Goal: Contribute content: Contribute content

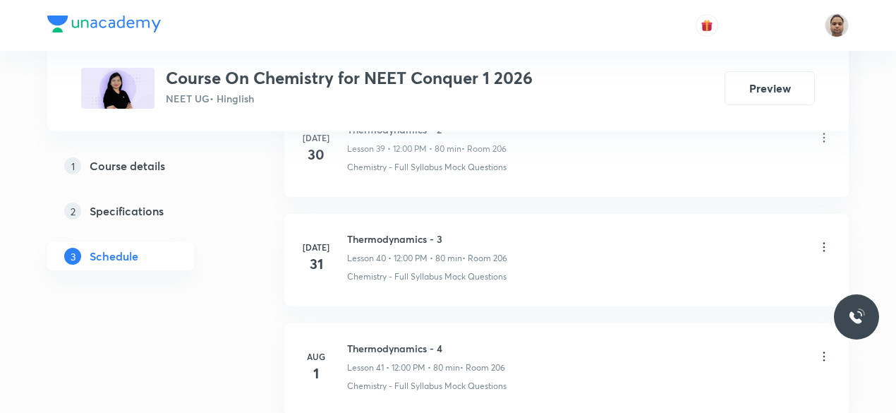
scroll to position [8573, 0]
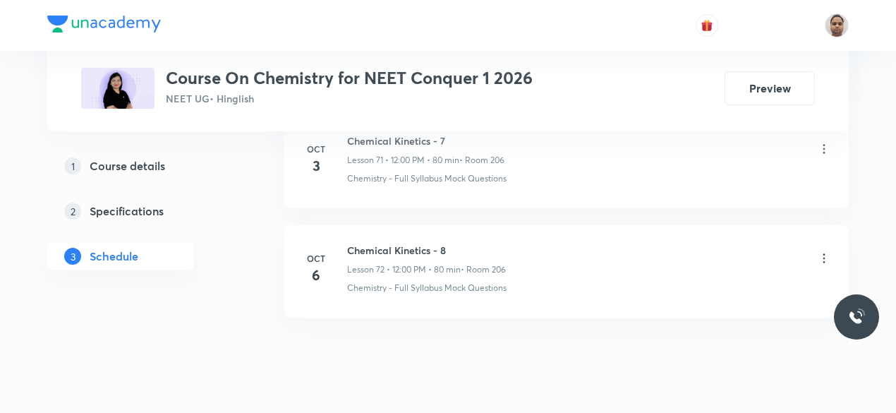
click at [442, 243] on h6 "Chemical Kinetics - 8" at bounding box center [426, 250] width 159 height 15
copy h6 "Chemical Kinetics - 8"
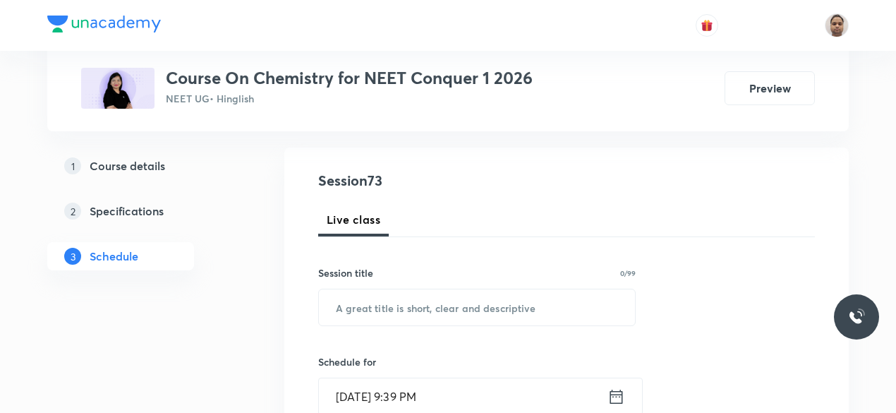
scroll to position [212, 0]
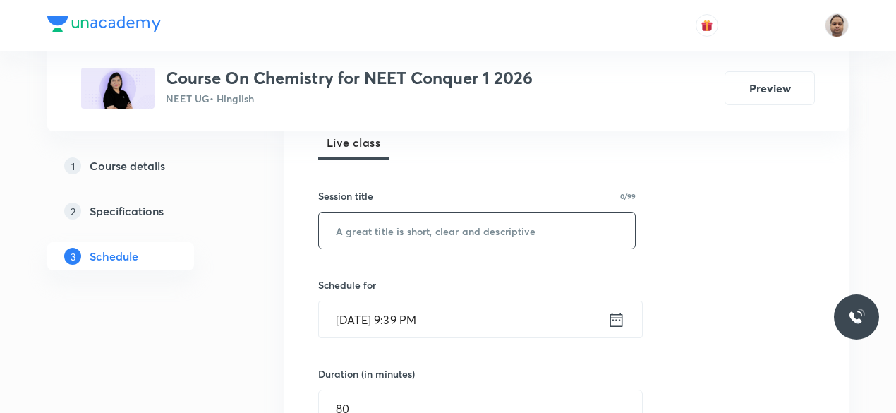
click at [402, 229] on input "text" at bounding box center [477, 230] width 316 height 36
paste input "Chemical Kinetics - 8"
type input "Chemical Kinetics - 9"
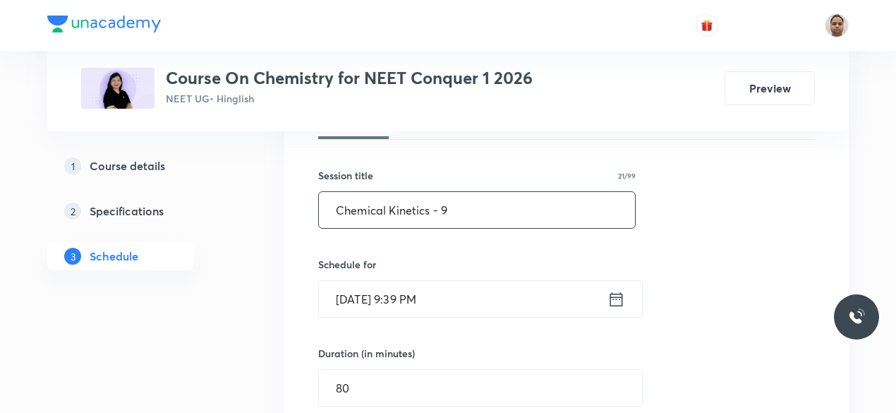
scroll to position [282, 0]
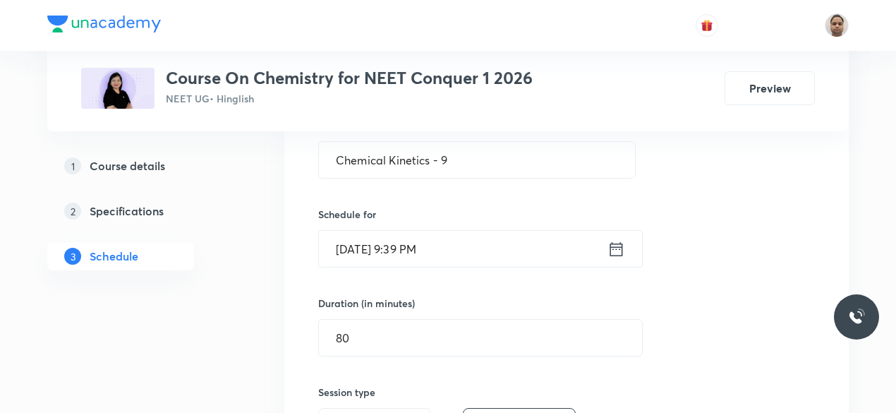
click at [395, 263] on input "Oct 6, 2025, 9:39 PM" at bounding box center [463, 249] width 289 height 36
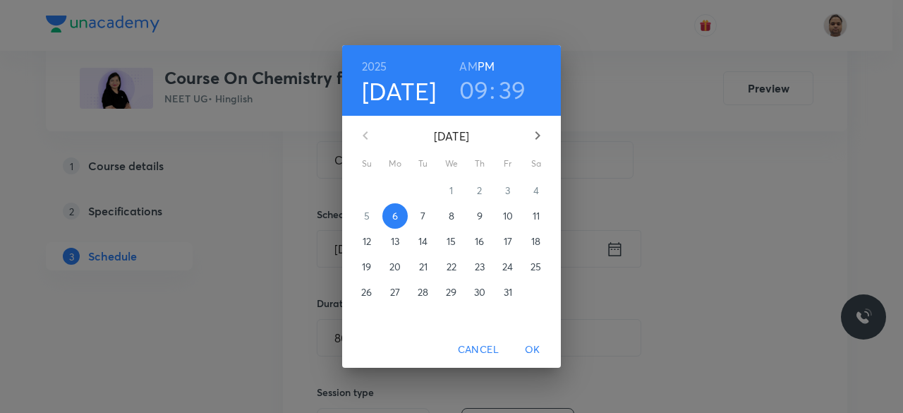
click at [430, 220] on span "7" at bounding box center [423, 216] width 25 height 14
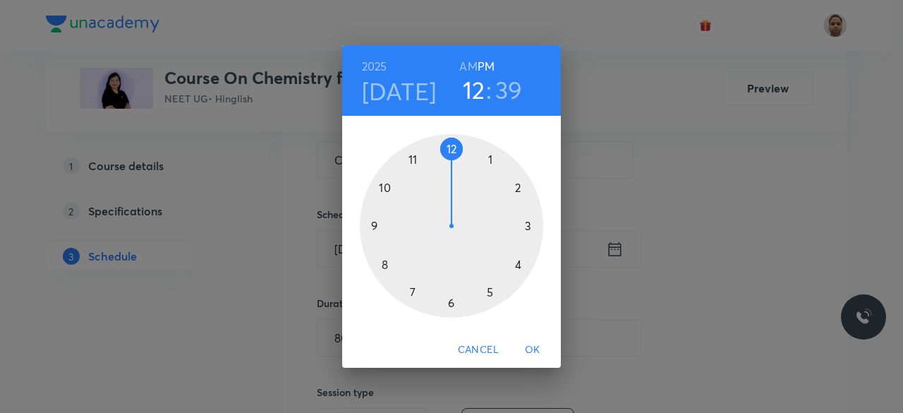
drag, startPoint x: 376, startPoint y: 221, endPoint x: 449, endPoint y: 173, distance: 87.1
click at [449, 173] on div at bounding box center [451, 225] width 183 height 183
drag, startPoint x: 399, startPoint y: 212, endPoint x: 450, endPoint y: 166, distance: 68.9
click at [450, 166] on div at bounding box center [451, 225] width 183 height 183
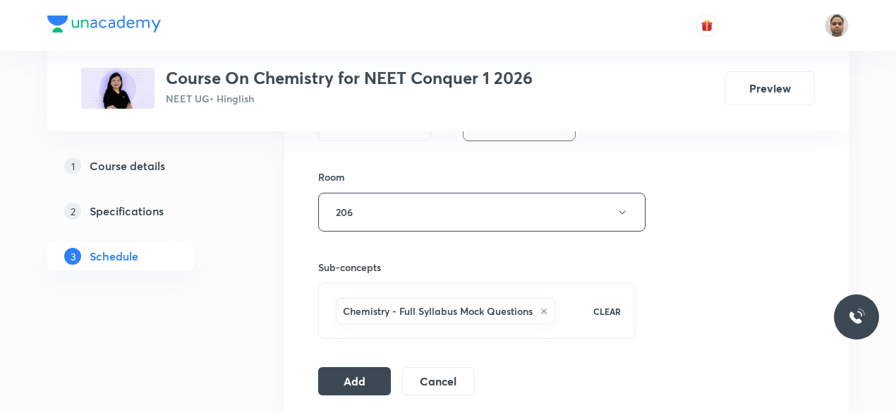
scroll to position [635, 0]
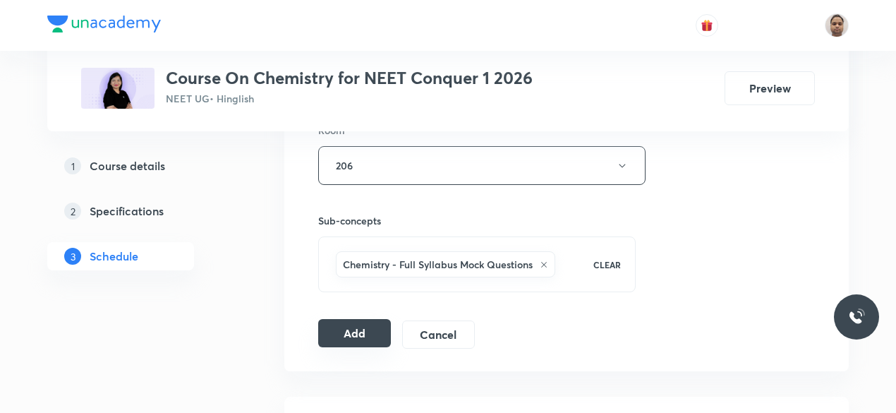
click at [352, 327] on button "Add" at bounding box center [354, 333] width 73 height 28
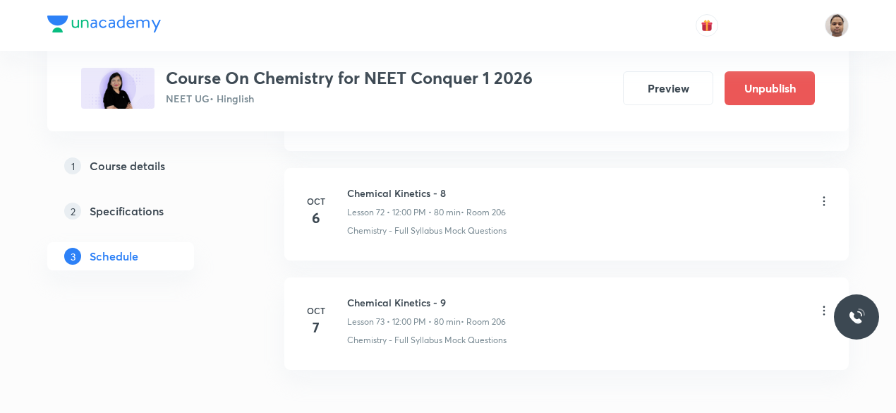
scroll to position [8021, 0]
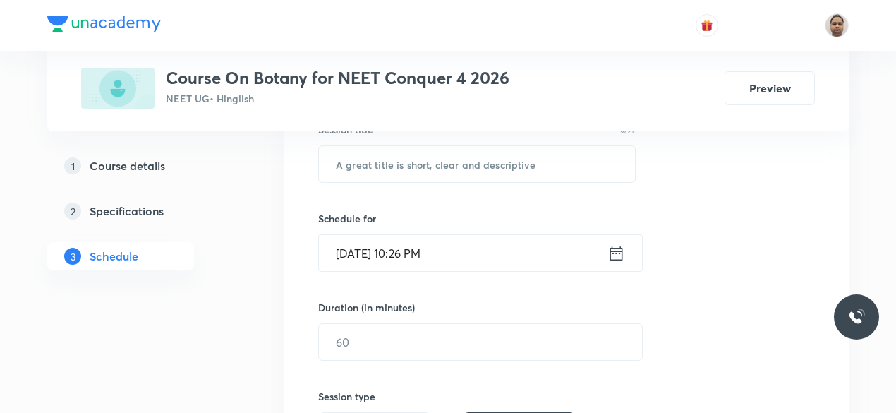
scroll to position [353, 0]
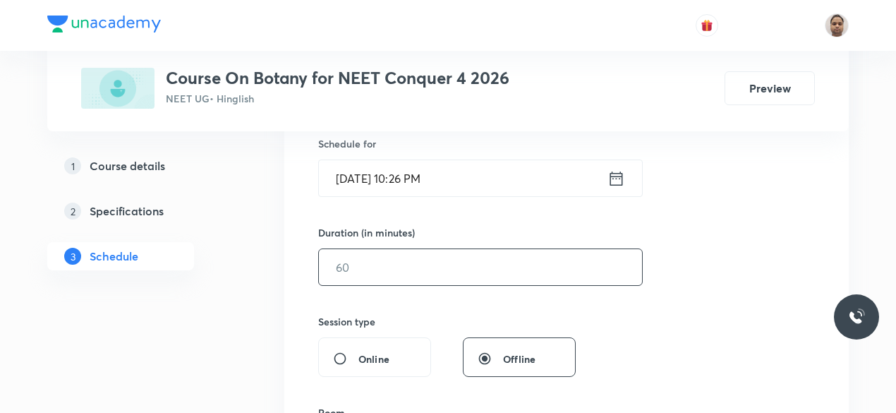
click at [375, 262] on input "text" at bounding box center [480, 267] width 323 height 36
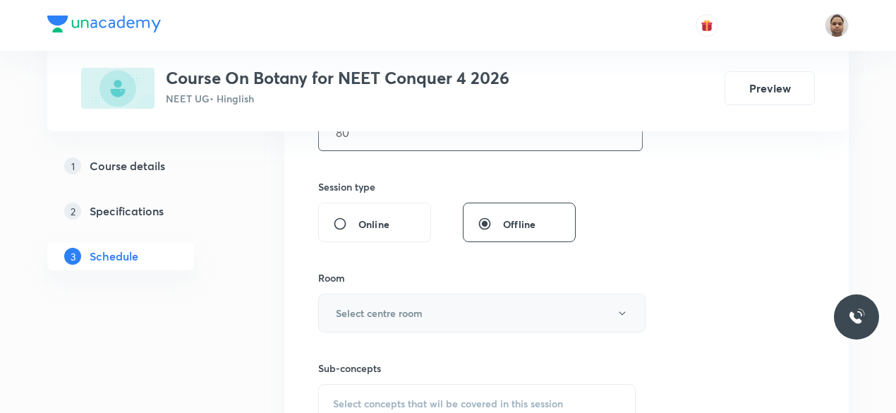
scroll to position [494, 0]
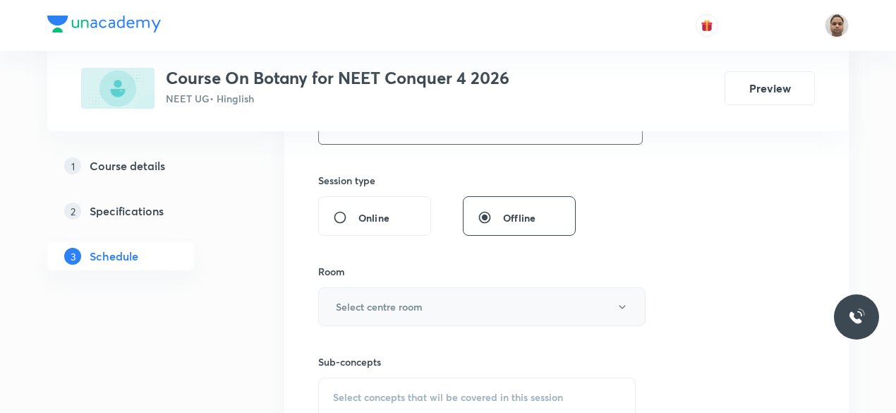
type input "80"
click at [373, 296] on button "Select centre room" at bounding box center [481, 306] width 327 height 39
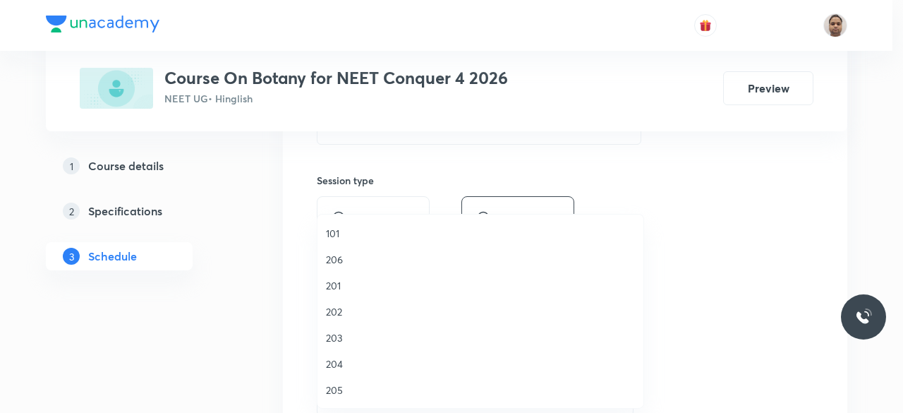
click at [342, 368] on span "204" at bounding box center [480, 363] width 309 height 15
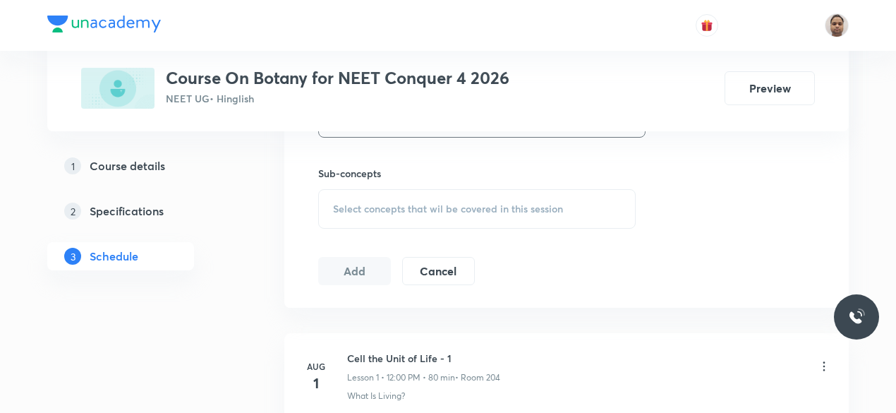
scroll to position [706, 0]
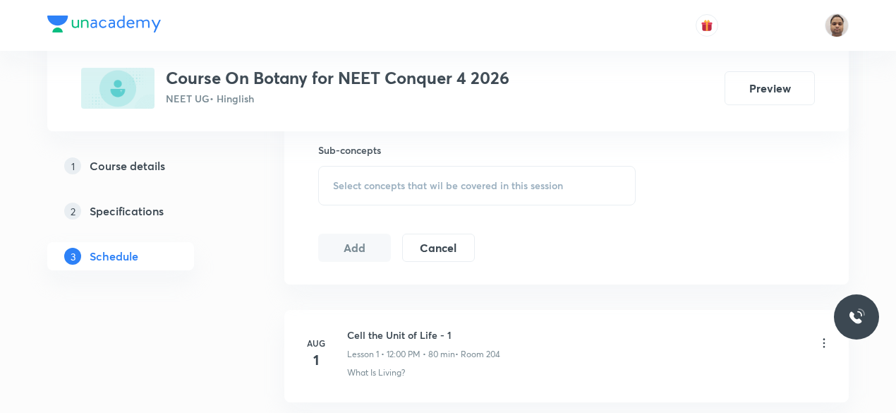
click at [345, 171] on div "Select concepts that wil be covered in this session" at bounding box center [477, 186] width 318 height 40
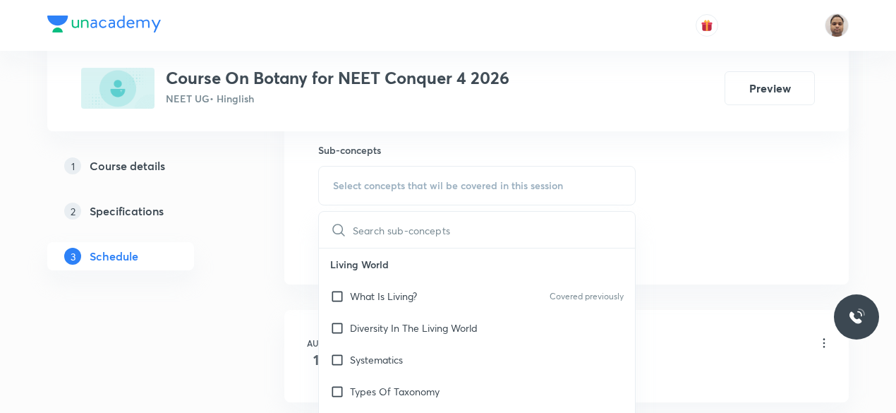
click at [357, 291] on p "What Is Living?" at bounding box center [383, 296] width 67 height 15
checkbox input "true"
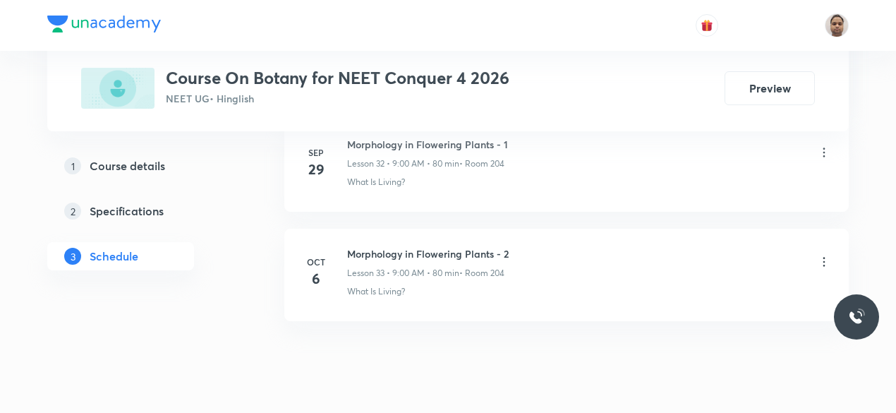
scroll to position [4326, 0]
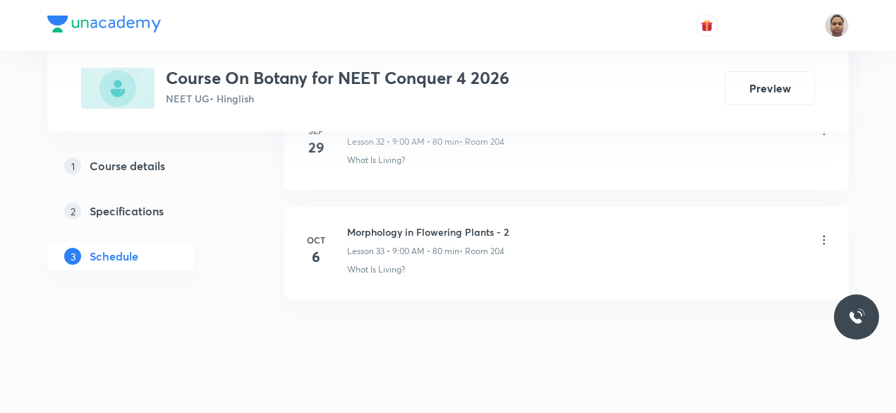
click at [474, 224] on h6 "Morphology in Flowering Plants - 2" at bounding box center [428, 231] width 162 height 15
copy h6 "Morphology in Flowering Plants - 2"
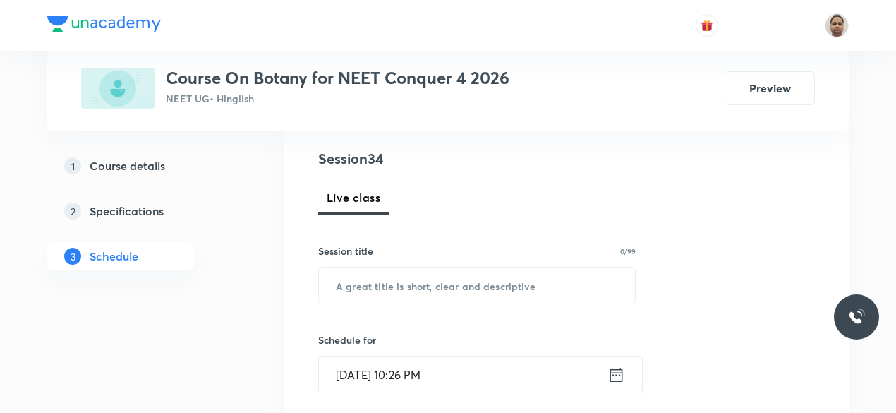
scroll to position [76, 0]
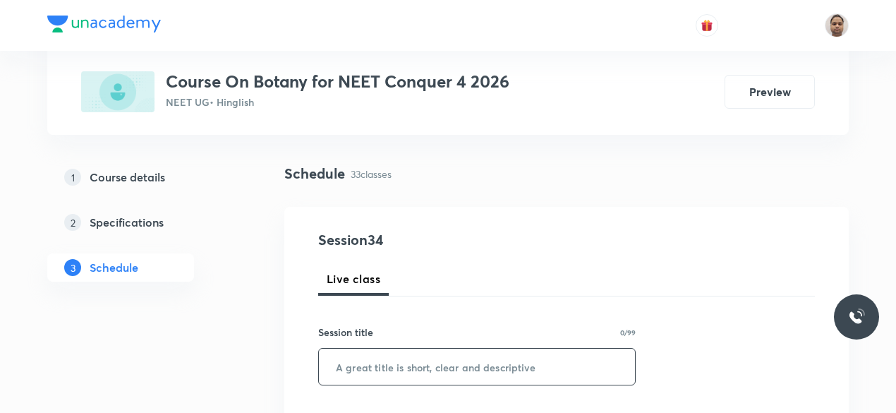
click at [450, 361] on input "text" at bounding box center [477, 367] width 316 height 36
paste input "Morphology in Flowering Plants - 2"
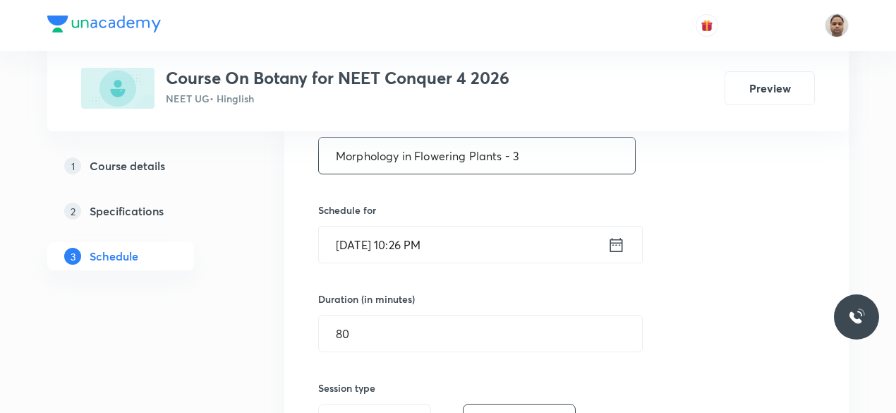
scroll to position [287, 0]
type input "Morphology in Flowering Plants - 3"
click at [395, 242] on input "[DATE] 10:26 PM" at bounding box center [463, 244] width 289 height 36
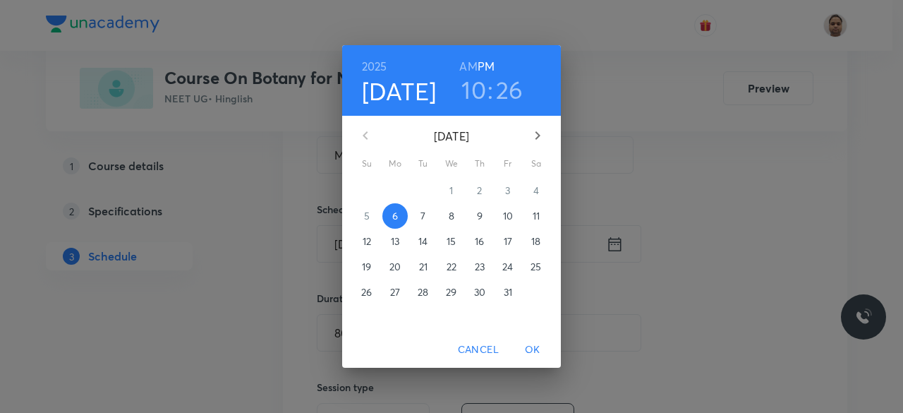
click at [428, 213] on span "7" at bounding box center [423, 216] width 25 height 14
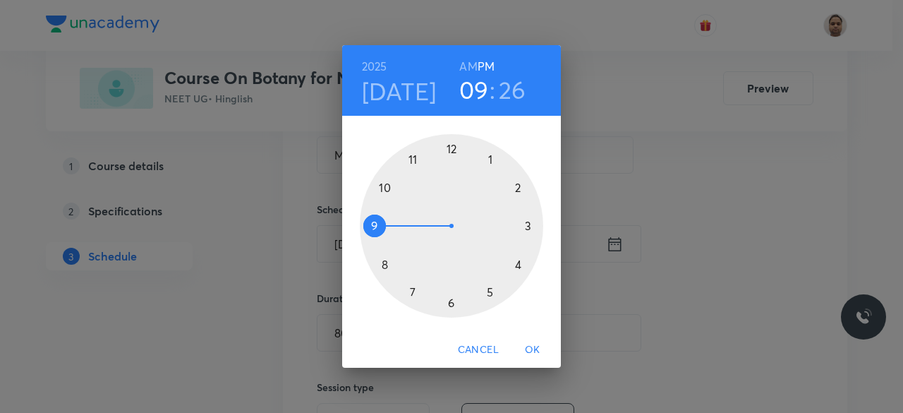
drag, startPoint x: 387, startPoint y: 187, endPoint x: 379, endPoint y: 236, distance: 49.3
click at [379, 236] on div at bounding box center [451, 225] width 183 height 183
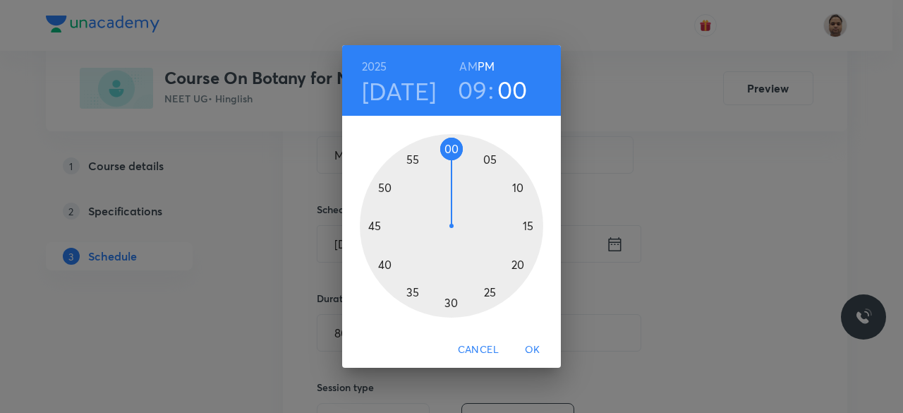
drag, startPoint x: 474, startPoint y: 295, endPoint x: 452, endPoint y: 160, distance: 136.6
click at [452, 160] on div at bounding box center [451, 225] width 183 height 183
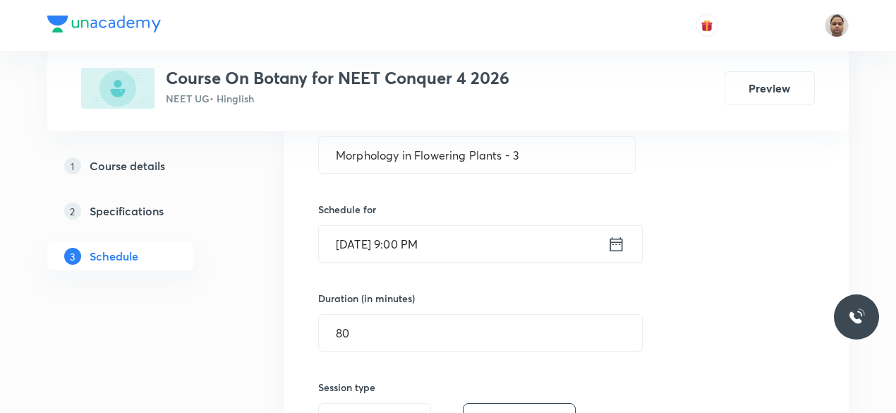
click at [460, 243] on input "Oct 7, 2025, 9:00 PM" at bounding box center [463, 244] width 289 height 36
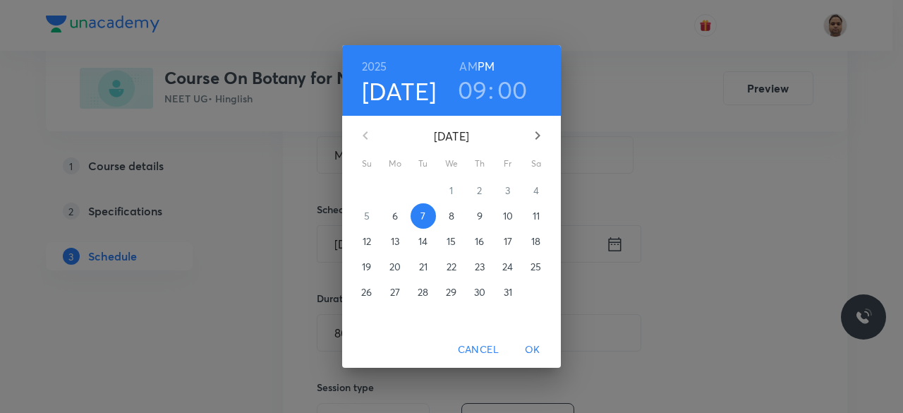
click at [467, 66] on h6 "AM" at bounding box center [468, 66] width 18 height 20
click at [537, 349] on span "OK" at bounding box center [533, 350] width 34 height 18
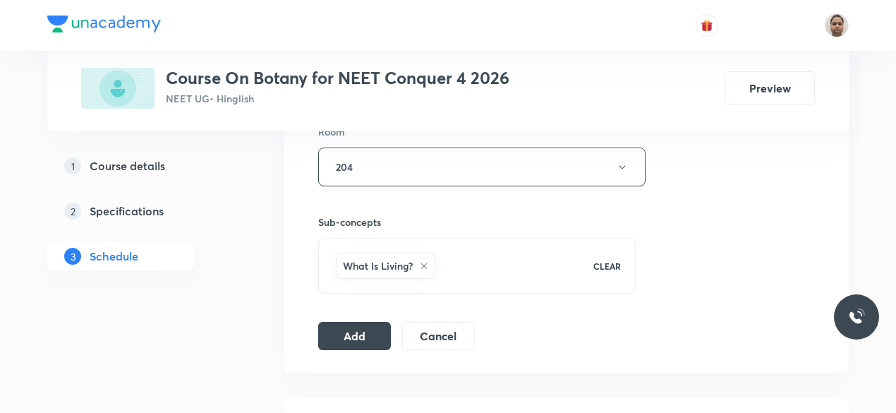
scroll to position [711, 0]
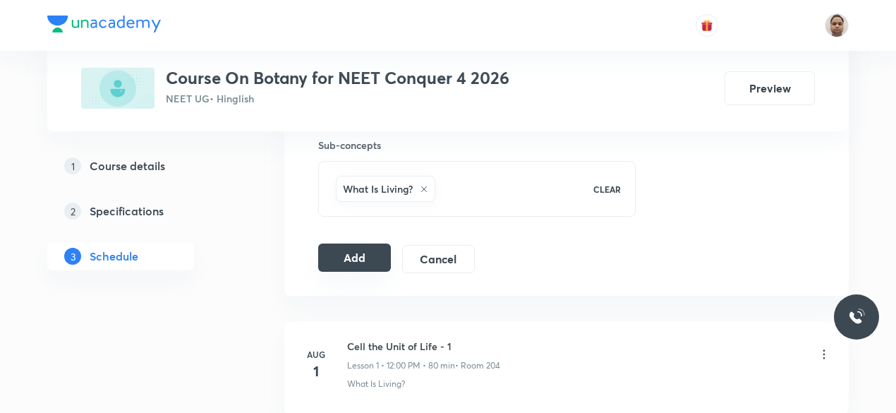
click at [357, 263] on button "Add" at bounding box center [354, 257] width 73 height 28
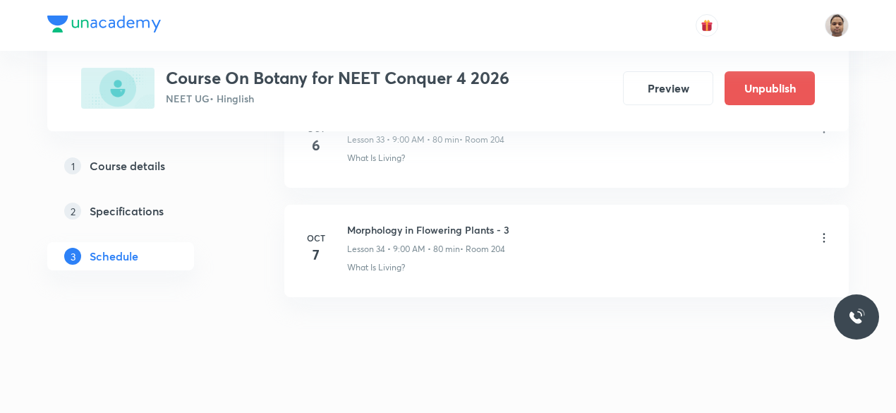
scroll to position [3773, 0]
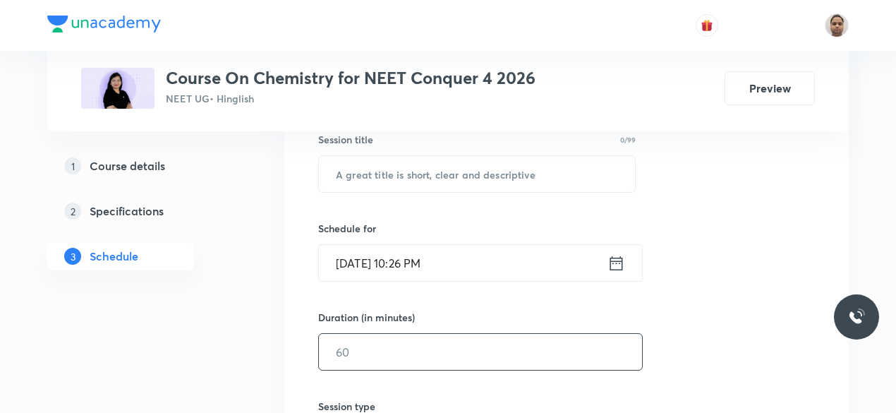
scroll to position [353, 0]
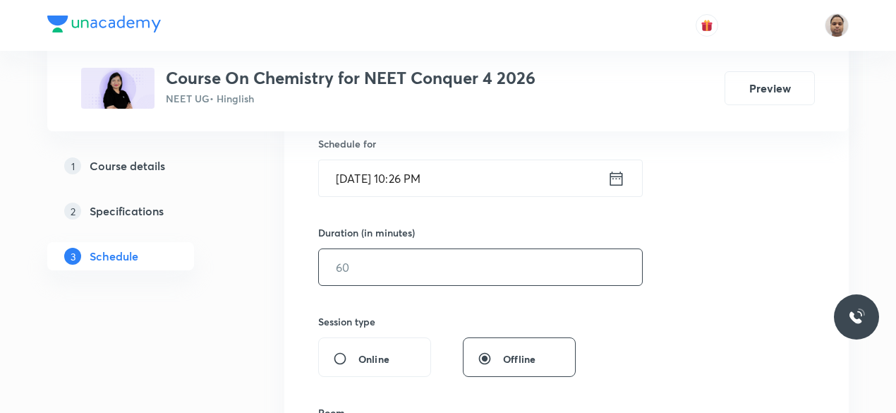
click at [369, 267] on input "text" at bounding box center [480, 267] width 323 height 36
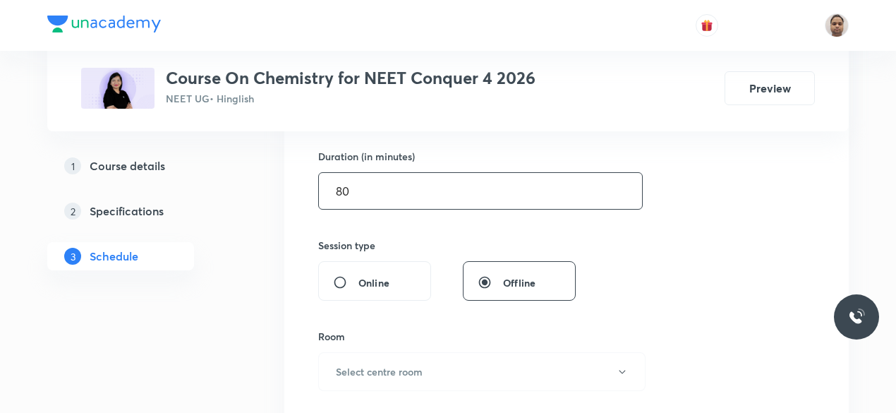
scroll to position [494, 0]
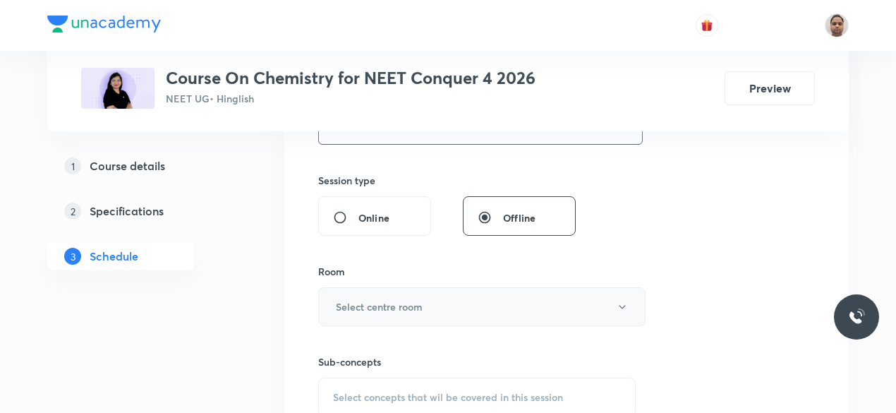
type input "80"
click at [371, 299] on h6 "Select centre room" at bounding box center [379, 306] width 87 height 15
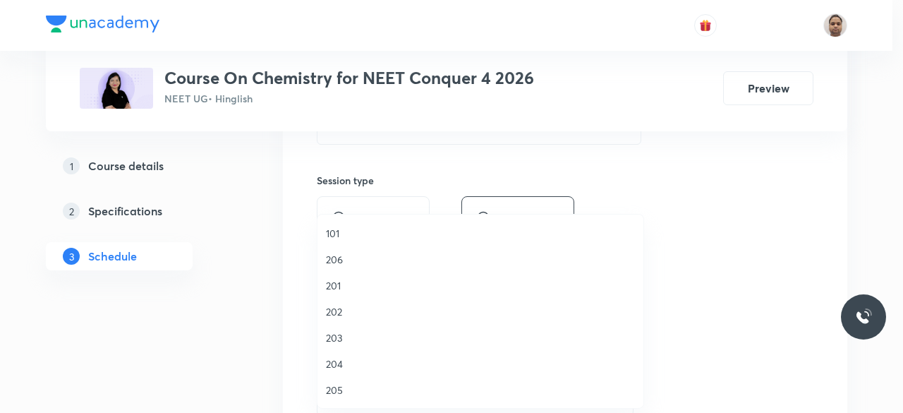
click at [351, 360] on span "204" at bounding box center [480, 363] width 309 height 15
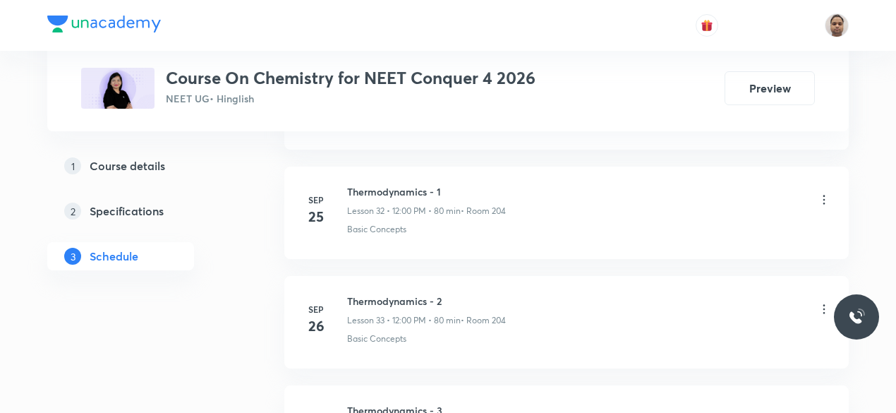
scroll to position [4637, 0]
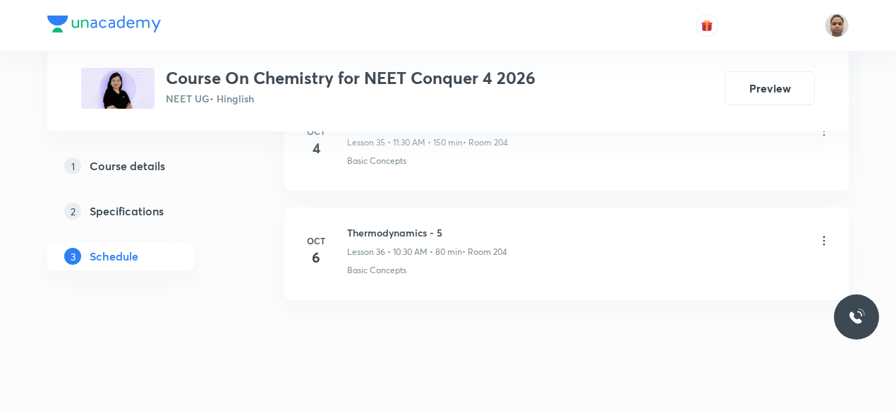
click at [404, 207] on li "Oct 6 Thermodynamics - 5 Lesson 36 • 10:30 AM • 80 min • Room 204 Basic Concepts" at bounding box center [566, 253] width 565 height 92
click at [405, 225] on h6 "Thermodynamics - 5" at bounding box center [427, 232] width 160 height 15
copy h6 "Thermodynamics - 5"
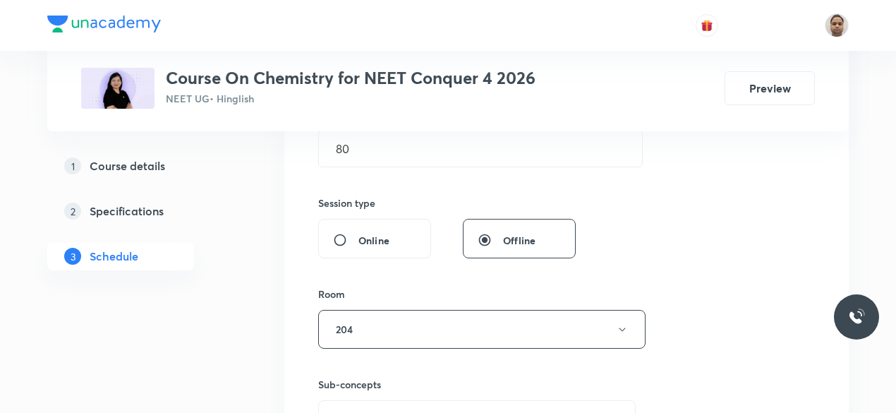
scroll to position [207, 0]
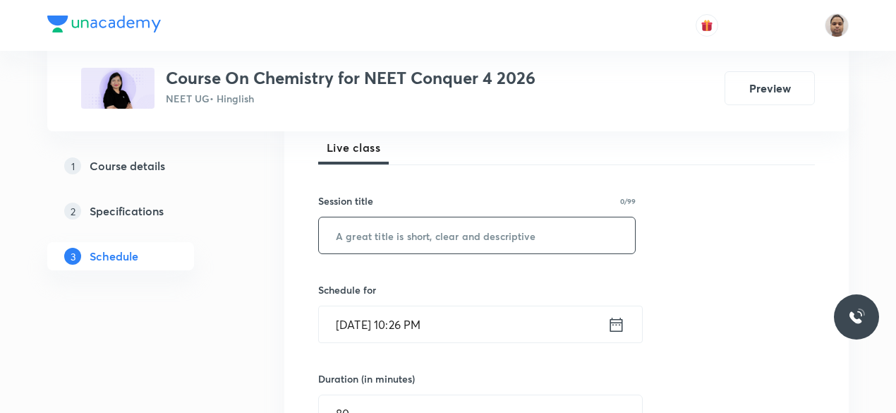
click at [429, 224] on input "text" at bounding box center [477, 235] width 316 height 36
paste input "Thermodynamics - 5"
type input "Thermodynamics - 6"
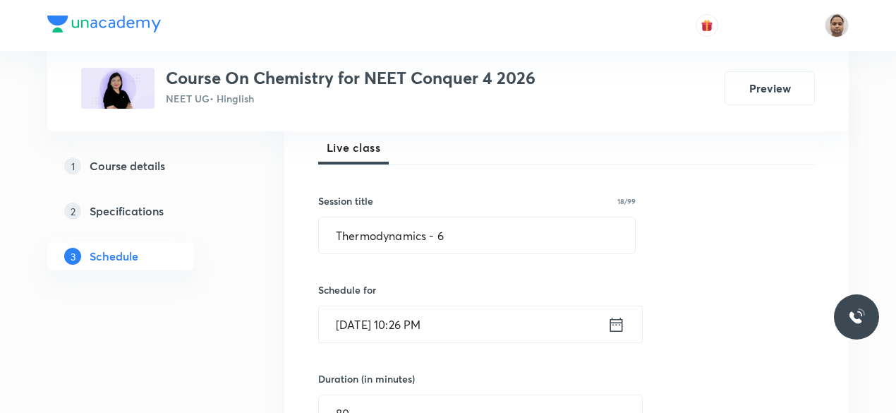
click at [391, 330] on input "Oct 6, 2025, 10:26 PM" at bounding box center [463, 324] width 289 height 36
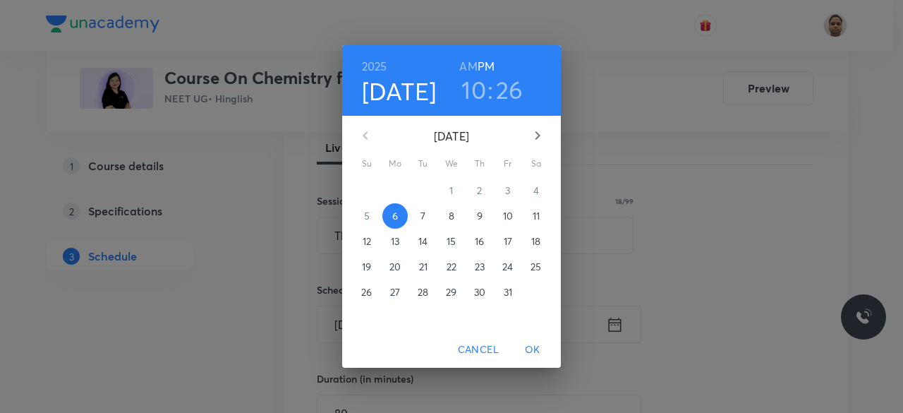
click at [423, 217] on p "7" at bounding box center [423, 216] width 5 height 14
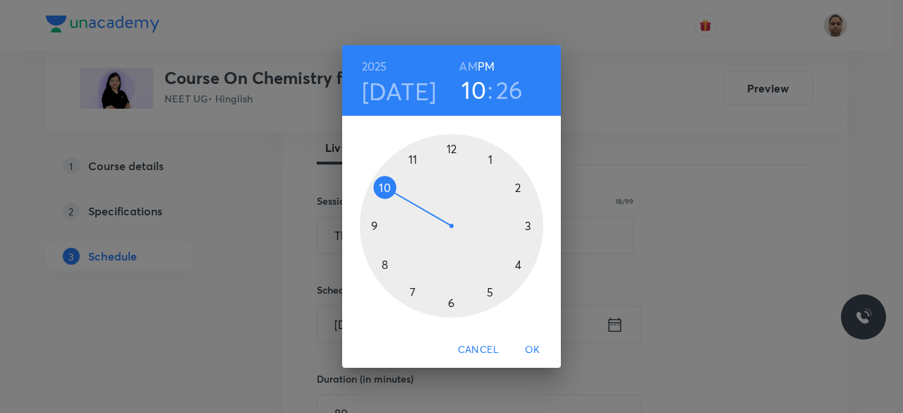
click at [392, 188] on div at bounding box center [451, 225] width 183 height 183
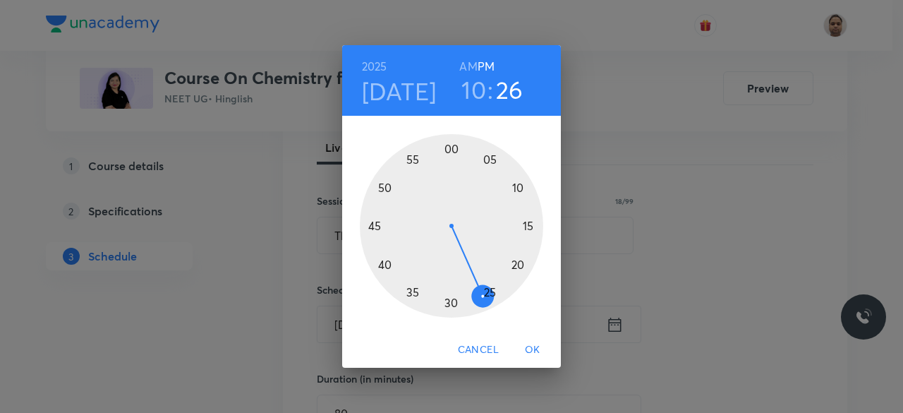
click at [470, 63] on h6 "AM" at bounding box center [468, 66] width 18 height 20
drag, startPoint x: 480, startPoint y: 293, endPoint x: 452, endPoint y: 299, distance: 28.8
click at [452, 299] on div at bounding box center [451, 225] width 183 height 183
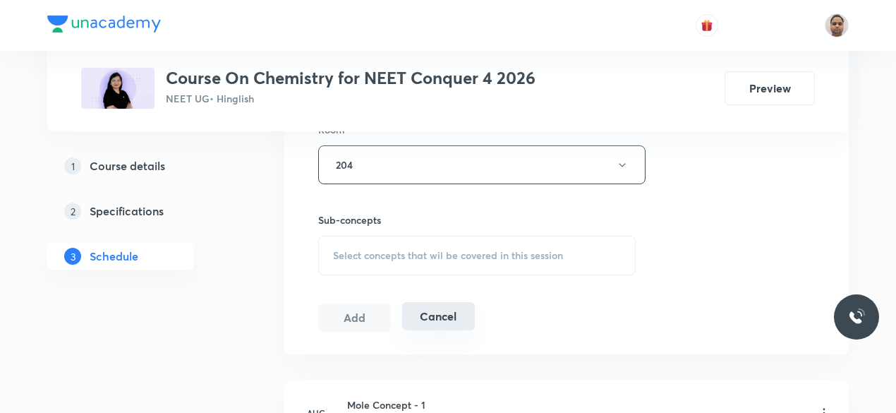
scroll to position [701, 0]
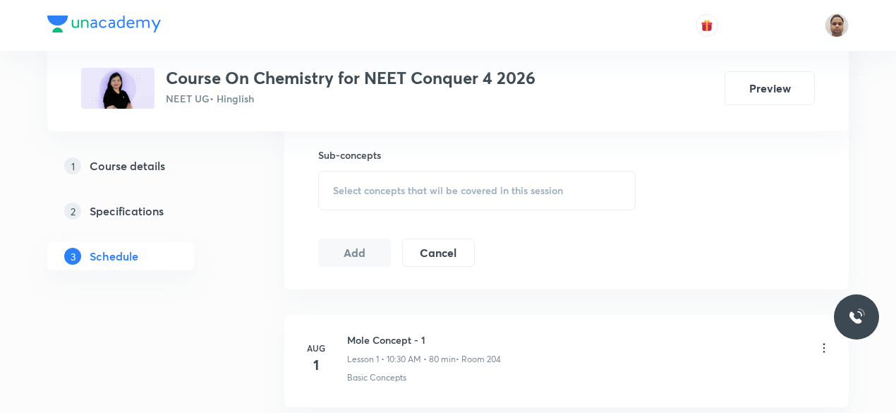
click at [366, 185] on span "Select concepts that wil be covered in this session" at bounding box center [448, 190] width 230 height 11
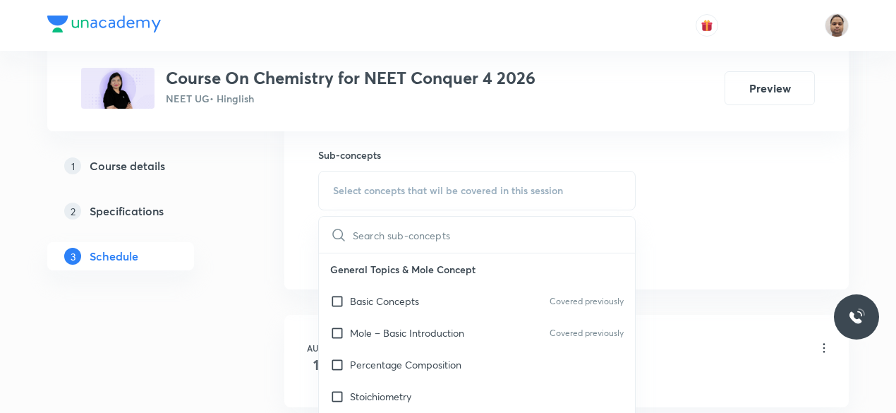
click at [362, 297] on p "Basic Concepts" at bounding box center [384, 301] width 69 height 15
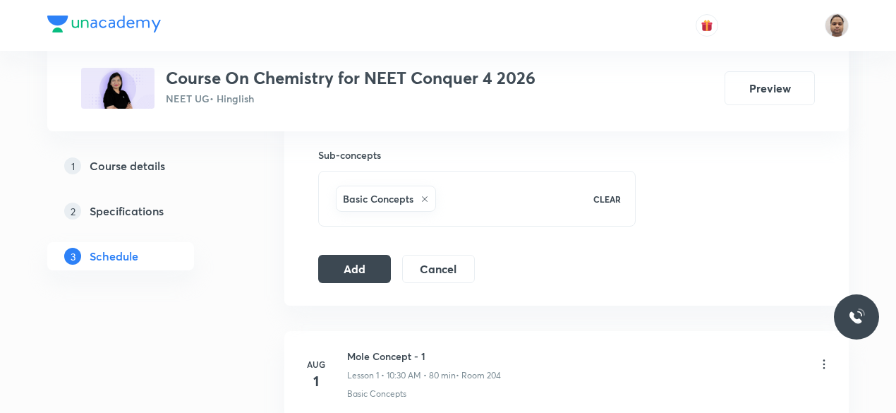
click at [344, 266] on button "Add" at bounding box center [354, 269] width 73 height 28
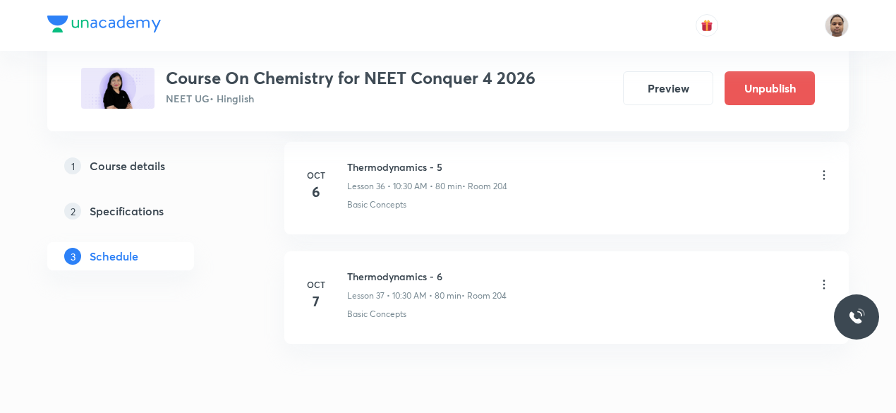
scroll to position [4100, 0]
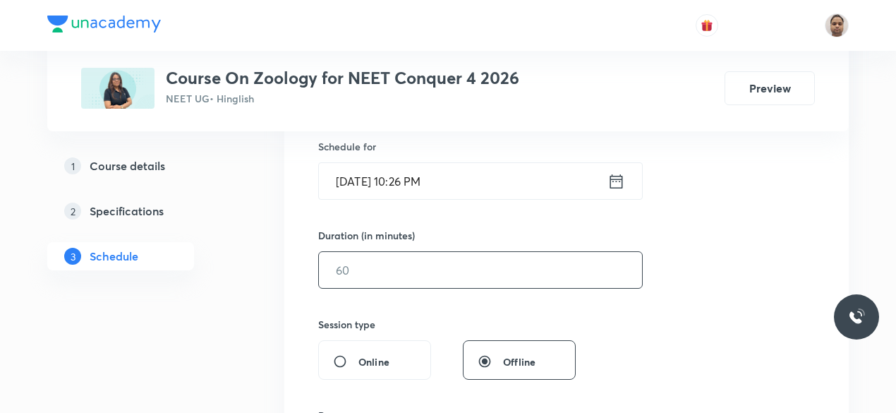
scroll to position [353, 0]
click at [373, 266] on input "text" at bounding box center [480, 267] width 323 height 36
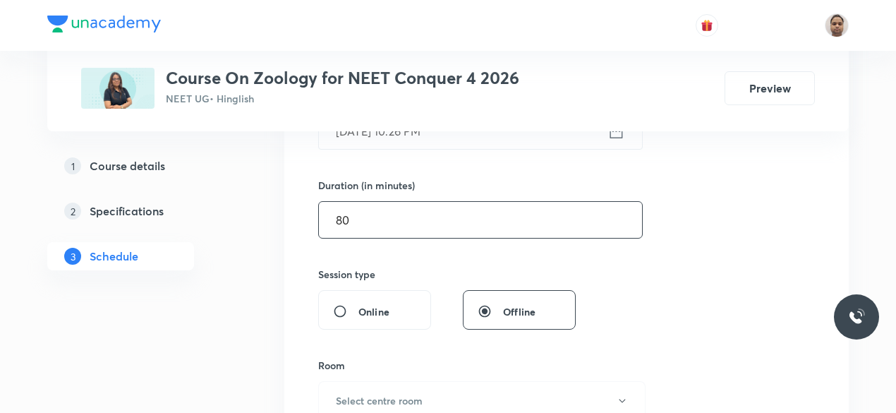
scroll to position [494, 0]
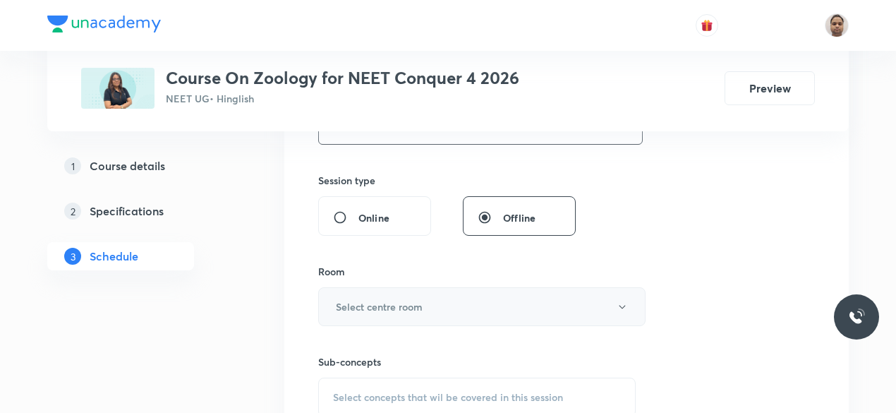
type input "80"
click at [377, 303] on h6 "Select centre room" at bounding box center [379, 306] width 87 height 15
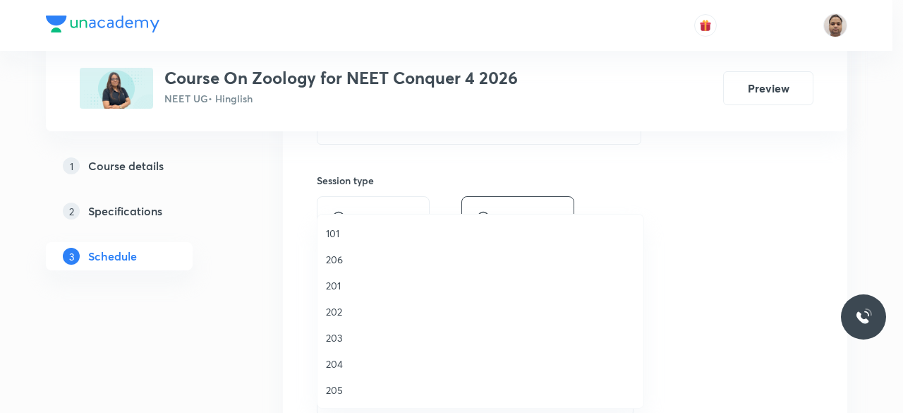
click at [346, 354] on li "204" at bounding box center [481, 364] width 326 height 26
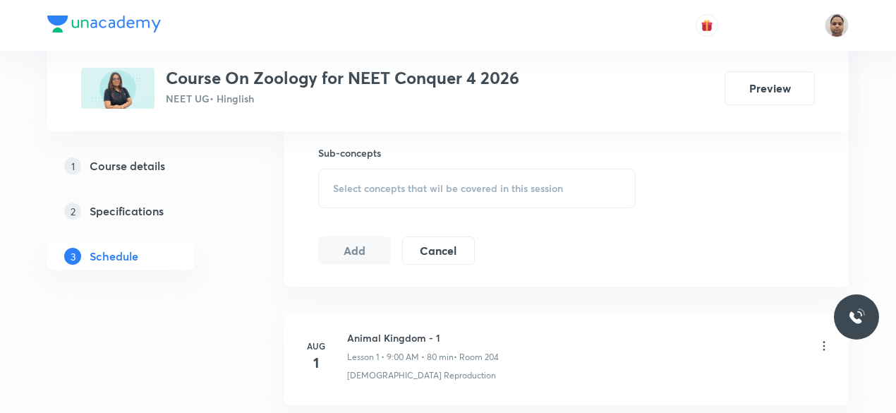
scroll to position [706, 0]
click at [356, 190] on span "Select concepts that wil be covered in this session" at bounding box center [448, 185] width 230 height 11
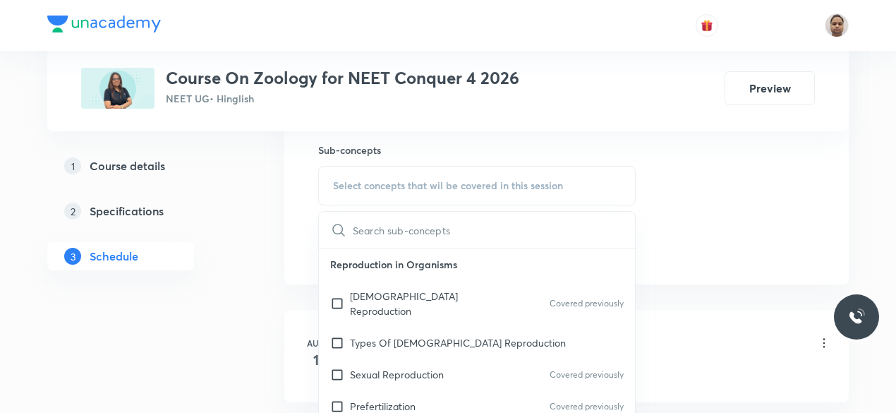
click at [363, 289] on p "Asexual Reproduction" at bounding box center [421, 304] width 143 height 30
checkbox input "true"
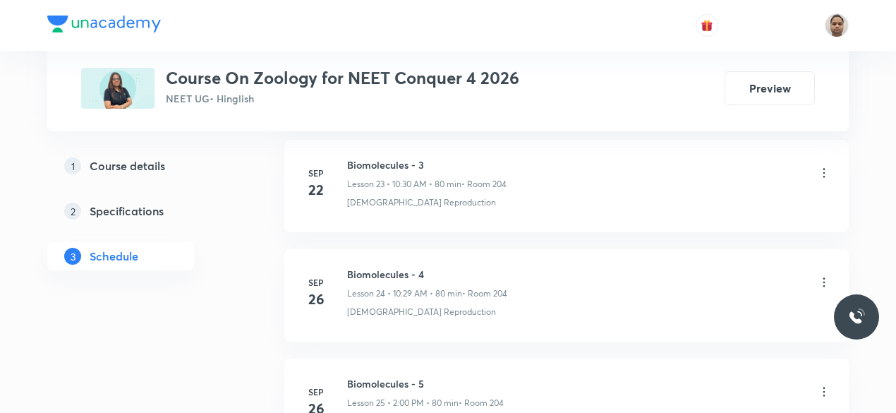
scroll to position [3781, 0]
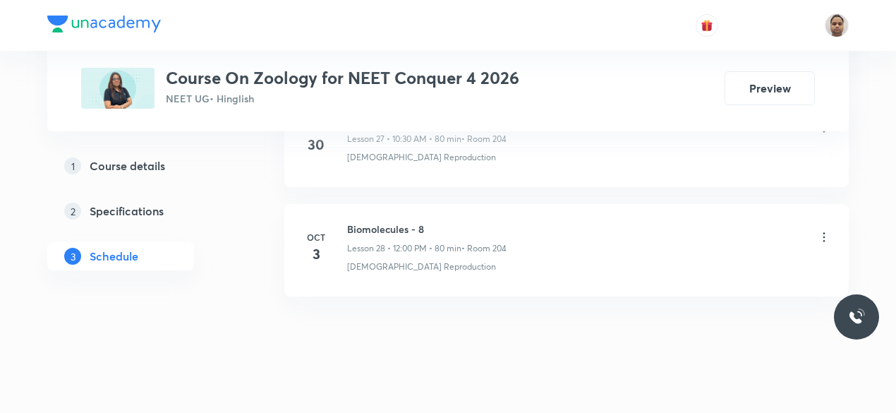
click at [412, 222] on h6 "Biomolecules - 8" at bounding box center [426, 229] width 159 height 15
copy h6 "Biomolecules - 8"
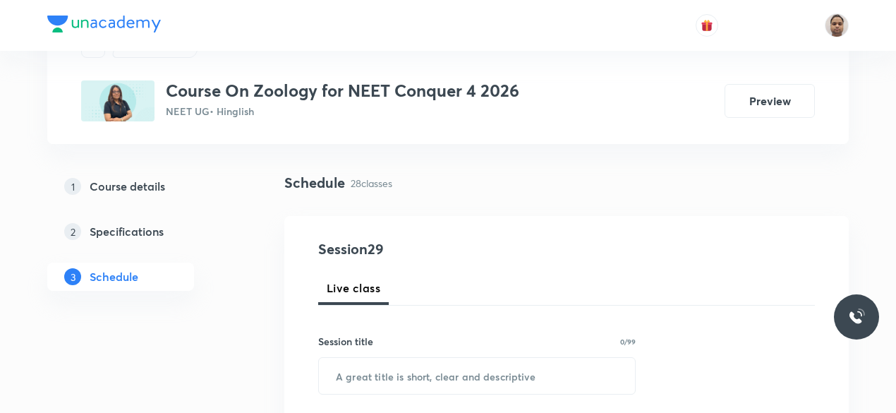
scroll to position [141, 0]
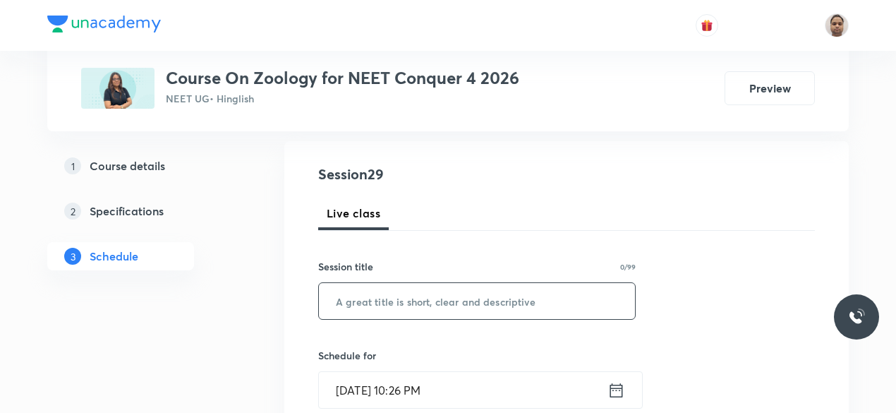
click at [426, 292] on input "text" at bounding box center [477, 301] width 316 height 36
paste input "Biomolecules - 8"
type input "Biomolecules - 9"
click at [402, 383] on input "Oct 6, 2025, 10:26 PM" at bounding box center [463, 390] width 289 height 36
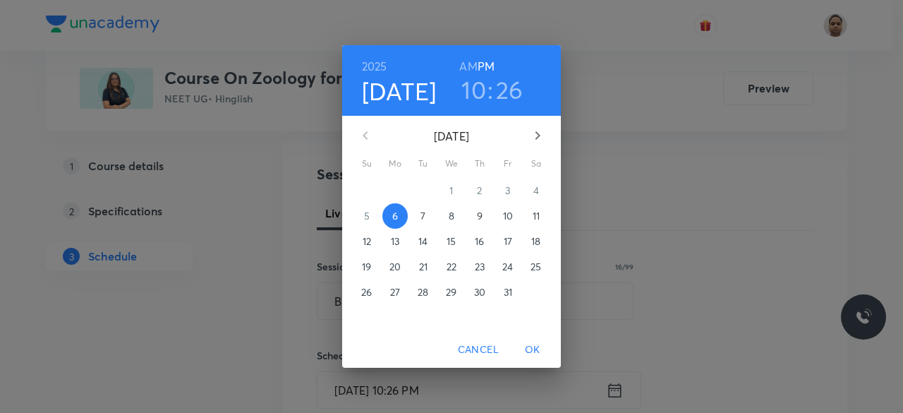
click at [418, 221] on span "7" at bounding box center [423, 216] width 25 height 14
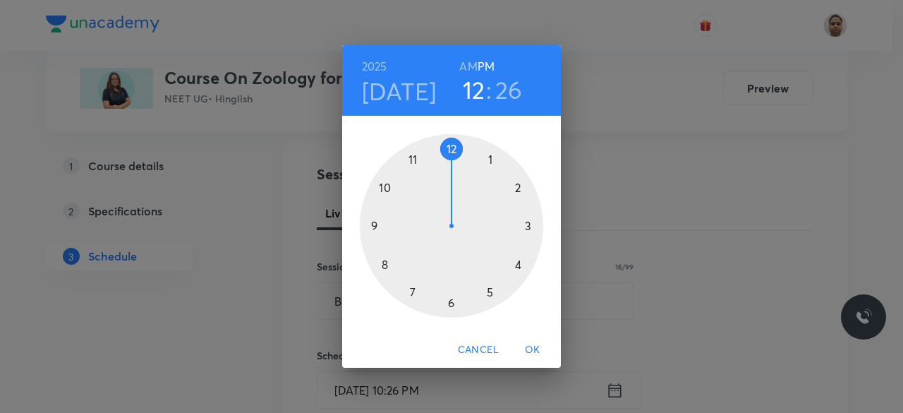
drag, startPoint x: 431, startPoint y: 173, endPoint x: 452, endPoint y: 166, distance: 23.0
click at [452, 166] on div at bounding box center [451, 225] width 183 height 183
drag, startPoint x: 476, startPoint y: 297, endPoint x: 455, endPoint y: 157, distance: 141.3
click at [455, 157] on div at bounding box center [451, 225] width 183 height 183
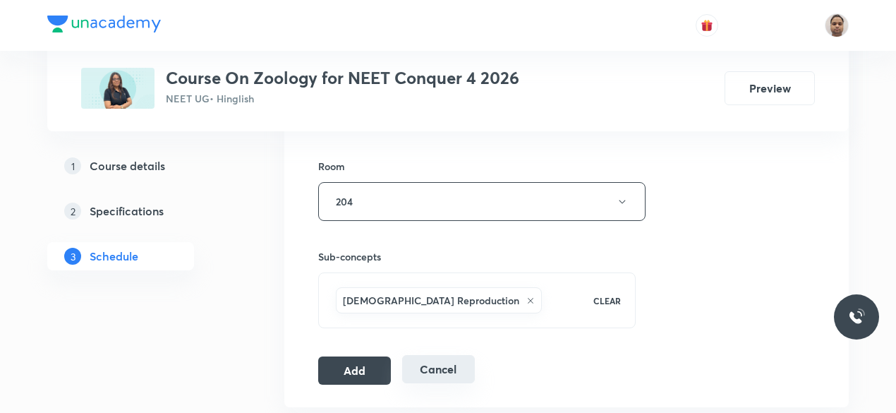
scroll to position [706, 0]
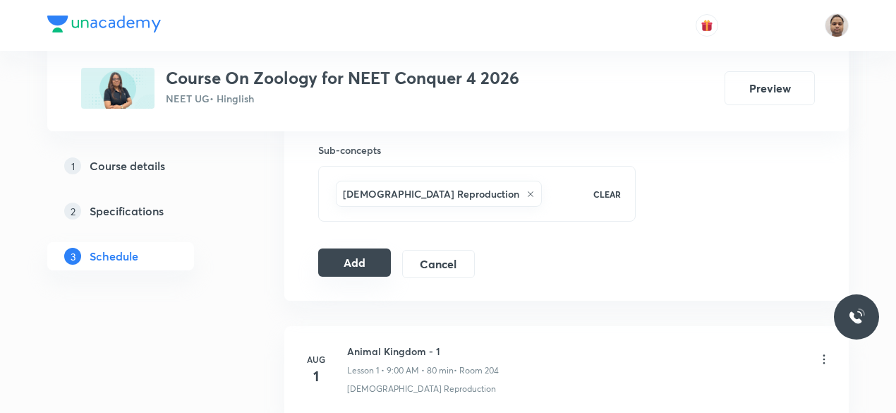
click at [375, 263] on button "Add" at bounding box center [354, 262] width 73 height 28
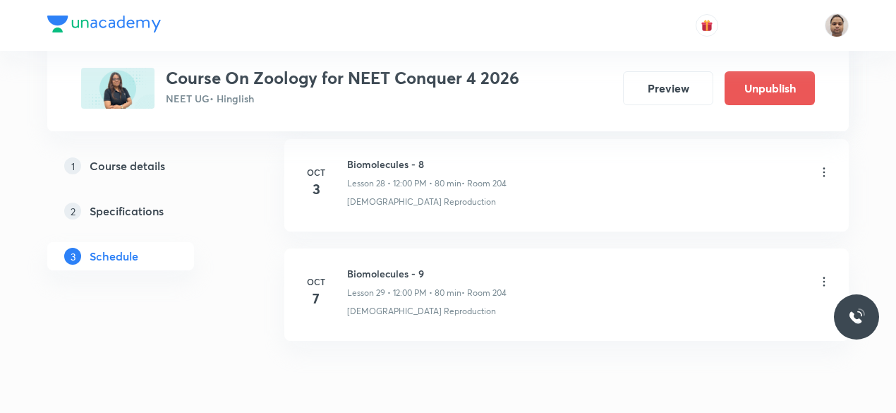
scroll to position [3228, 0]
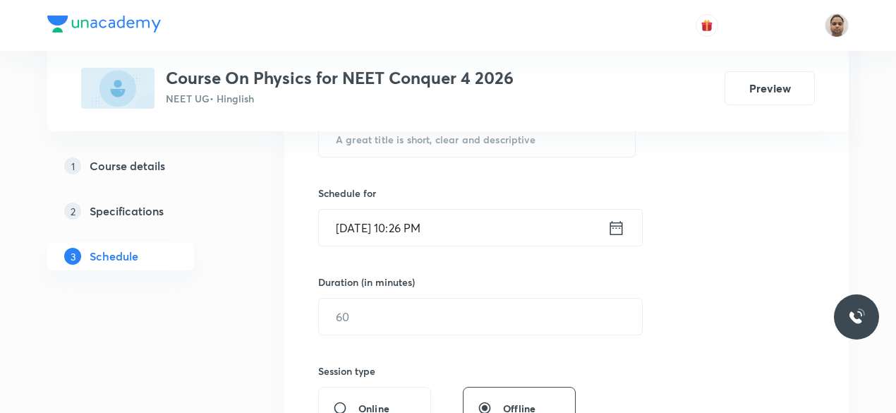
scroll to position [423, 0]
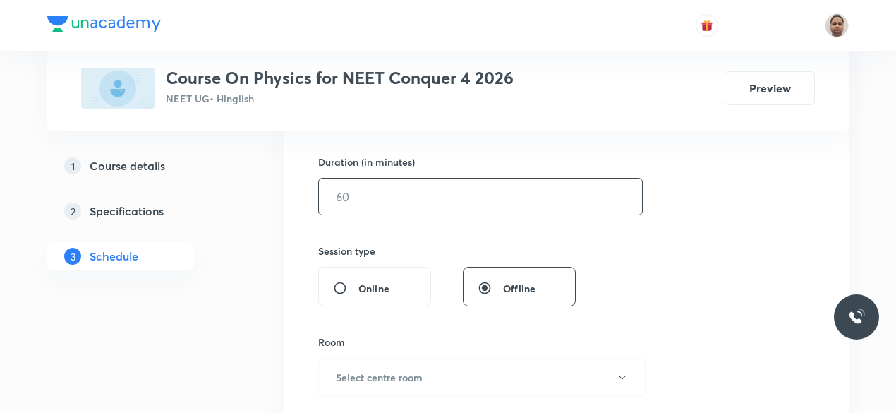
click at [365, 200] on input "text" at bounding box center [480, 197] width 323 height 36
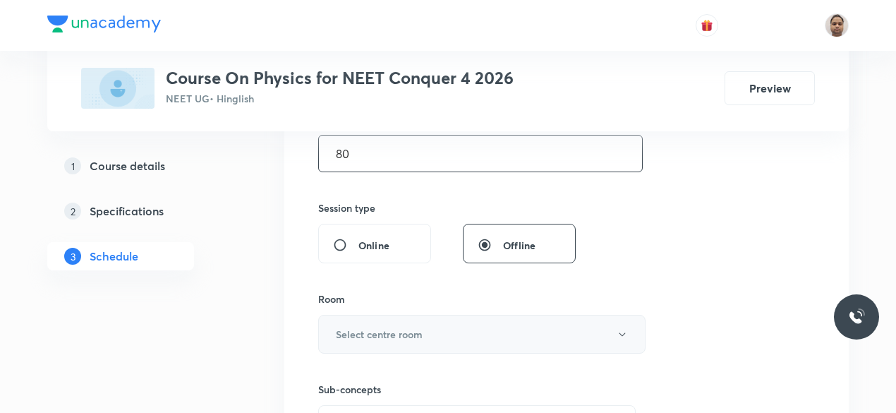
scroll to position [494, 0]
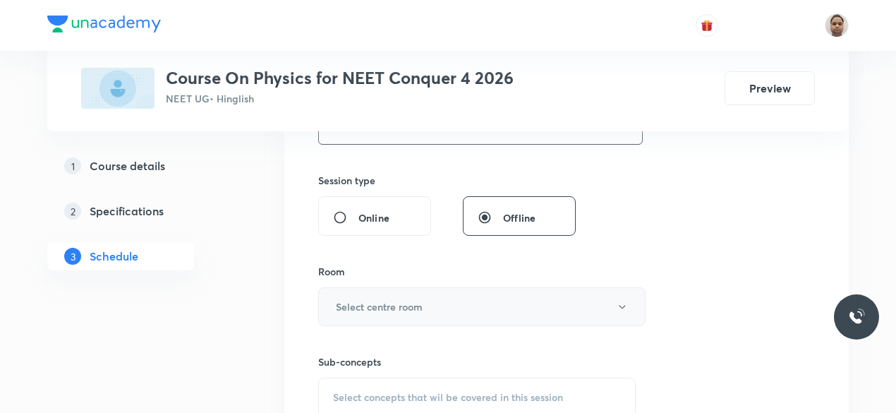
type input "80"
click at [367, 303] on h6 "Select centre room" at bounding box center [379, 306] width 87 height 15
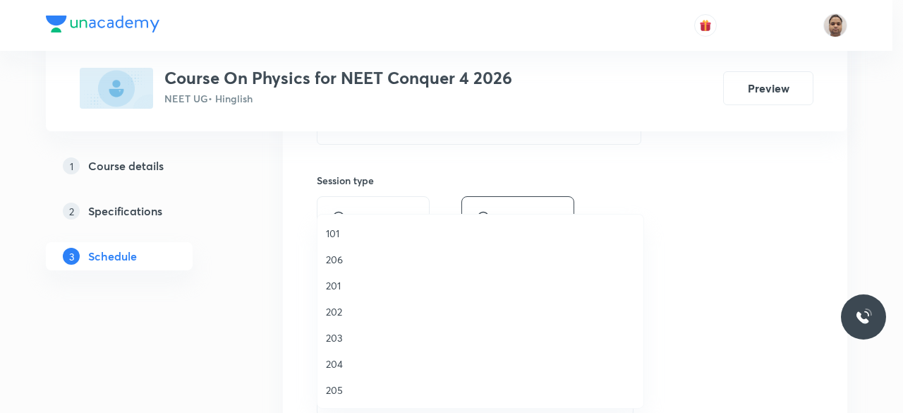
click at [342, 358] on span "204" at bounding box center [480, 363] width 309 height 15
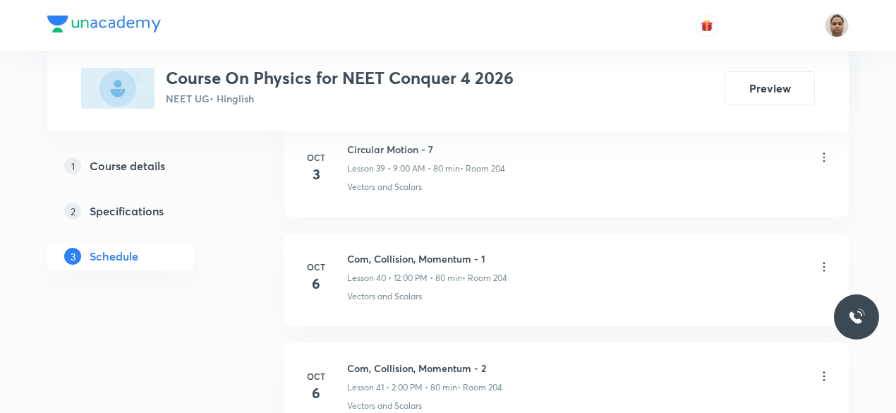
scroll to position [5182, 0]
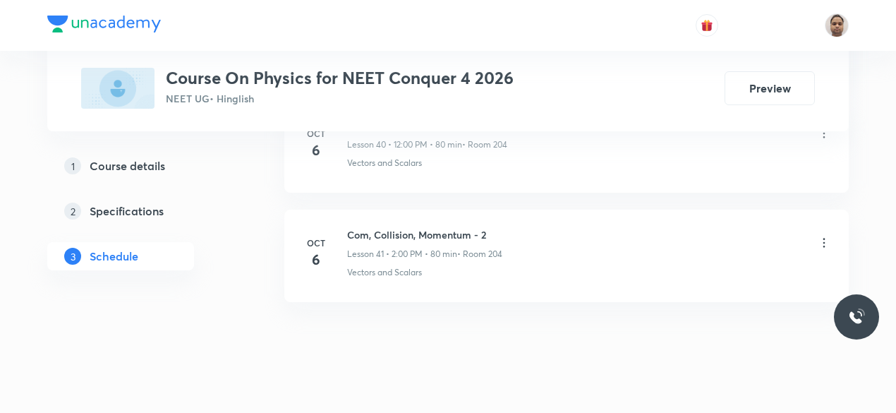
click at [414, 227] on h6 "Com, Collision, Momentum - 2" at bounding box center [424, 234] width 155 height 15
copy h6 "Com, Collision, Momentum - 2"
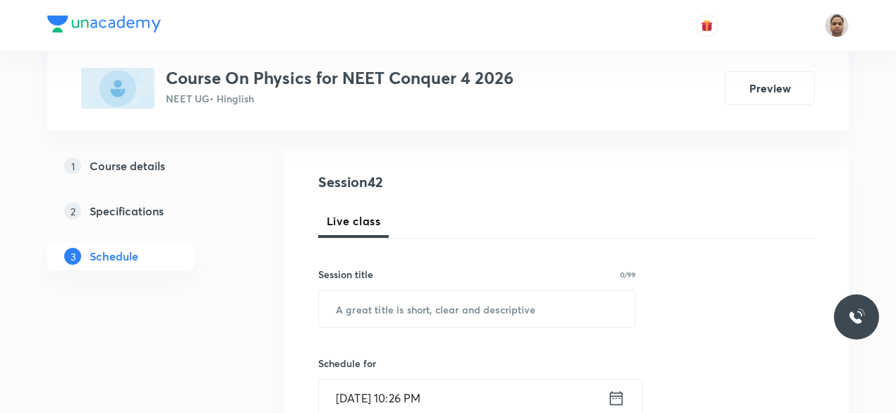
scroll to position [108, 0]
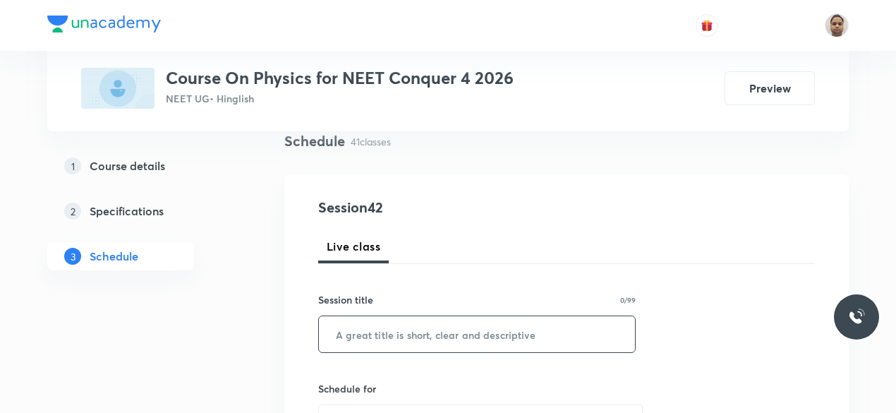
click at [443, 330] on input "text" at bounding box center [477, 334] width 316 height 36
paste input "Com, Collision, Momentum - 2"
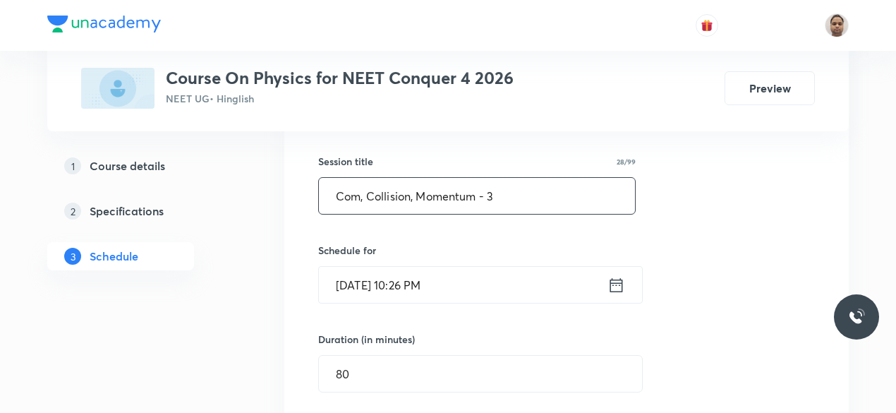
scroll to position [249, 0]
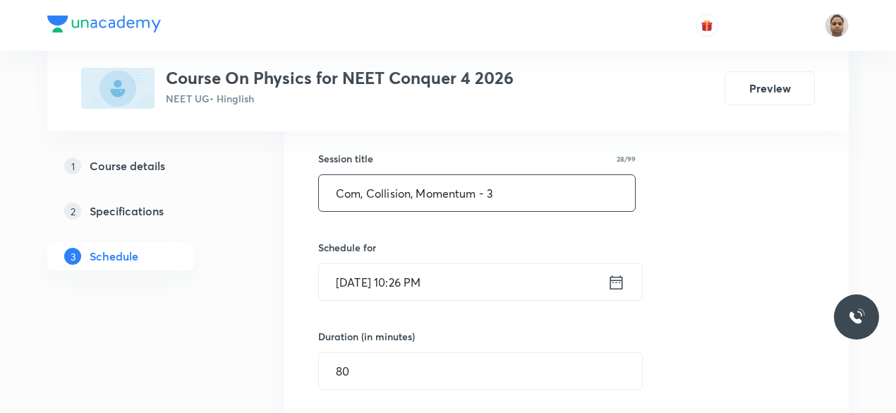
type input "Com, Collision, Momentum - 3"
click at [408, 289] on input "Oct 6, 2025, 10:26 PM" at bounding box center [463, 282] width 289 height 36
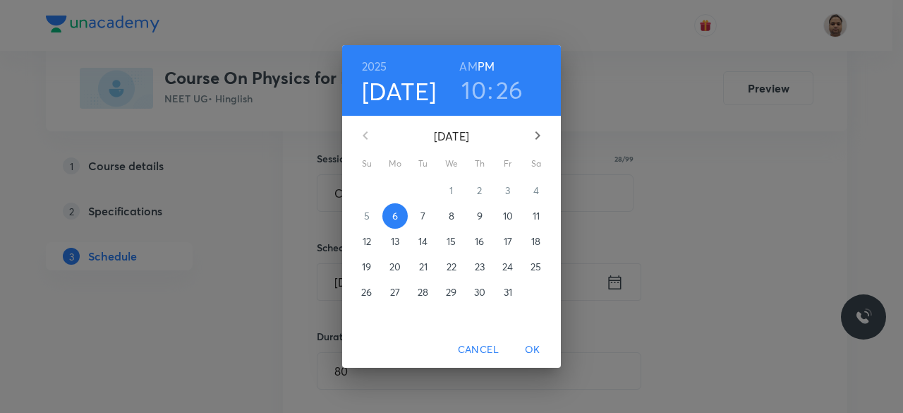
click at [427, 216] on span "7" at bounding box center [423, 216] width 25 height 14
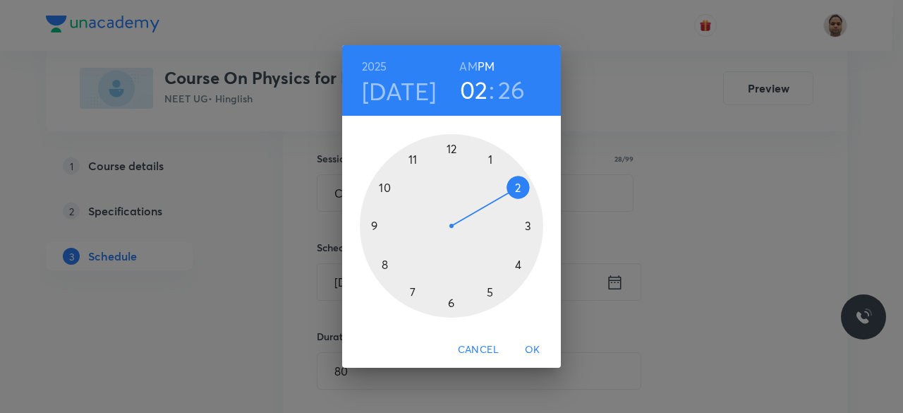
drag, startPoint x: 494, startPoint y: 176, endPoint x: 517, endPoint y: 183, distance: 23.7
click at [517, 183] on div at bounding box center [451, 225] width 183 height 183
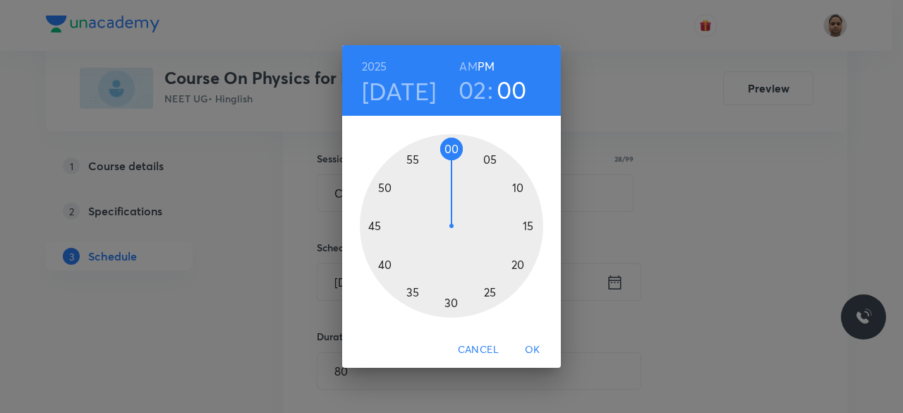
drag, startPoint x: 395, startPoint y: 241, endPoint x: 452, endPoint y: 163, distance: 96.4
click at [452, 163] on div at bounding box center [451, 225] width 183 height 183
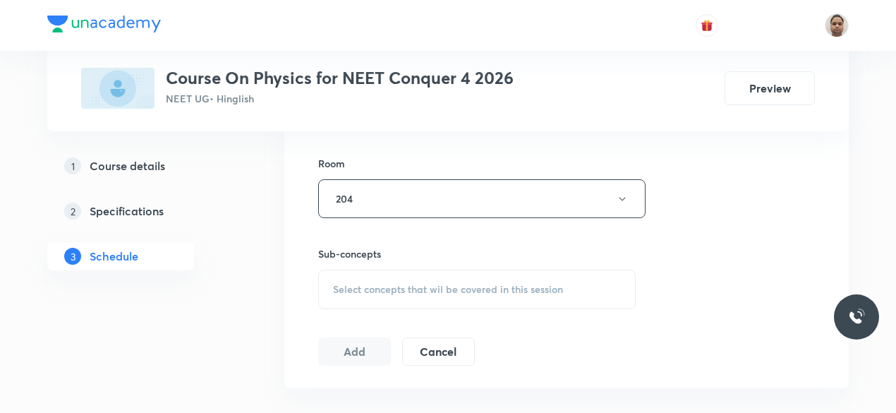
scroll to position [673, 0]
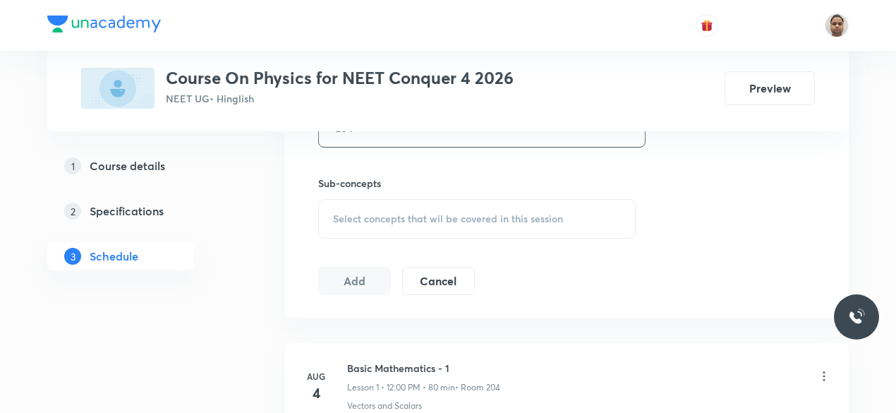
click at [359, 215] on span "Select concepts that wil be covered in this session" at bounding box center [448, 218] width 230 height 11
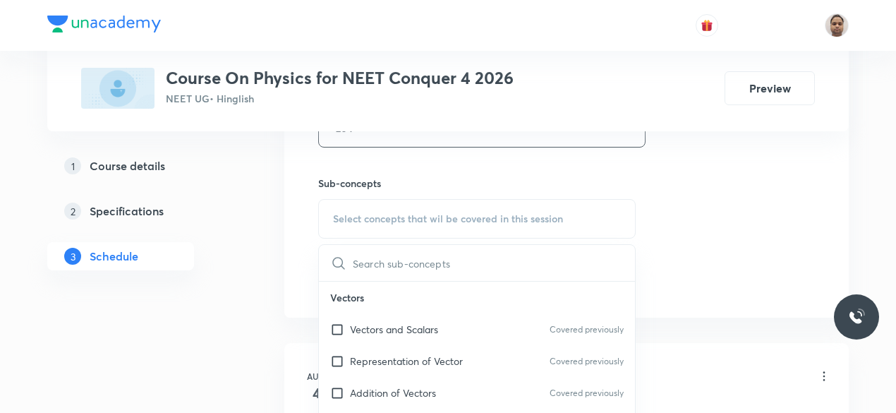
click at [363, 325] on p "Vectors and Scalars" at bounding box center [394, 329] width 88 height 15
checkbox input "true"
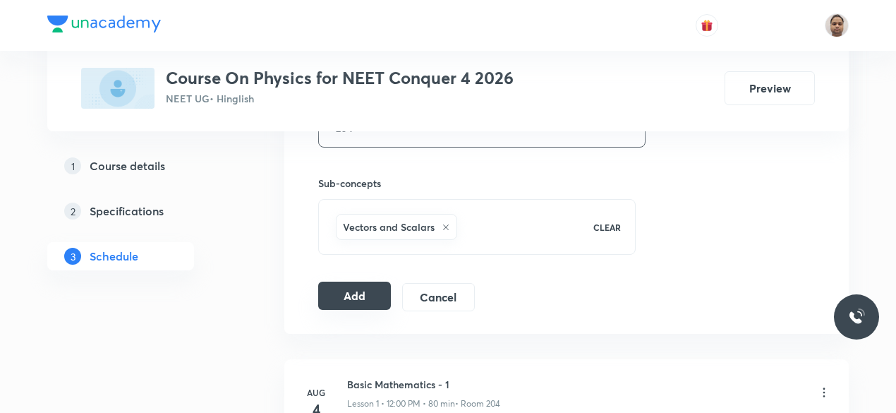
click at [359, 293] on button "Add" at bounding box center [354, 296] width 73 height 28
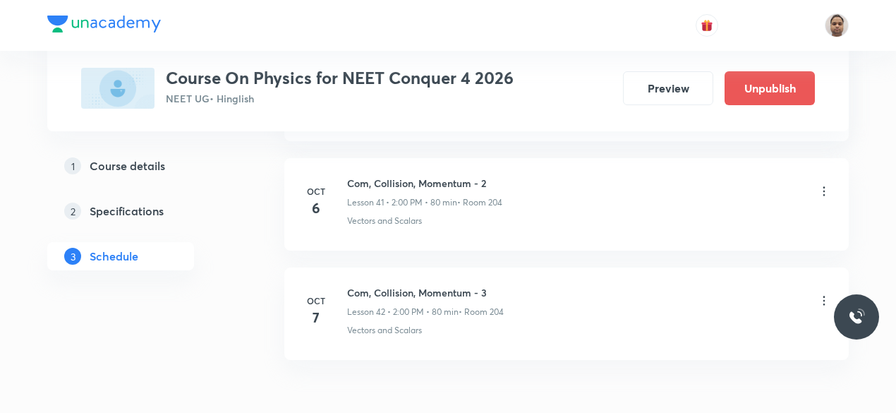
scroll to position [4606, 0]
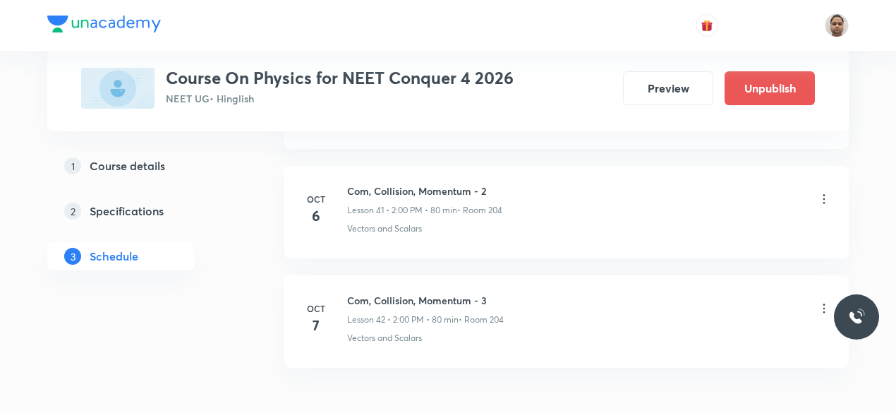
scroll to position [5290, 0]
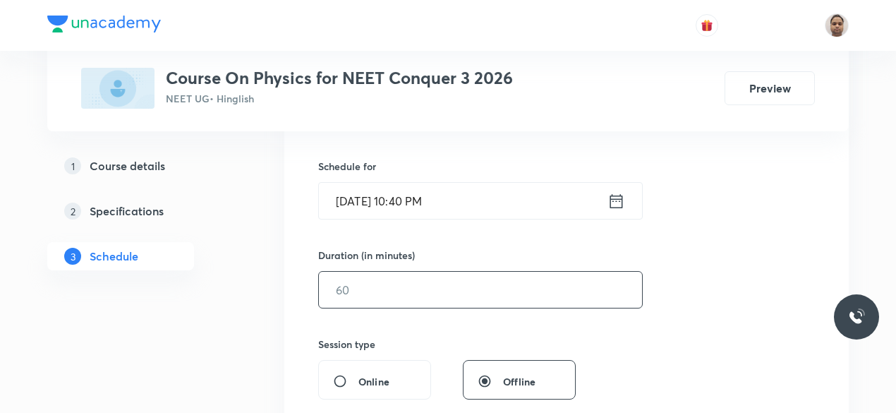
scroll to position [353, 0]
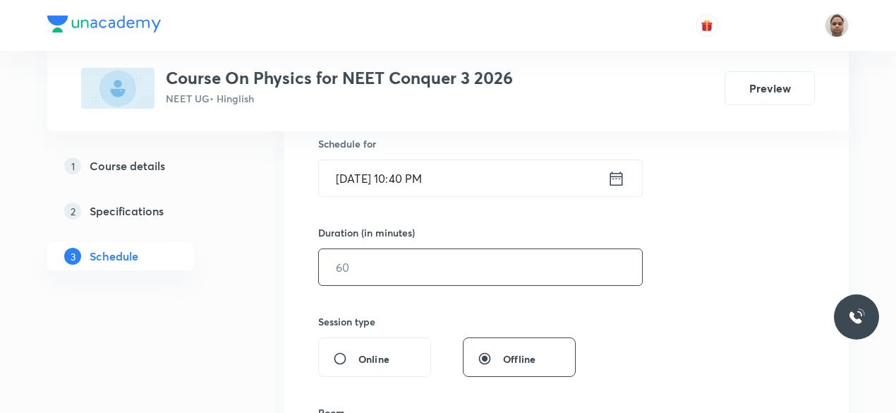
click at [381, 262] on input "text" at bounding box center [480, 267] width 323 height 36
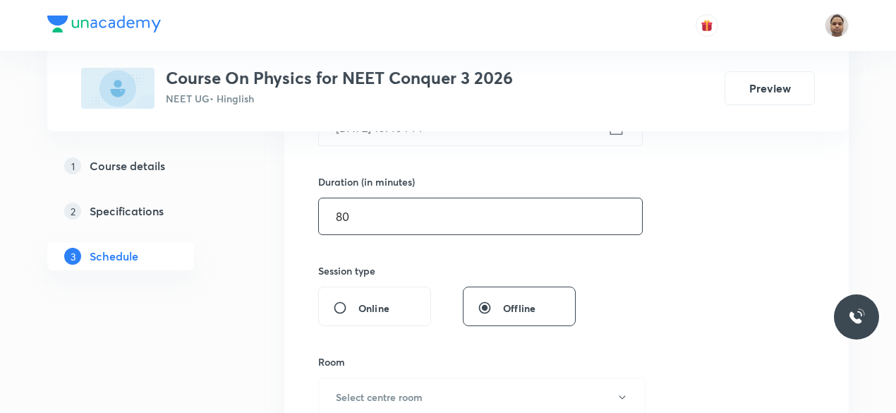
scroll to position [494, 0]
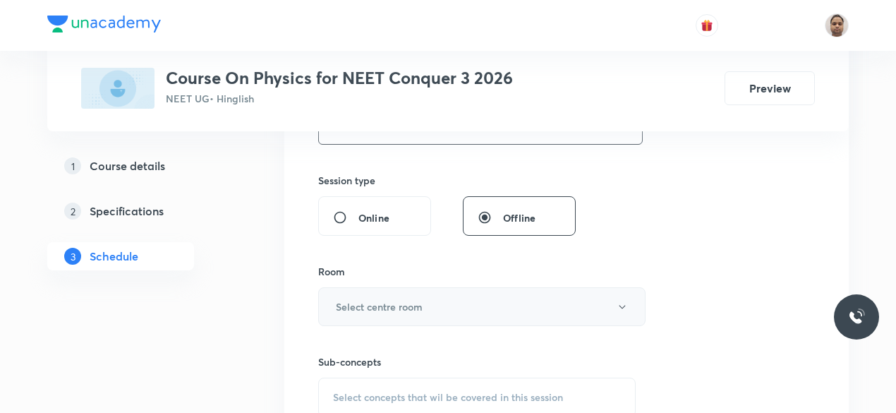
type input "80"
click at [361, 294] on button "Select centre room" at bounding box center [481, 306] width 327 height 39
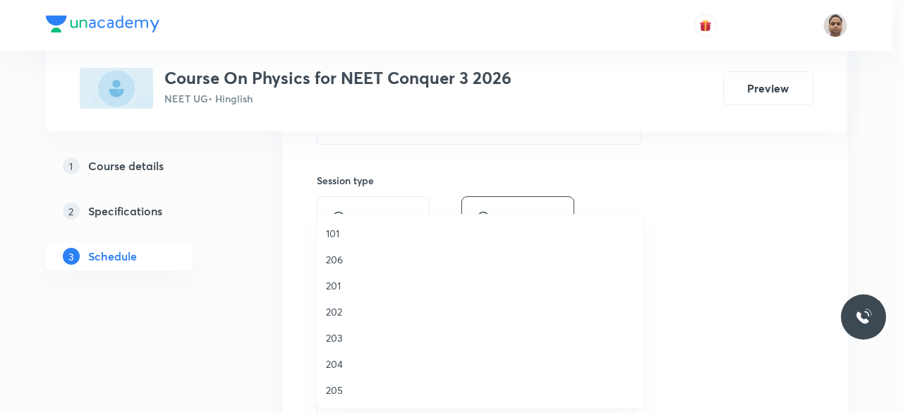
drag, startPoint x: 343, startPoint y: 392, endPoint x: 388, endPoint y: 356, distance: 57.3
click at [344, 392] on span "205" at bounding box center [480, 390] width 309 height 15
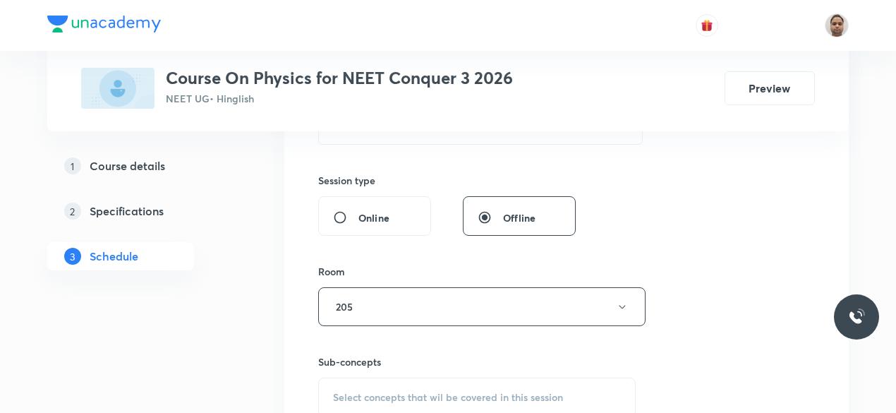
scroll to position [635, 0]
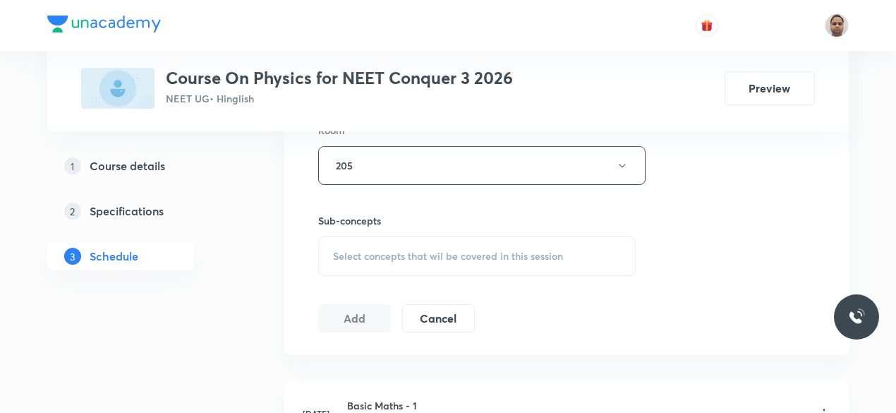
click at [361, 255] on span "Select concepts that wil be covered in this session" at bounding box center [448, 256] width 230 height 11
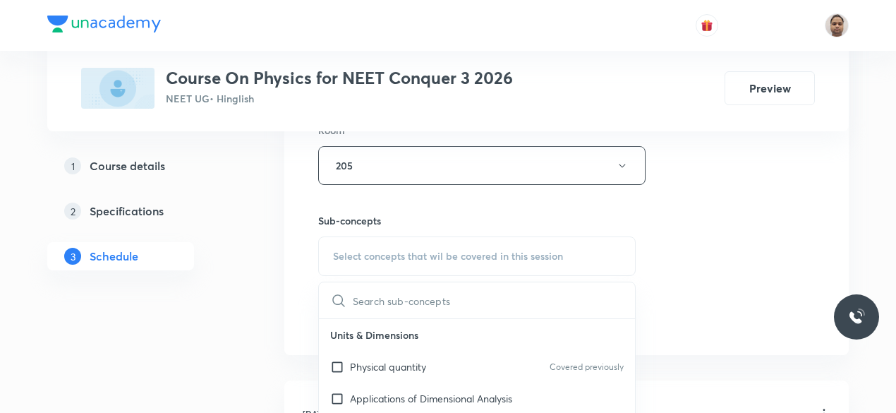
click at [359, 361] on p "Physical quantity" at bounding box center [388, 366] width 76 height 15
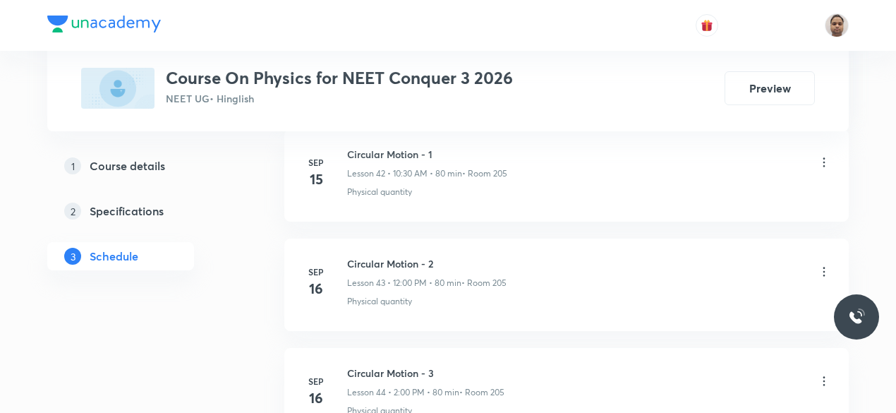
scroll to position [6613, 0]
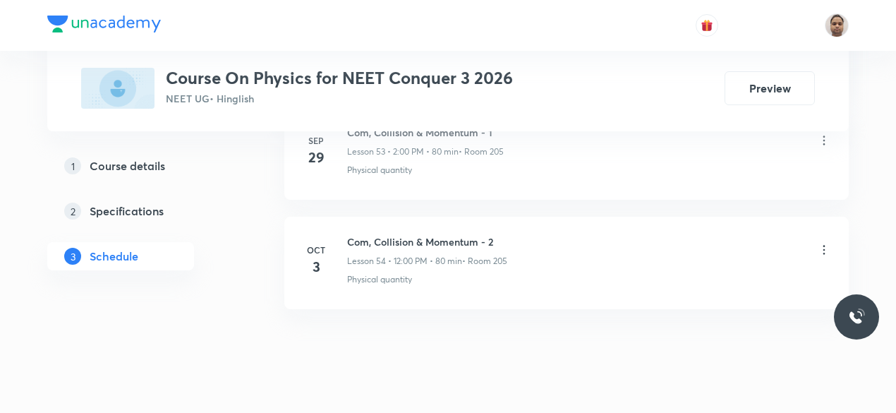
click at [471, 234] on h6 "Com, Collision & Momentum - 2" at bounding box center [427, 241] width 160 height 15
copy h6 "Com, Collision & Momentum - 2"
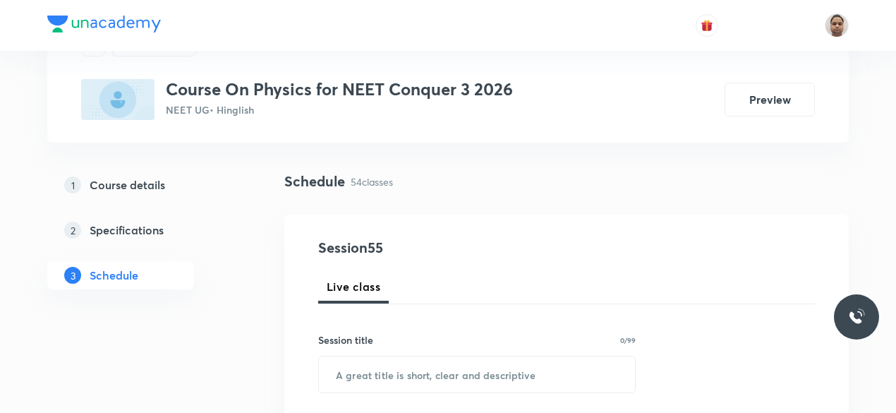
scroll to position [141, 0]
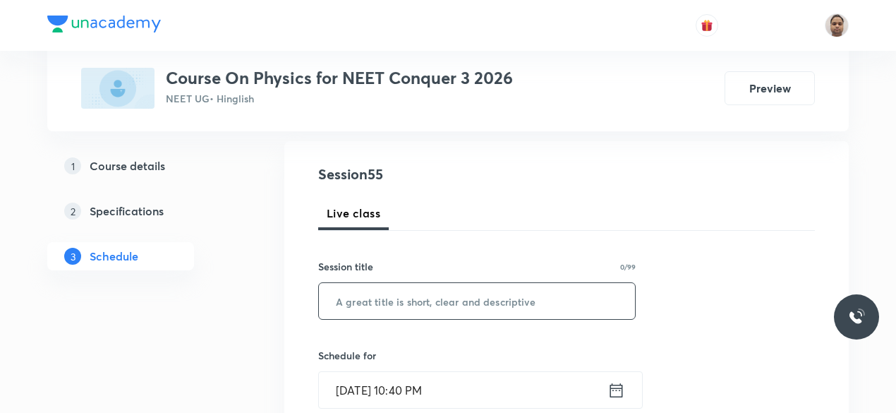
click at [443, 296] on input "text" at bounding box center [477, 301] width 316 height 36
paste input "Com, Collision & Momentum - 2"
drag, startPoint x: 486, startPoint y: 300, endPoint x: 320, endPoint y: 299, distance: 165.9
click at [320, 299] on input "Com, Collision & Momentum - 3" at bounding box center [477, 301] width 316 height 36
paste input "ROTATIONAL MECHANICS"
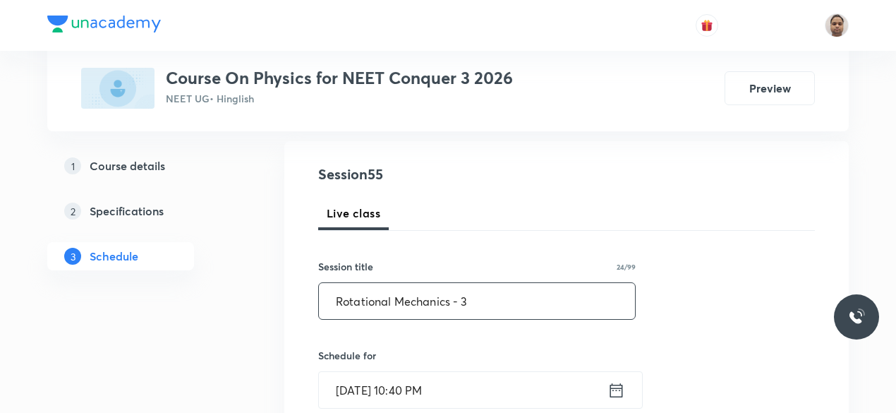
type input "Rotational Mechanics - 3"
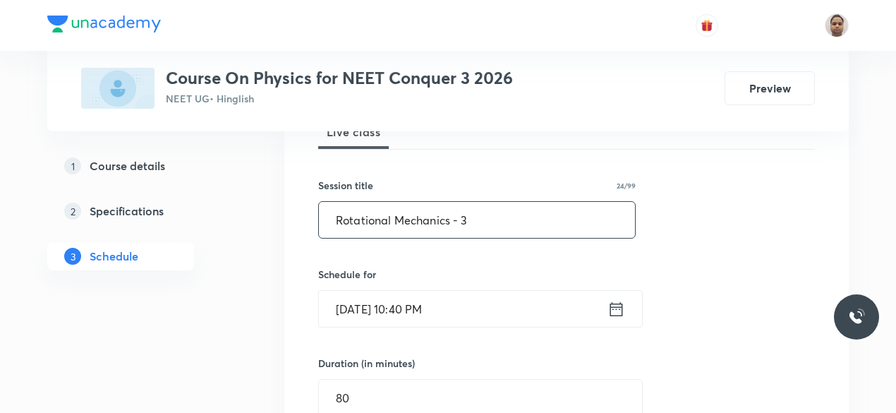
scroll to position [282, 0]
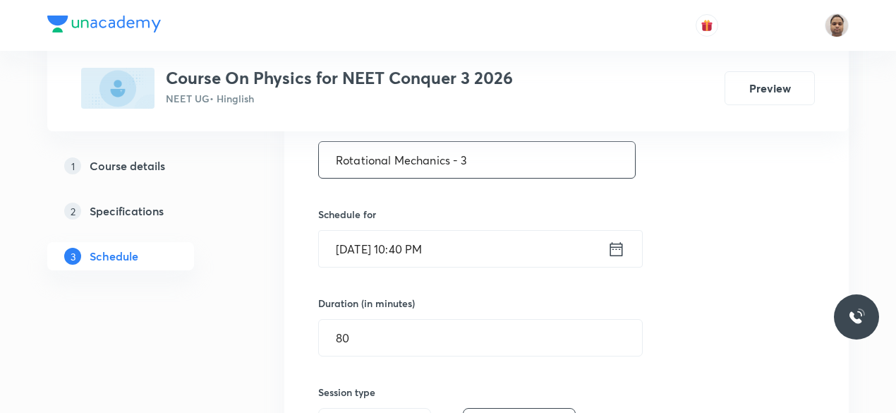
click at [387, 240] on input "Oct 6, 2025, 10:40 PM" at bounding box center [463, 249] width 289 height 36
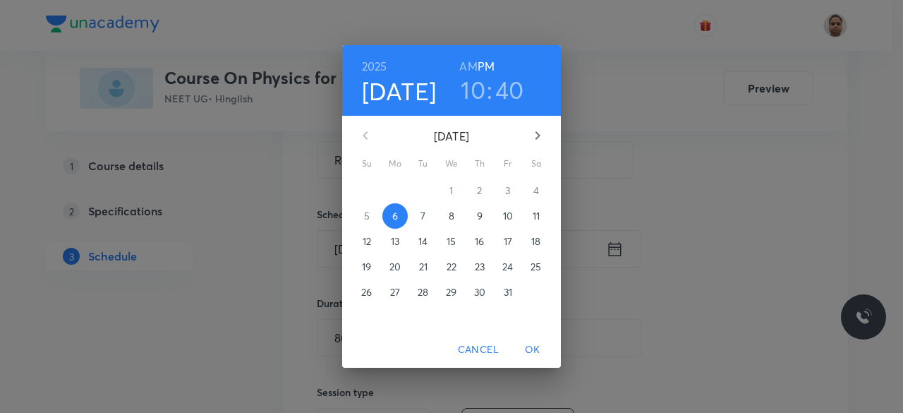
click at [422, 220] on p "7" at bounding box center [423, 216] width 5 height 14
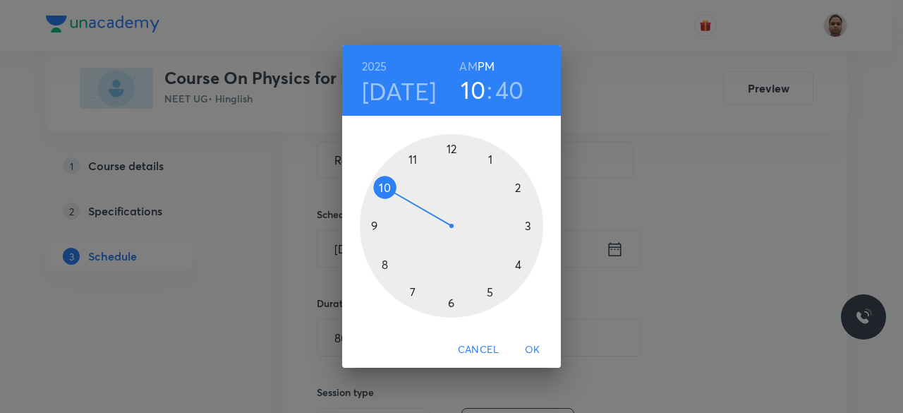
click at [382, 186] on div at bounding box center [451, 225] width 183 height 183
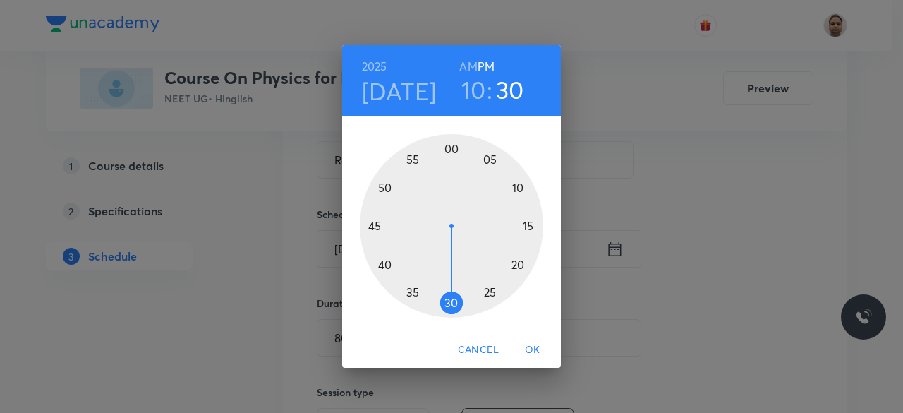
drag, startPoint x: 445, startPoint y: 295, endPoint x: 455, endPoint y: 299, distance: 11.2
click at [455, 299] on div at bounding box center [451, 225] width 183 height 183
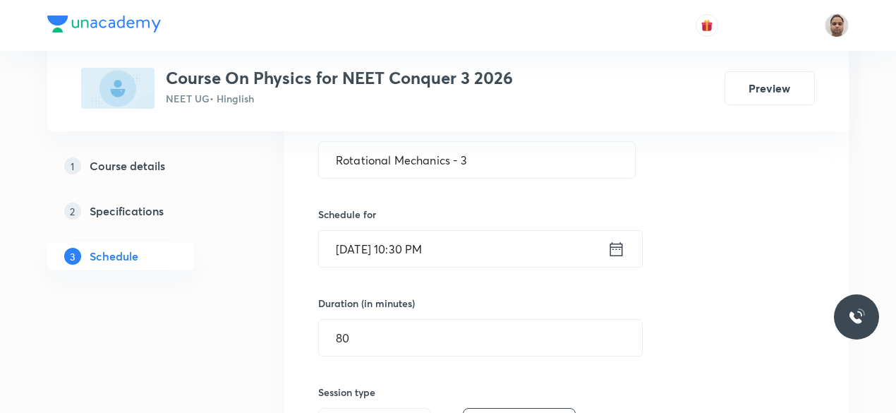
click at [455, 246] on input "Oct 7, 2025, 10:30 PM" at bounding box center [463, 249] width 289 height 36
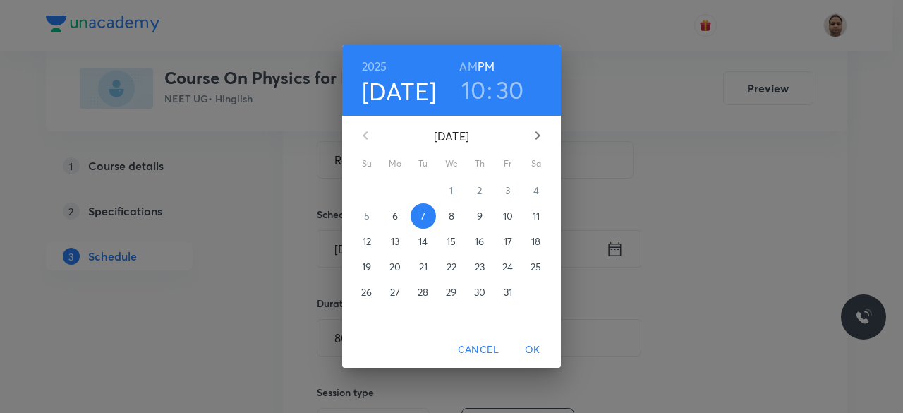
click at [471, 62] on h6 "AM" at bounding box center [468, 66] width 18 height 20
click at [533, 347] on span "OK" at bounding box center [533, 350] width 34 height 18
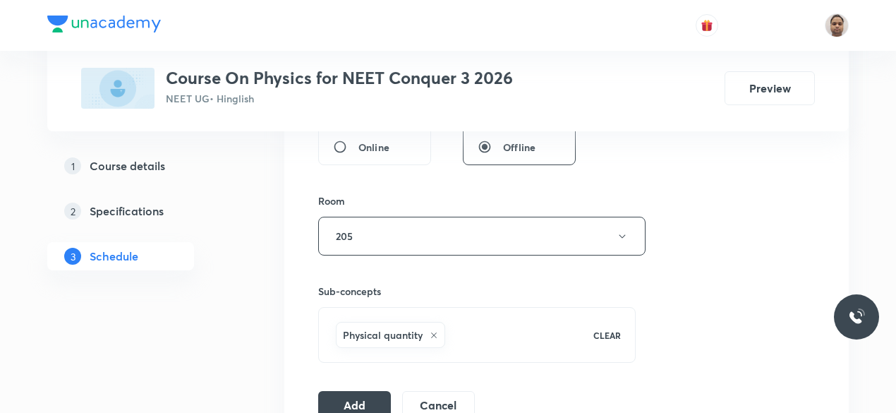
scroll to position [635, 0]
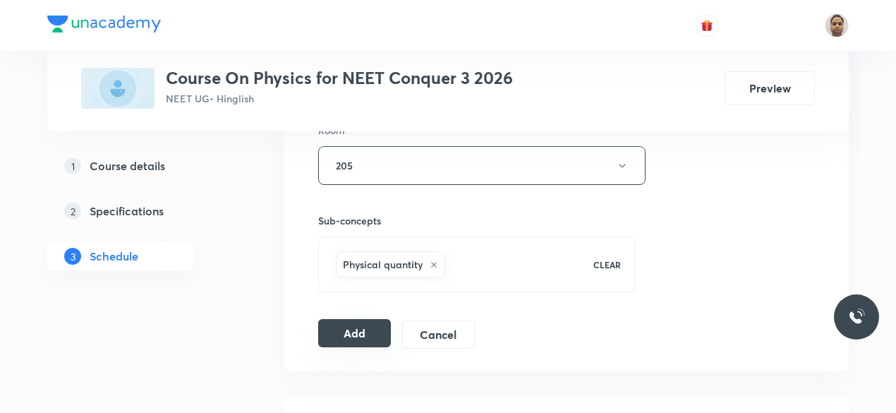
click at [361, 327] on button "Add" at bounding box center [354, 333] width 73 height 28
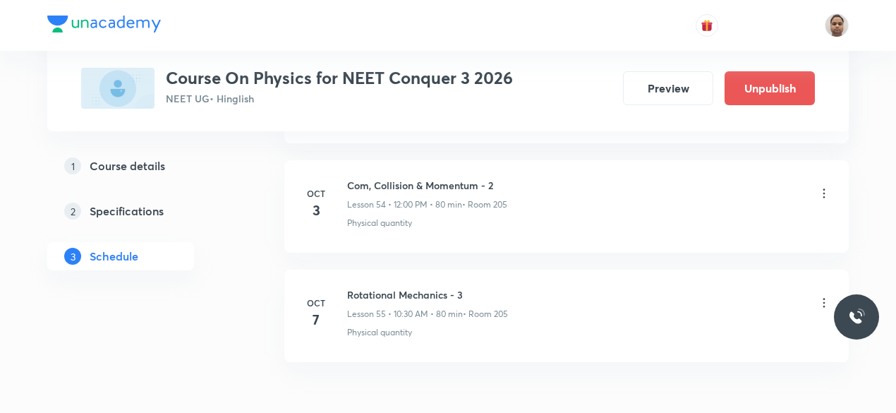
scroll to position [6060, 0]
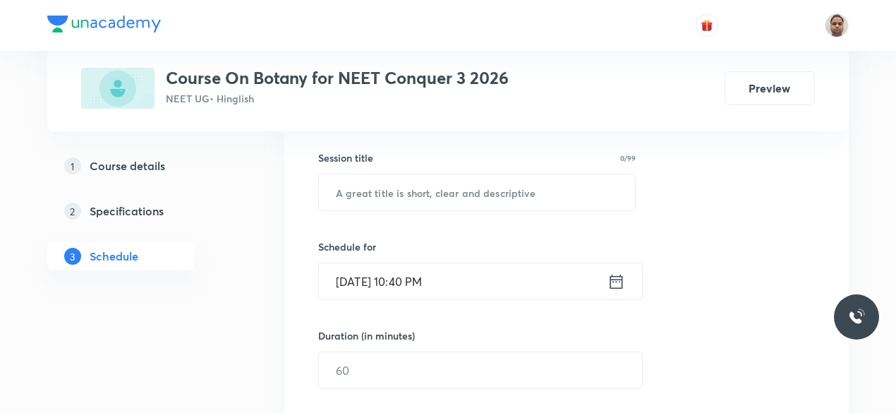
scroll to position [282, 0]
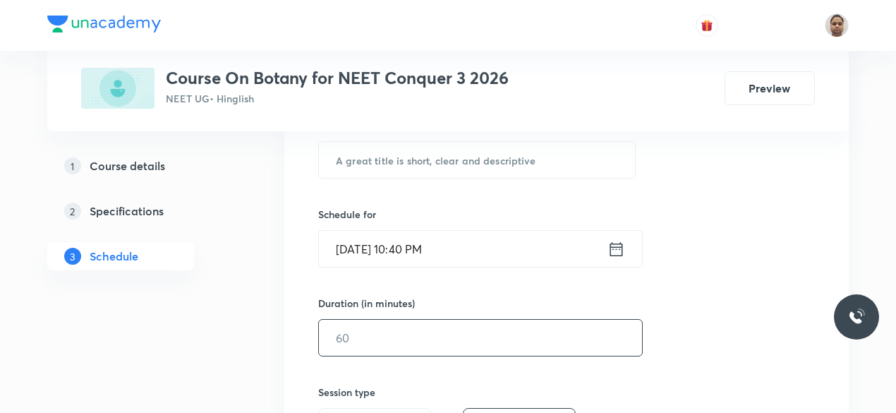
click at [357, 330] on input "text" at bounding box center [480, 338] width 323 height 36
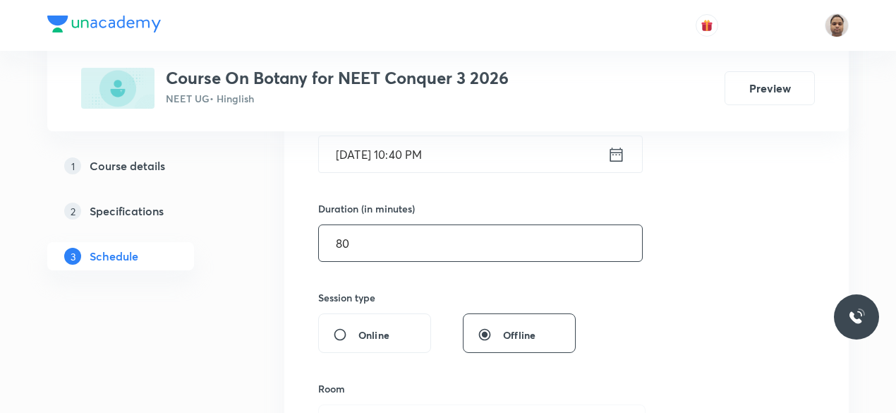
scroll to position [423, 0]
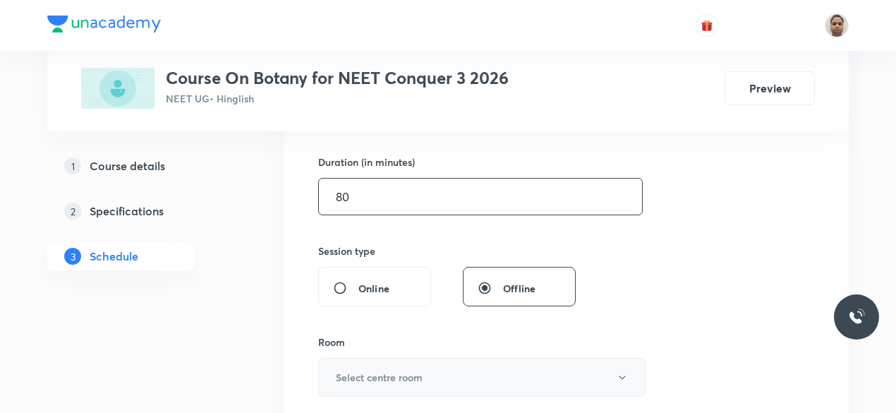
type input "80"
click at [354, 379] on h6 "Select centre room" at bounding box center [379, 377] width 87 height 15
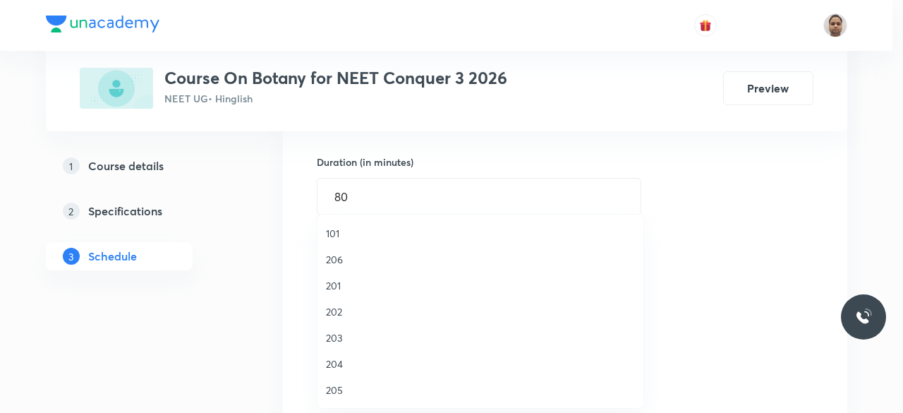
click at [337, 394] on span "205" at bounding box center [480, 390] width 309 height 15
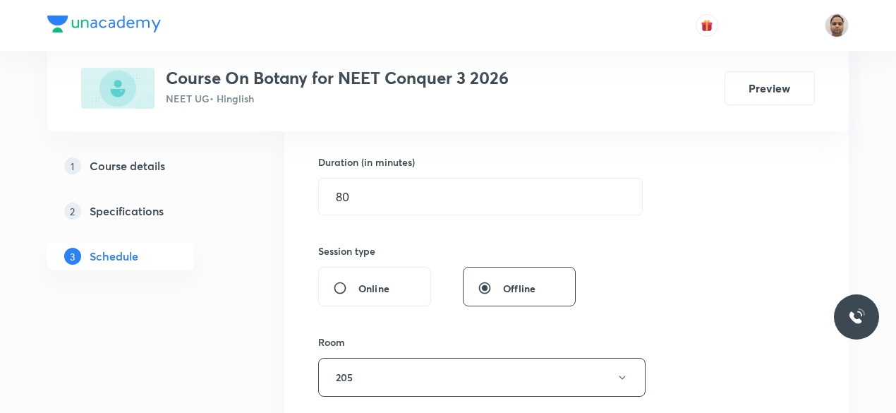
scroll to position [635, 0]
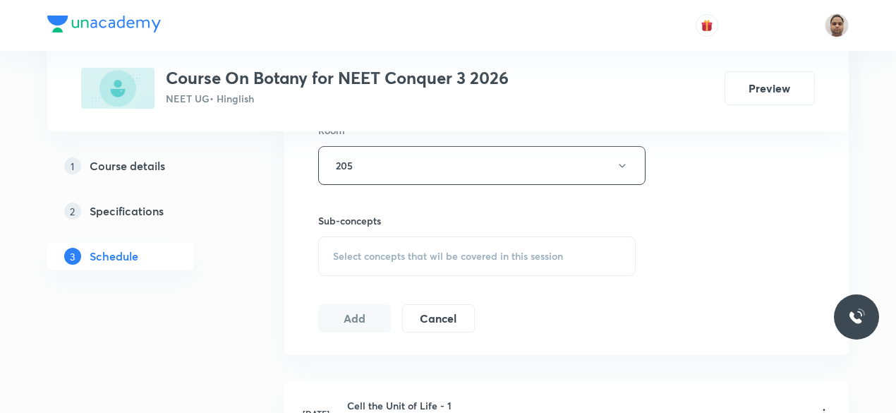
click at [356, 253] on span "Select concepts that wil be covered in this session" at bounding box center [448, 256] width 230 height 11
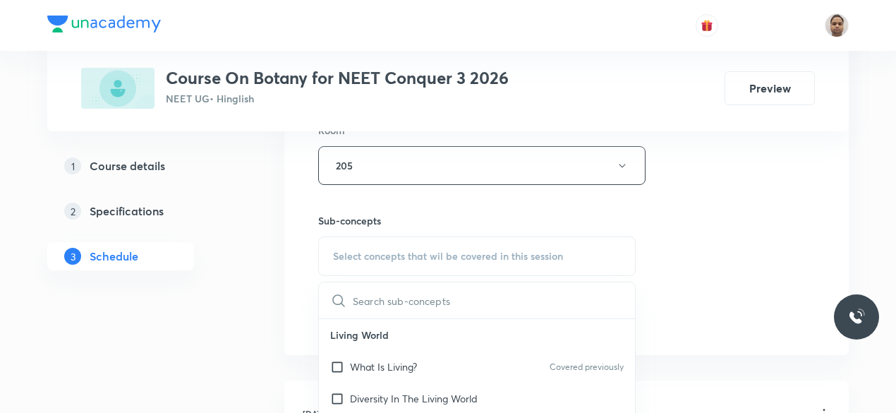
click at [352, 366] on p "What Is Living?" at bounding box center [383, 366] width 67 height 15
checkbox input "true"
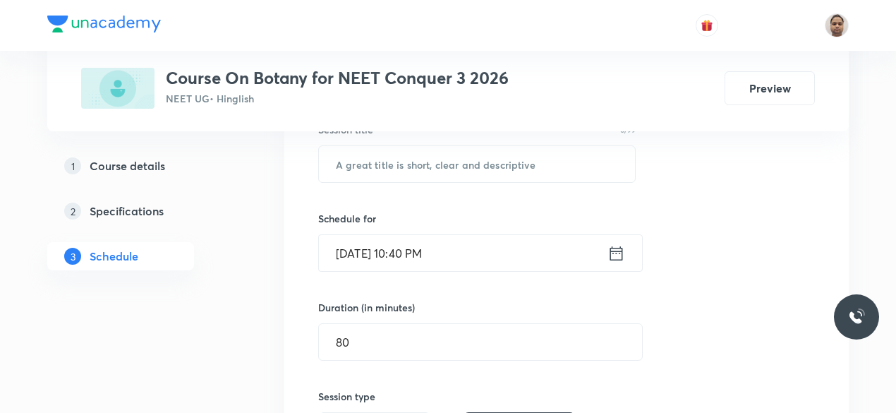
scroll to position [178, 0]
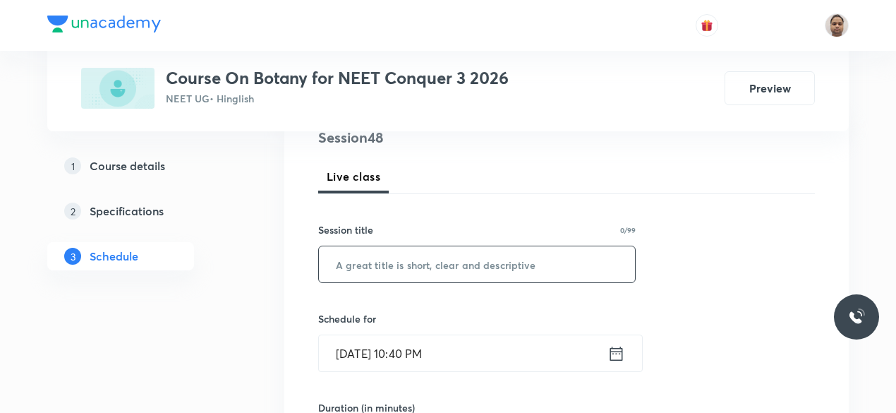
click at [421, 263] on input "text" at bounding box center [477, 264] width 316 height 36
paste input "Anatomy of flowering plants"
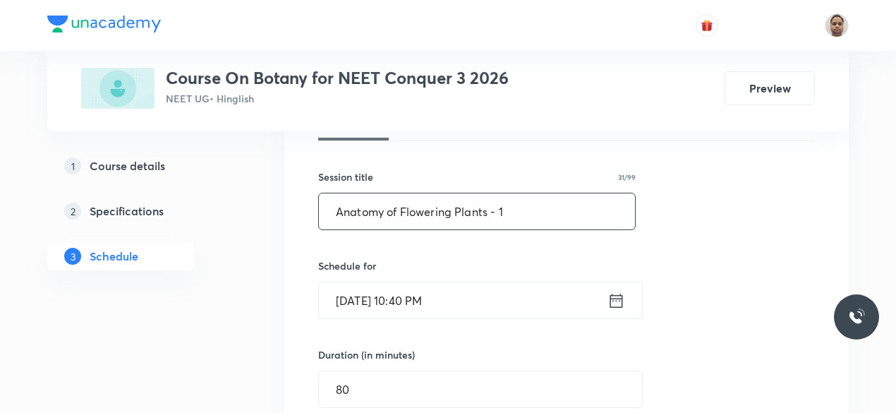
scroll to position [248, 0]
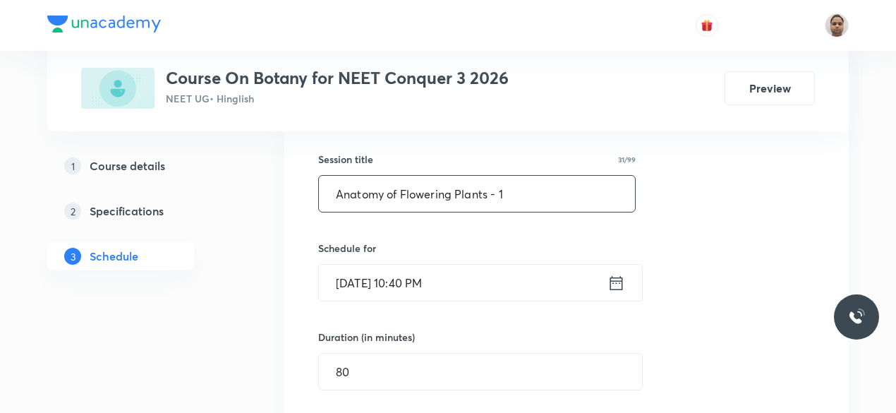
type input "Anatomy of Flowering Plants - 1"
click at [371, 284] on input "[DATE] 10:40 PM" at bounding box center [463, 283] width 289 height 36
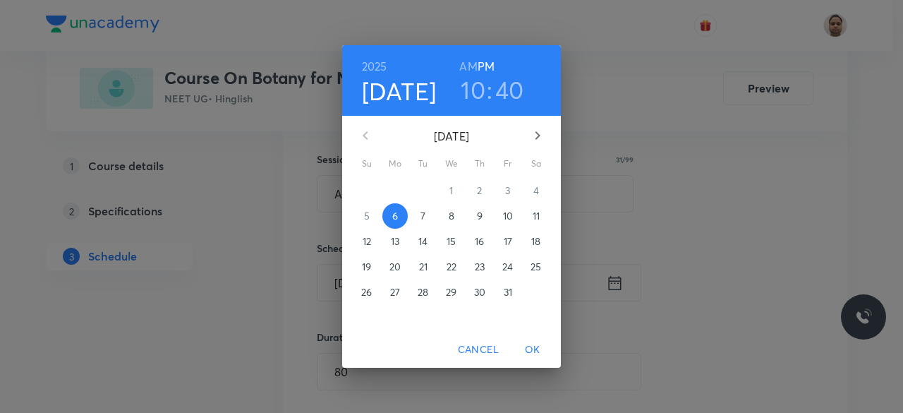
click at [425, 215] on p "7" at bounding box center [423, 216] width 5 height 14
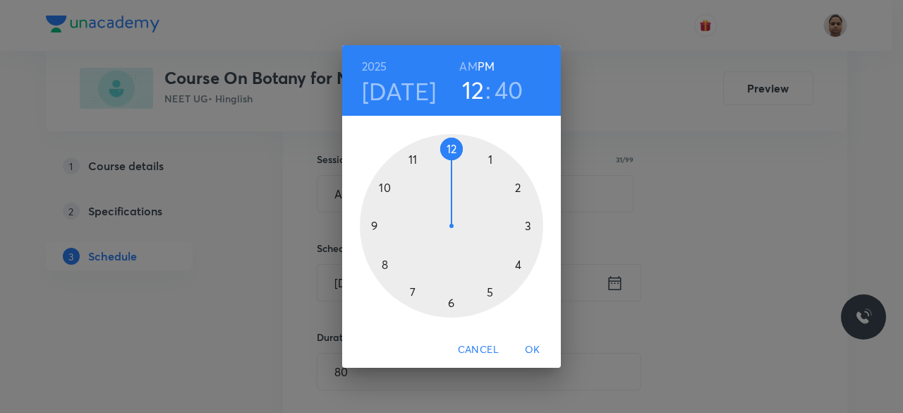
drag, startPoint x: 385, startPoint y: 183, endPoint x: 453, endPoint y: 156, distance: 72.9
click at [453, 156] on div at bounding box center [451, 225] width 183 height 183
drag, startPoint x: 425, startPoint y: 198, endPoint x: 452, endPoint y: 166, distance: 41.6
click at [452, 166] on div at bounding box center [451, 225] width 183 height 183
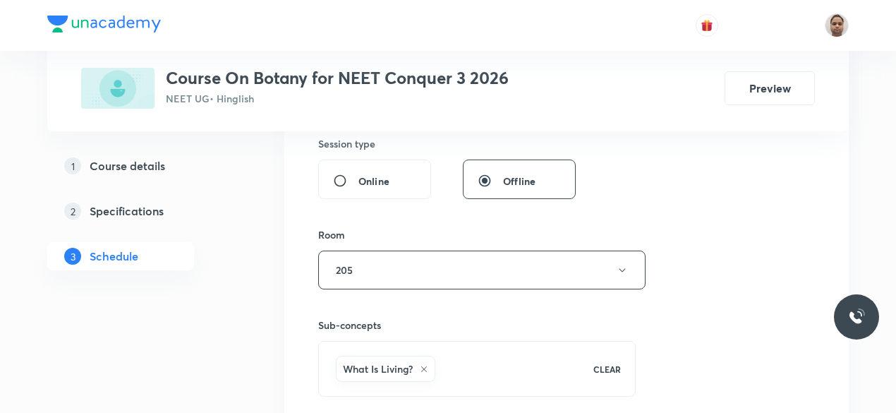
scroll to position [672, 0]
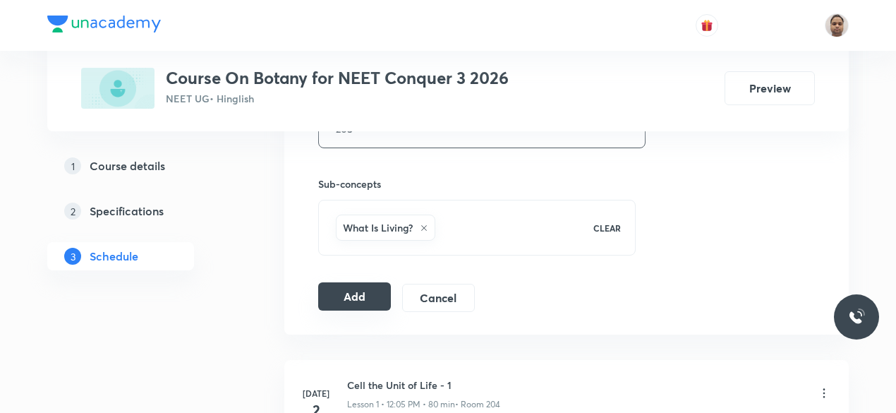
click at [359, 294] on button "Add" at bounding box center [354, 296] width 73 height 28
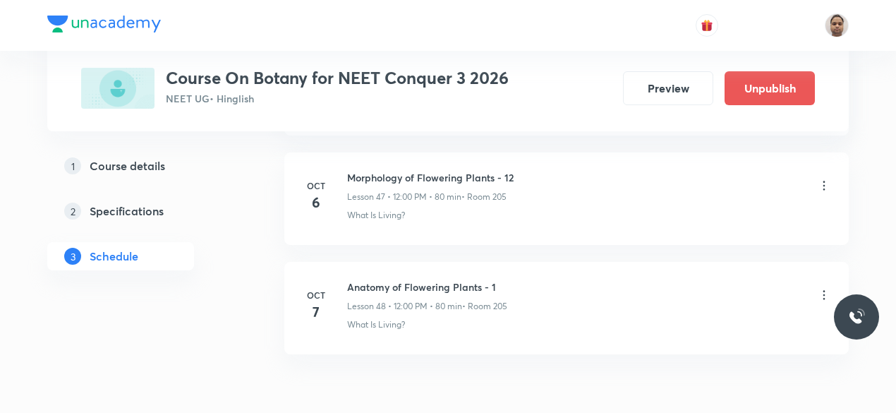
scroll to position [5297, 0]
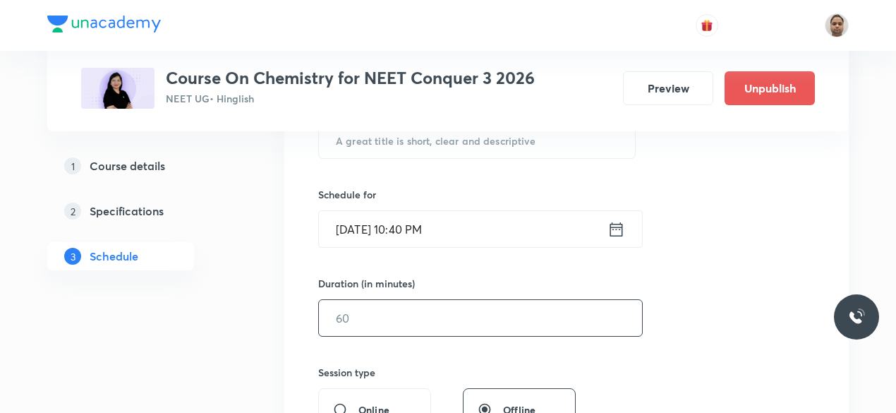
scroll to position [353, 0]
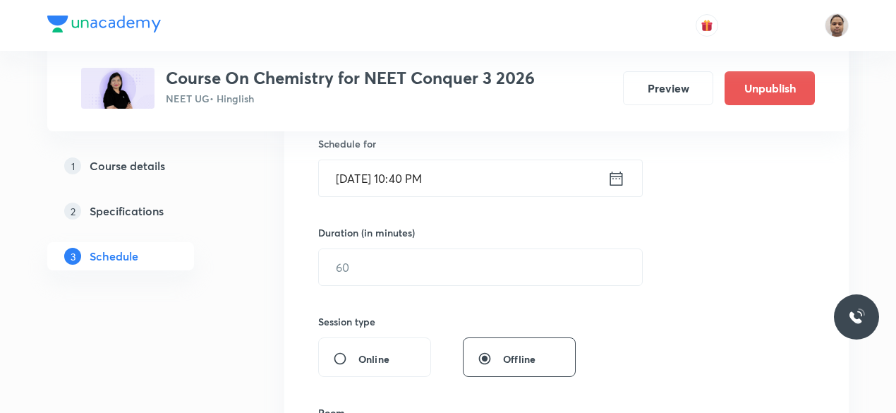
click at [375, 290] on div "Session 51 Live class Session title 0/99 ​ Schedule for [DATE] 10:40 PM ​ Durat…" at bounding box center [566, 283] width 497 height 663
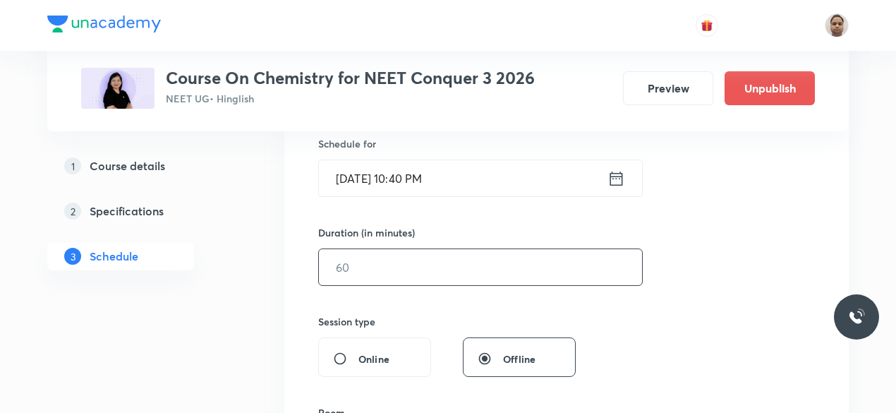
click at [368, 272] on input "text" at bounding box center [480, 267] width 323 height 36
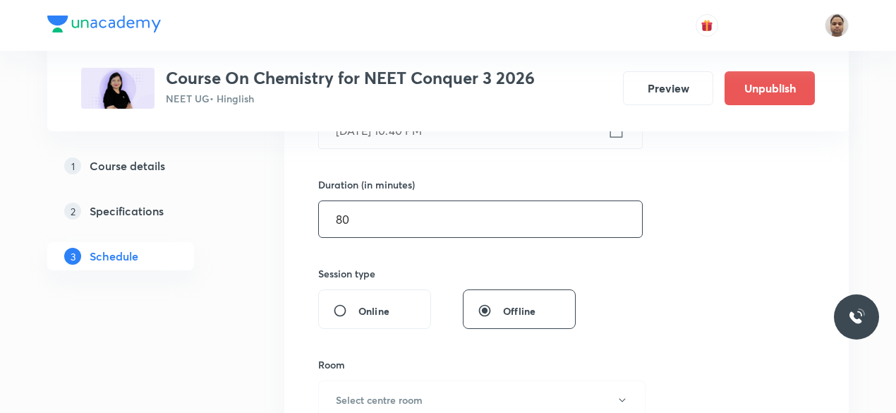
scroll to position [423, 0]
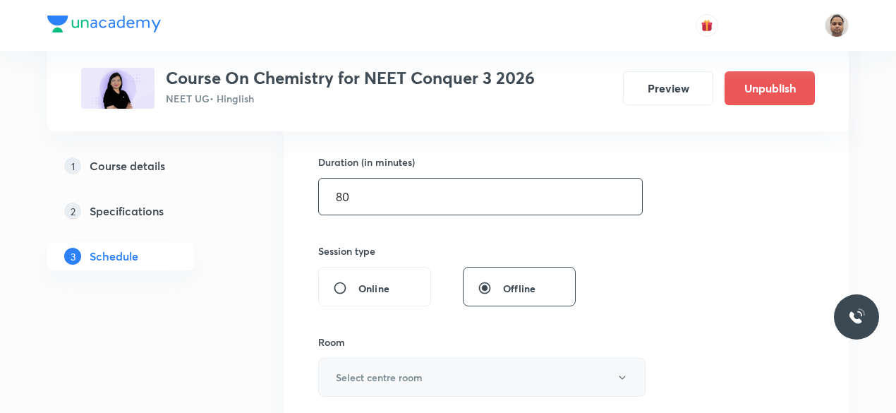
type input "80"
click at [344, 363] on button "Select centre room" at bounding box center [481, 377] width 327 height 39
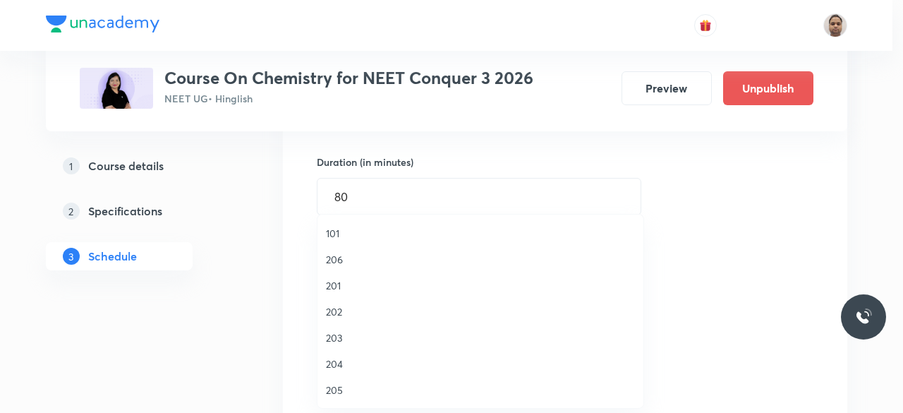
click at [346, 383] on span "205" at bounding box center [480, 390] width 309 height 15
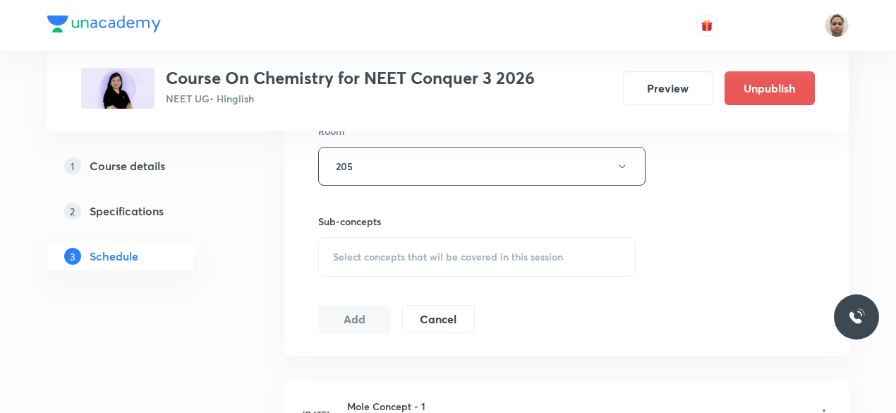
scroll to position [635, 0]
click at [381, 251] on span "Select concepts that wil be covered in this session" at bounding box center [448, 256] width 230 height 11
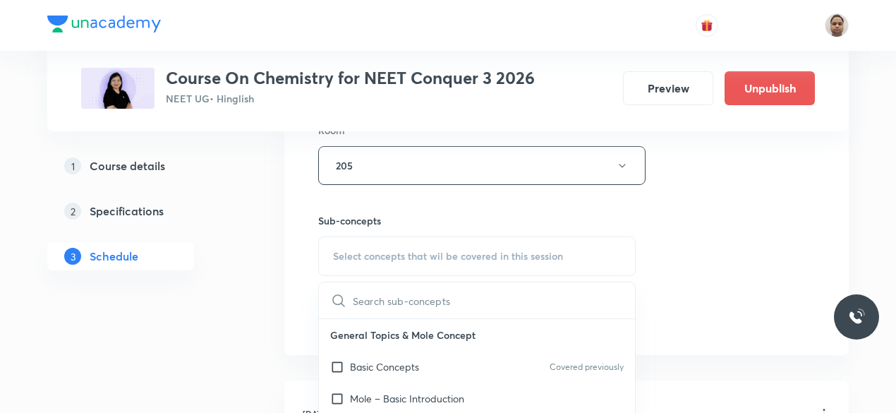
click at [347, 369] on input "checkbox" at bounding box center [340, 366] width 20 height 15
checkbox input "true"
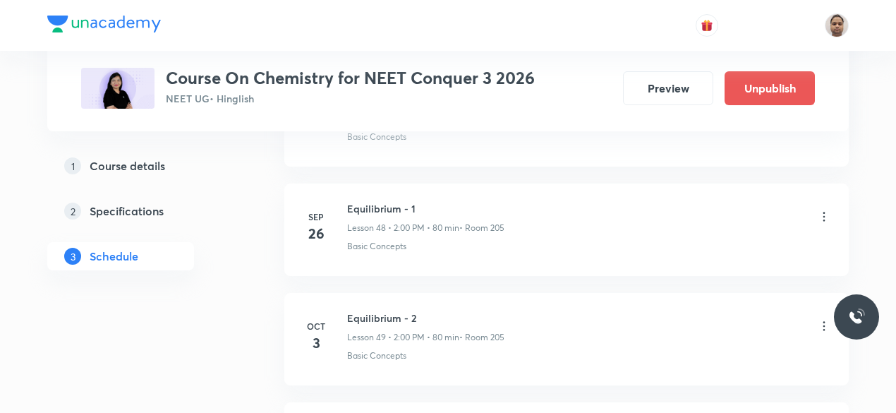
scroll to position [6177, 0]
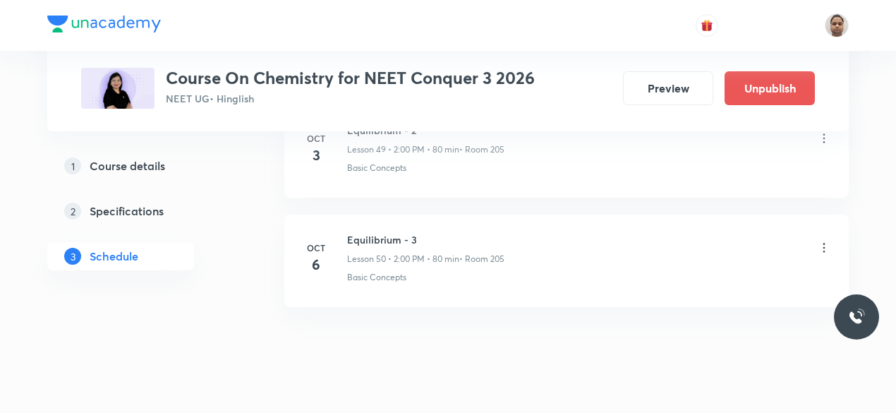
click at [367, 232] on h6 "Equilibrium - 3" at bounding box center [425, 239] width 157 height 15
copy h6 "Equilibrium - 3"
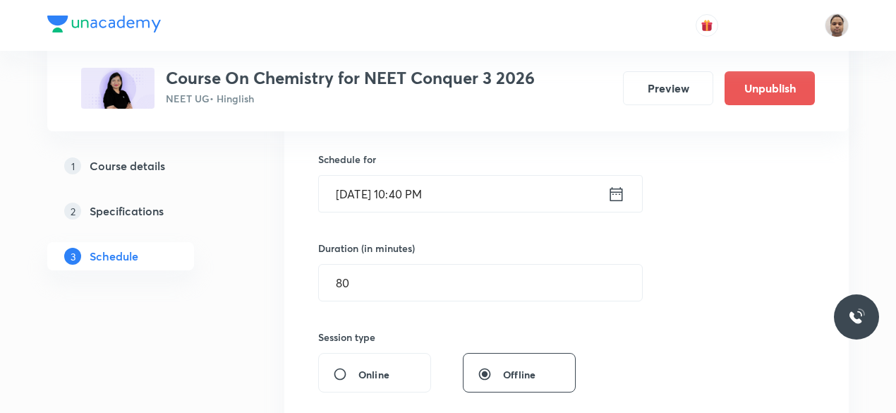
scroll to position [172, 0]
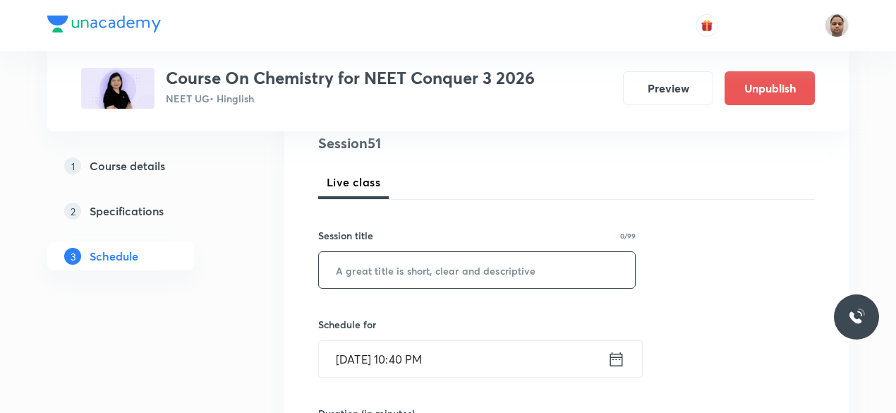
click at [401, 266] on input "text" at bounding box center [477, 270] width 316 height 36
paste input "Equilibrium - 3"
type input "Equilibrium - 4"
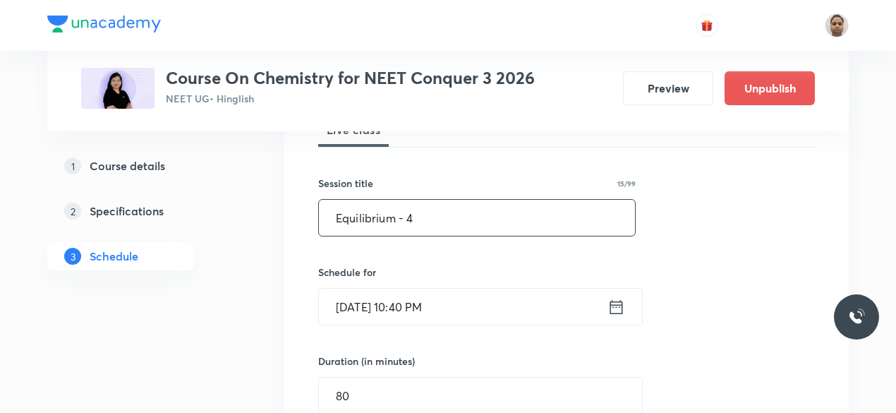
scroll to position [243, 0]
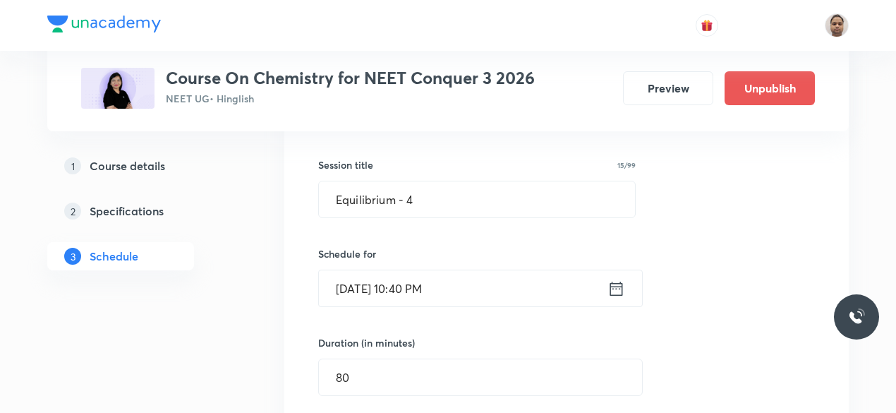
click at [373, 286] on input "Oct 6, 2025, 10:40 PM" at bounding box center [463, 288] width 289 height 36
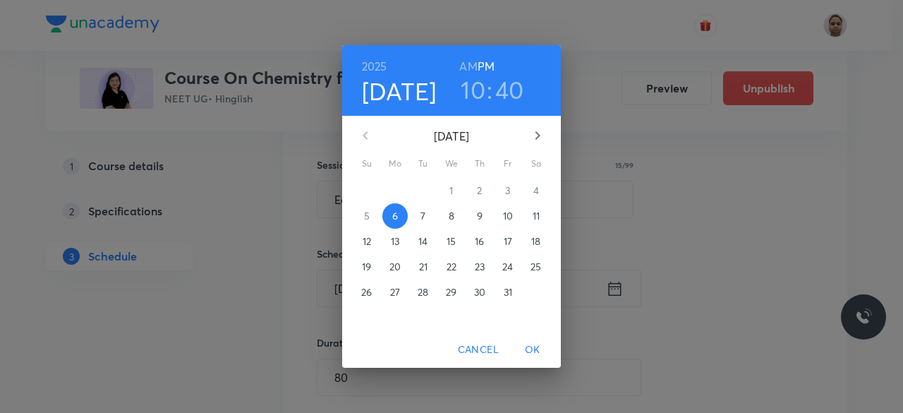
click at [426, 216] on p "7" at bounding box center [423, 216] width 5 height 14
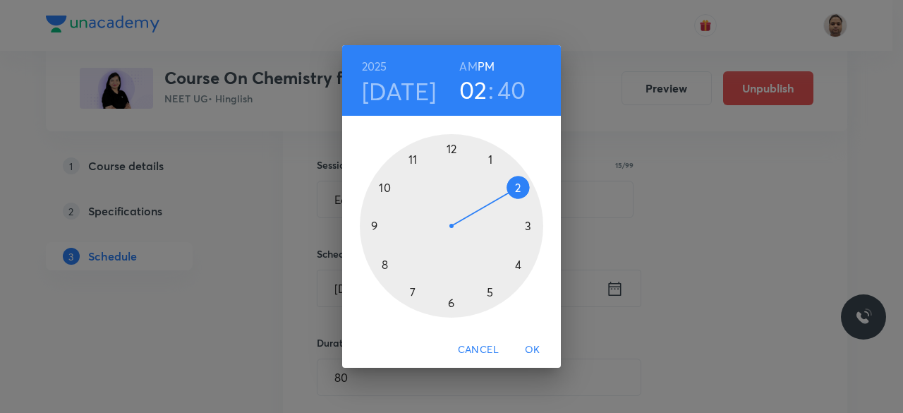
drag, startPoint x: 390, startPoint y: 183, endPoint x: 505, endPoint y: 199, distance: 116.9
click at [505, 199] on div at bounding box center [451, 225] width 183 height 183
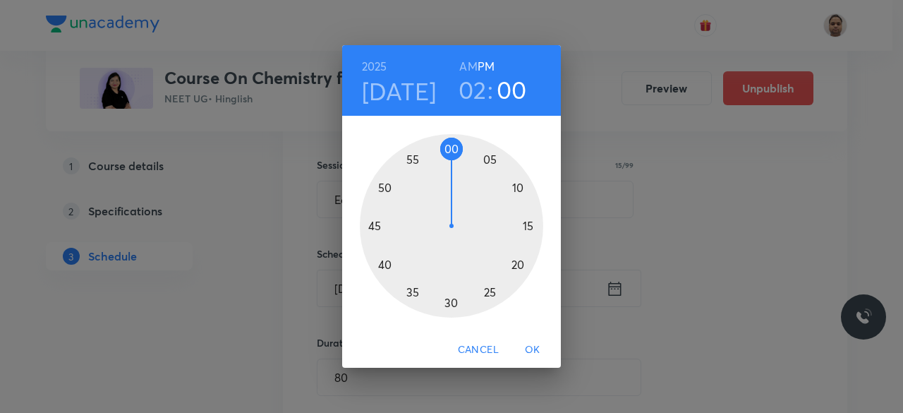
drag, startPoint x: 390, startPoint y: 252, endPoint x: 452, endPoint y: 157, distance: 113.1
click at [452, 157] on div at bounding box center [451, 225] width 183 height 183
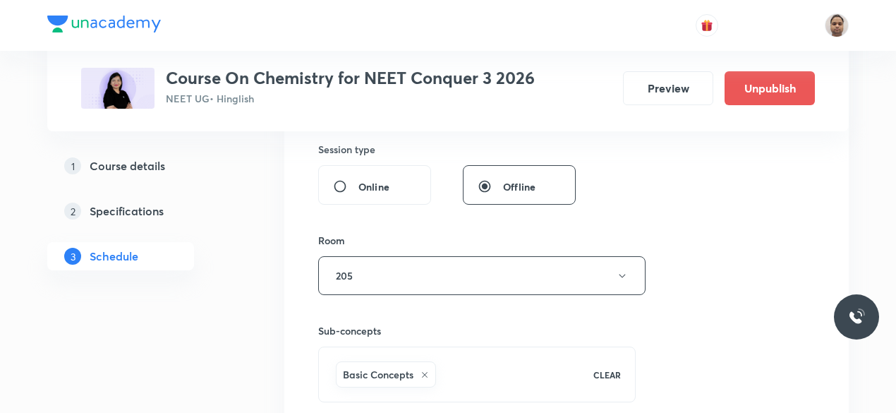
scroll to position [666, 0]
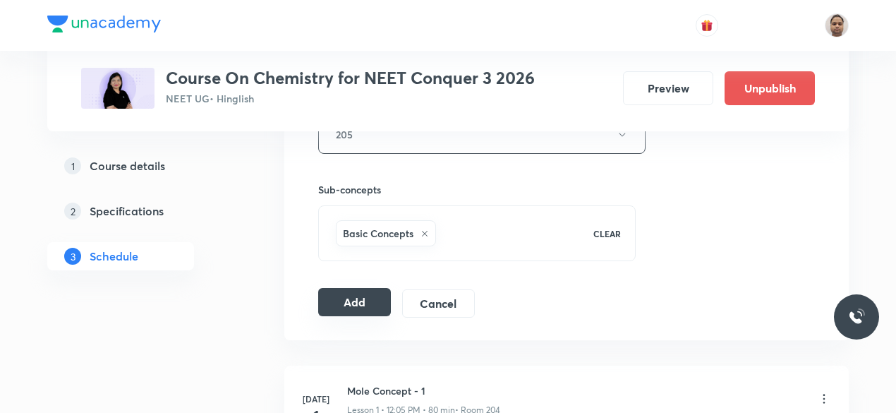
click at [356, 304] on button "Add" at bounding box center [354, 302] width 73 height 28
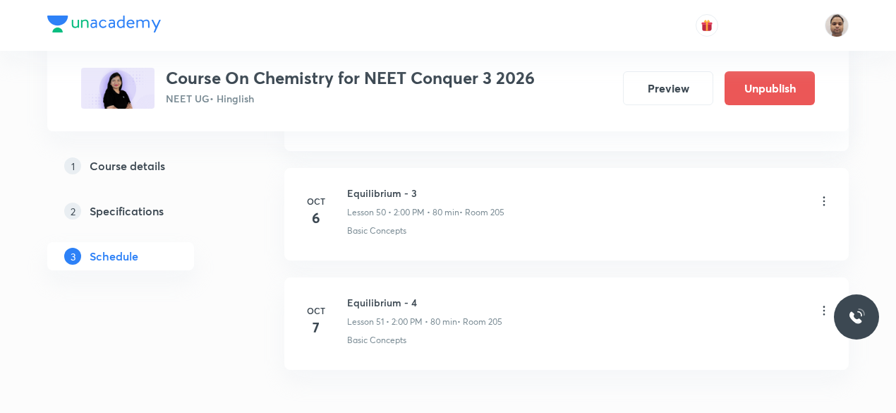
scroll to position [5625, 0]
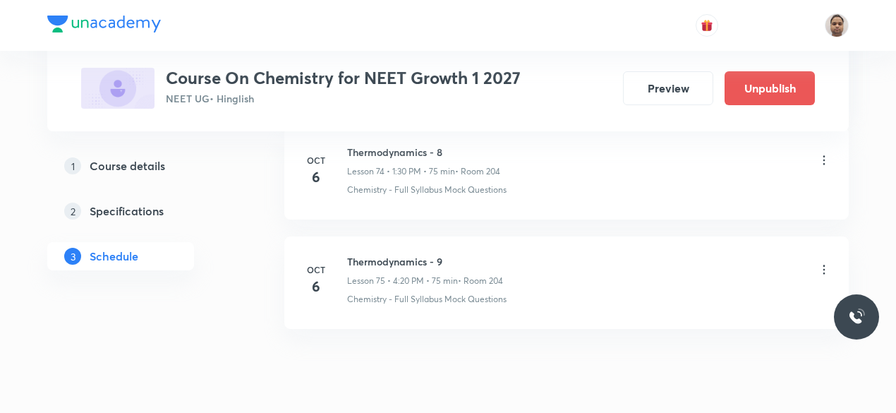
scroll to position [8885, 0]
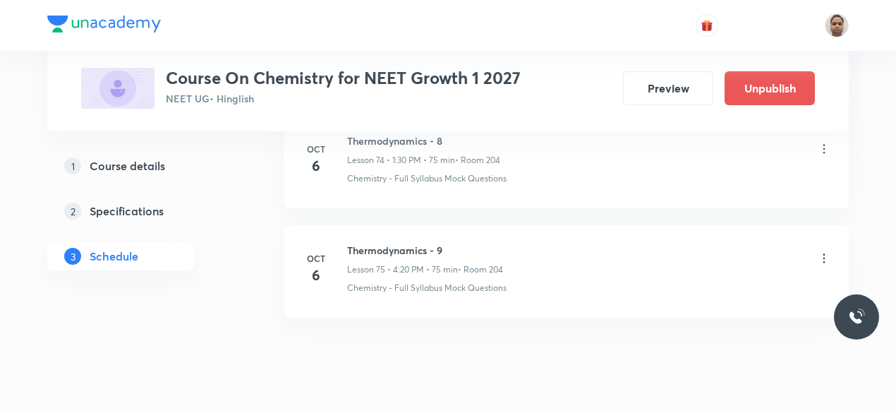
click at [404, 243] on h6 "Thermodynamics - 9" at bounding box center [425, 250] width 156 height 15
copy h6 "Thermodynamics - 9"
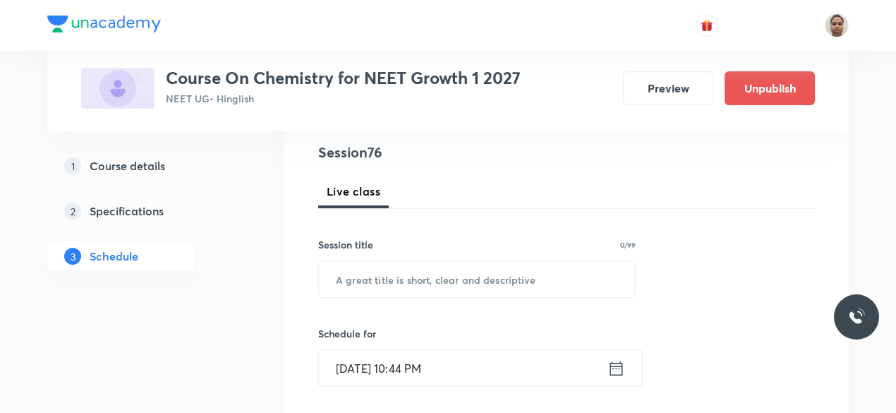
scroll to position [141, 0]
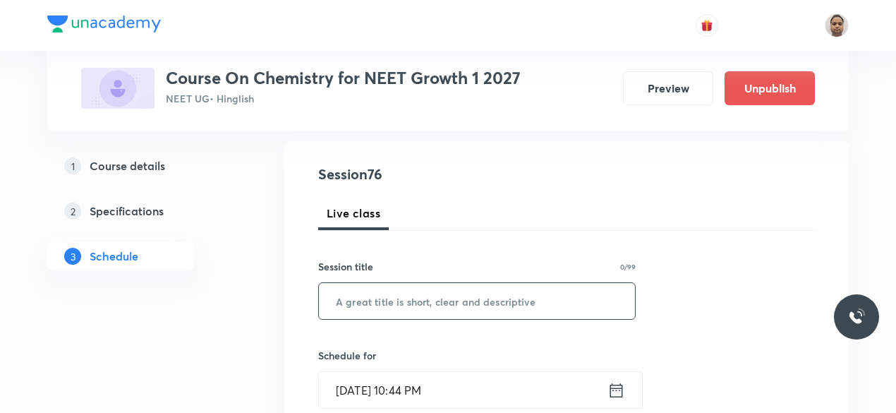
click at [408, 299] on input "text" at bounding box center [477, 301] width 316 height 36
paste input "Thermodynamics - 9"
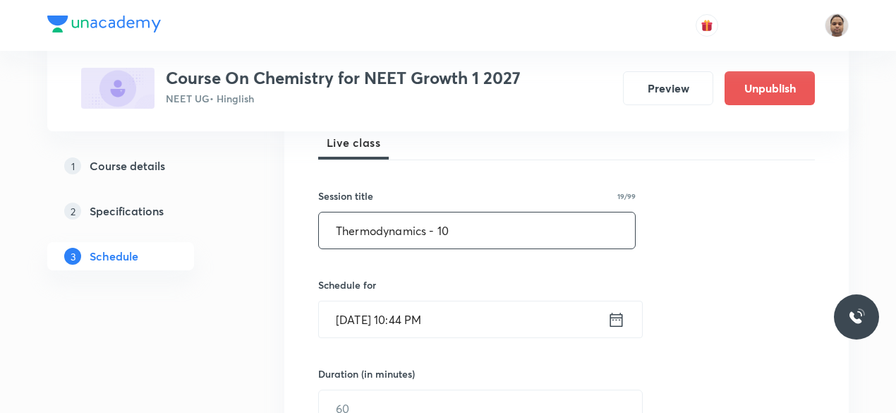
type input "Thermodynamics - 10"
click at [380, 316] on input "[DATE] 10:44 PM" at bounding box center [463, 319] width 289 height 36
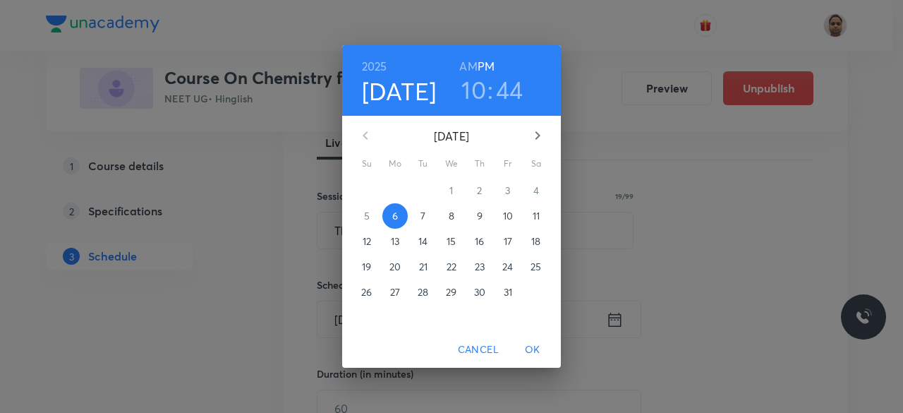
click at [425, 212] on p "7" at bounding box center [423, 216] width 5 height 14
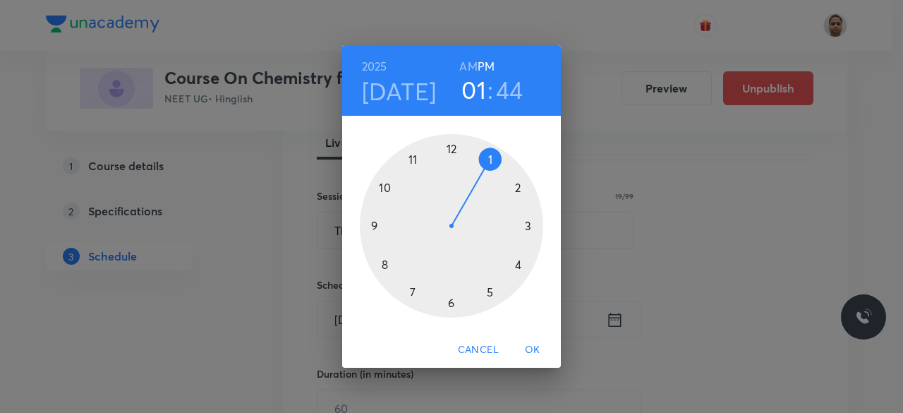
drag, startPoint x: 380, startPoint y: 186, endPoint x: 469, endPoint y: 169, distance: 90.0
click at [469, 169] on div at bounding box center [451, 225] width 183 height 183
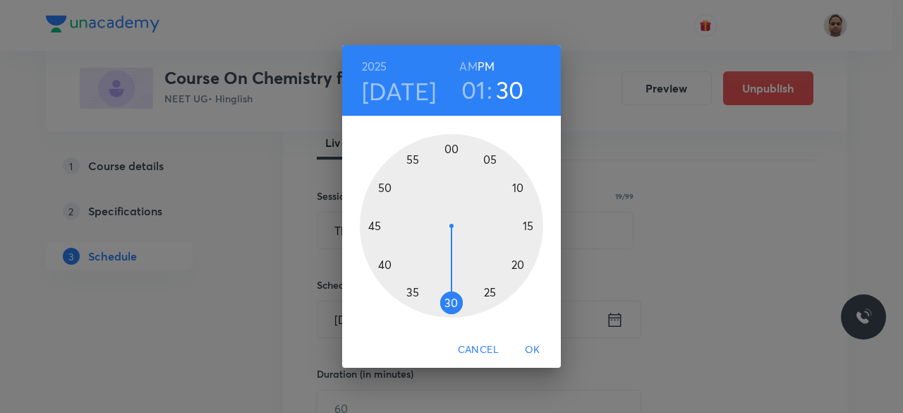
drag, startPoint x: 378, startPoint y: 232, endPoint x: 453, endPoint y: 301, distance: 102.4
click at [453, 301] on div at bounding box center [451, 225] width 183 height 183
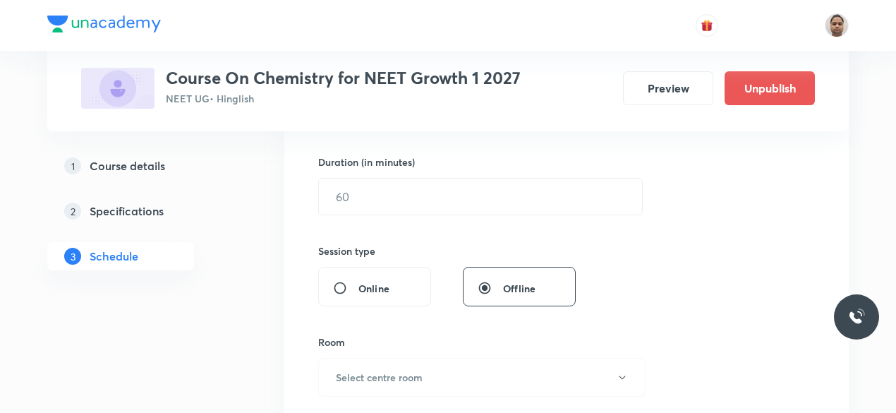
scroll to position [282, 0]
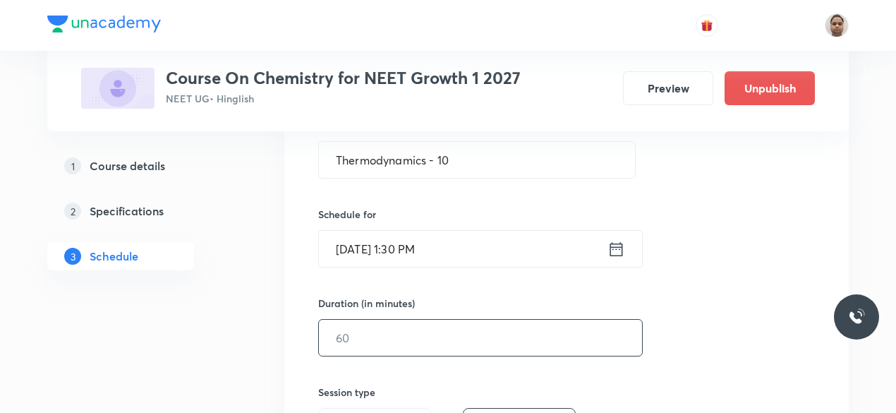
click at [391, 336] on input "text" at bounding box center [480, 338] width 323 height 36
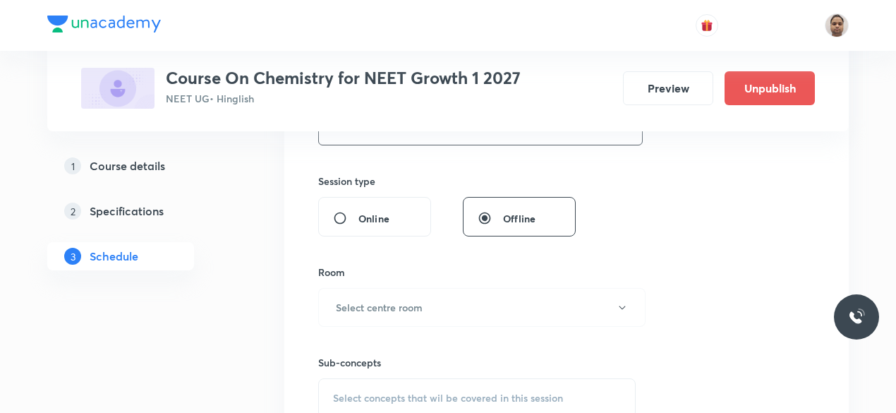
scroll to position [494, 0]
type input "75"
click at [367, 306] on h6 "Select centre room" at bounding box center [379, 306] width 87 height 15
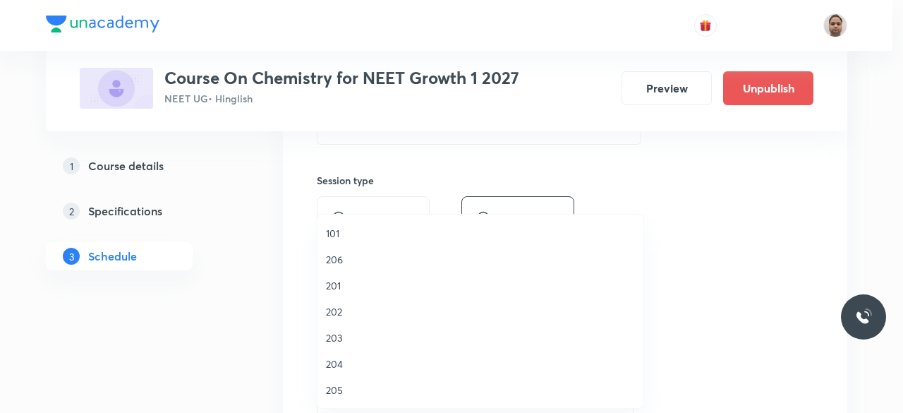
click at [346, 364] on span "204" at bounding box center [480, 363] width 309 height 15
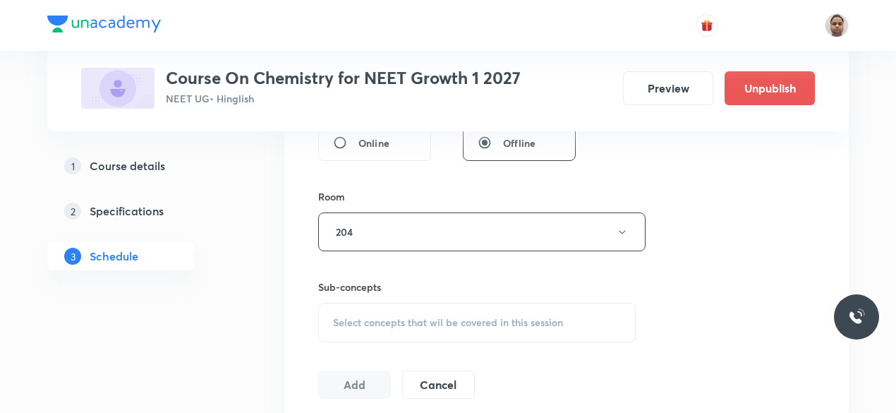
scroll to position [635, 0]
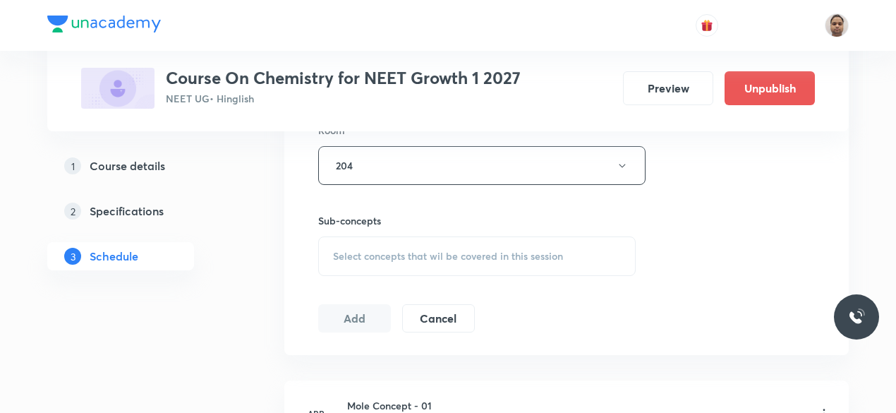
click at [375, 251] on span "Select concepts that wil be covered in this session" at bounding box center [448, 256] width 230 height 11
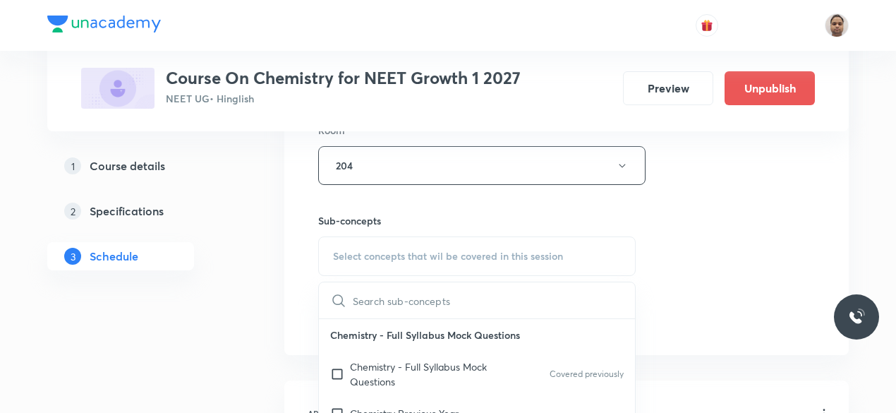
click at [351, 363] on p "Chemistry - Full Syllabus Mock Questions" at bounding box center [421, 374] width 143 height 30
checkbox input "true"
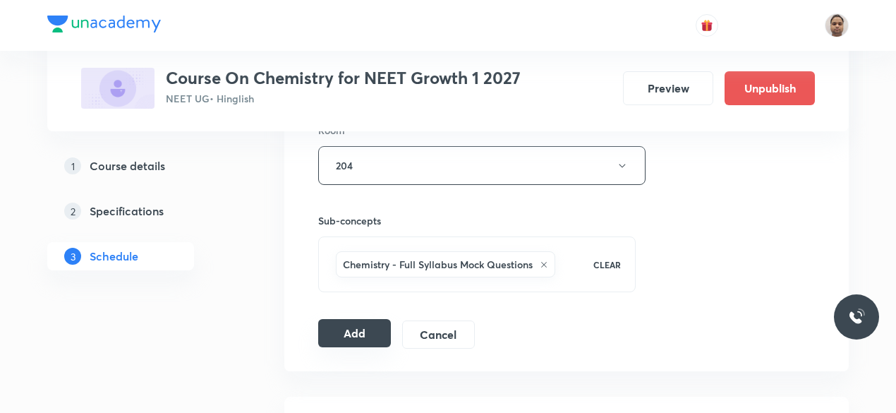
click at [343, 331] on button "Add" at bounding box center [354, 333] width 73 height 28
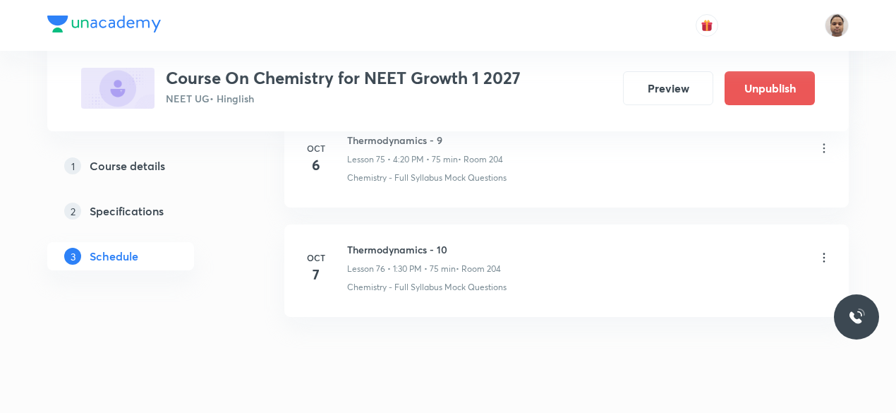
scroll to position [8348, 0]
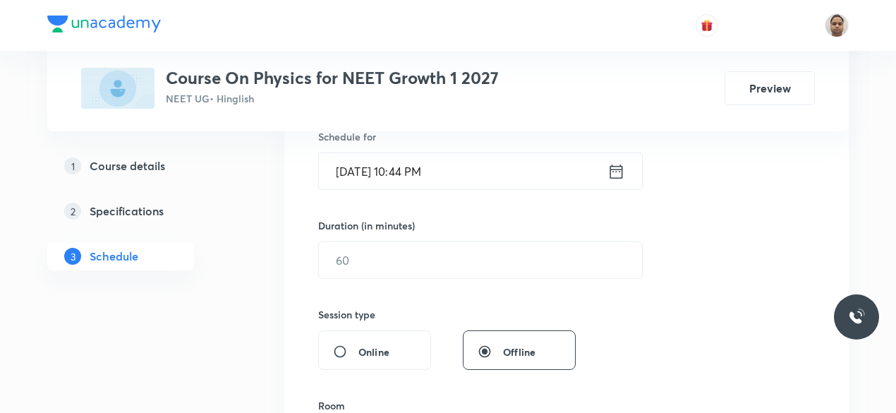
scroll to position [423, 0]
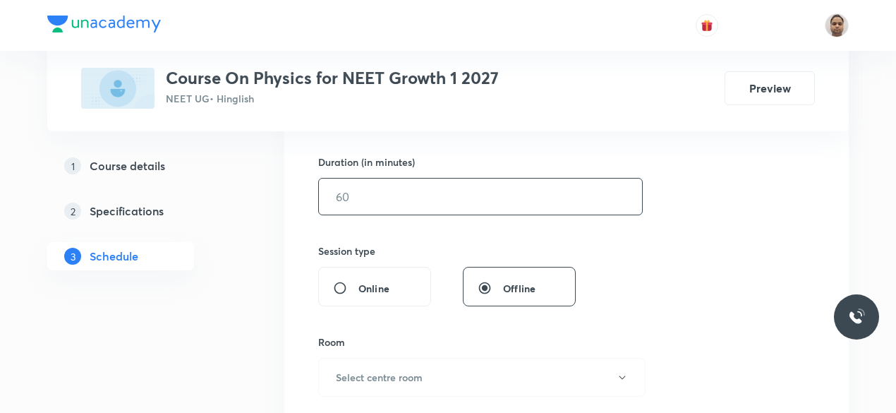
click at [373, 193] on input "text" at bounding box center [480, 197] width 323 height 36
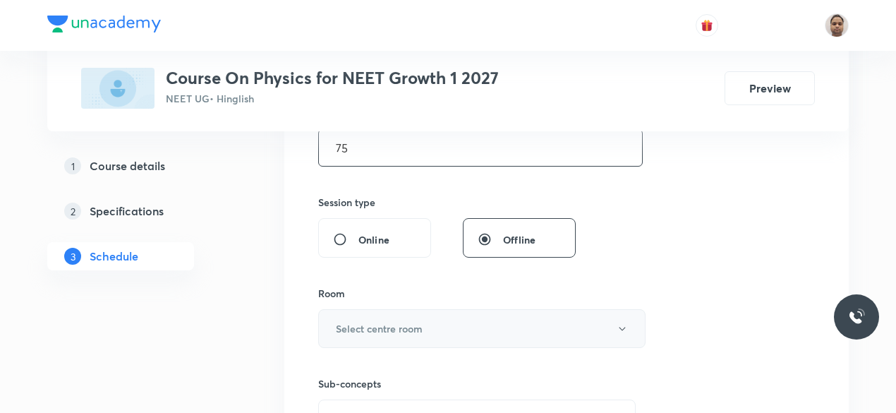
scroll to position [494, 0]
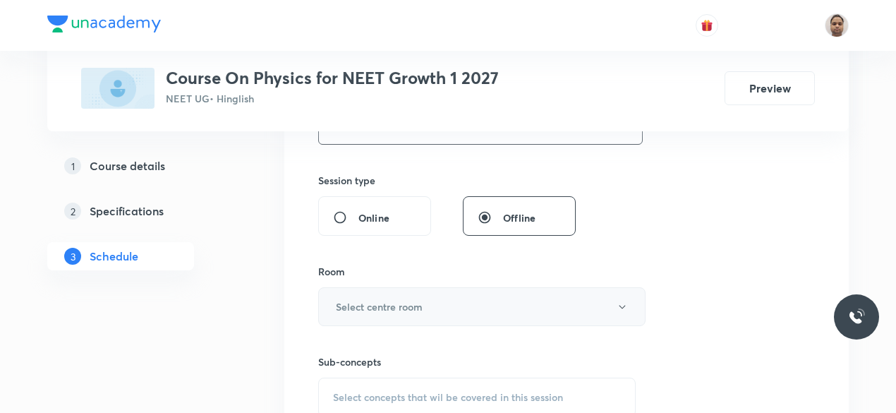
type input "75"
click at [384, 309] on h6 "Select centre room" at bounding box center [379, 306] width 87 height 15
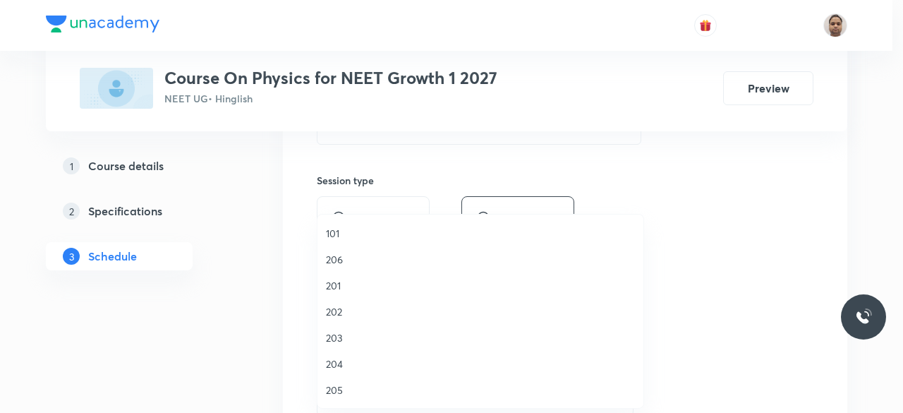
click at [339, 370] on span "204" at bounding box center [480, 363] width 309 height 15
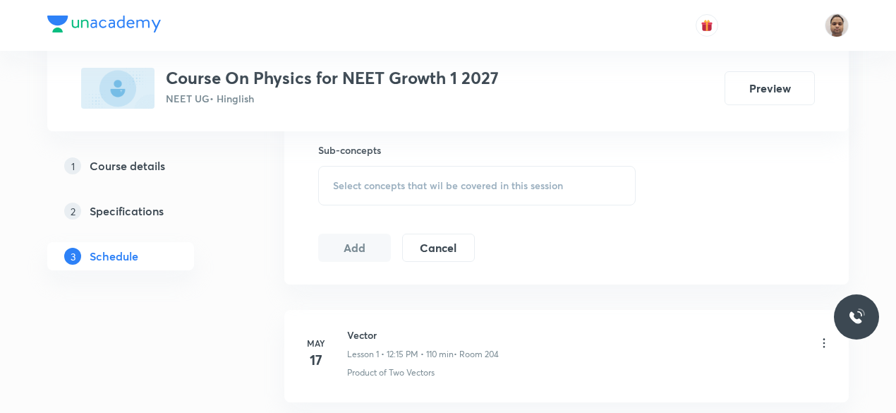
scroll to position [635, 0]
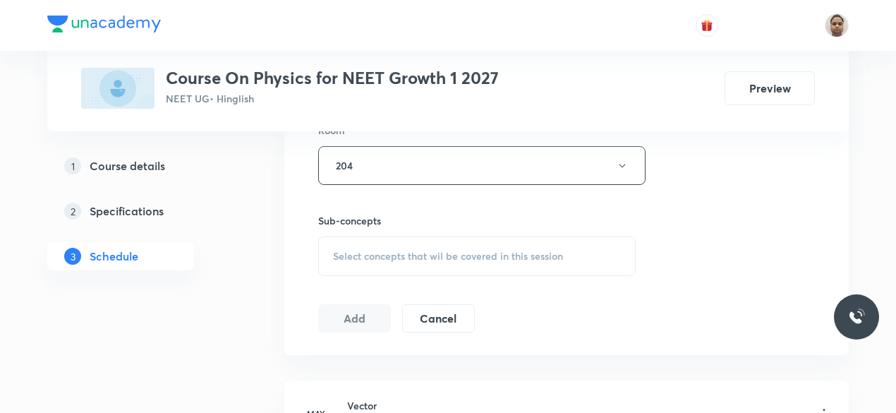
click at [373, 253] on span "Select concepts that wil be covered in this session" at bounding box center [448, 256] width 230 height 11
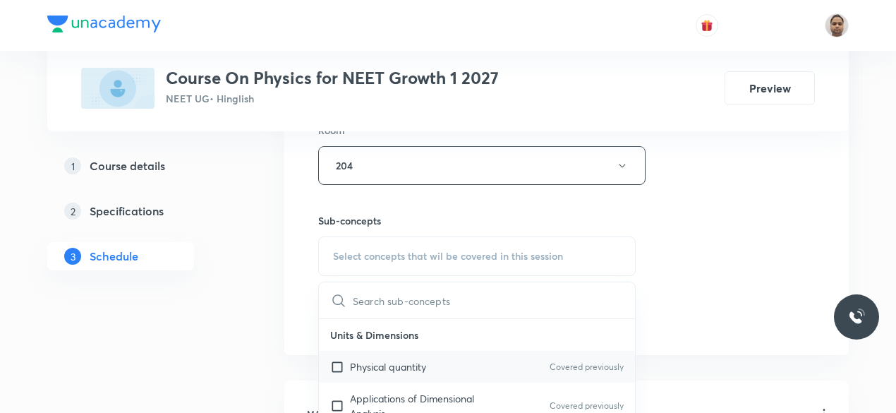
click at [364, 361] on p "Physical quantity" at bounding box center [388, 366] width 76 height 15
checkbox input "true"
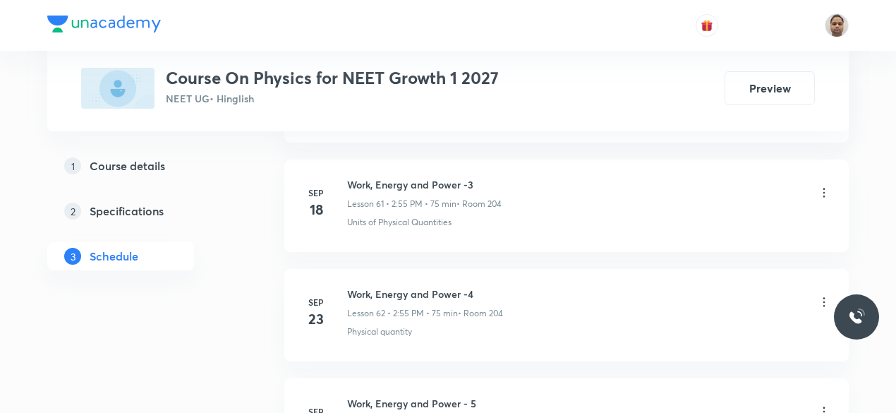
scroll to position [7920, 0]
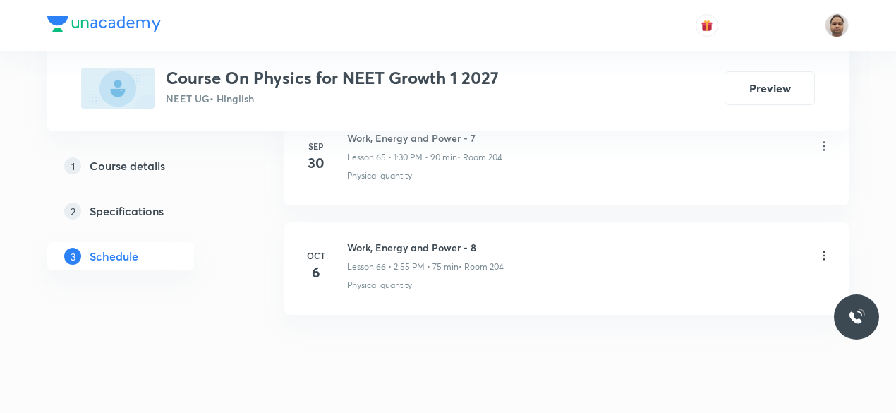
click at [432, 240] on h6 "Work, Energy and Power - 8" at bounding box center [425, 247] width 157 height 15
copy h6 "Work, Energy and Power - 8"
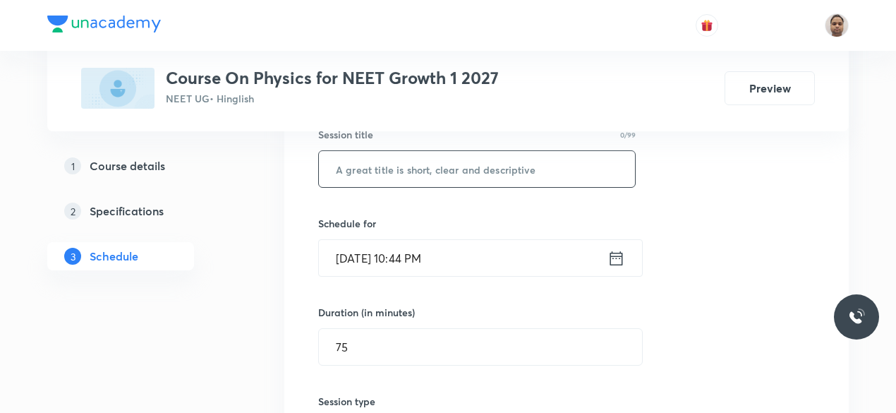
scroll to position [274, 0]
click at [412, 173] on input "text" at bounding box center [477, 168] width 316 height 36
paste input "Work, Energy and Power - 8"
type input "Work, Energy and Power - 9"
click at [380, 259] on input "Oct 6, 2025, 10:44 PM" at bounding box center [463, 257] width 289 height 36
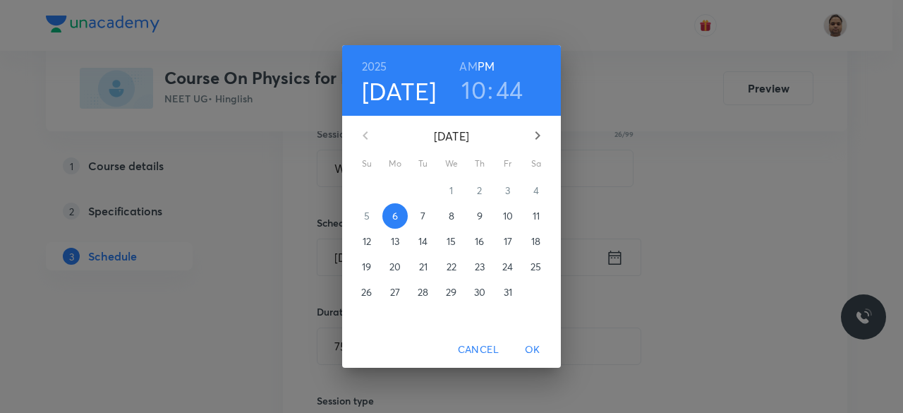
click at [424, 220] on p "7" at bounding box center [423, 216] width 5 height 14
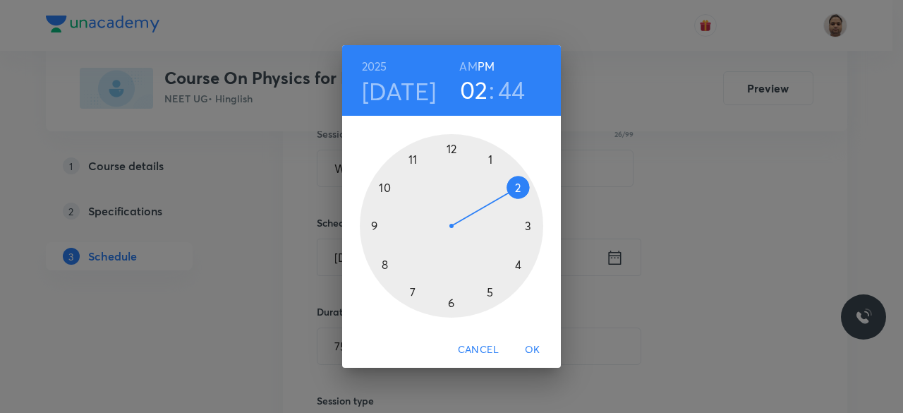
drag, startPoint x: 393, startPoint y: 182, endPoint x: 519, endPoint y: 191, distance: 126.6
click at [519, 191] on div at bounding box center [451, 225] width 183 height 183
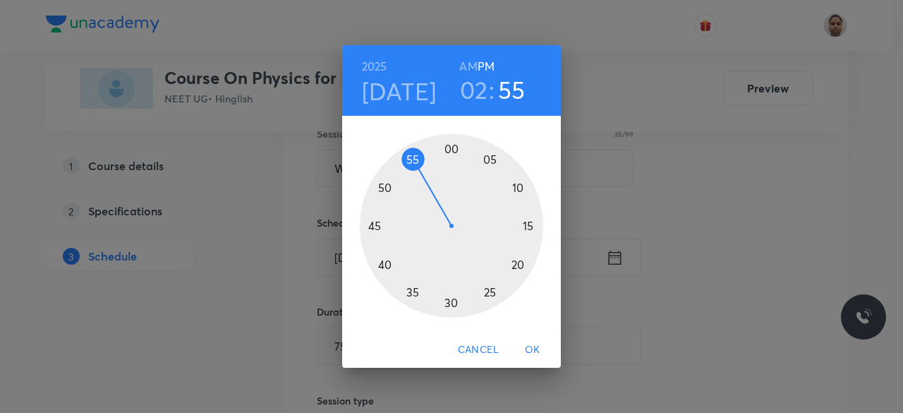
drag, startPoint x: 377, startPoint y: 216, endPoint x: 414, endPoint y: 155, distance: 71.3
click at [414, 155] on div at bounding box center [451, 225] width 183 height 183
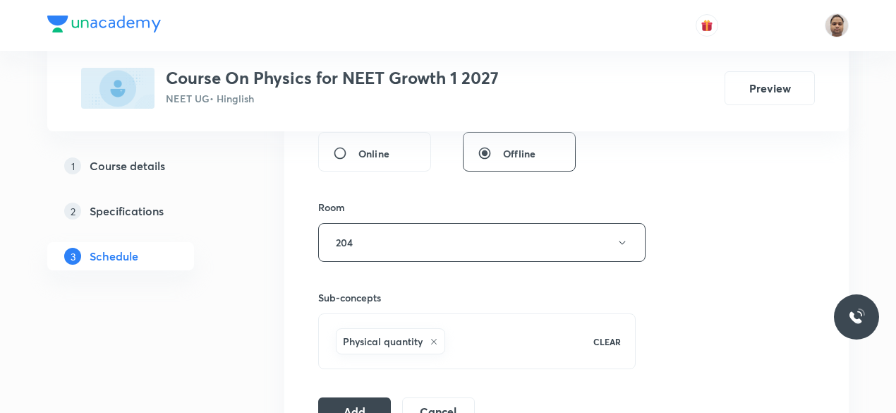
scroll to position [627, 0]
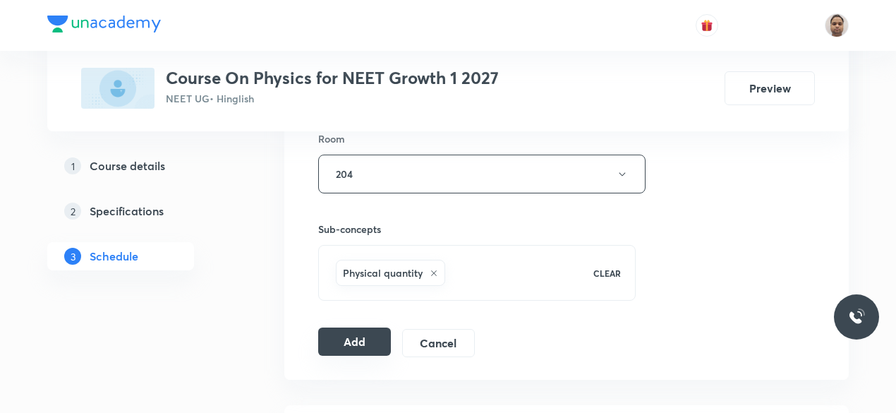
click at [365, 351] on button "Add" at bounding box center [354, 341] width 73 height 28
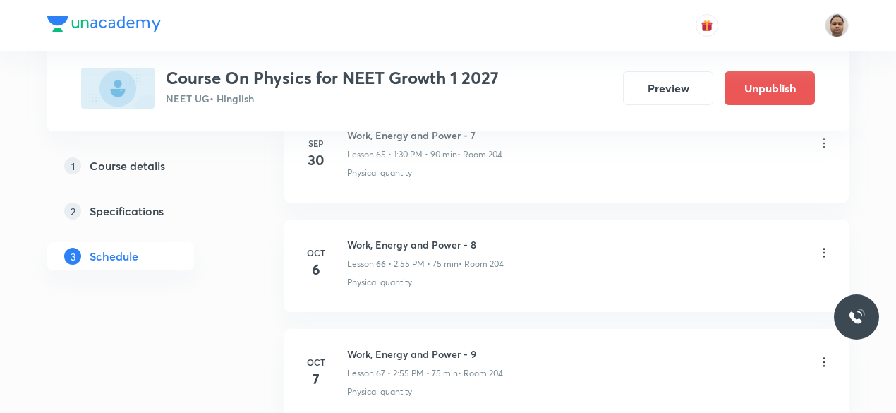
scroll to position [7367, 0]
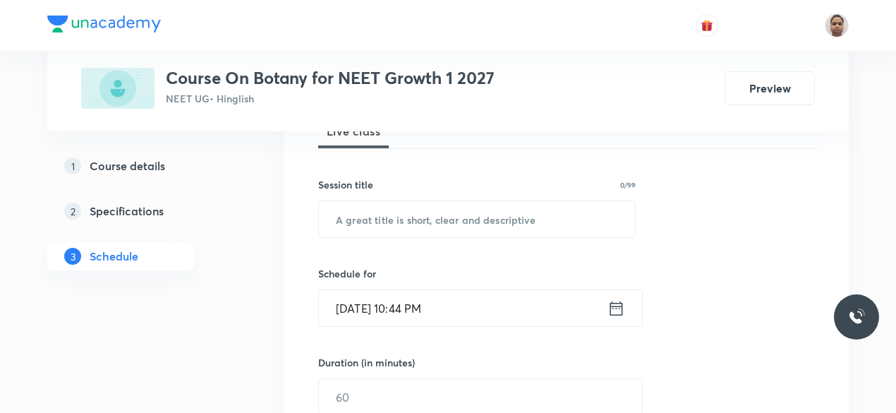
scroll to position [353, 0]
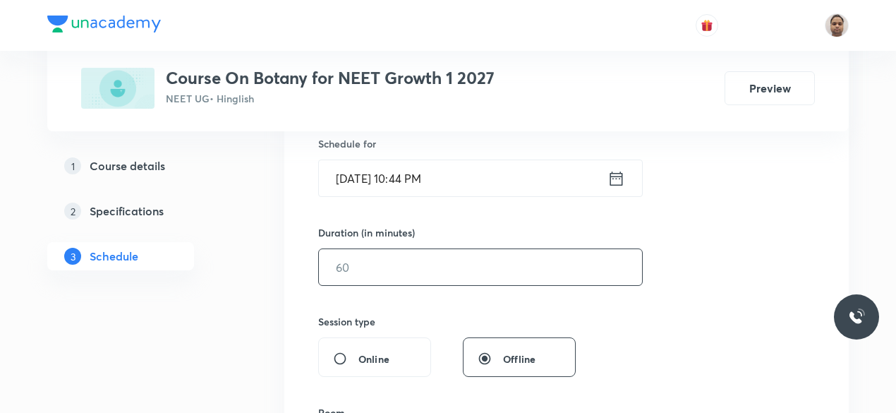
click at [390, 279] on input "text" at bounding box center [480, 267] width 323 height 36
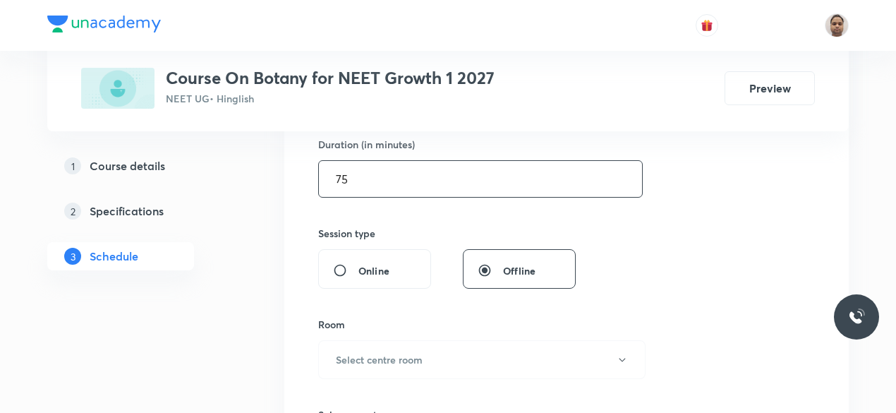
scroll to position [494, 0]
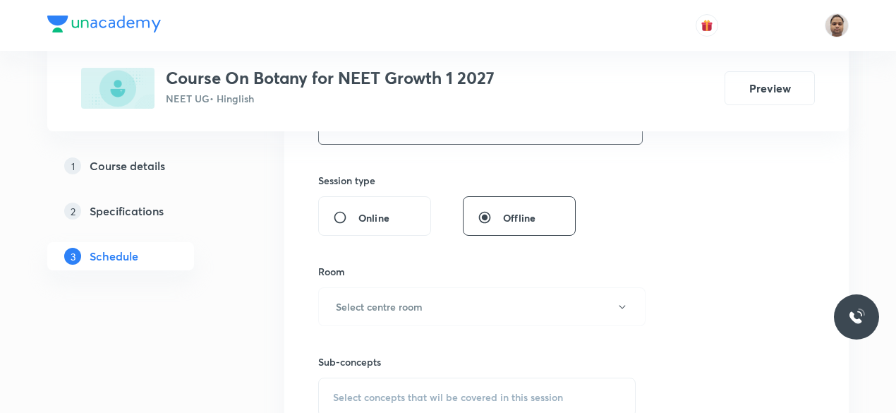
type input "75"
click at [364, 326] on div "Sub-concepts Select concepts that wil be covered in this session" at bounding box center [477, 371] width 318 height 91
click at [364, 303] on h6 "Select centre room" at bounding box center [379, 306] width 87 height 15
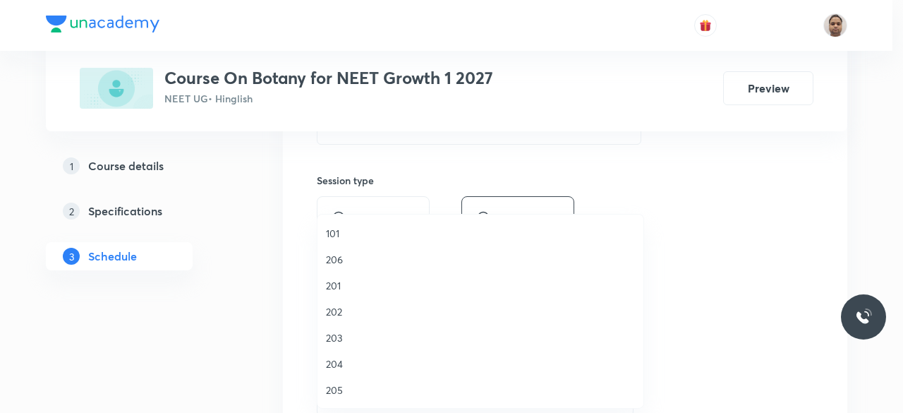
click at [353, 366] on span "204" at bounding box center [480, 363] width 309 height 15
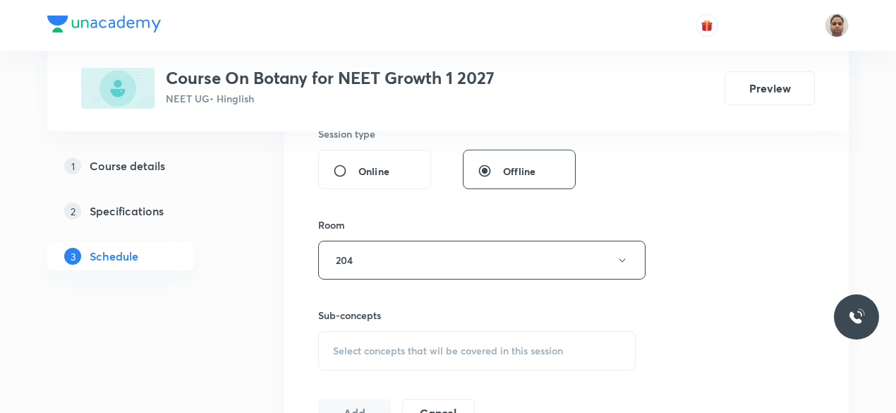
scroll to position [635, 0]
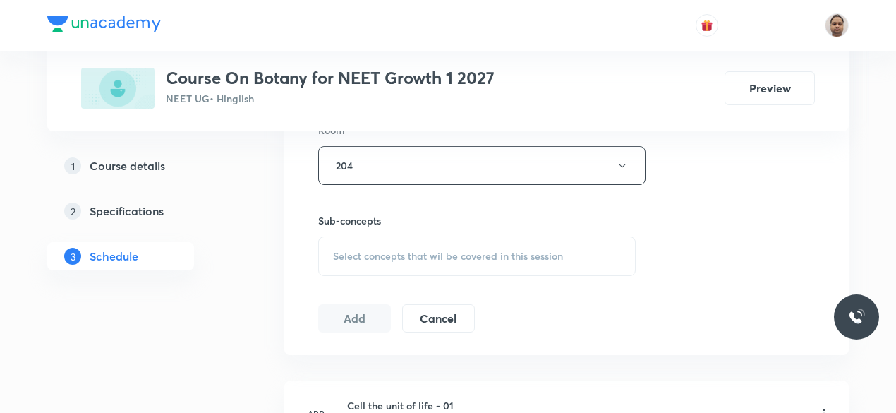
click at [368, 244] on div "Select concepts that wil be covered in this session" at bounding box center [477, 256] width 318 height 40
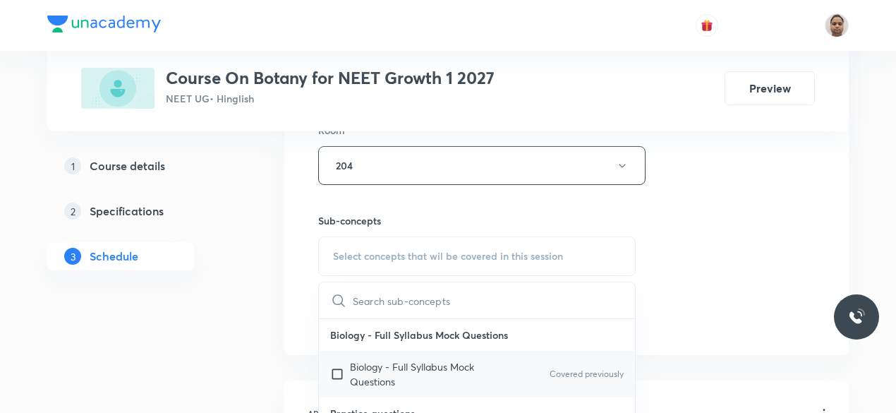
click at [378, 373] on p "Biology - Full Syllabus Mock Questions" at bounding box center [421, 374] width 143 height 30
checkbox input "true"
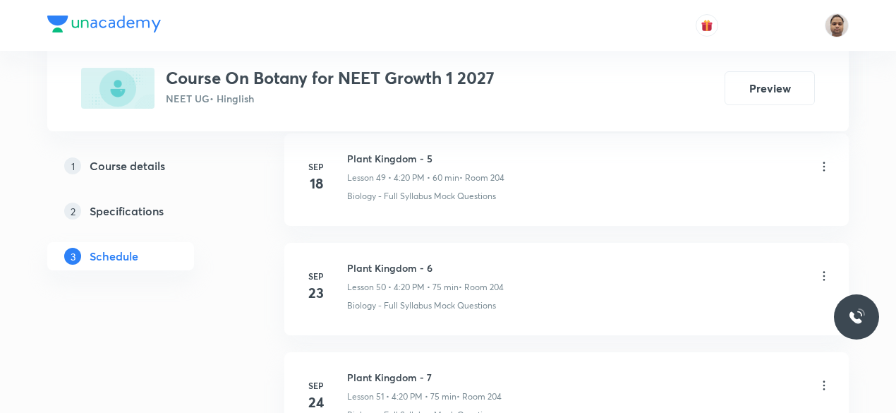
scroll to position [6286, 0]
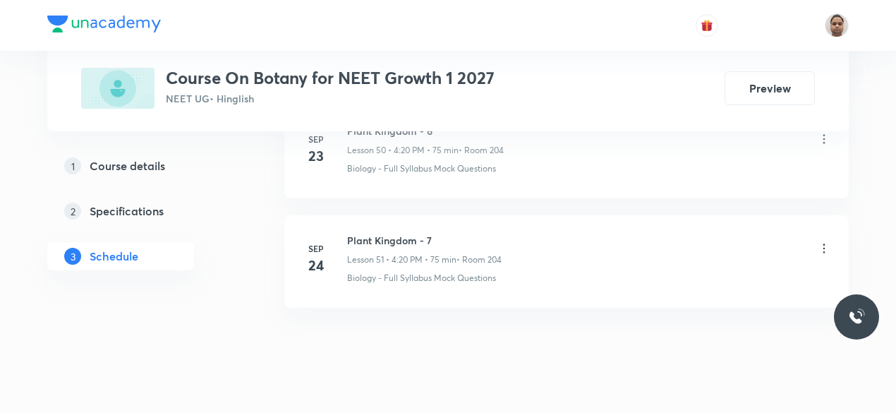
click at [383, 233] on h6 "Plant Kingdom - 7" at bounding box center [424, 240] width 155 height 15
copy h6 "Plant Kingdom - 7"
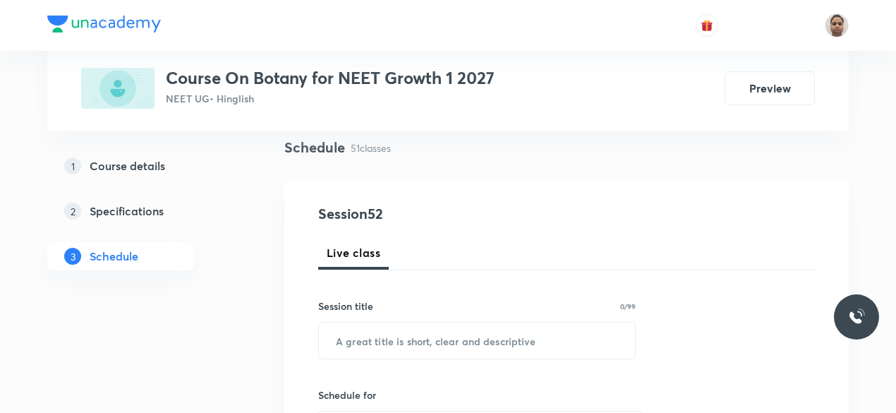
scroll to position [141, 0]
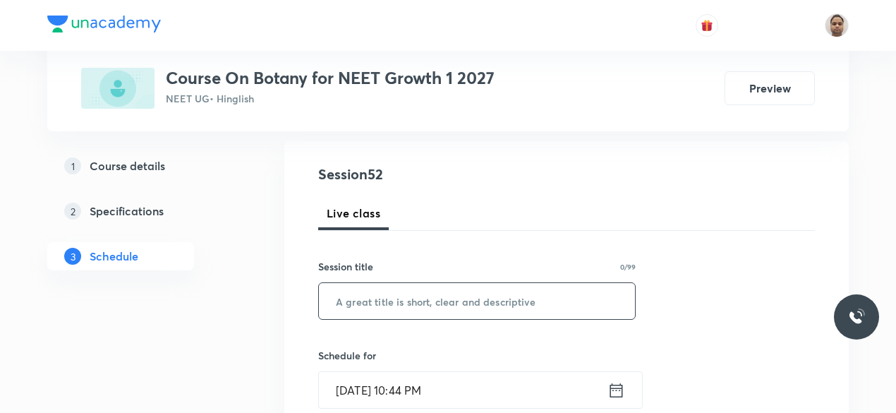
click at [385, 291] on input "text" at bounding box center [477, 301] width 316 height 36
paste input "Plant Kingdom - 7"
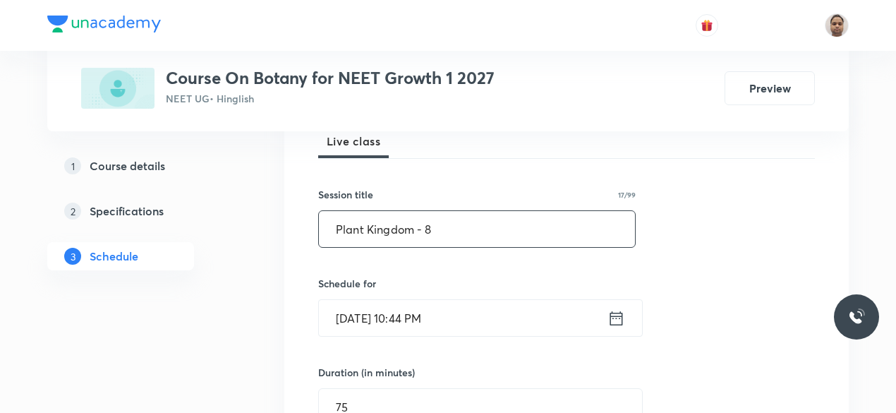
scroll to position [282, 0]
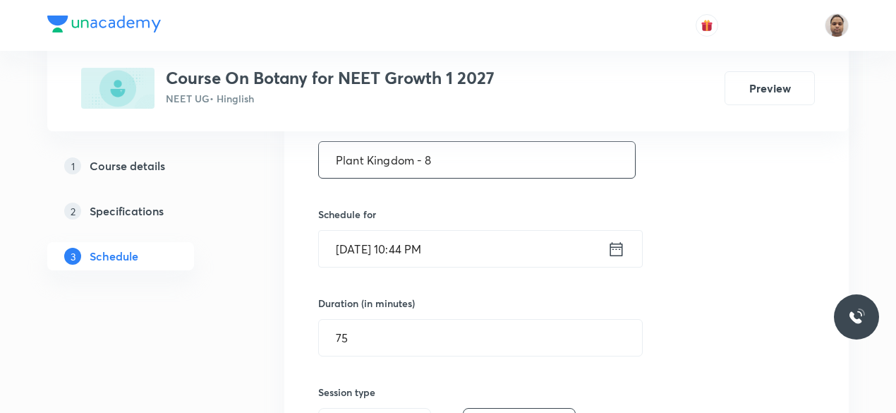
type input "Plant Kingdom - 8"
click at [370, 236] on input "Oct 6, 2025, 10:44 PM" at bounding box center [463, 249] width 289 height 36
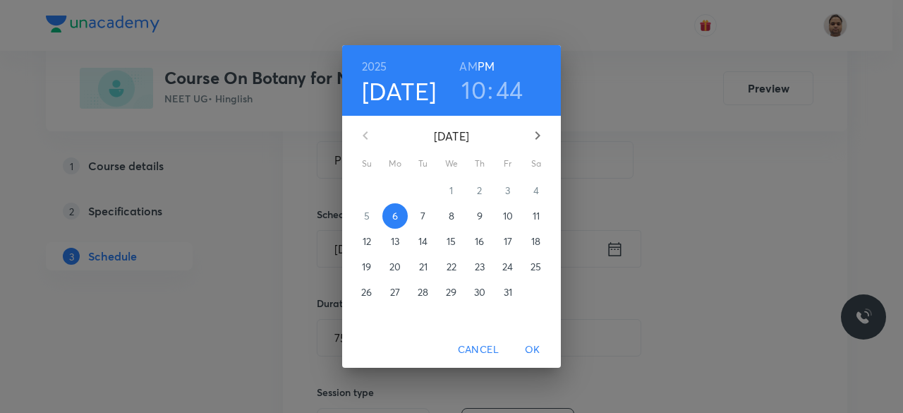
click at [424, 216] on p "7" at bounding box center [423, 216] width 5 height 14
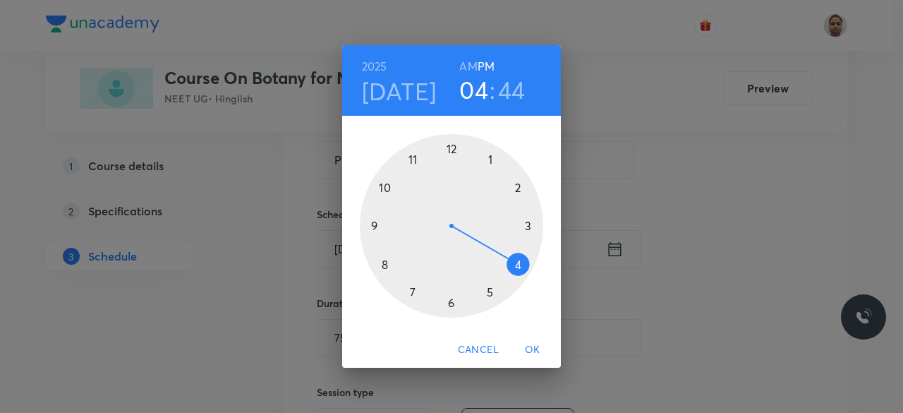
drag, startPoint x: 392, startPoint y: 181, endPoint x: 500, endPoint y: 267, distance: 138.7
click at [500, 267] on div at bounding box center [451, 225] width 183 height 183
drag, startPoint x: 393, startPoint y: 183, endPoint x: 514, endPoint y: 262, distance: 144.3
click at [514, 262] on div at bounding box center [451, 225] width 183 height 183
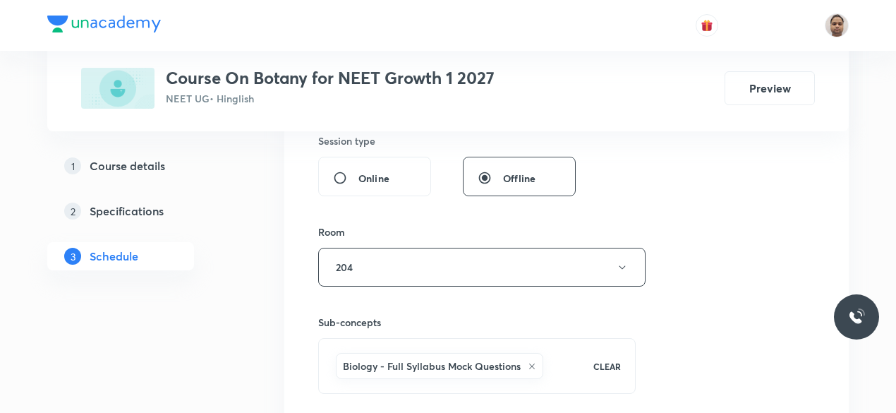
scroll to position [635, 0]
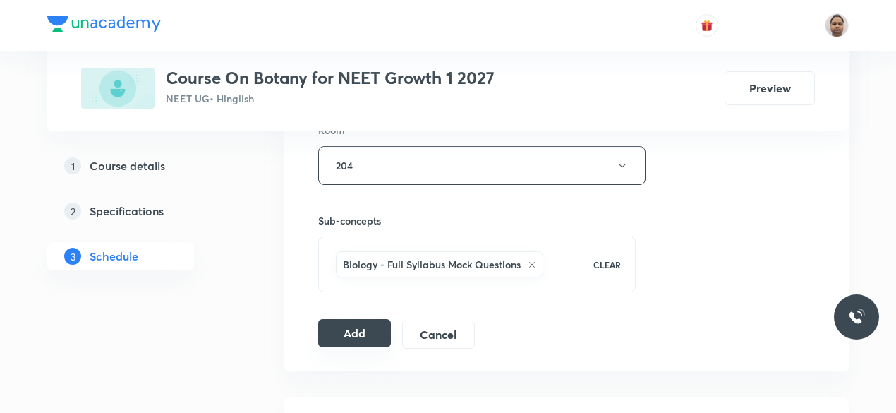
click at [359, 332] on button "Add" at bounding box center [354, 333] width 73 height 28
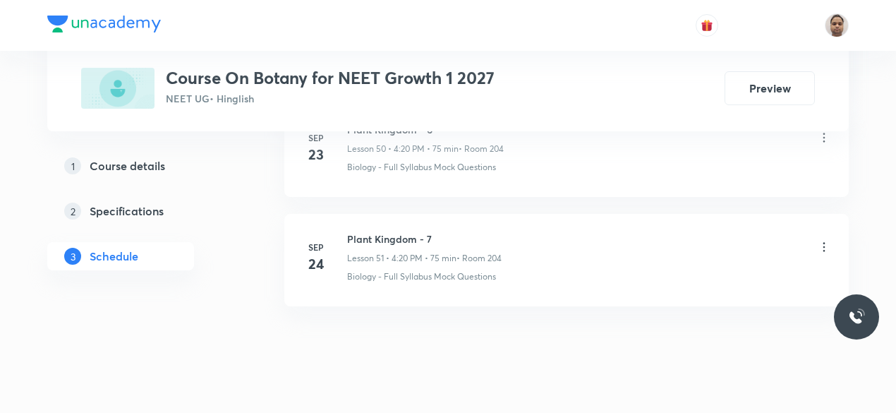
scroll to position [5625, 0]
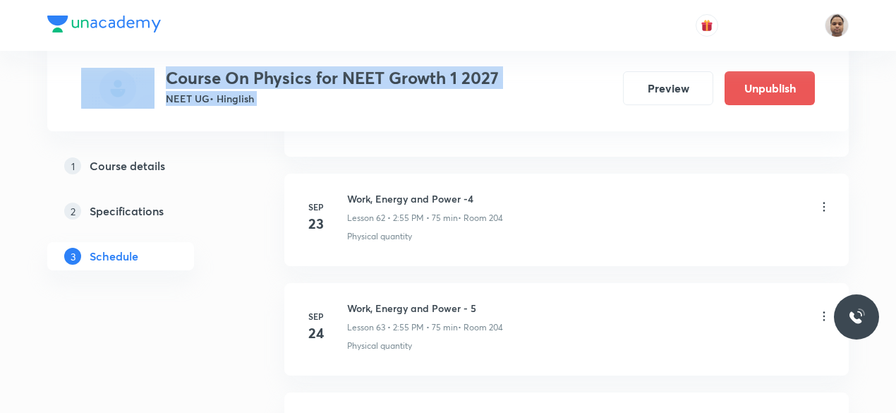
scroll to position [8014, 0]
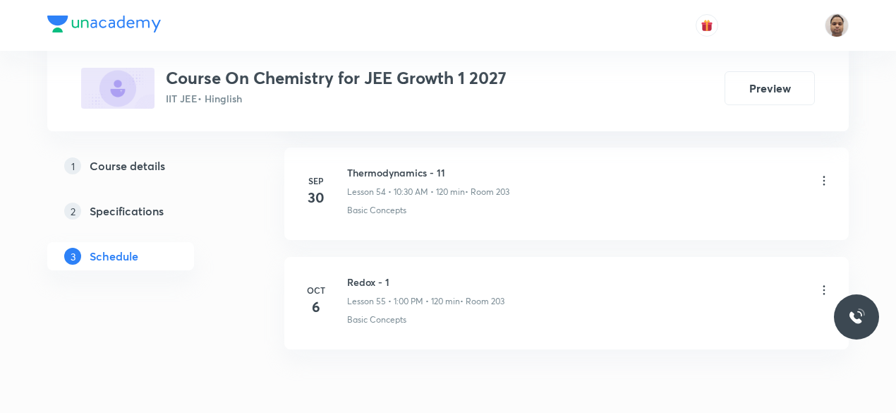
scroll to position [6707, 0]
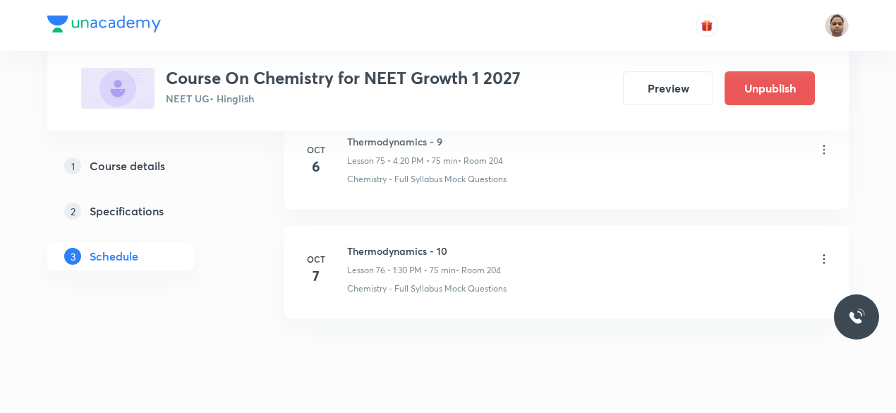
click at [398, 243] on h6 "Thermodynamics - 10" at bounding box center [424, 250] width 154 height 15
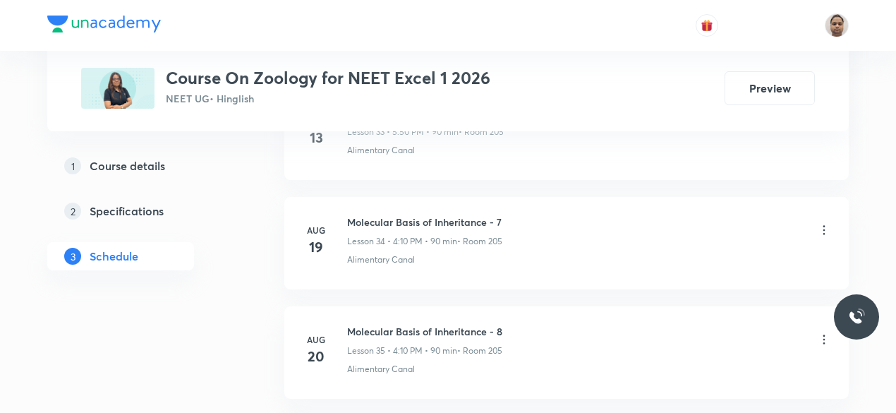
scroll to position [4855, 0]
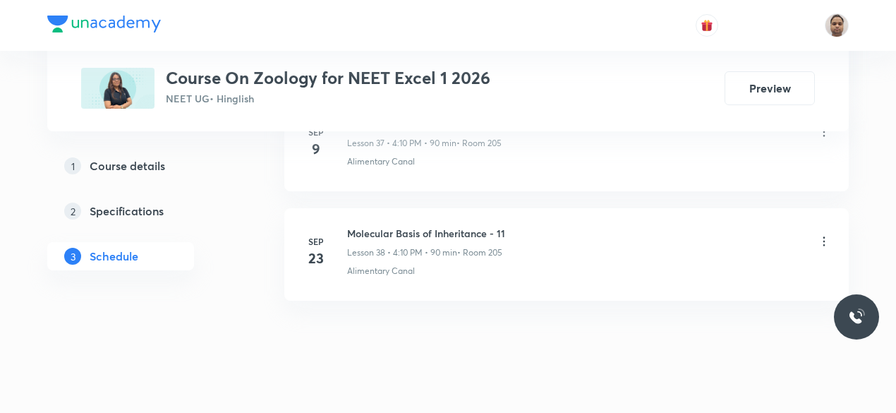
click at [464, 226] on h6 "Molecular Basis of Inheritance - 11" at bounding box center [426, 233] width 158 height 15
copy h6 "Molecular Basis of Inheritance - 11"
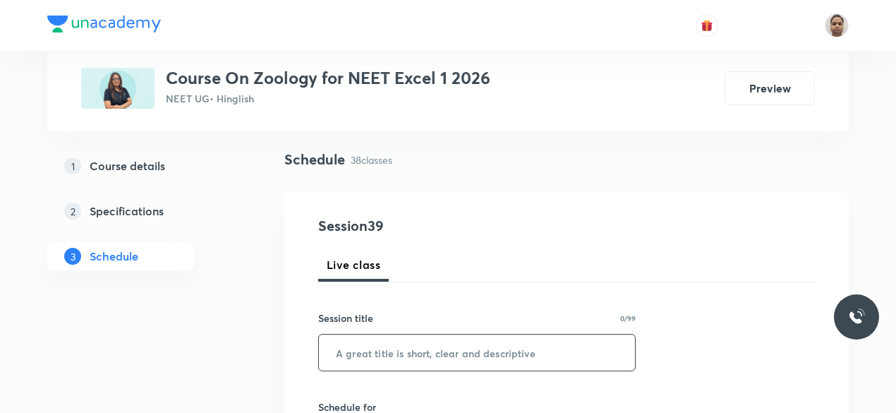
scroll to position [141, 0]
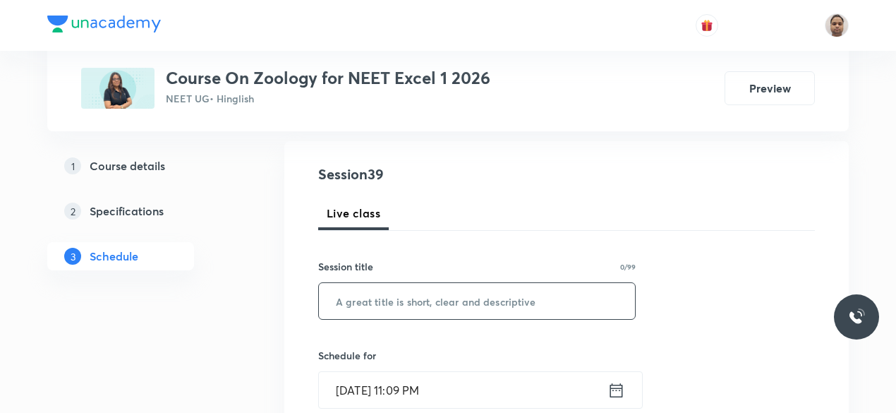
click at [423, 304] on input "text" at bounding box center [477, 301] width 316 height 36
paste input "Molecular Basis of Inheritance - 11"
type input "Molecular Basis of Inheritance - 12"
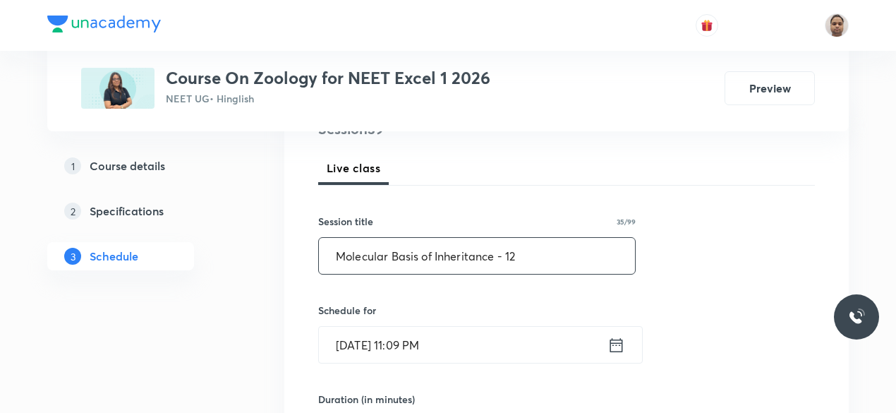
scroll to position [282, 0]
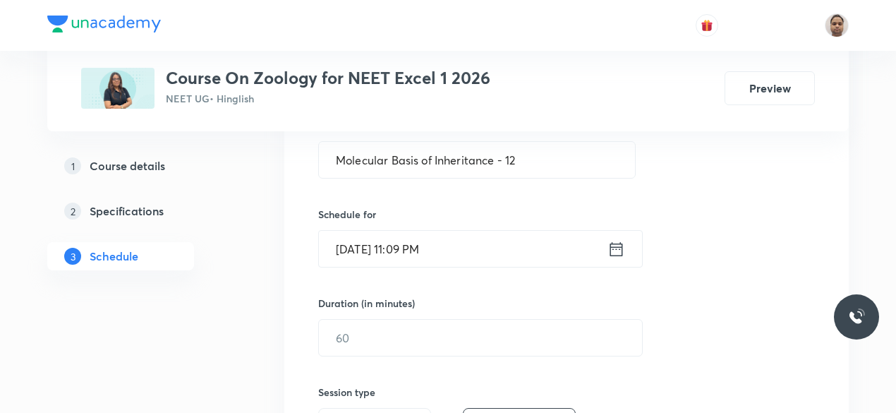
click at [416, 249] on input "[DATE] 11:09 PM" at bounding box center [463, 249] width 289 height 36
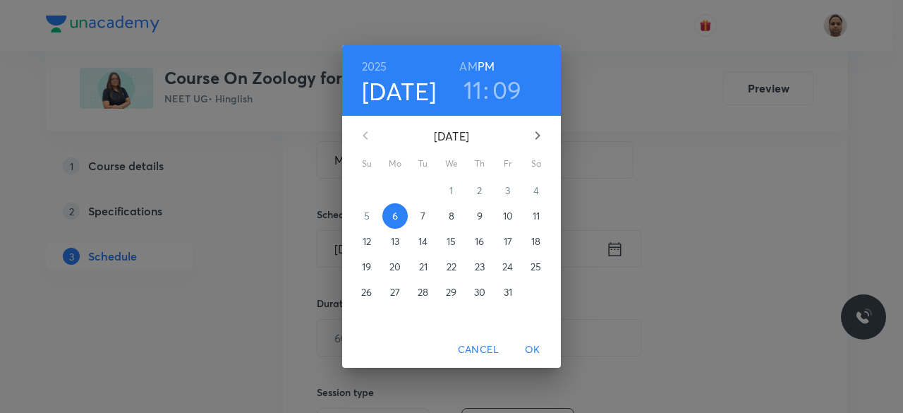
click at [429, 219] on span "7" at bounding box center [423, 216] width 25 height 14
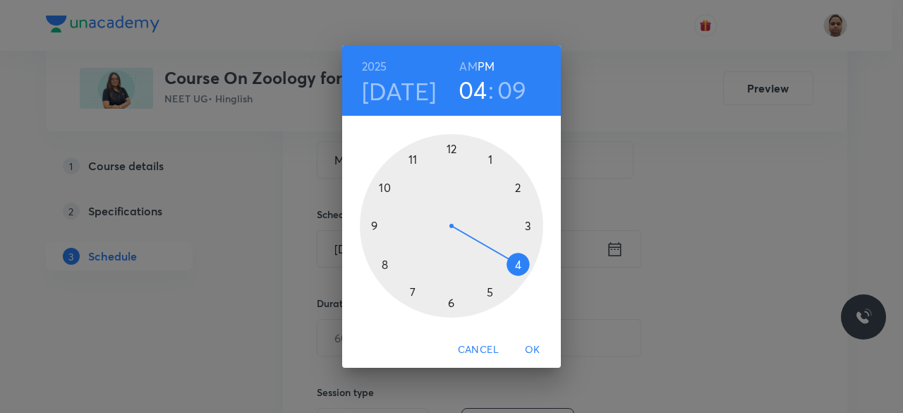
drag, startPoint x: 477, startPoint y: 204, endPoint x: 535, endPoint y: 270, distance: 88.0
click at [535, 270] on div at bounding box center [451, 225] width 183 height 183
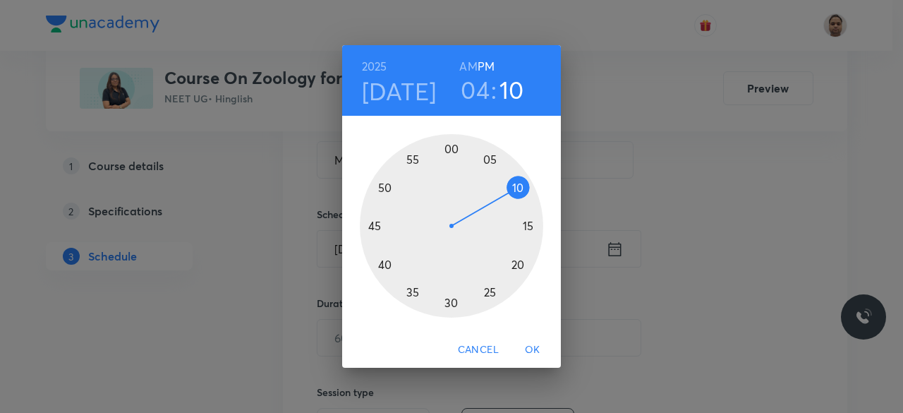
drag, startPoint x: 511, startPoint y: 179, endPoint x: 520, endPoint y: 186, distance: 11.6
click at [520, 186] on div at bounding box center [451, 225] width 183 height 183
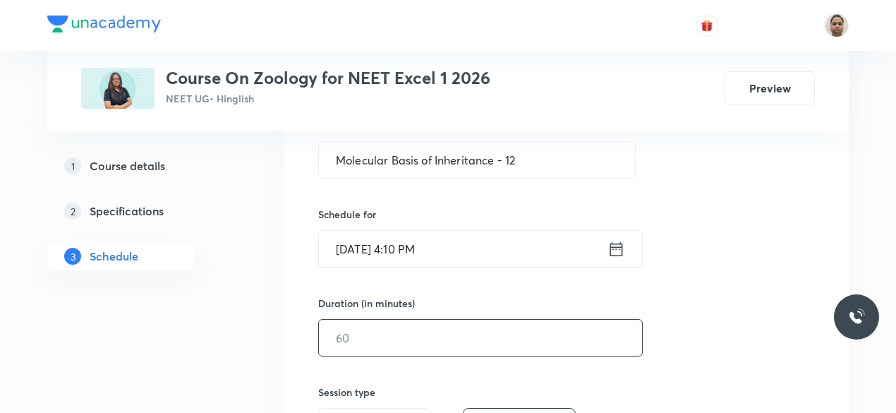
click at [390, 330] on input "text" at bounding box center [480, 338] width 323 height 36
type input "90"
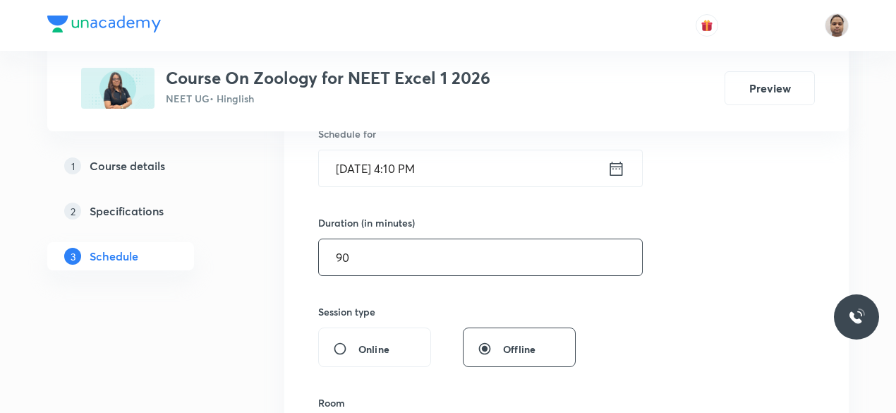
scroll to position [494, 0]
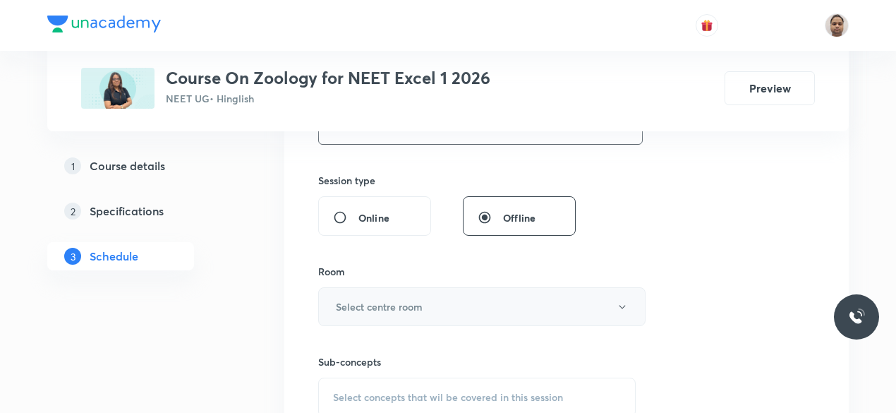
click at [383, 300] on h6 "Select centre room" at bounding box center [379, 306] width 87 height 15
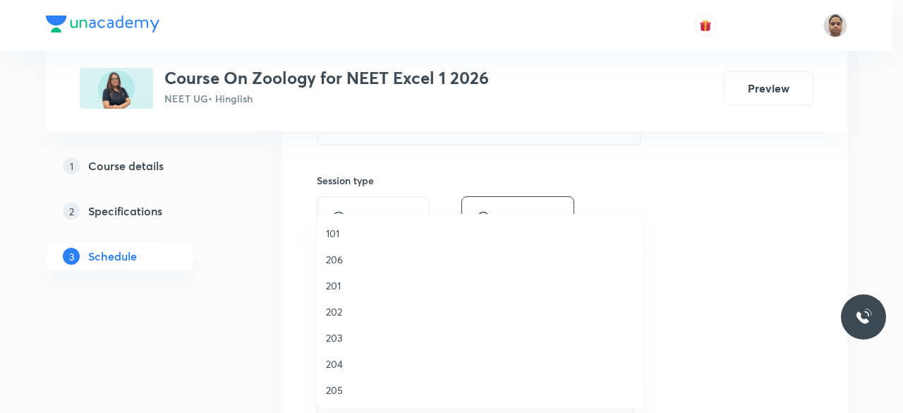
drag, startPoint x: 349, startPoint y: 385, endPoint x: 365, endPoint y: 369, distance: 22.5
click at [349, 385] on span "205" at bounding box center [480, 390] width 309 height 15
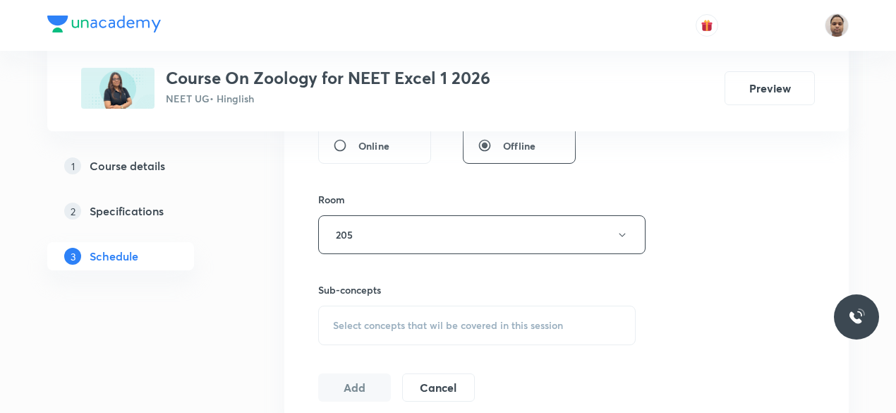
scroll to position [635, 0]
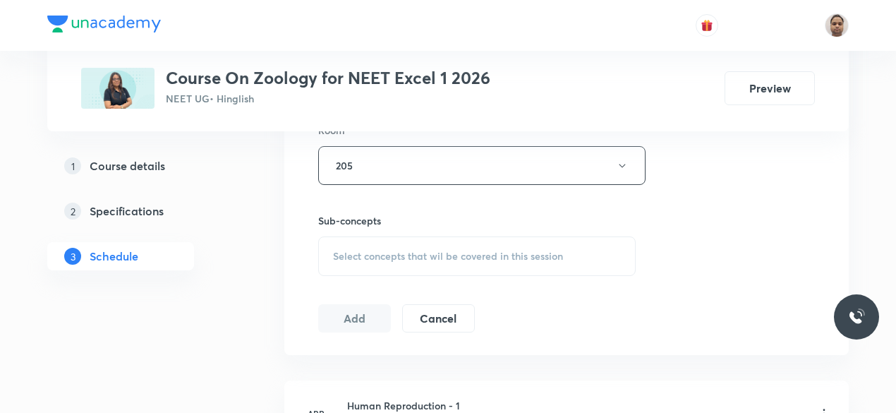
click at [381, 254] on span "Select concepts that wil be covered in this session" at bounding box center [448, 256] width 230 height 11
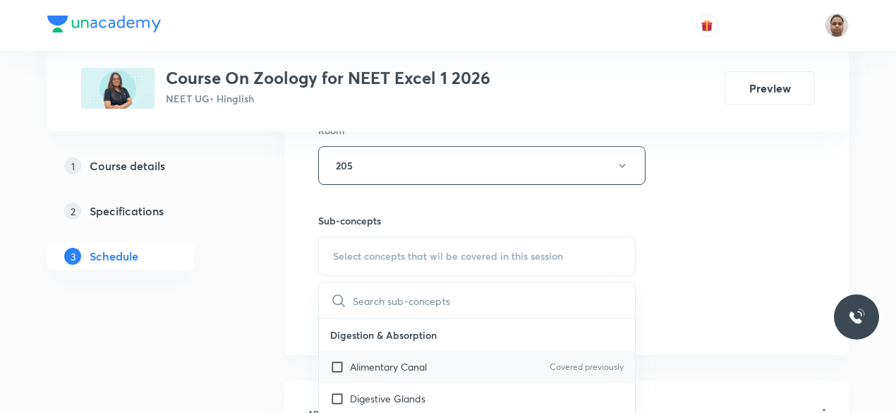
click at [368, 361] on p "Alimentary Canal" at bounding box center [388, 366] width 77 height 15
checkbox input "true"
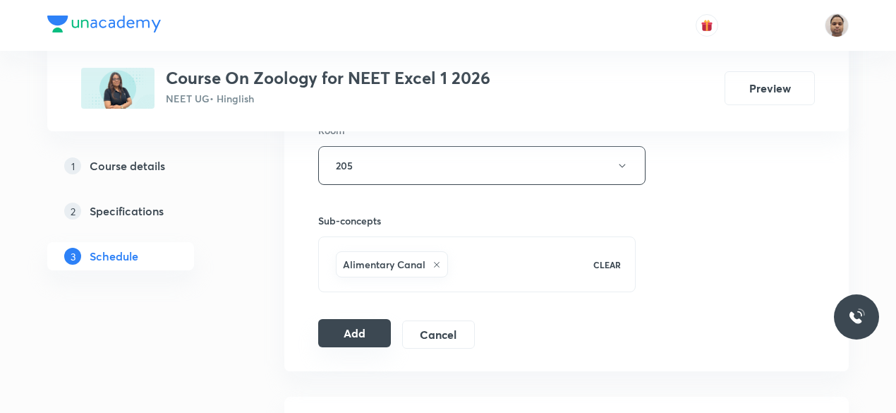
click at [355, 328] on button "Add" at bounding box center [354, 333] width 73 height 28
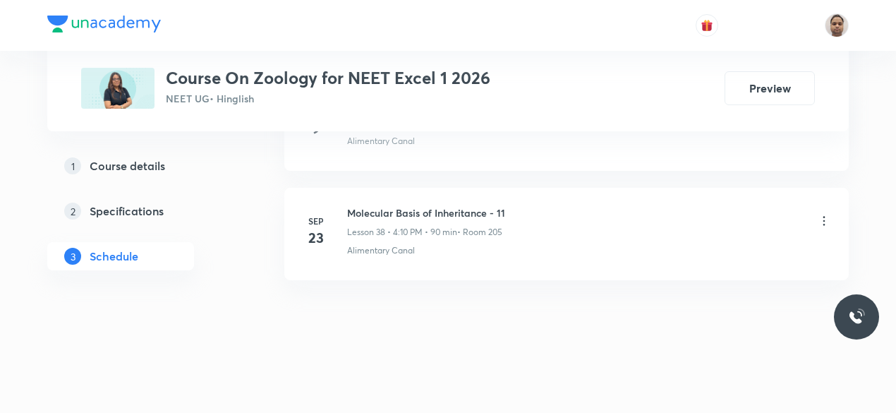
scroll to position [4208, 0]
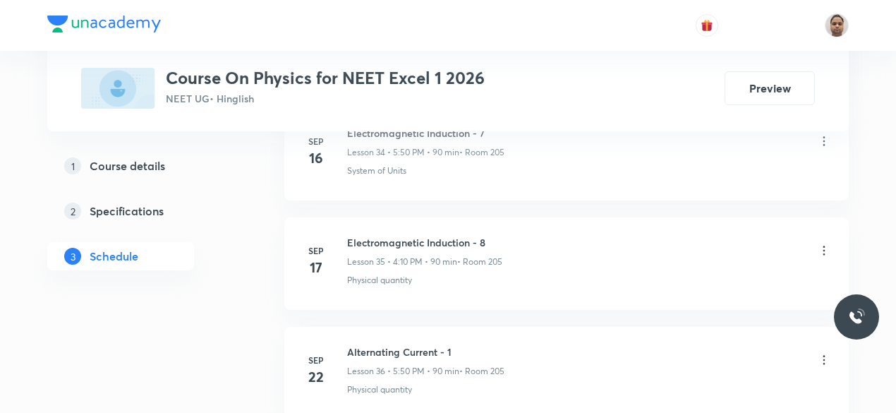
scroll to position [4964, 0]
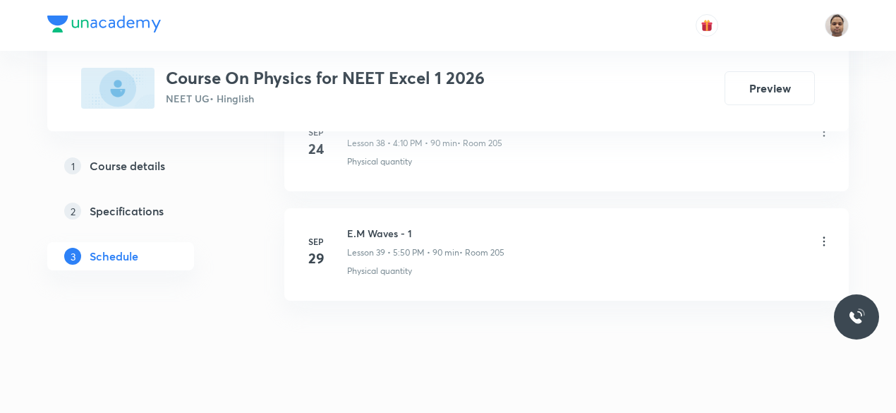
click at [399, 226] on h6 "E.M Waves - 1" at bounding box center [425, 233] width 157 height 15
copy h6 "E.M Waves - 1"
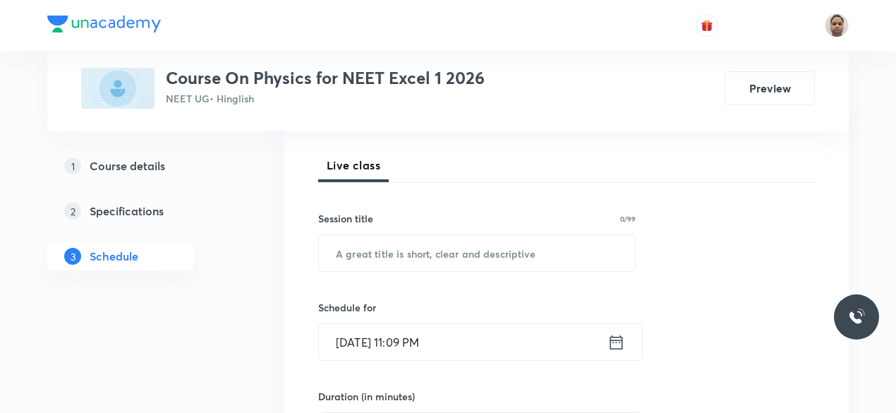
scroll to position [190, 0]
click at [422, 250] on input "text" at bounding box center [477, 252] width 316 height 36
paste input "E.M Waves - 1"
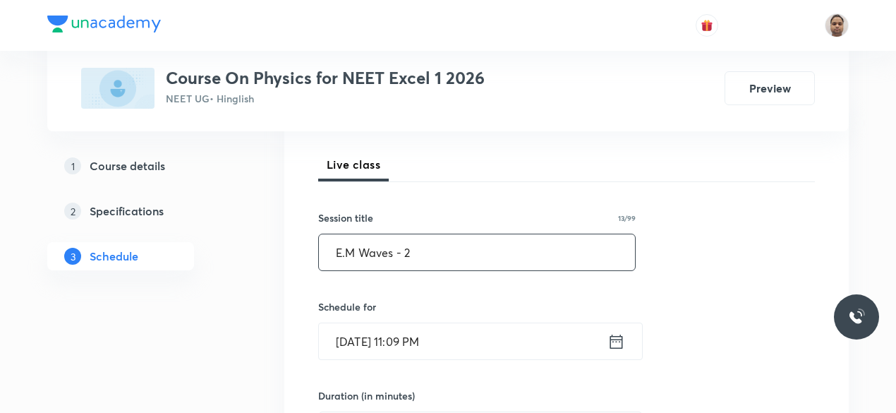
type input "E.M Waves - 2"
click at [426, 338] on input "[DATE] 11:09 PM" at bounding box center [463, 341] width 289 height 36
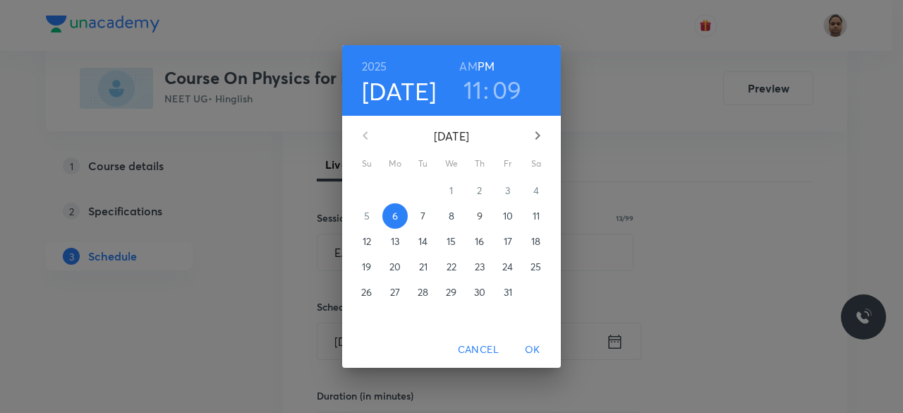
click at [426, 219] on span "7" at bounding box center [423, 216] width 25 height 14
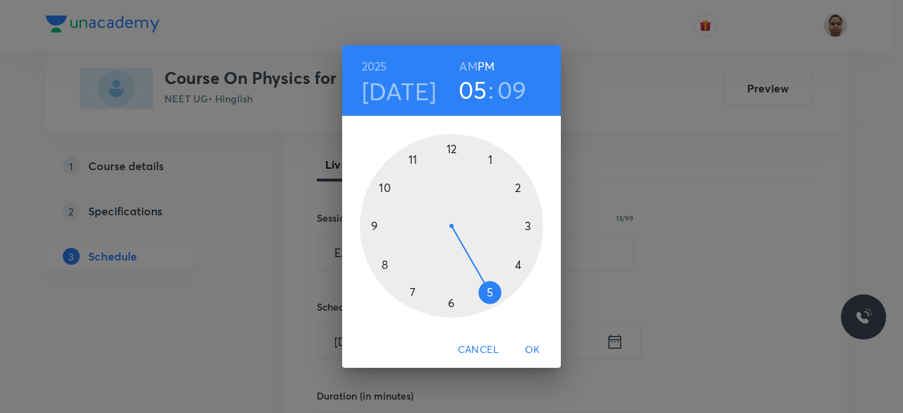
drag, startPoint x: 410, startPoint y: 155, endPoint x: 478, endPoint y: 260, distance: 125.1
click at [478, 260] on div at bounding box center [451, 225] width 183 height 183
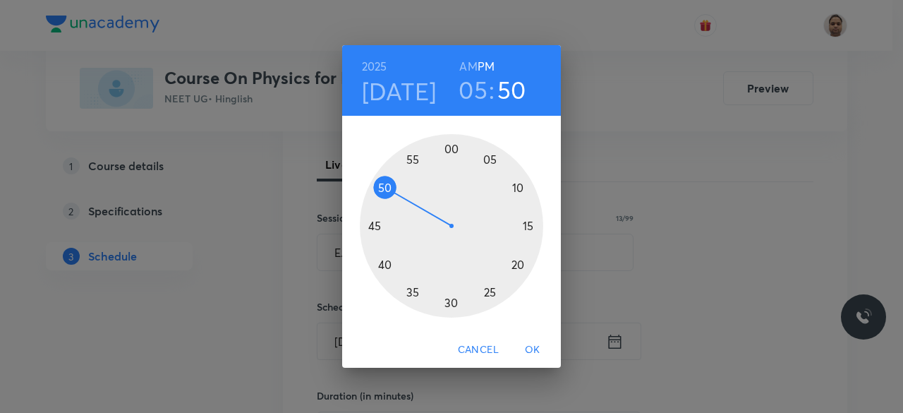
drag, startPoint x: 502, startPoint y: 245, endPoint x: 393, endPoint y: 195, distance: 120.0
click at [393, 195] on div at bounding box center [451, 225] width 183 height 183
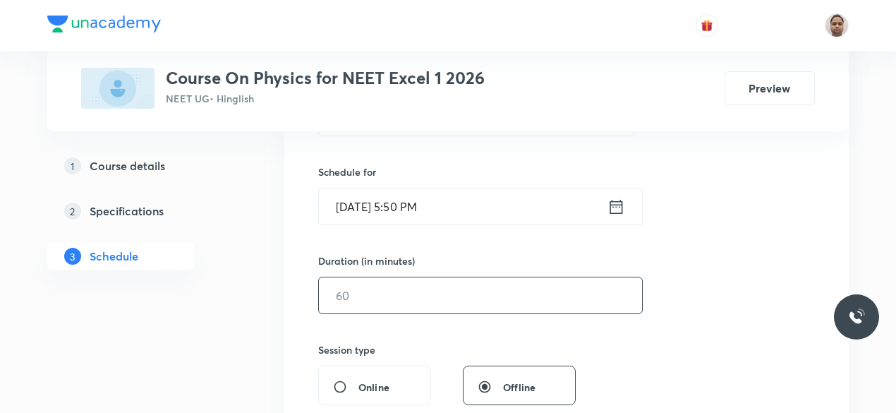
scroll to position [331, 0]
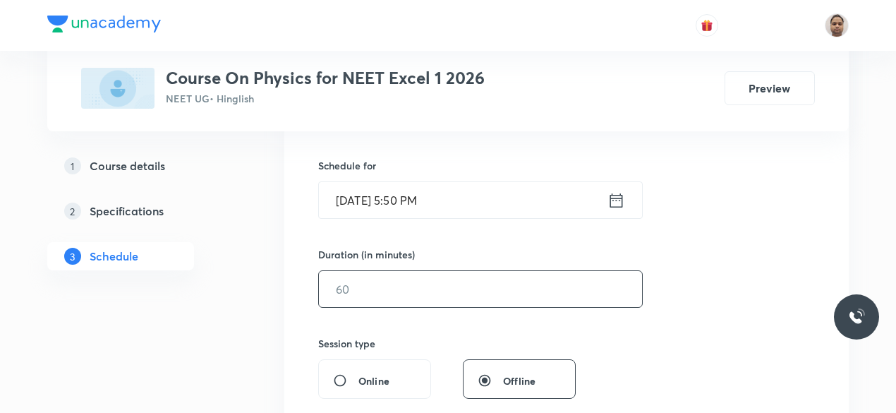
click at [408, 301] on input "text" at bounding box center [480, 289] width 323 height 36
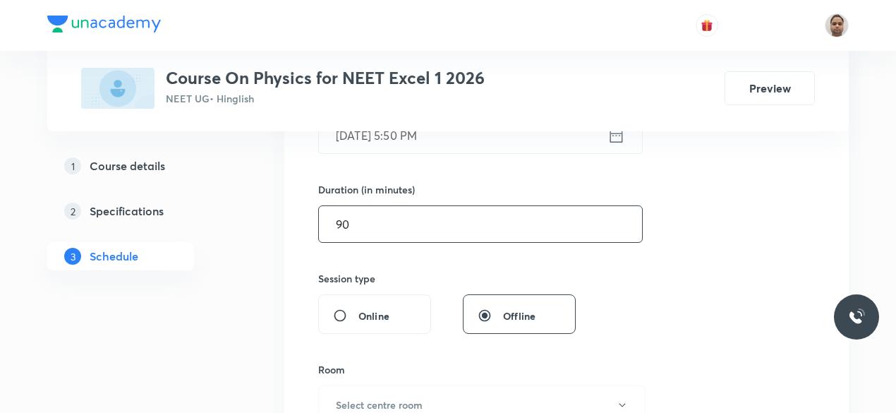
scroll to position [472, 0]
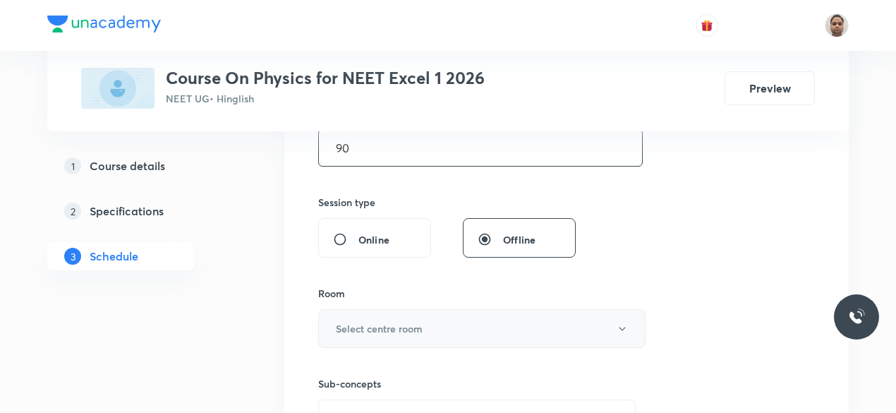
type input "90"
click at [395, 313] on button "Select centre room" at bounding box center [481, 328] width 327 height 39
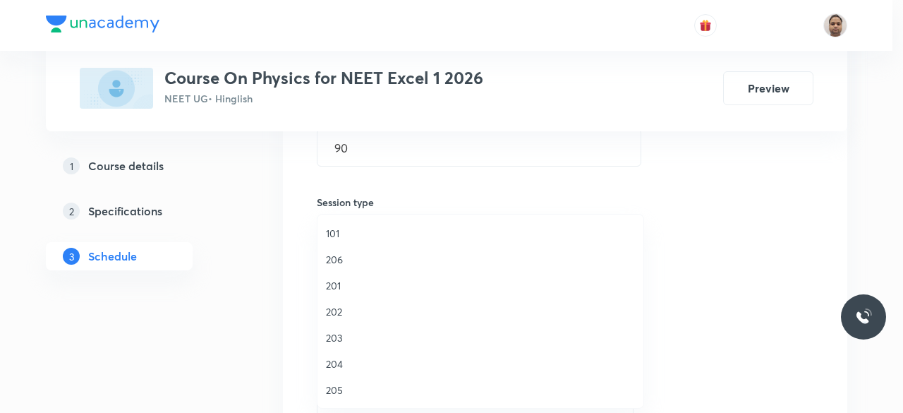
click at [342, 386] on span "205" at bounding box center [480, 390] width 309 height 15
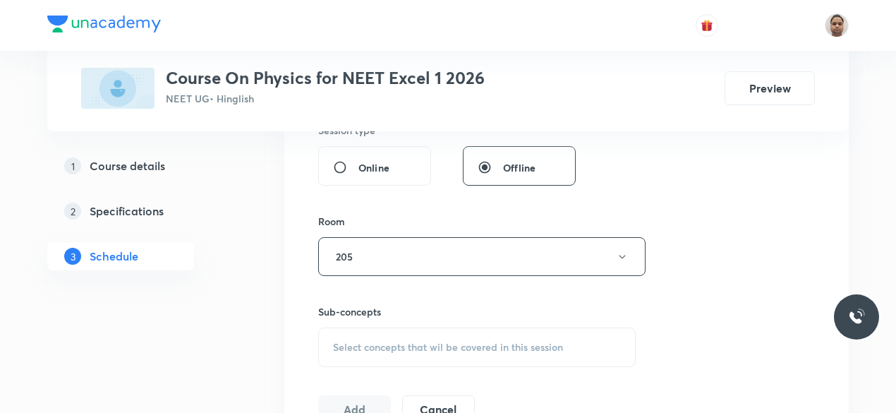
scroll to position [613, 0]
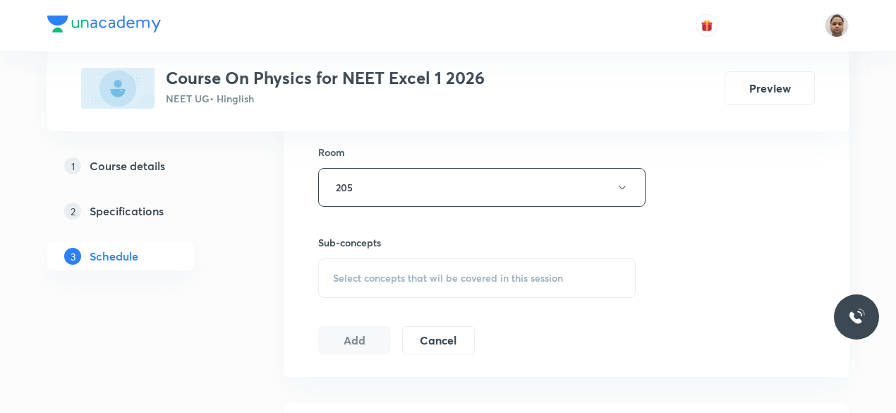
click at [381, 267] on div "Select concepts that wil be covered in this session" at bounding box center [477, 278] width 318 height 40
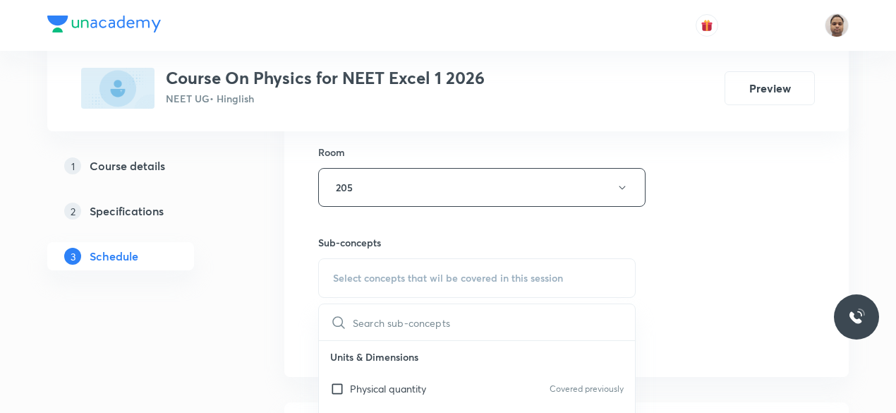
click at [344, 388] on input "checkbox" at bounding box center [340, 388] width 20 height 15
checkbox input "true"
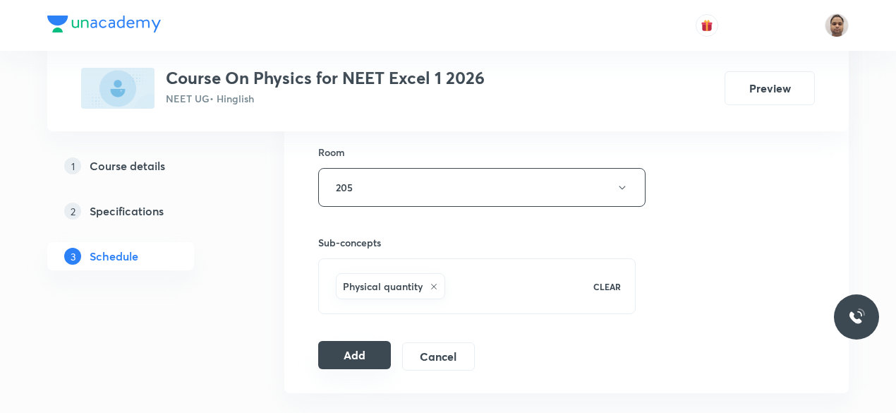
click at [355, 350] on button "Add" at bounding box center [354, 355] width 73 height 28
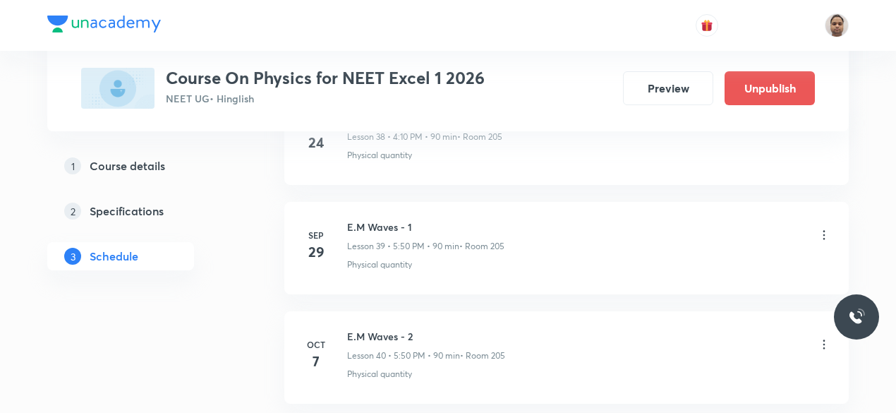
scroll to position [4426, 0]
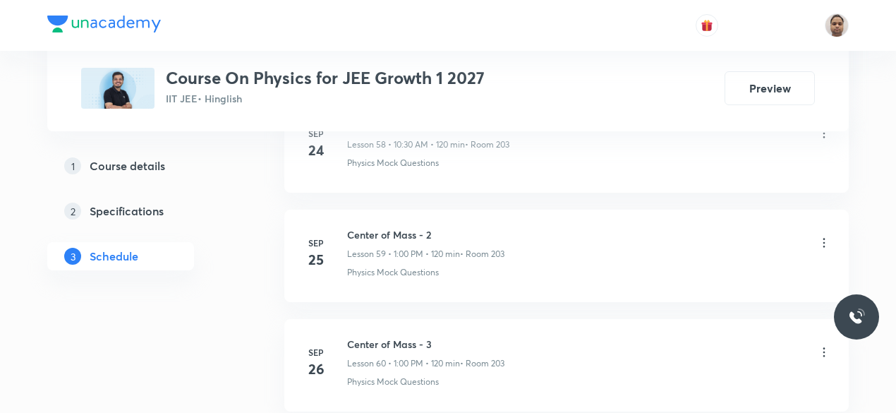
scroll to position [7578, 0]
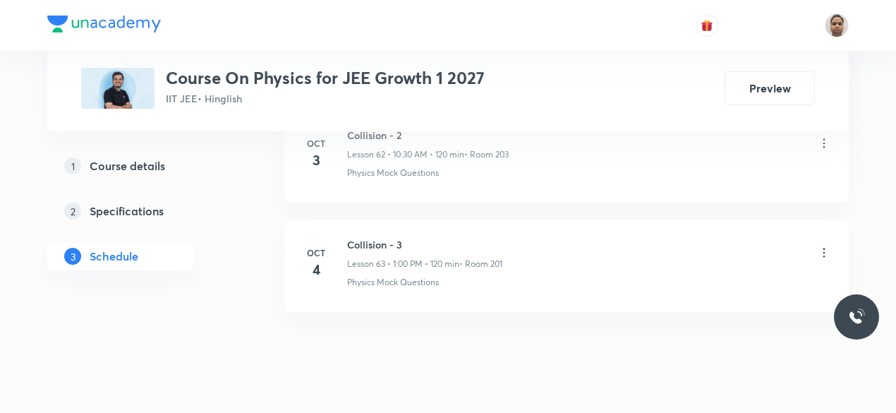
click at [391, 237] on h6 "Collision - 3" at bounding box center [424, 244] width 155 height 15
copy h6 "Collision - 3"
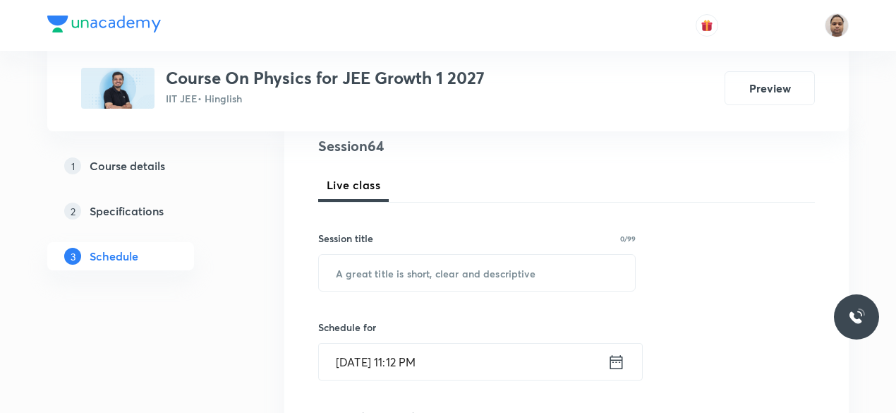
scroll to position [250, 0]
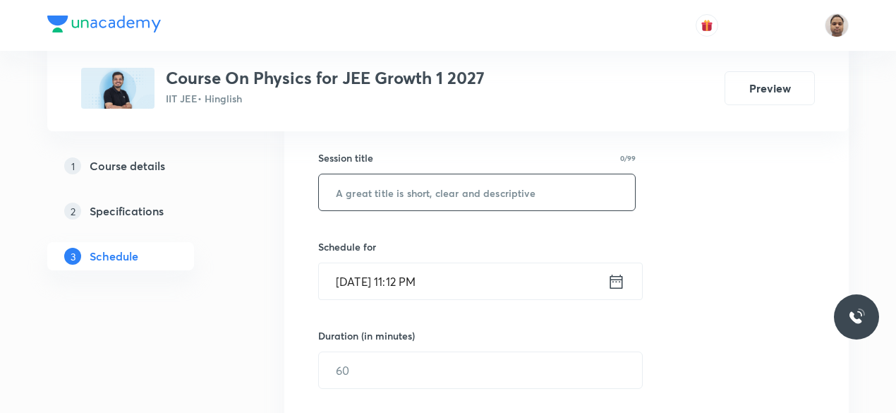
click at [394, 195] on input "text" at bounding box center [477, 192] width 316 height 36
paste input "Collision - 3"
type input "Collision - 4"
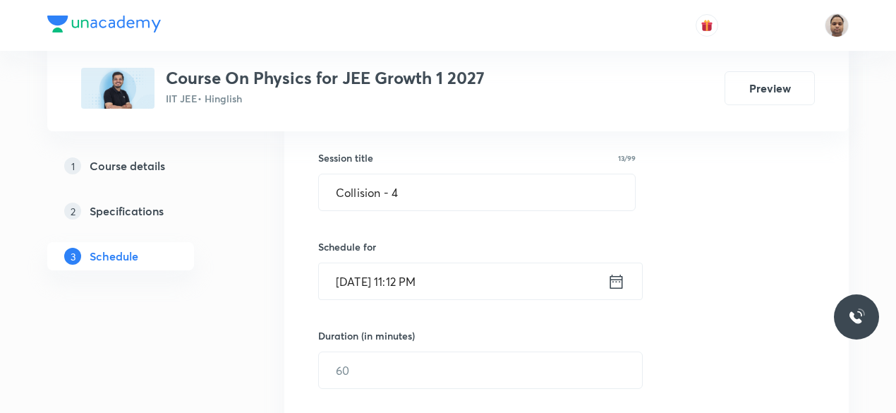
click at [383, 277] on input "Oct 6, 2025, 11:12 PM" at bounding box center [463, 281] width 289 height 36
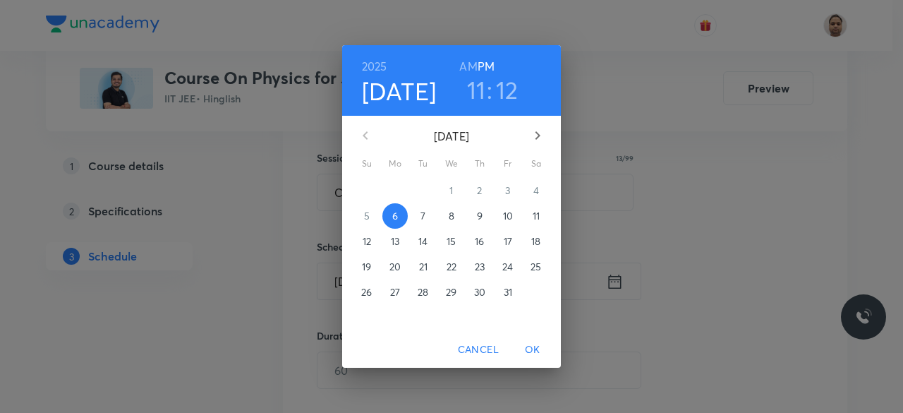
click at [422, 214] on p "7" at bounding box center [423, 216] width 5 height 14
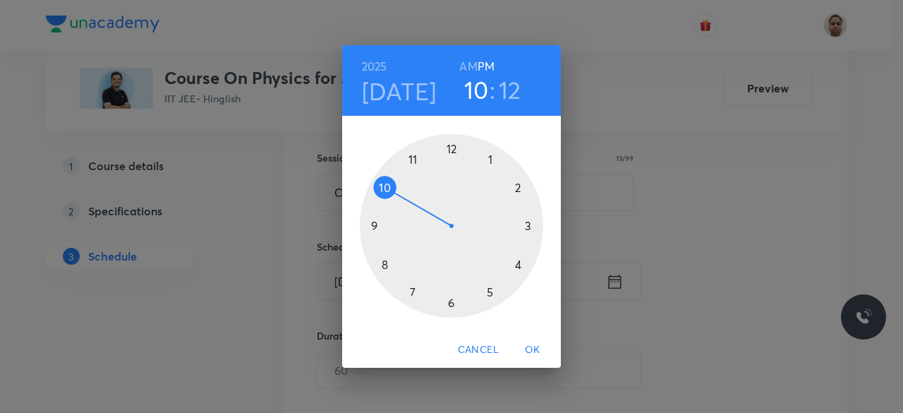
drag, startPoint x: 411, startPoint y: 157, endPoint x: 401, endPoint y: 183, distance: 27.3
click at [401, 183] on div at bounding box center [451, 225] width 183 height 183
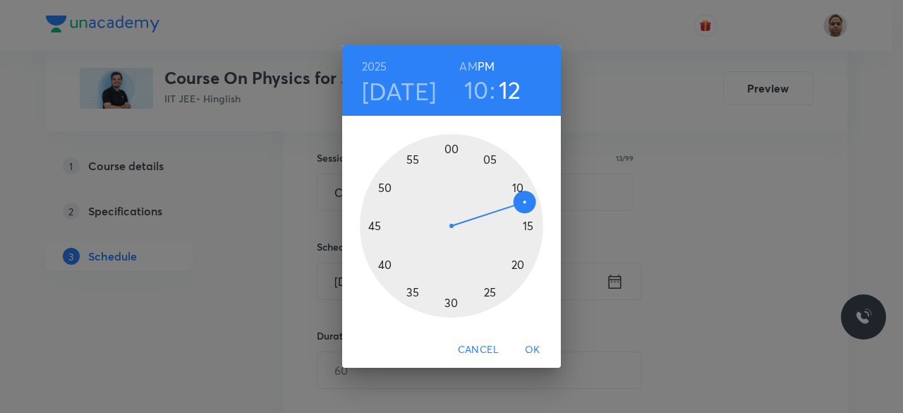
click at [473, 61] on h6 "AM" at bounding box center [468, 66] width 18 height 20
drag, startPoint x: 524, startPoint y: 198, endPoint x: 451, endPoint y: 290, distance: 117.1
click at [451, 290] on div at bounding box center [451, 225] width 183 height 183
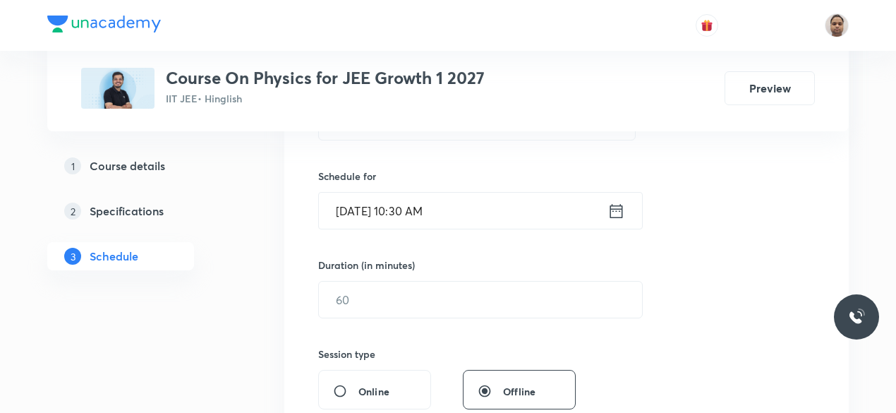
scroll to position [391, 0]
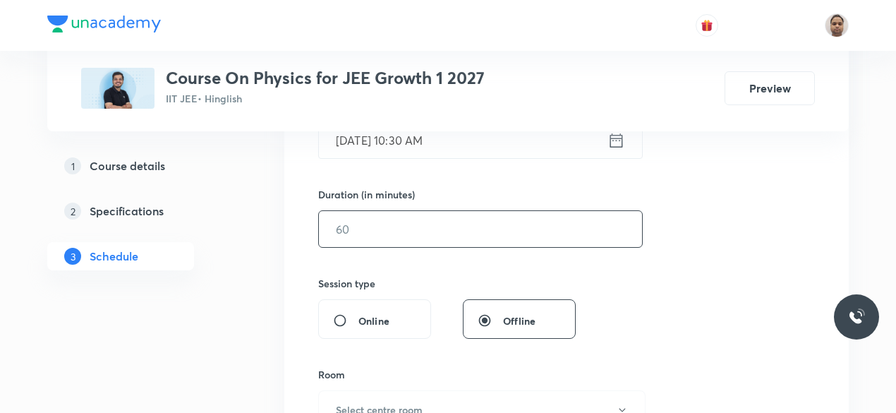
click at [385, 232] on input "text" at bounding box center [480, 229] width 323 height 36
type input "120"
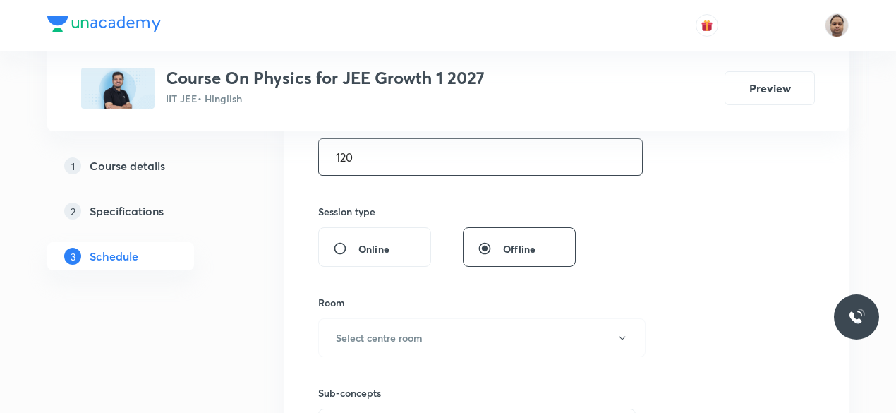
scroll to position [532, 0]
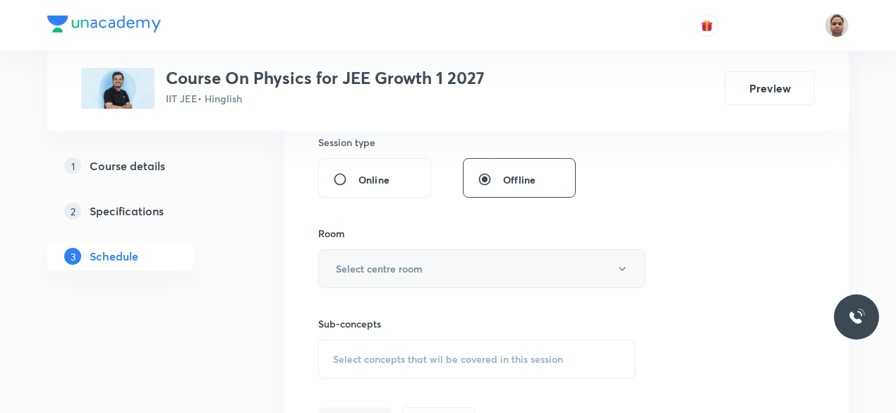
click at [371, 282] on button "Select centre room" at bounding box center [481, 268] width 327 height 39
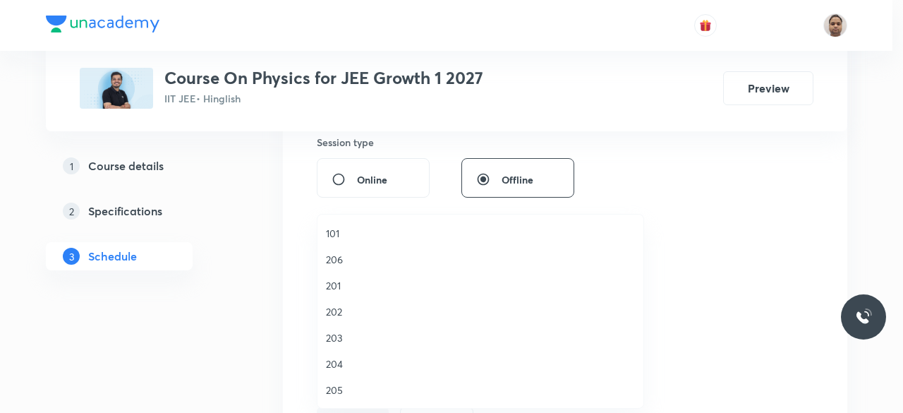
click at [354, 330] on span "203" at bounding box center [480, 337] width 309 height 15
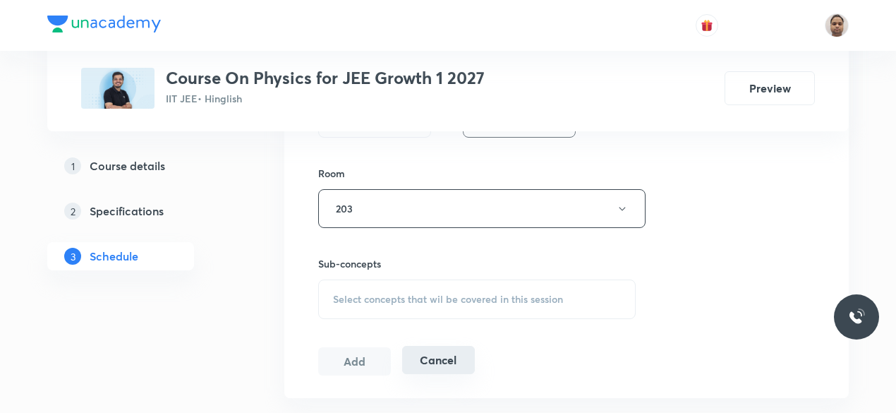
scroll to position [673, 0]
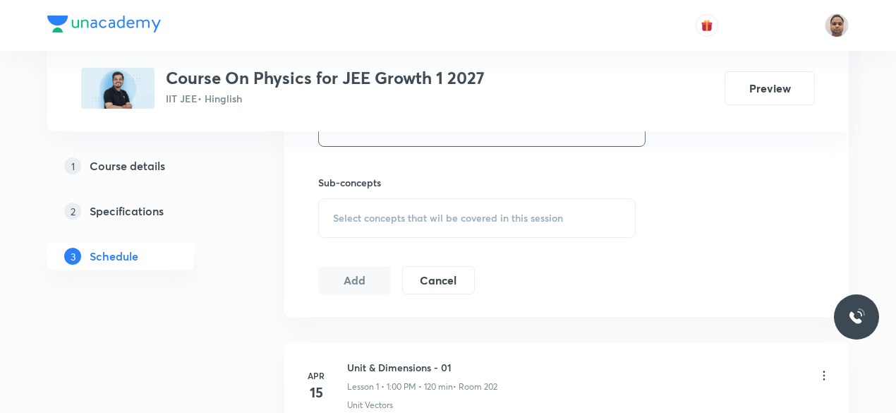
click at [366, 215] on span "Select concepts that wil be covered in this session" at bounding box center [448, 217] width 230 height 11
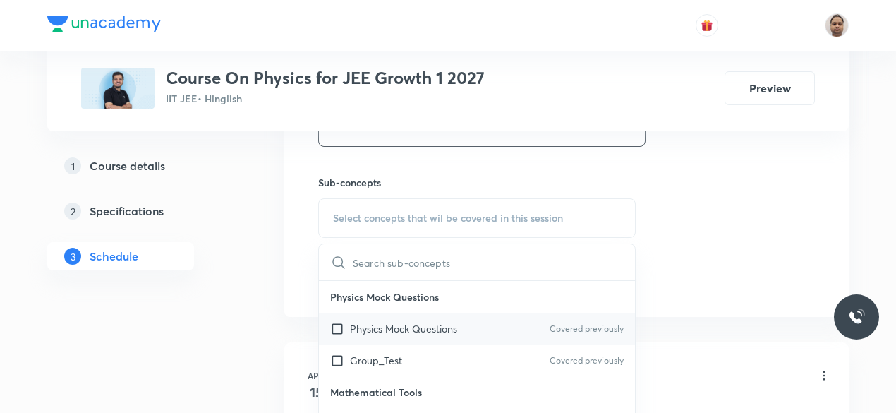
click at [360, 327] on p "Physics Mock Questions" at bounding box center [403, 328] width 107 height 15
checkbox input "true"
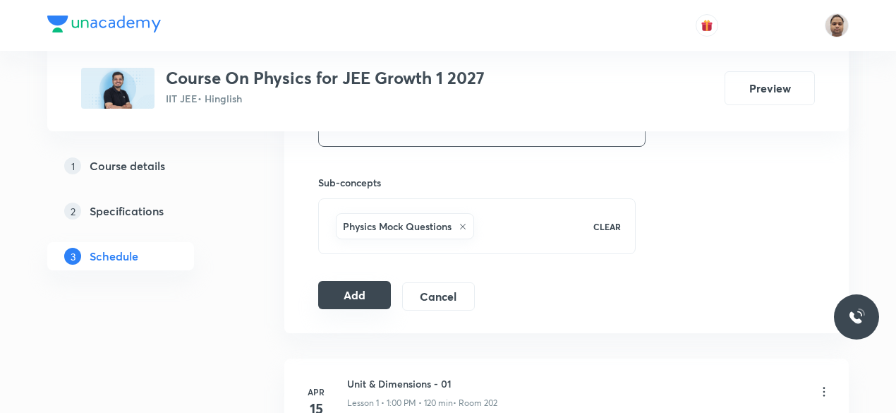
click at [361, 287] on button "Add" at bounding box center [354, 295] width 73 height 28
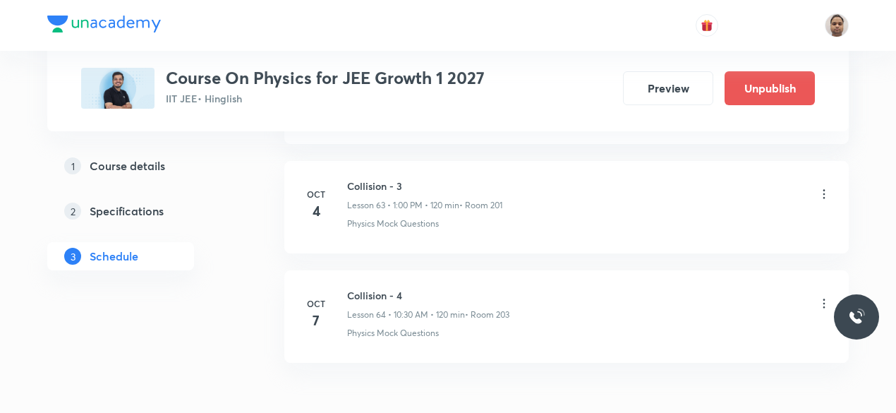
scroll to position [7041, 0]
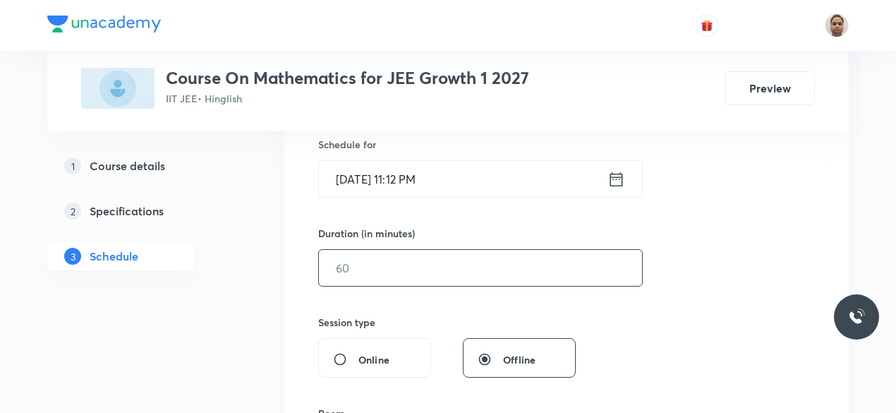
scroll to position [353, 0]
click at [369, 272] on input "text" at bounding box center [480, 267] width 323 height 36
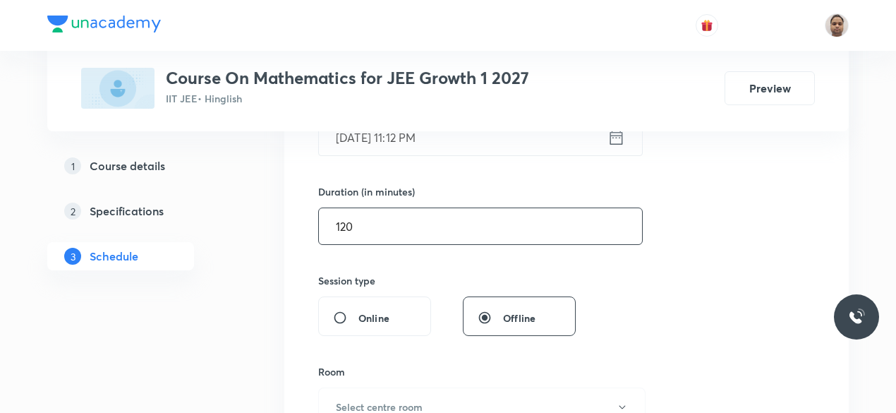
scroll to position [423, 0]
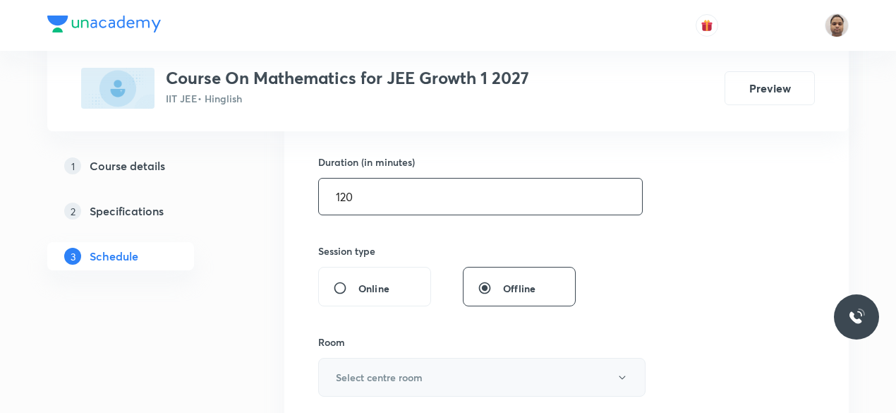
type input "120"
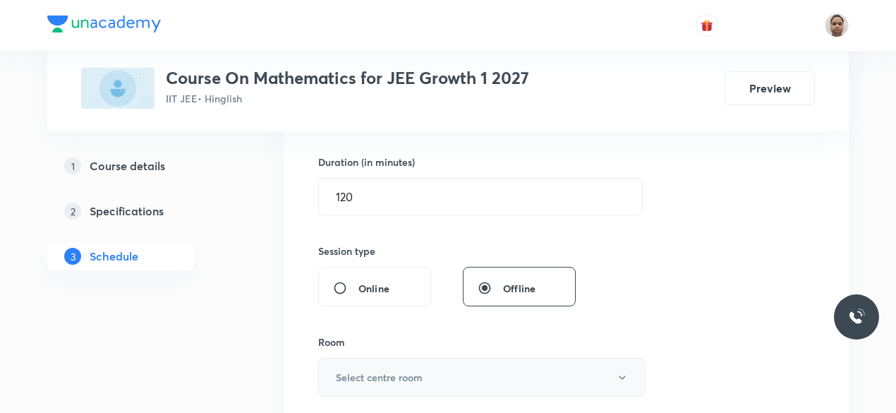
click at [353, 365] on button "Select centre room" at bounding box center [481, 377] width 327 height 39
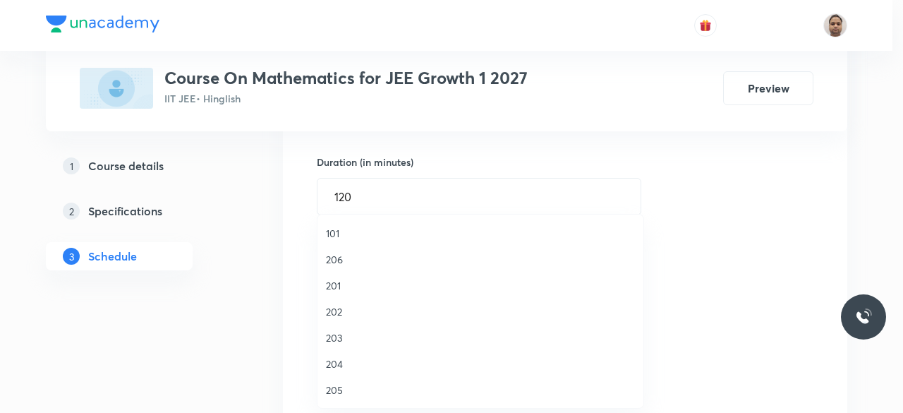
click at [344, 335] on span "203" at bounding box center [480, 337] width 309 height 15
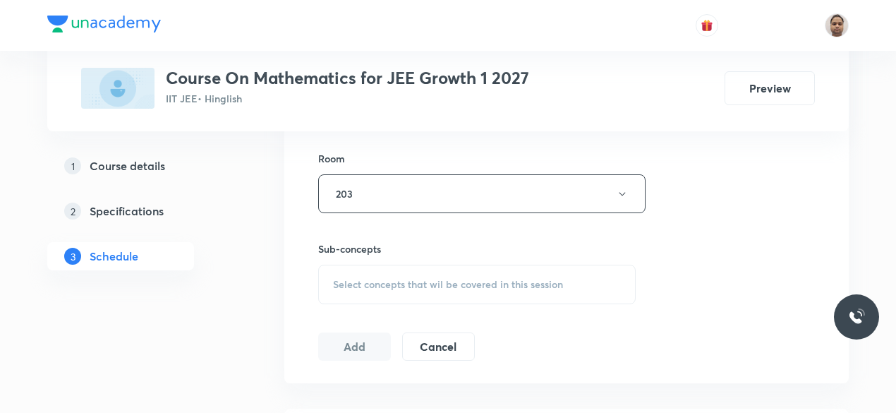
scroll to position [635, 0]
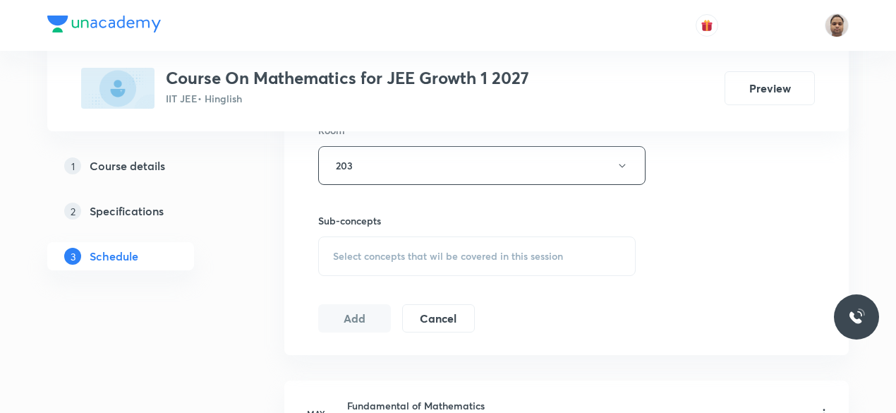
click at [379, 259] on span "Select concepts that wil be covered in this session" at bounding box center [448, 256] width 230 height 11
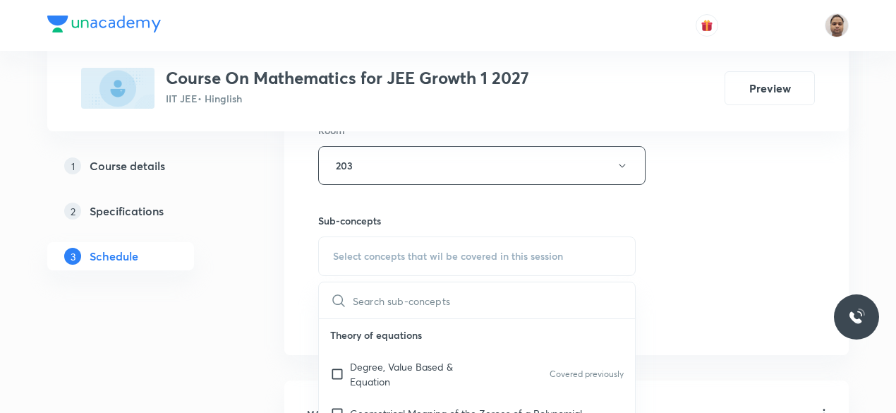
click at [361, 366] on p "Degree, Value Based & Equation" at bounding box center [421, 374] width 143 height 30
checkbox input "true"
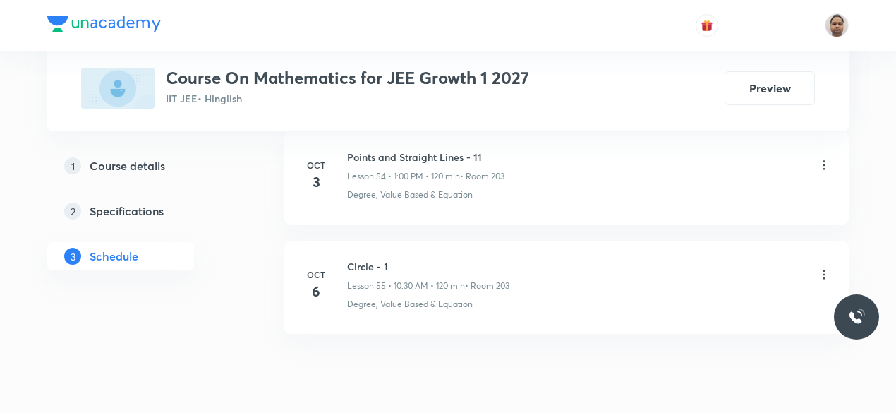
scroll to position [6722, 0]
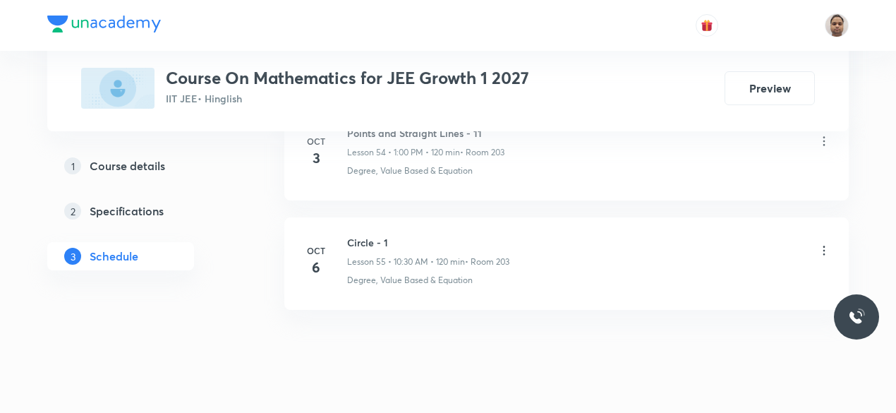
click at [373, 235] on h6 "Circle - 1" at bounding box center [428, 242] width 162 height 15
copy h6 "Circle - 1"
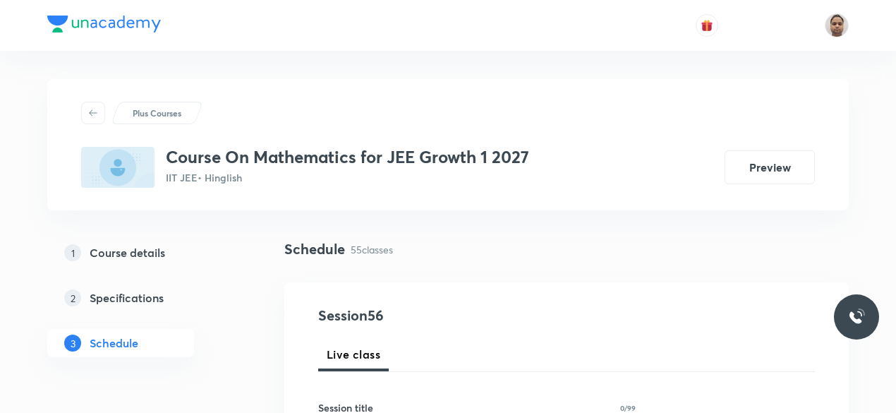
scroll to position [141, 0]
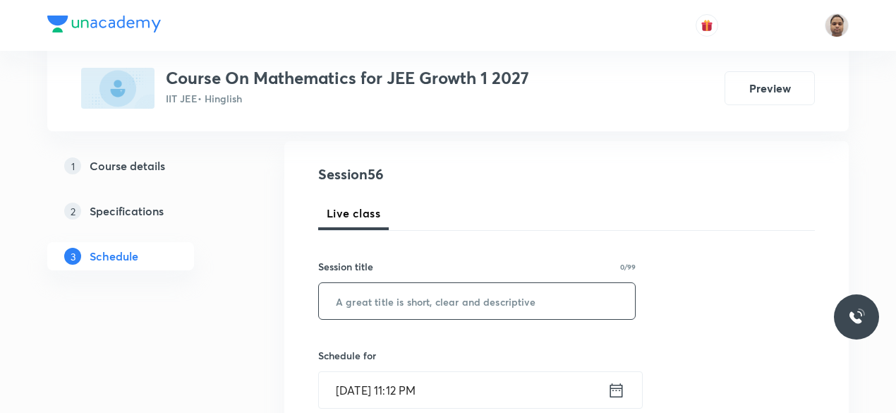
click at [395, 294] on input "text" at bounding box center [477, 301] width 316 height 36
paste input "Circle - 1"
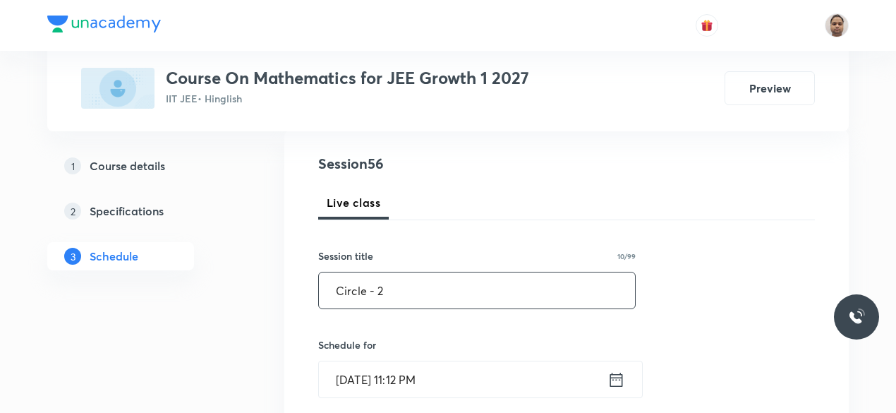
scroll to position [282, 0]
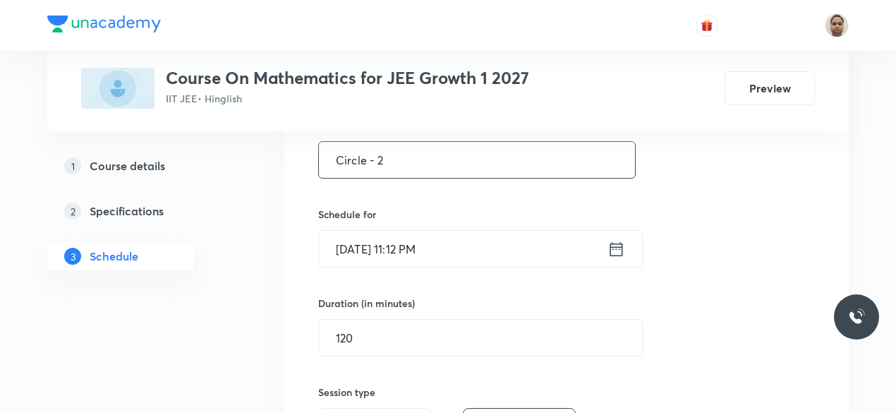
type input "Circle - 2"
click at [377, 242] on input "Oct 6, 2025, 11:12 PM" at bounding box center [463, 249] width 289 height 36
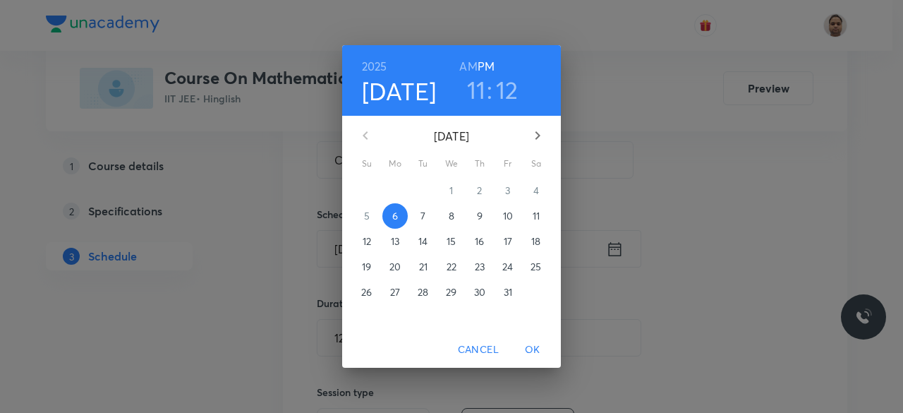
click at [425, 218] on p "7" at bounding box center [423, 216] width 5 height 14
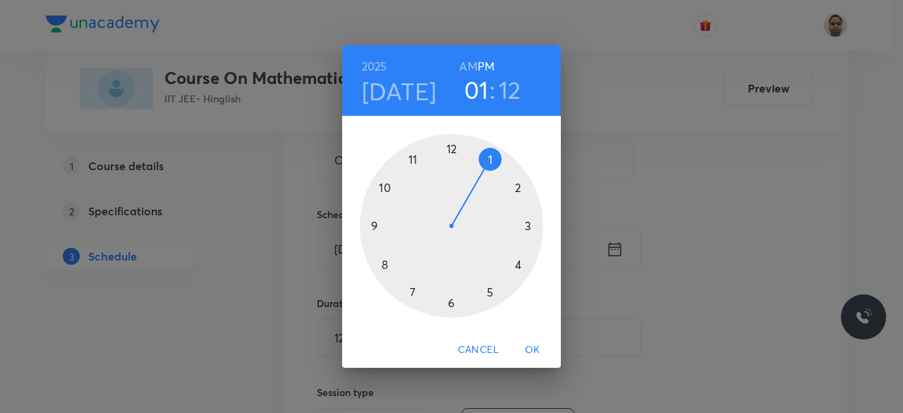
drag, startPoint x: 459, startPoint y: 162, endPoint x: 496, endPoint y: 169, distance: 38.1
click at [496, 169] on div at bounding box center [451, 225] width 183 height 183
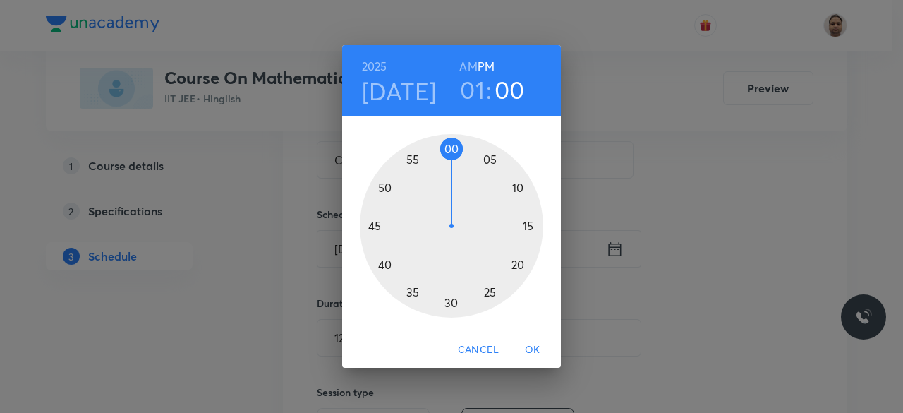
drag, startPoint x: 511, startPoint y: 283, endPoint x: 452, endPoint y: 169, distance: 127.8
click at [452, 169] on div at bounding box center [451, 225] width 183 height 183
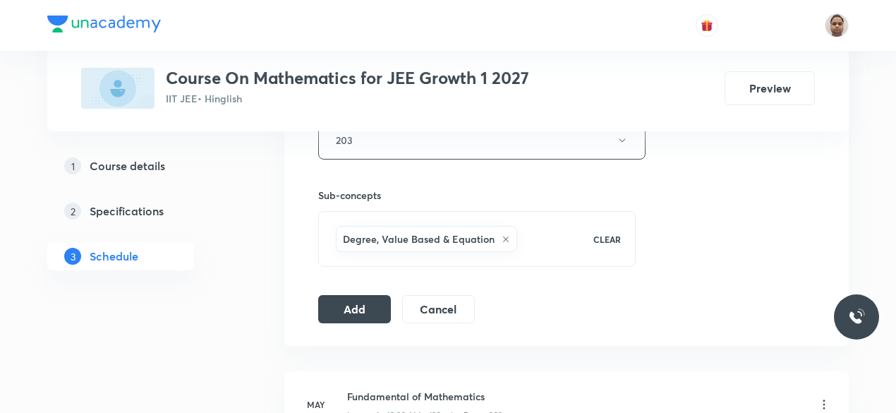
scroll to position [706, 0]
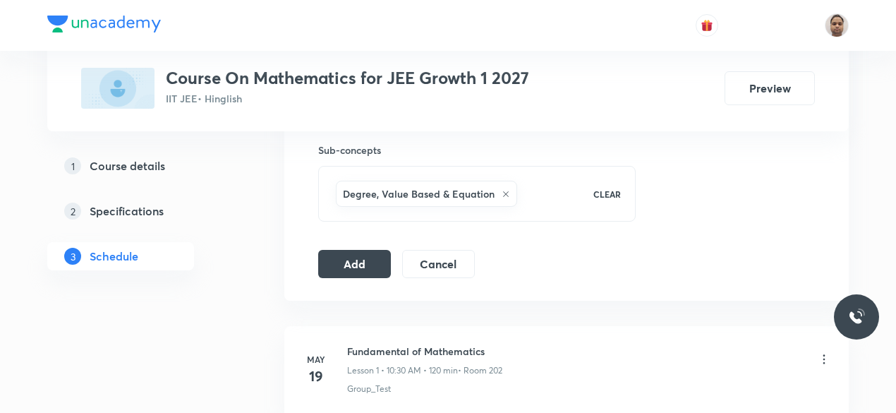
click at [378, 262] on button "Add" at bounding box center [354, 264] width 73 height 28
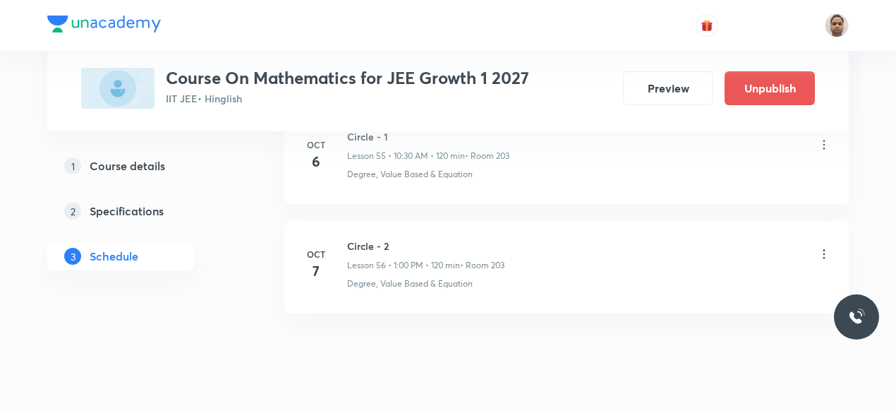
scroll to position [6166, 0]
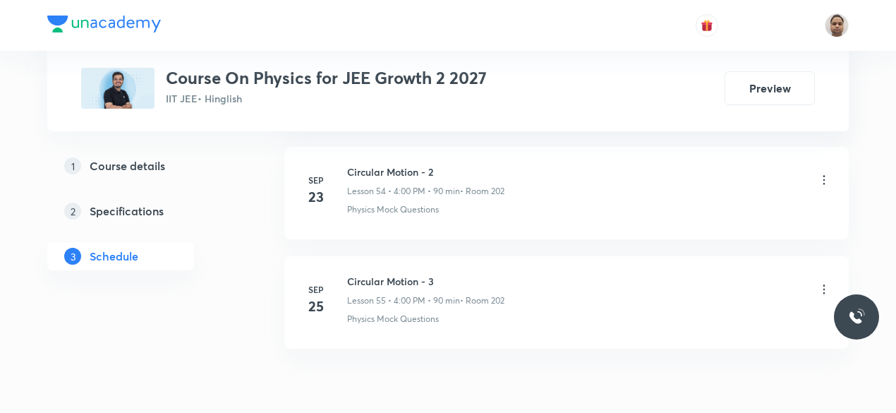
scroll to position [6707, 0]
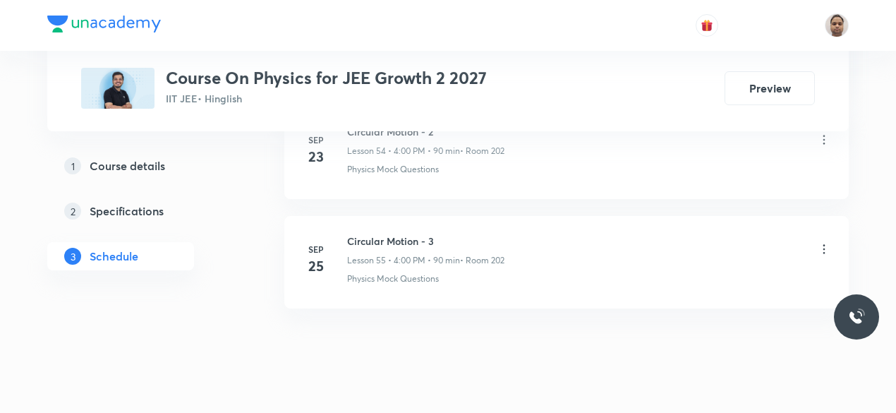
click at [419, 234] on h6 "Circular Motion - 3" at bounding box center [425, 241] width 157 height 15
copy h6 "Circular Motion - 3"
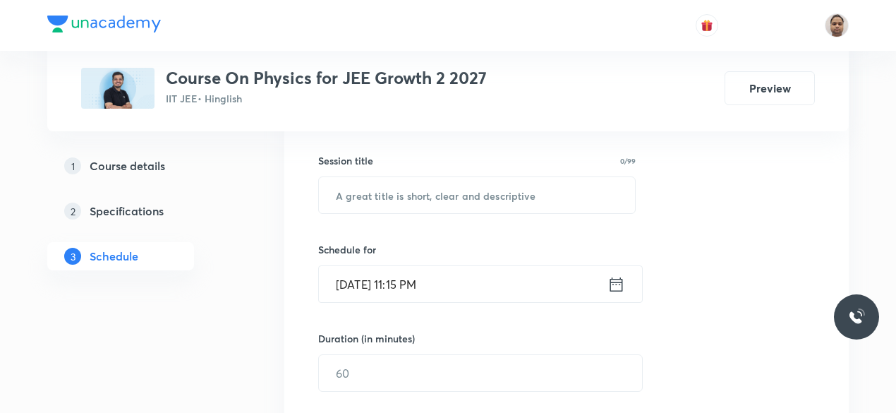
scroll to position [175, 0]
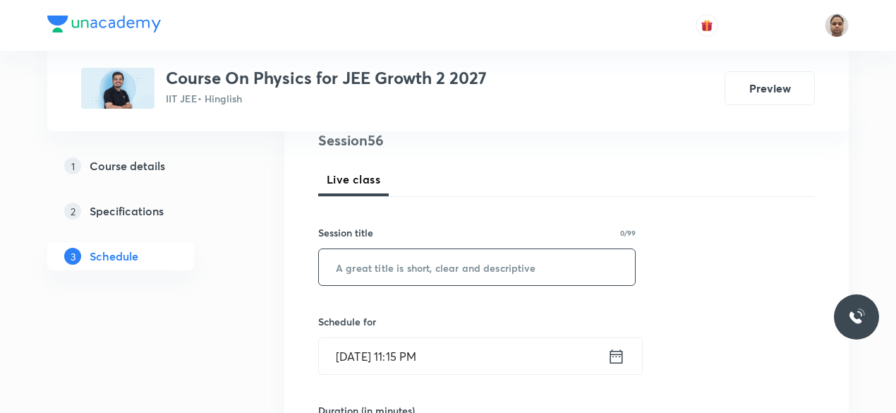
click at [419, 269] on input "text" at bounding box center [477, 267] width 316 height 36
paste input "Circular Motion - 3"
type input "Circular Motion - 4"
click at [420, 345] on input "[DATE] 11:15 PM" at bounding box center [463, 356] width 289 height 36
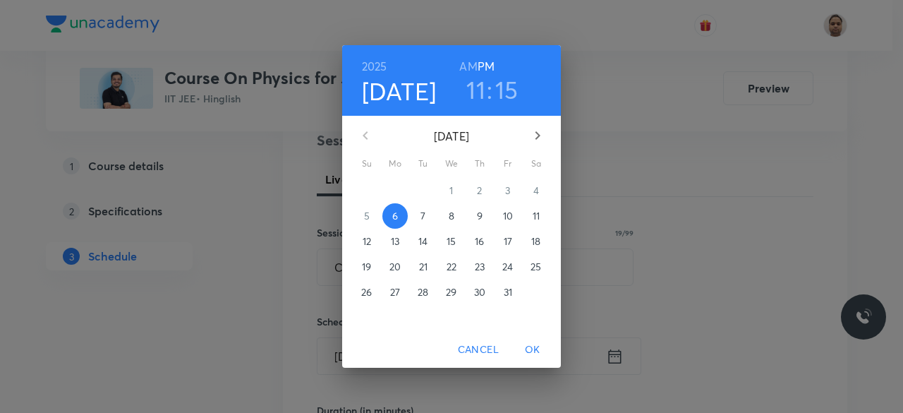
click at [426, 212] on span "7" at bounding box center [423, 216] width 25 height 14
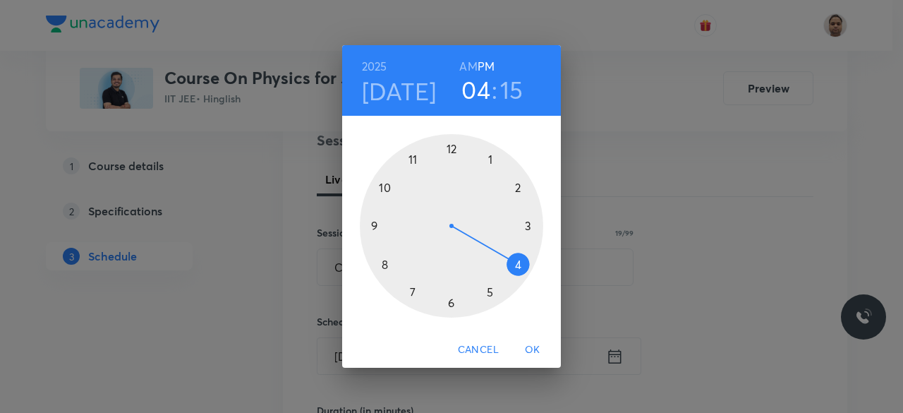
drag, startPoint x: 410, startPoint y: 155, endPoint x: 506, endPoint y: 267, distance: 148.2
click at [506, 267] on div at bounding box center [451, 225] width 183 height 183
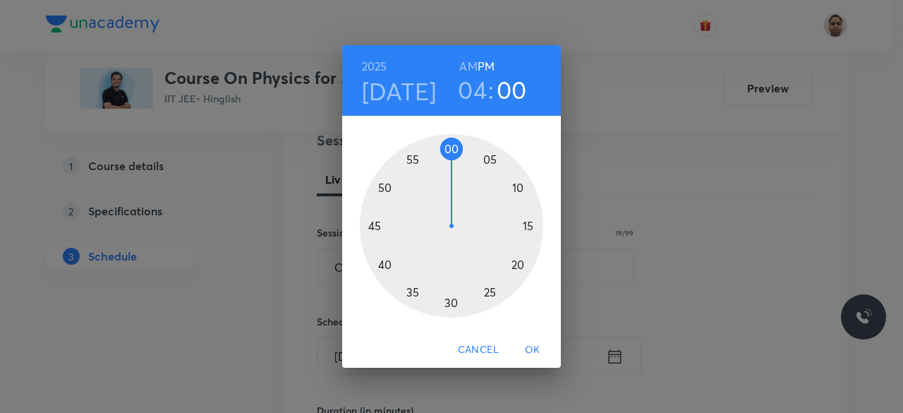
drag, startPoint x: 526, startPoint y: 241, endPoint x: 451, endPoint y: 148, distance: 119.9
click at [451, 148] on div at bounding box center [451, 225] width 183 height 183
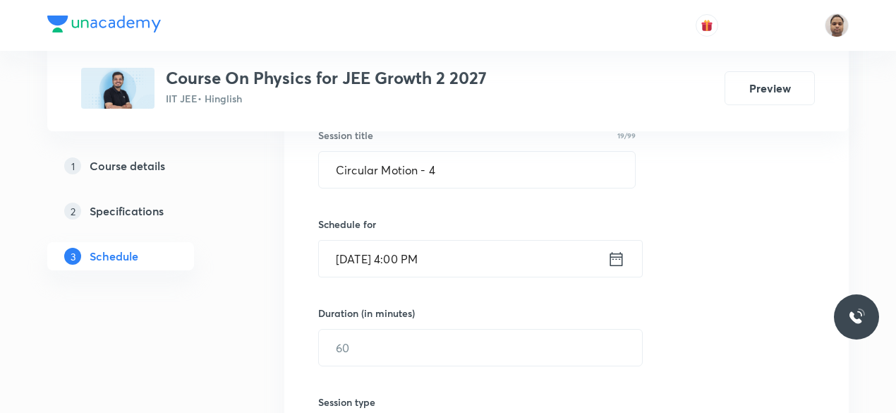
scroll to position [316, 0]
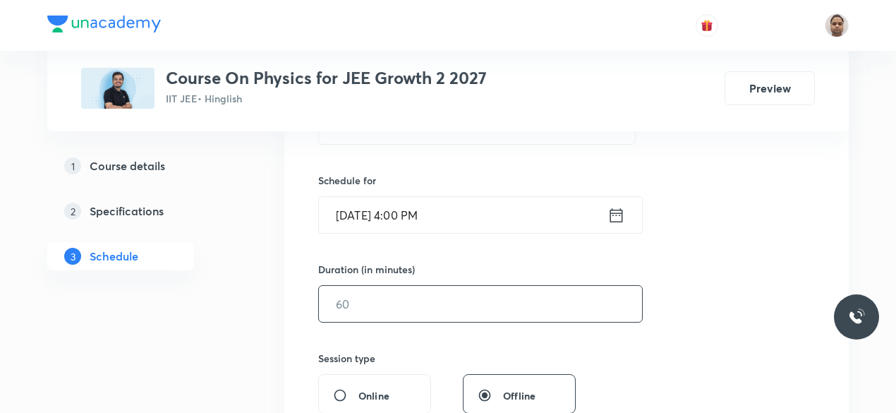
click at [404, 308] on input "text" at bounding box center [480, 304] width 323 height 36
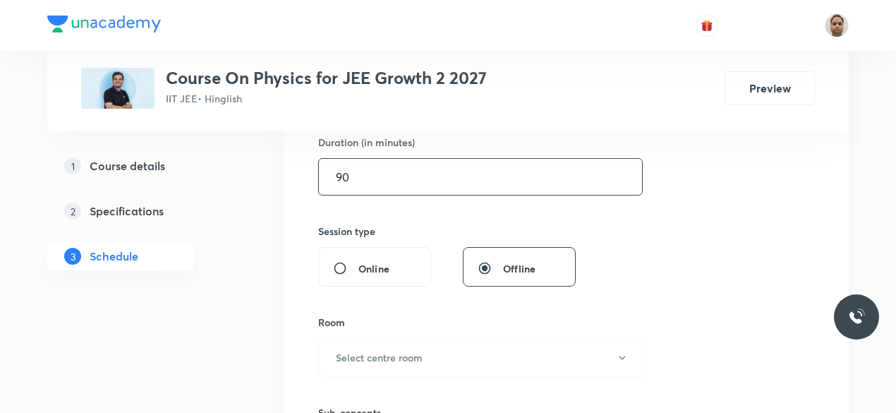
scroll to position [457, 0]
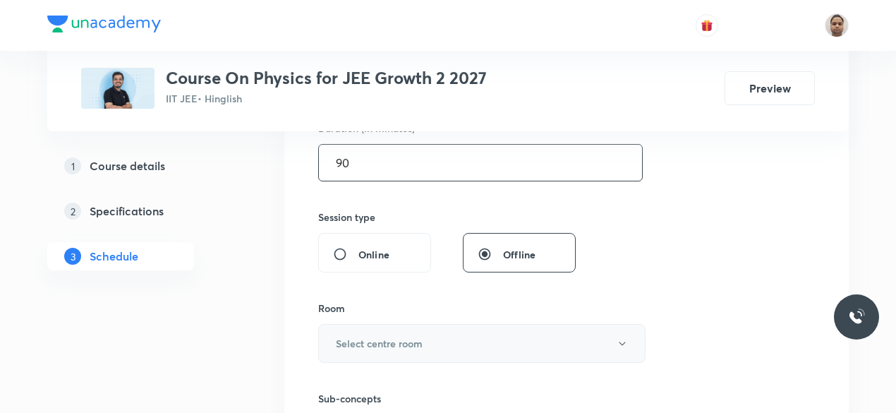
type input "90"
click at [383, 336] on h6 "Select centre room" at bounding box center [379, 343] width 87 height 15
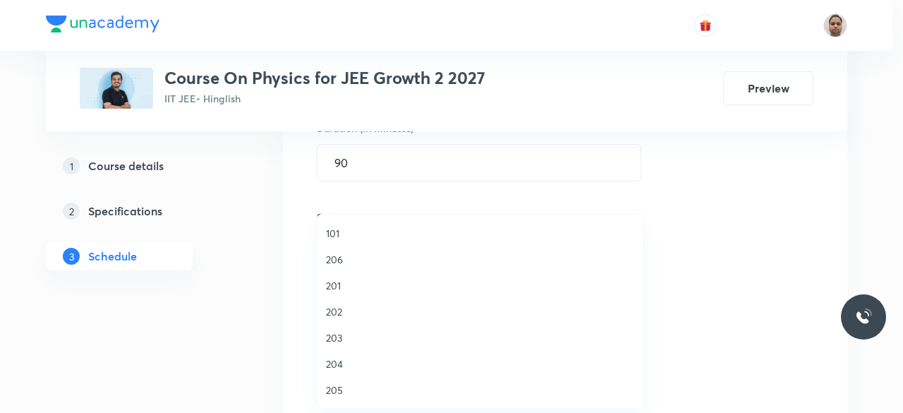
click at [361, 311] on span "202" at bounding box center [480, 311] width 309 height 15
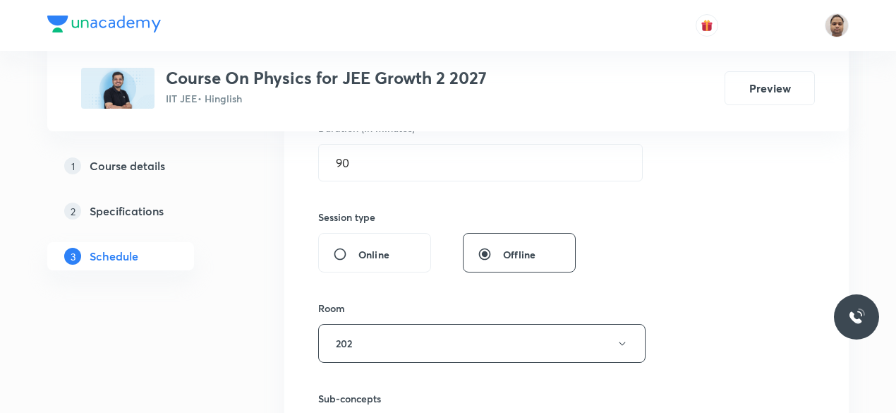
scroll to position [598, 0]
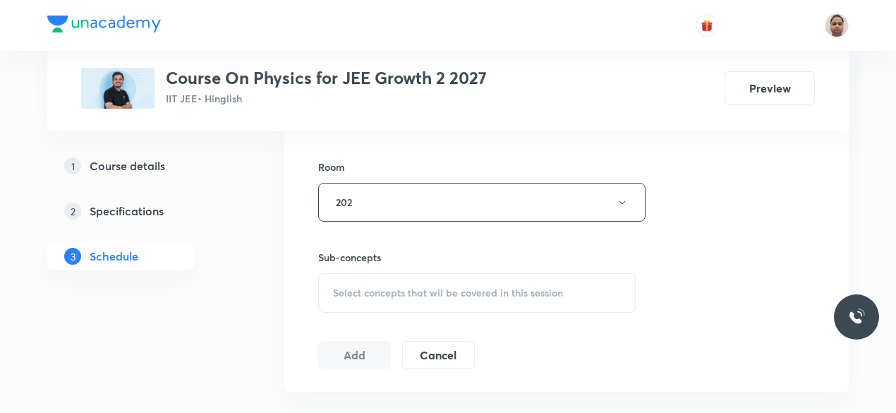
click at [377, 294] on span "Select concepts that wil be covered in this session" at bounding box center [448, 292] width 230 height 11
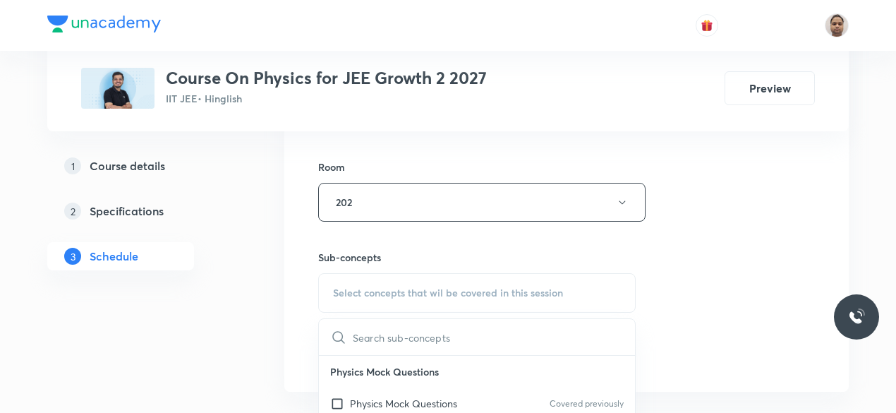
click at [364, 397] on p "Physics Mock Questions" at bounding box center [403, 403] width 107 height 15
checkbox input "true"
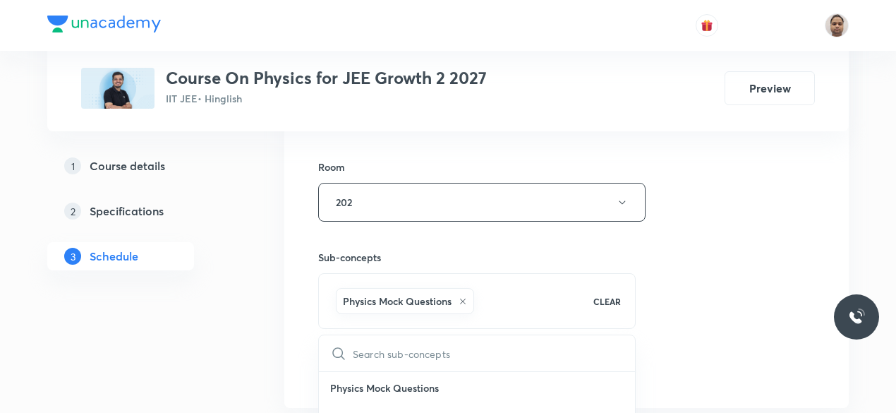
click at [361, 359] on button "Add" at bounding box center [354, 370] width 73 height 28
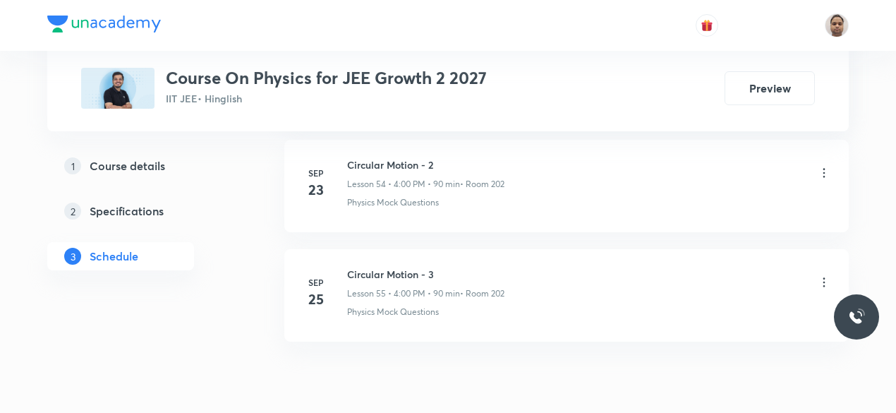
scroll to position [6060, 0]
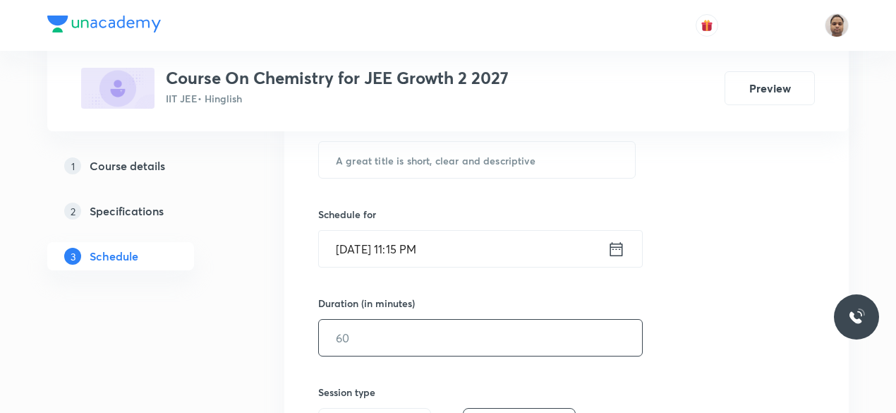
scroll to position [353, 0]
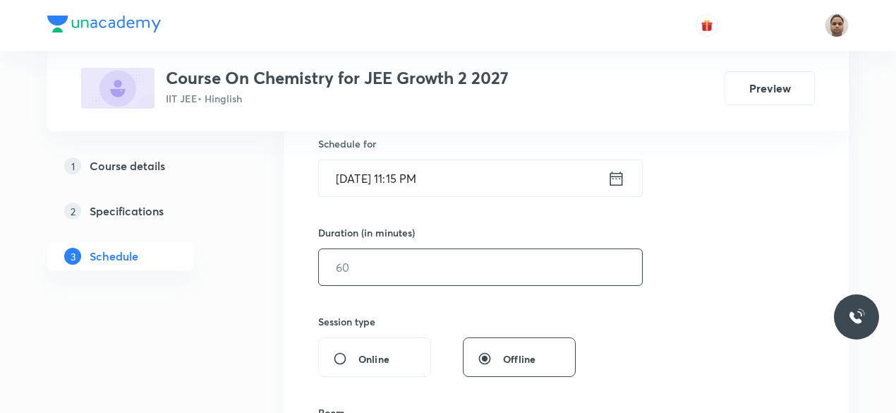
click at [365, 262] on input "text" at bounding box center [480, 267] width 323 height 36
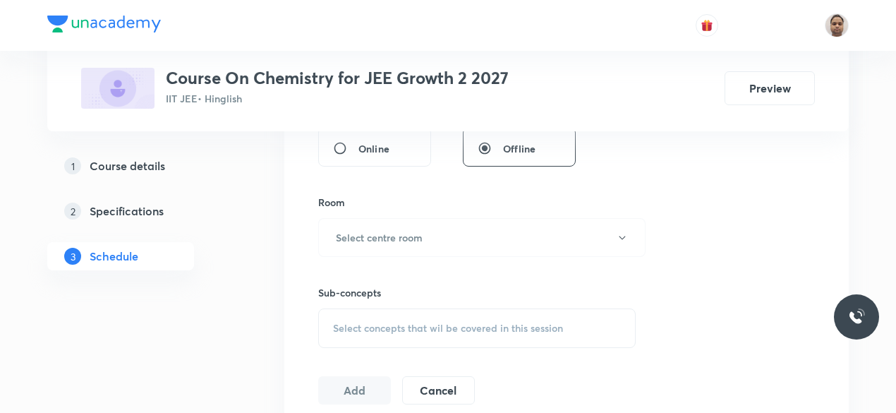
scroll to position [565, 0]
type input "90"
click at [360, 235] on h6 "Select centre room" at bounding box center [379, 236] width 87 height 15
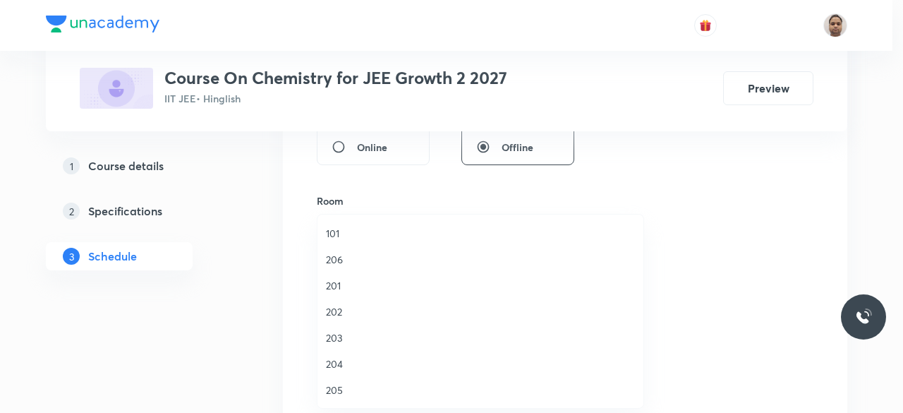
click at [342, 308] on span "202" at bounding box center [480, 311] width 309 height 15
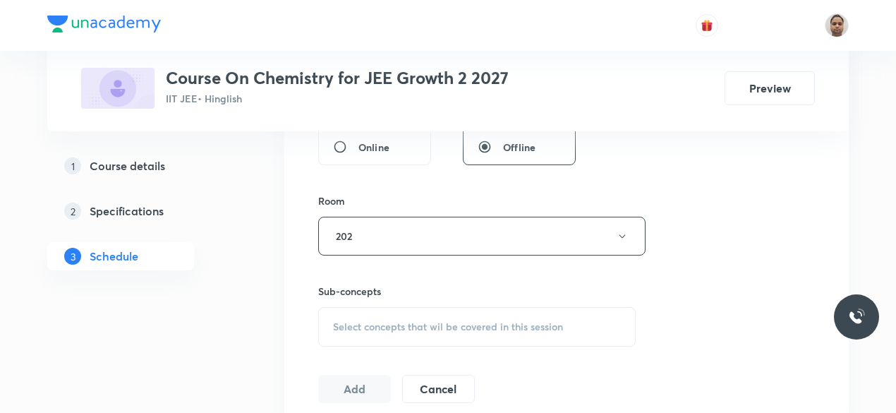
click at [364, 307] on div "Select concepts that wil be covered in this session" at bounding box center [477, 327] width 318 height 40
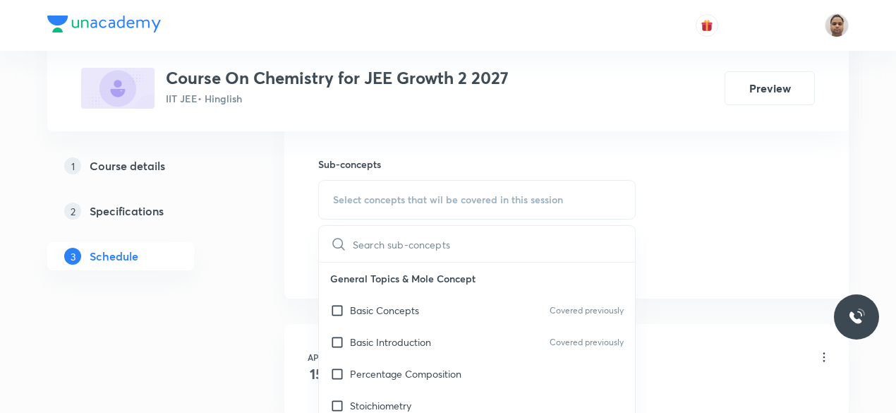
scroll to position [706, 0]
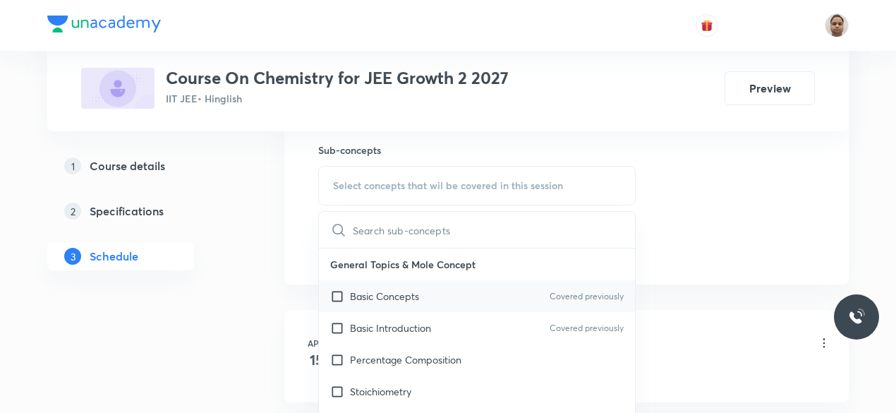
click at [342, 296] on input "checkbox" at bounding box center [340, 296] width 20 height 15
checkbox input "true"
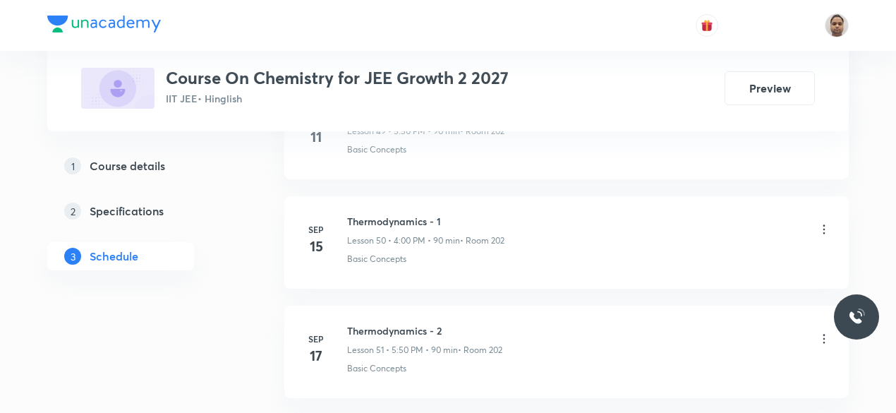
scroll to position [6831, 0]
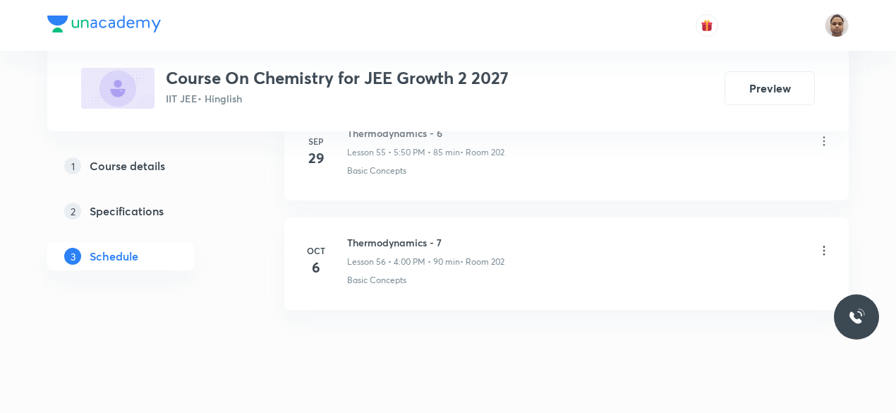
click at [417, 235] on h6 "Thermodynamics - 7" at bounding box center [425, 242] width 157 height 15
copy h6 "Thermodynamics - 7"
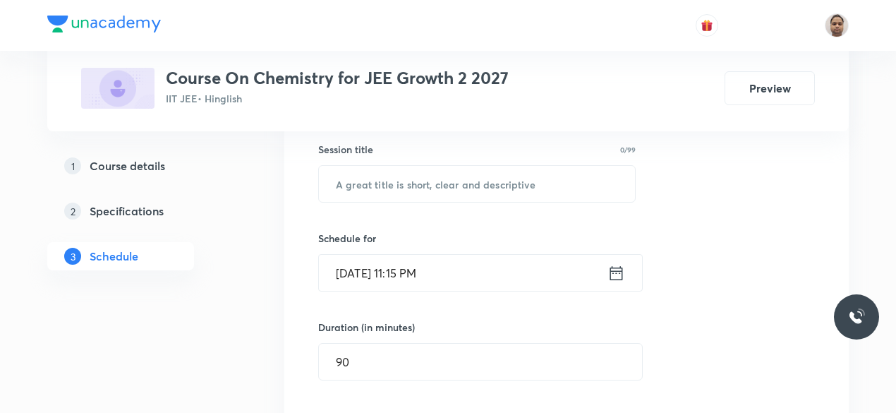
scroll to position [121, 0]
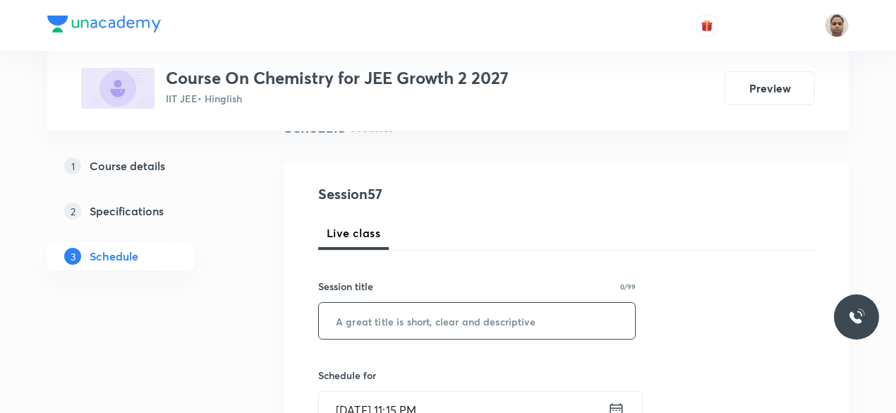
click at [411, 320] on input "text" at bounding box center [477, 321] width 316 height 36
paste input "Thermodynamics - 7"
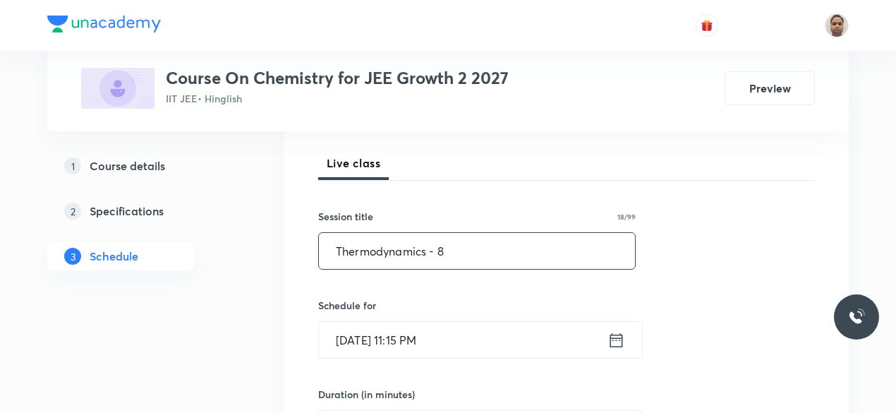
scroll to position [263, 0]
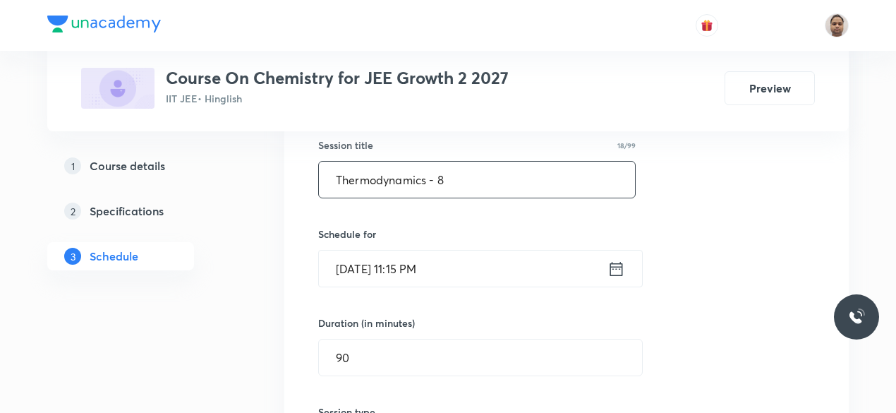
type input "Thermodynamics - 8"
click at [392, 271] on input "Oct 6, 2025, 11:15 PM" at bounding box center [463, 269] width 289 height 36
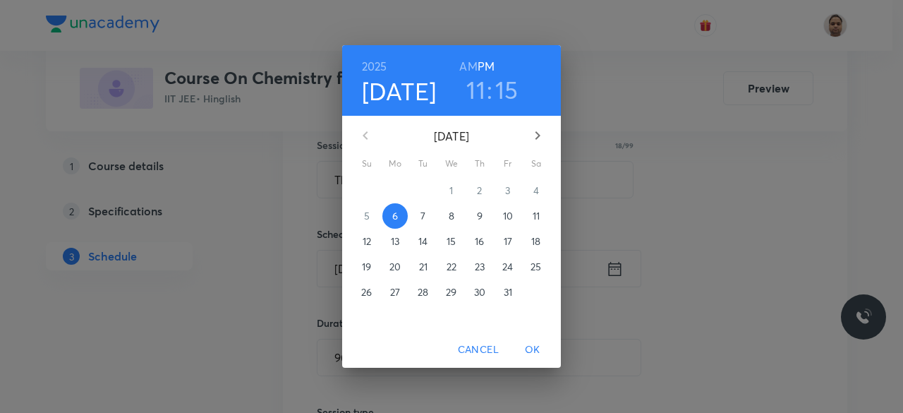
click at [422, 219] on p "7" at bounding box center [423, 216] width 5 height 14
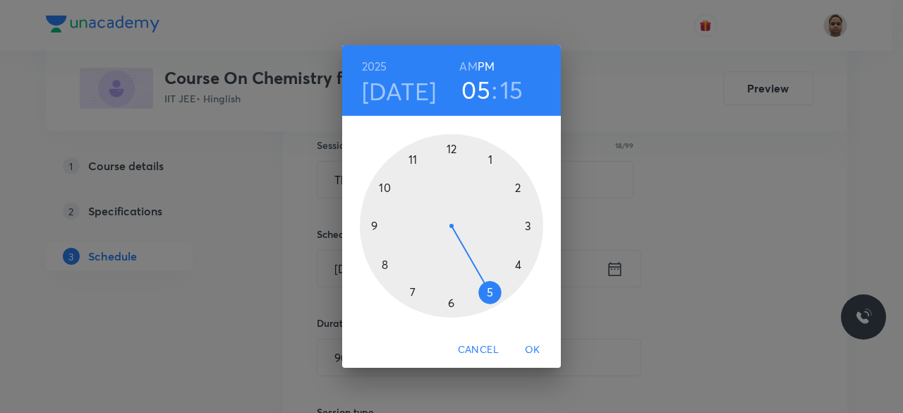
drag, startPoint x: 413, startPoint y: 157, endPoint x: 502, endPoint y: 297, distance: 166.0
click at [505, 294] on div at bounding box center [451, 225] width 183 height 183
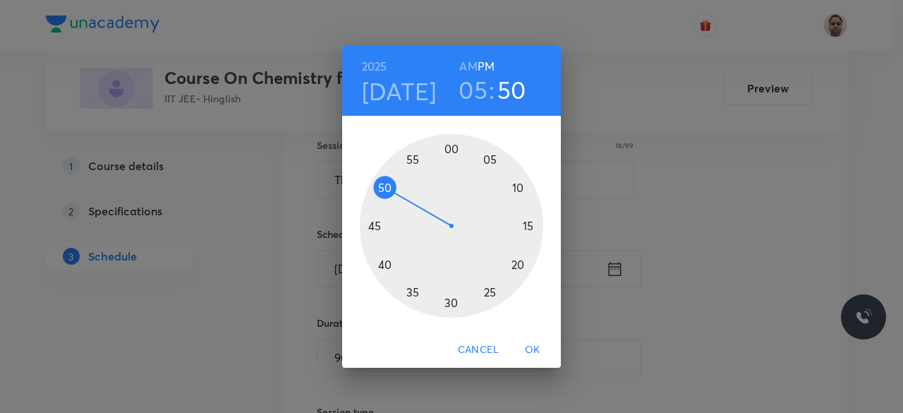
drag, startPoint x: 471, startPoint y: 289, endPoint x: 387, endPoint y: 190, distance: 130.1
click at [387, 190] on div at bounding box center [451, 225] width 183 height 183
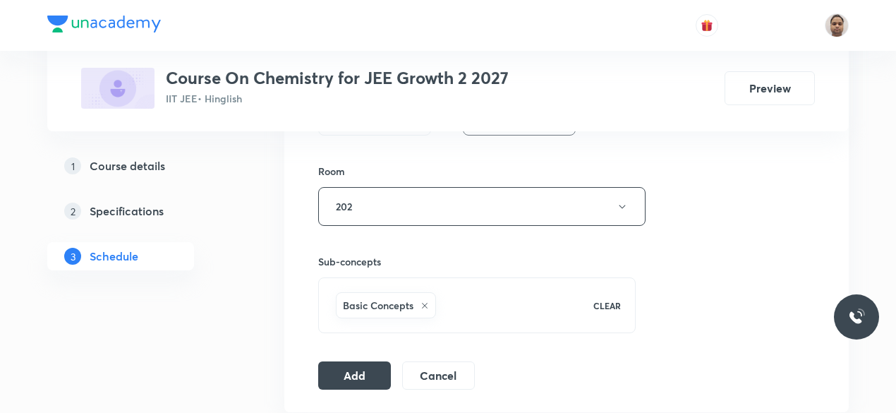
scroll to position [615, 0]
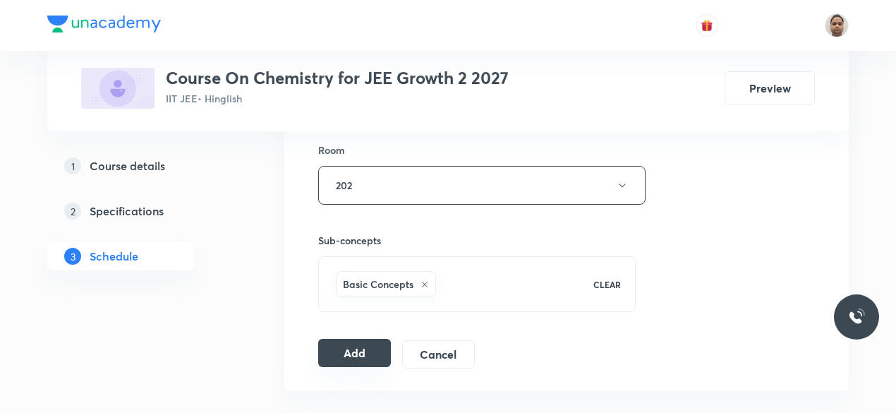
click at [363, 348] on button "Add" at bounding box center [354, 353] width 73 height 28
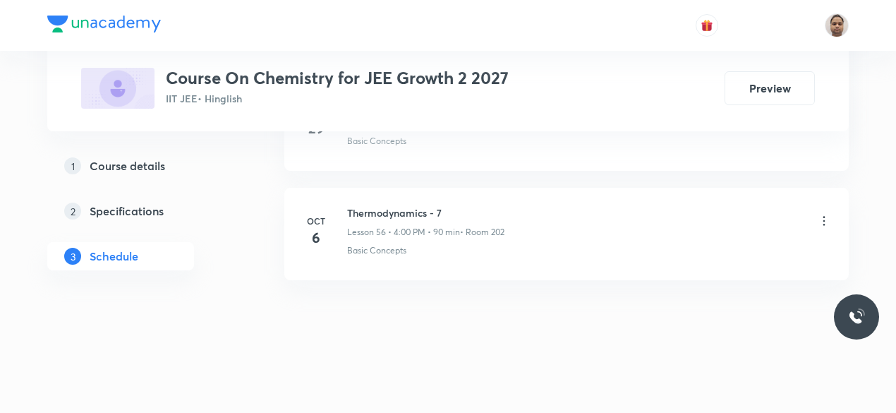
scroll to position [6169, 0]
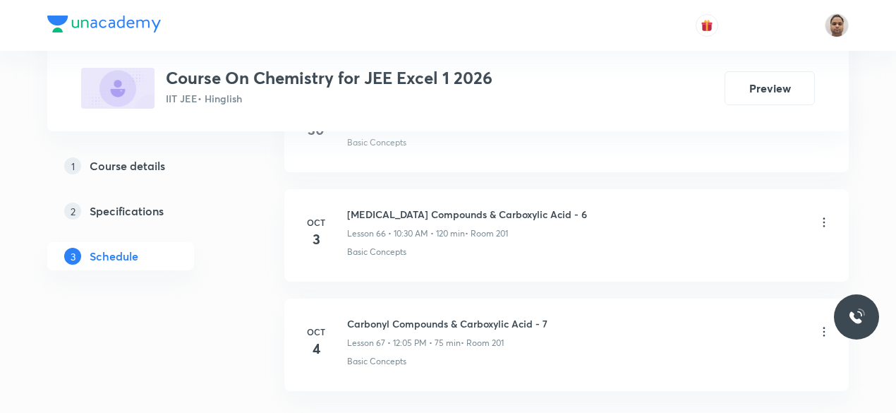
scroll to position [8014, 0]
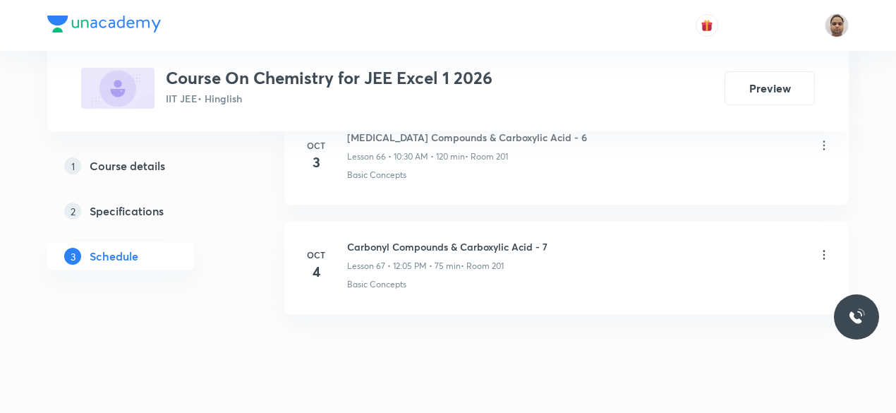
click at [426, 239] on h6 "Carbonyl Compounds & Carboxylic Acid - 7" at bounding box center [447, 246] width 200 height 15
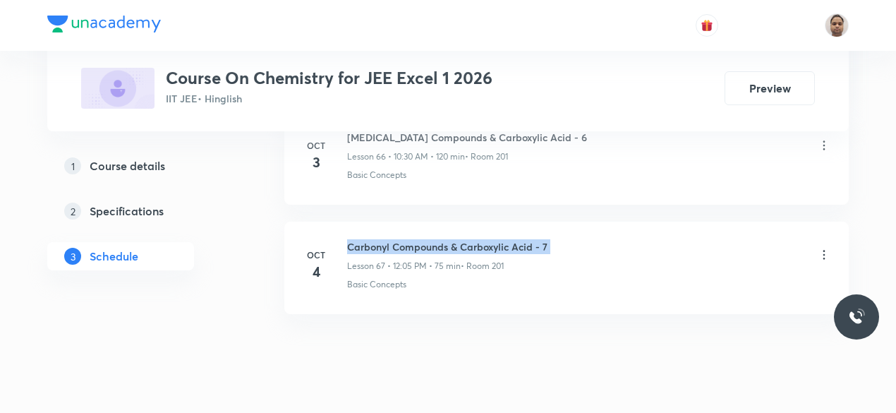
click at [426, 239] on h6 "Carbonyl Compounds & Carboxylic Acid - 7" at bounding box center [447, 246] width 200 height 15
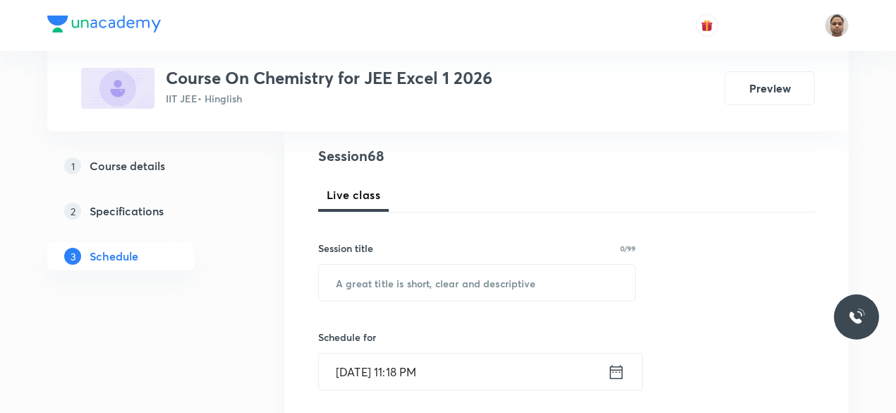
scroll to position [217, 0]
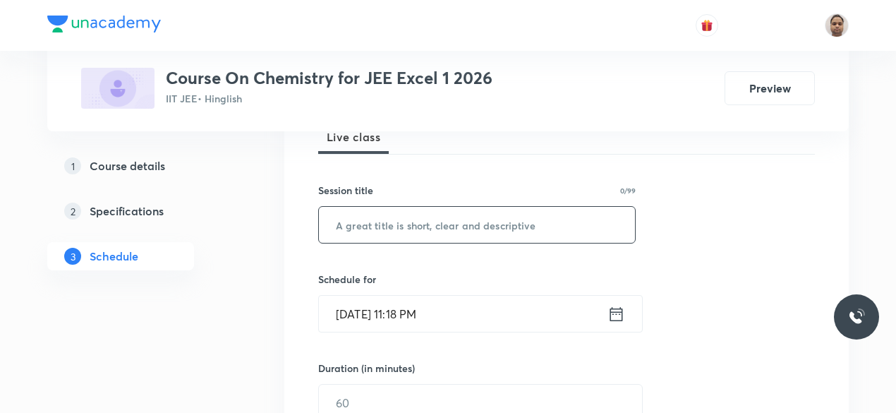
click at [391, 232] on input "text" at bounding box center [477, 225] width 316 height 36
type input "Amines - 1"
click at [391, 311] on input "[DATE] 11:18 PM" at bounding box center [463, 314] width 289 height 36
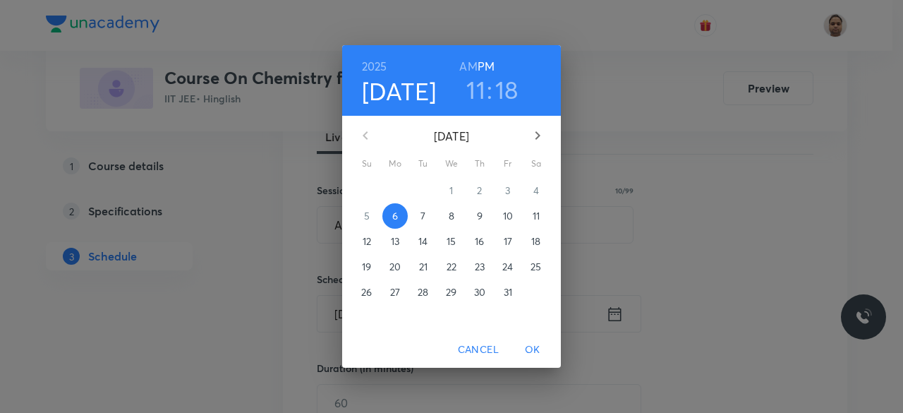
click at [421, 218] on p "7" at bounding box center [423, 216] width 5 height 14
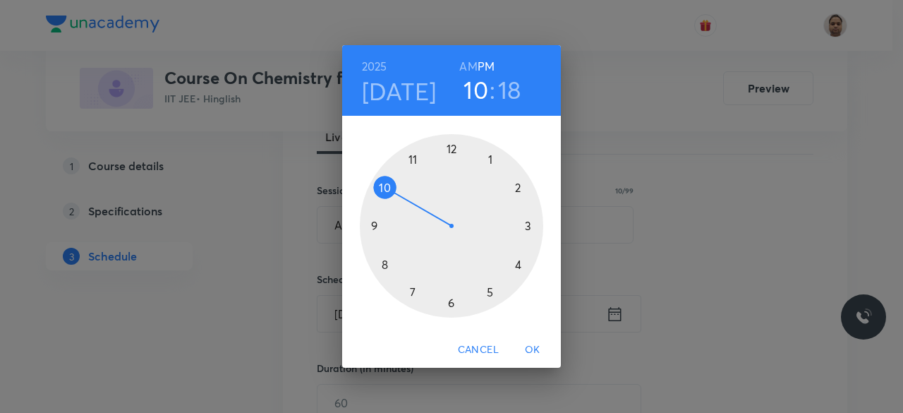
drag, startPoint x: 410, startPoint y: 171, endPoint x: 400, endPoint y: 189, distance: 20.8
click at [400, 189] on div at bounding box center [451, 225] width 183 height 183
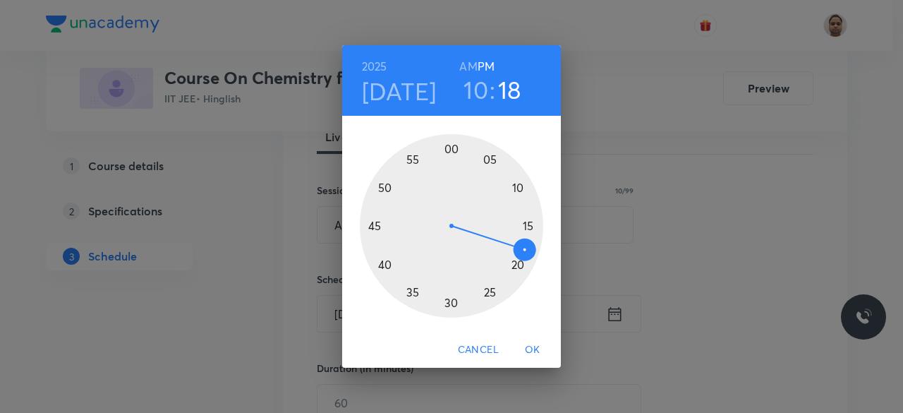
click at [466, 65] on h6 "AM" at bounding box center [468, 66] width 18 height 20
drag, startPoint x: 518, startPoint y: 249, endPoint x: 450, endPoint y: 294, distance: 81.4
click at [450, 294] on div at bounding box center [451, 225] width 183 height 183
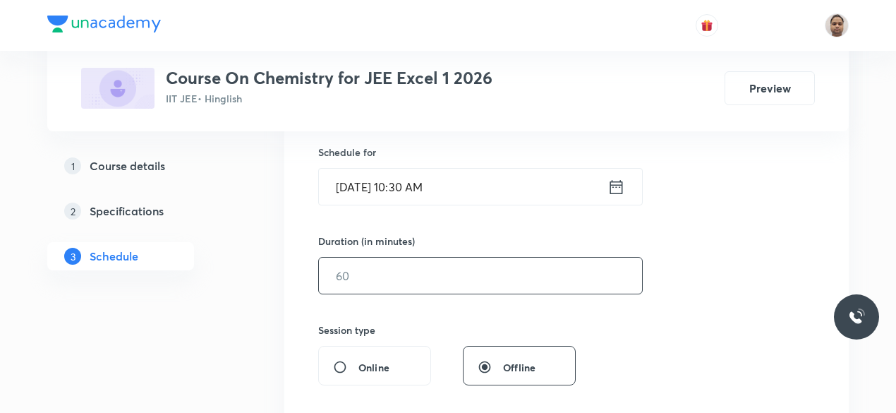
scroll to position [359, 0]
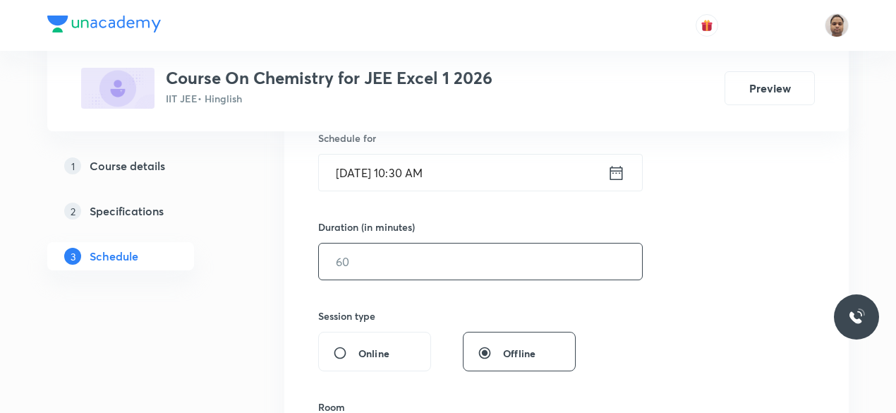
click at [385, 266] on input "text" at bounding box center [480, 261] width 323 height 36
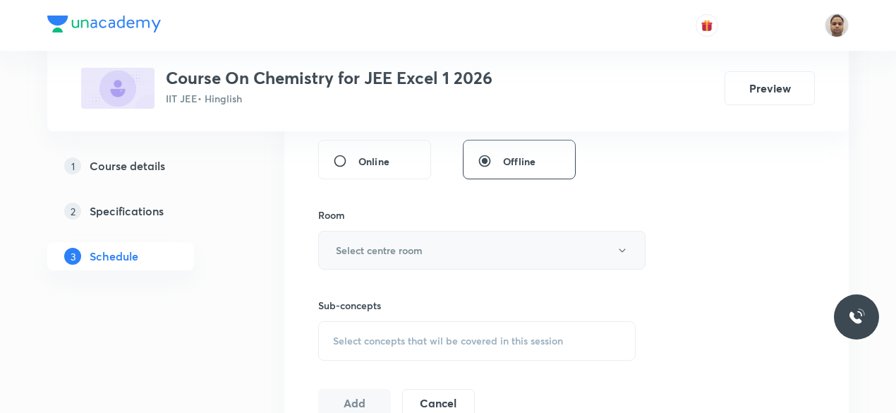
scroll to position [570, 0]
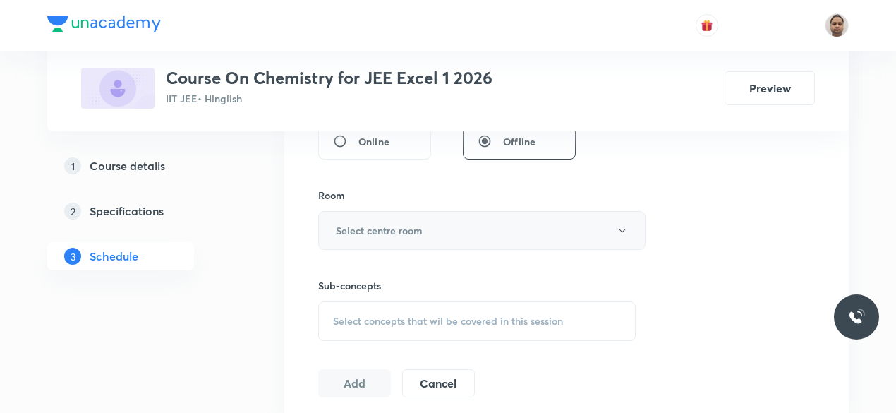
type input "120"
click at [355, 211] on button "Select centre room" at bounding box center [481, 230] width 327 height 39
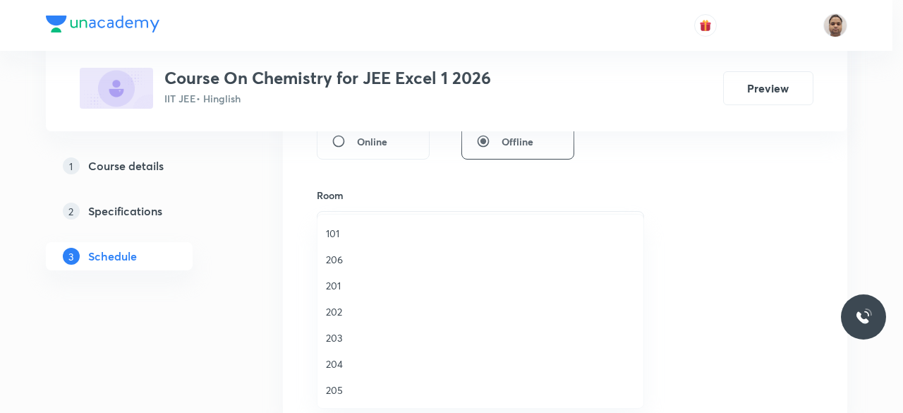
click at [342, 287] on span "201" at bounding box center [480, 285] width 309 height 15
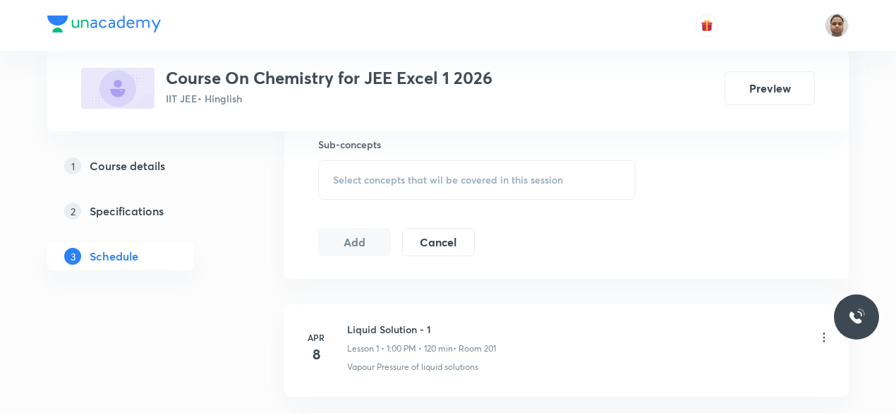
scroll to position [711, 0]
click at [385, 188] on div "Select concepts that wil be covered in this session" at bounding box center [477, 180] width 318 height 40
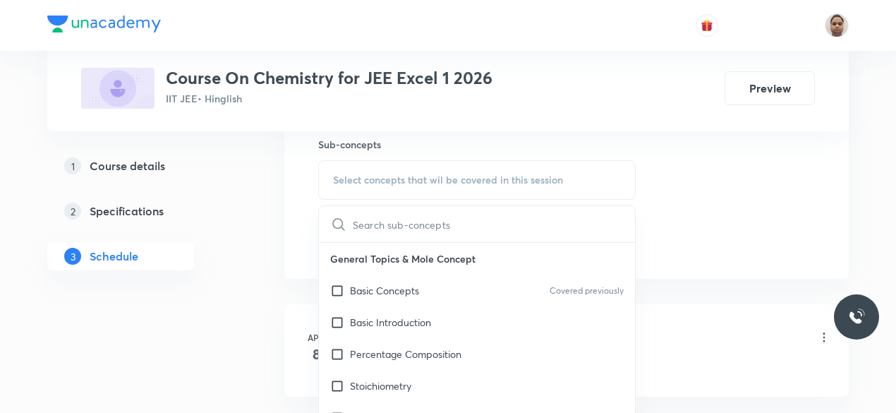
click at [375, 287] on p "Basic Concepts" at bounding box center [384, 290] width 69 height 15
checkbox input "true"
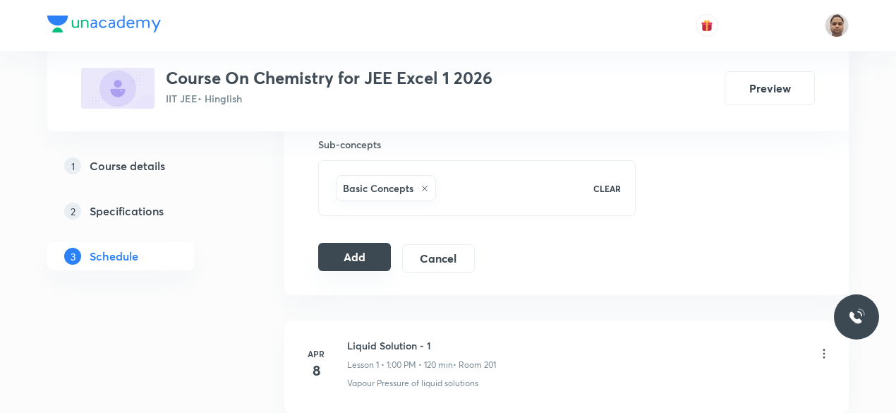
click at [351, 247] on button "Add" at bounding box center [354, 257] width 73 height 28
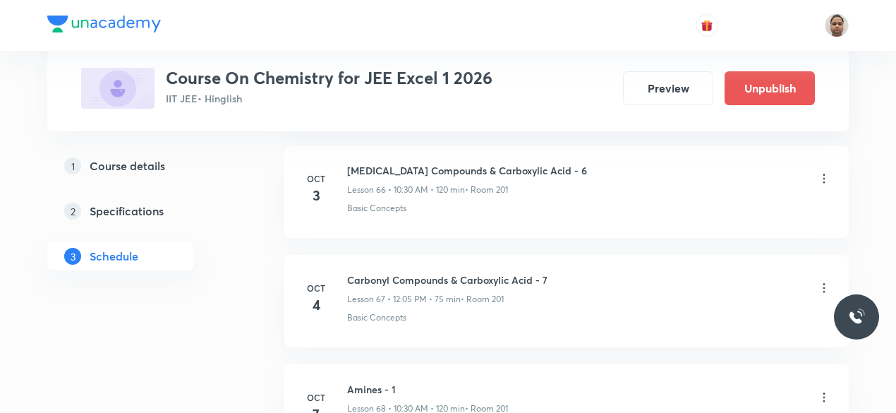
scroll to position [7476, 0]
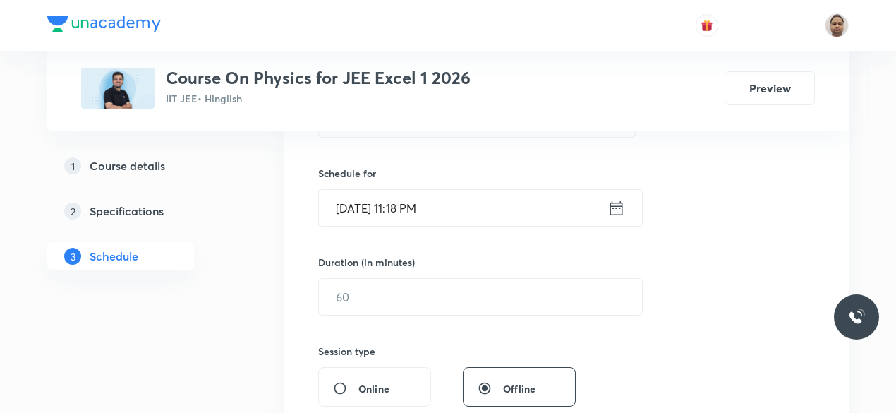
scroll to position [423, 0]
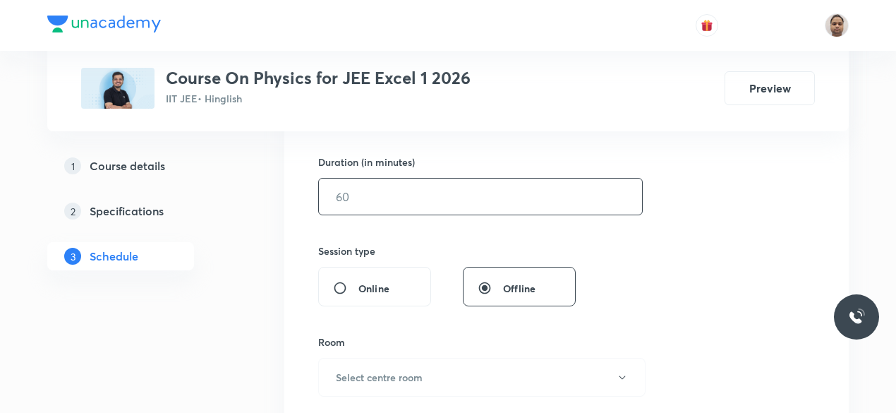
click at [366, 207] on input "text" at bounding box center [480, 197] width 323 height 36
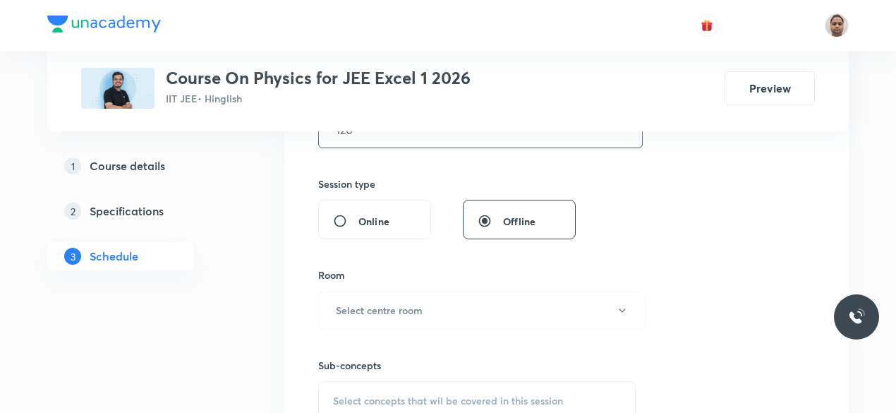
scroll to position [494, 0]
type input "120"
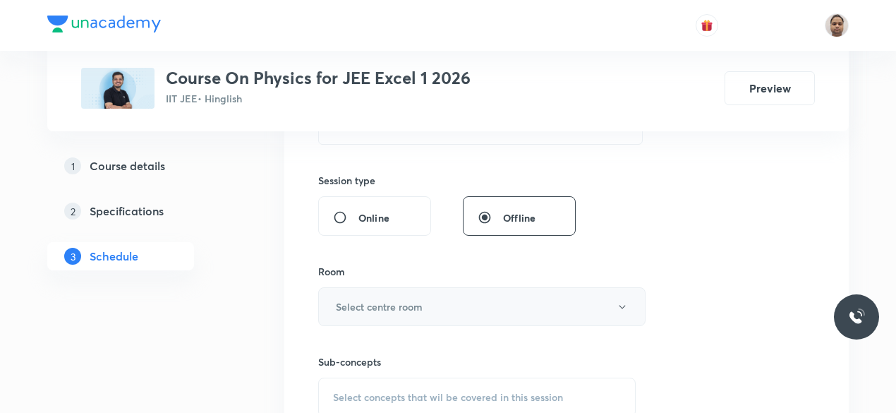
click at [358, 301] on h6 "Select centre room" at bounding box center [379, 306] width 87 height 15
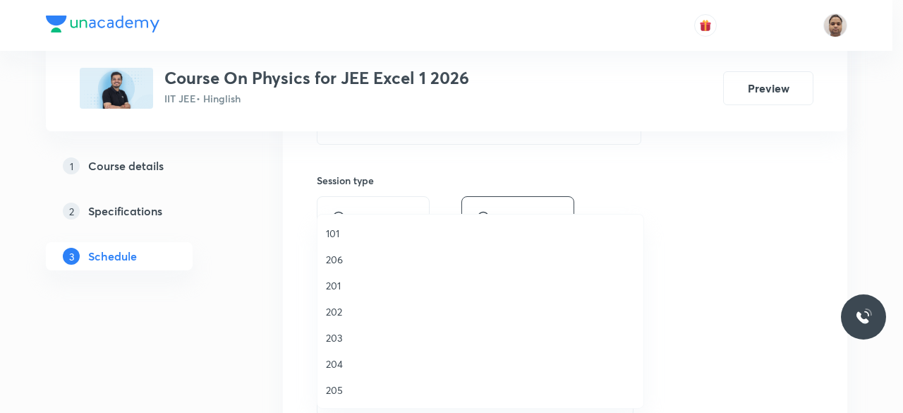
click at [343, 286] on span "201" at bounding box center [480, 285] width 309 height 15
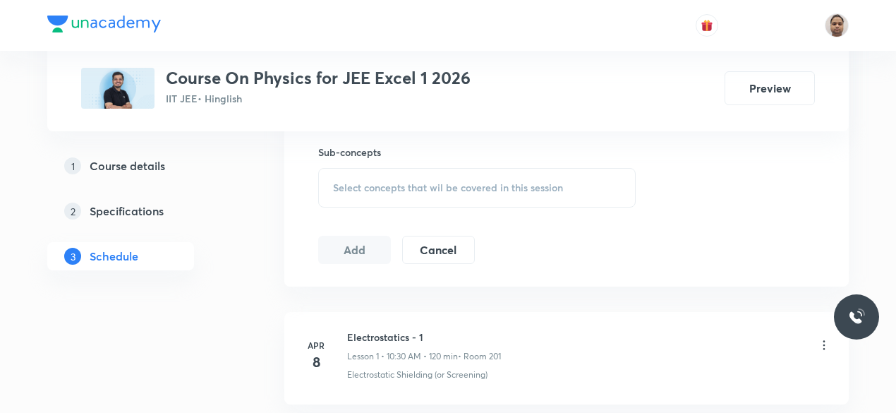
scroll to position [706, 0]
click at [364, 186] on span "Select concepts that wil be covered in this session" at bounding box center [448, 185] width 230 height 11
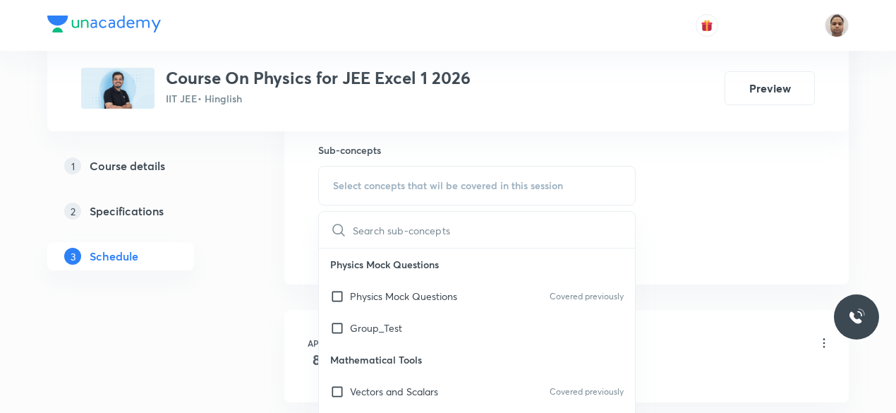
click at [366, 291] on p "Physics Mock Questions" at bounding box center [403, 296] width 107 height 15
checkbox input "true"
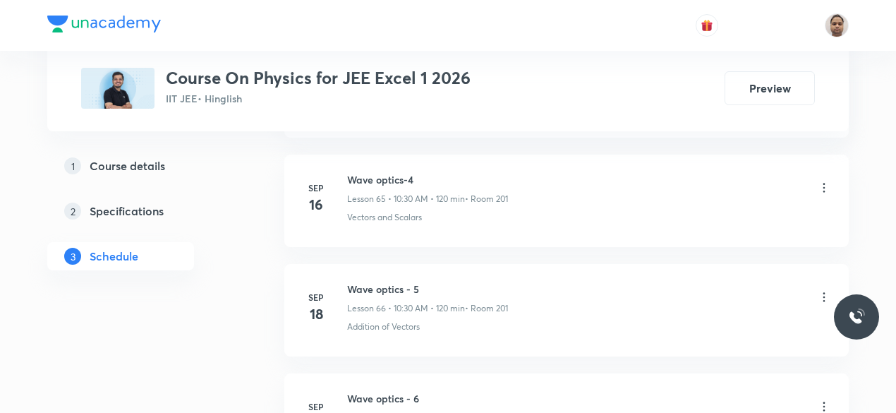
scroll to position [8404, 0]
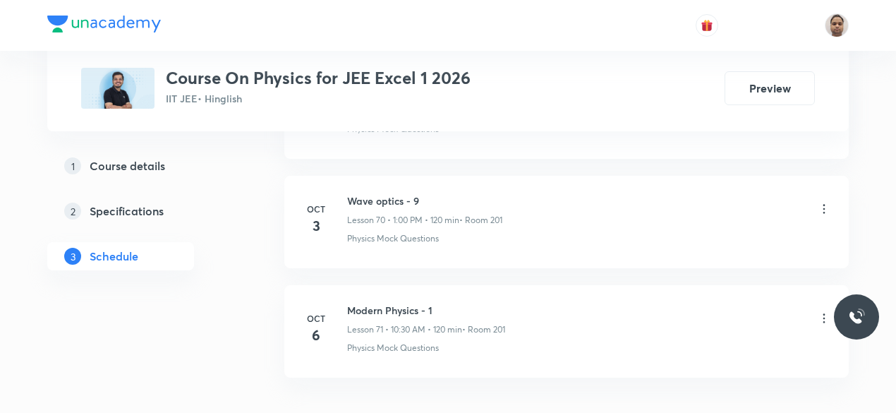
click at [428, 303] on h6 "Modern Physics - 1" at bounding box center [426, 310] width 158 height 15
copy h6 "Modern Physics - 1"
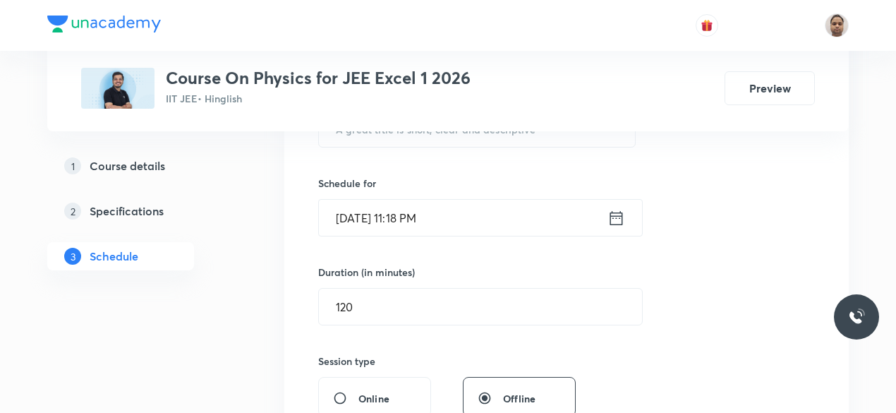
scroll to position [172, 0]
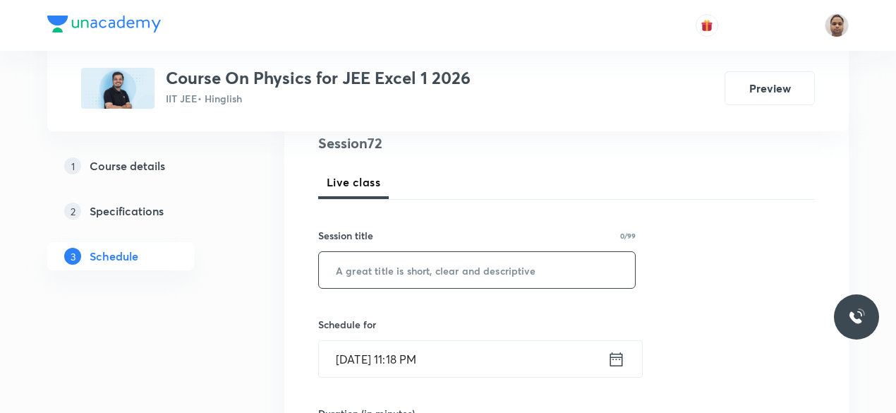
click at [433, 271] on input "text" at bounding box center [477, 270] width 316 height 36
paste input "Modern Physics - 1"
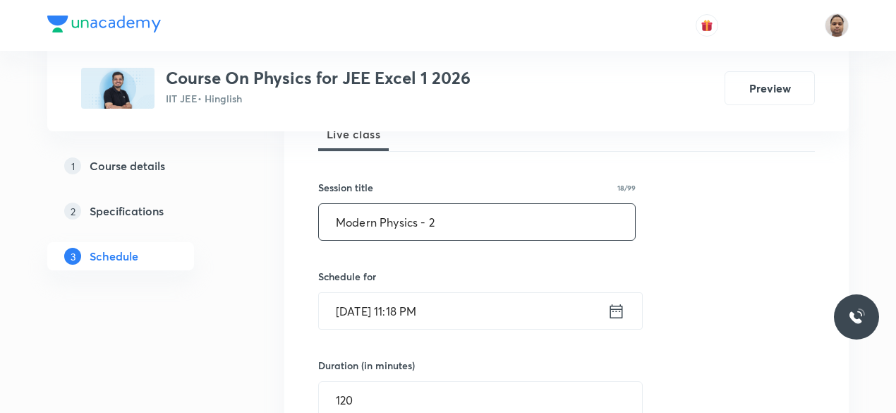
scroll to position [243, 0]
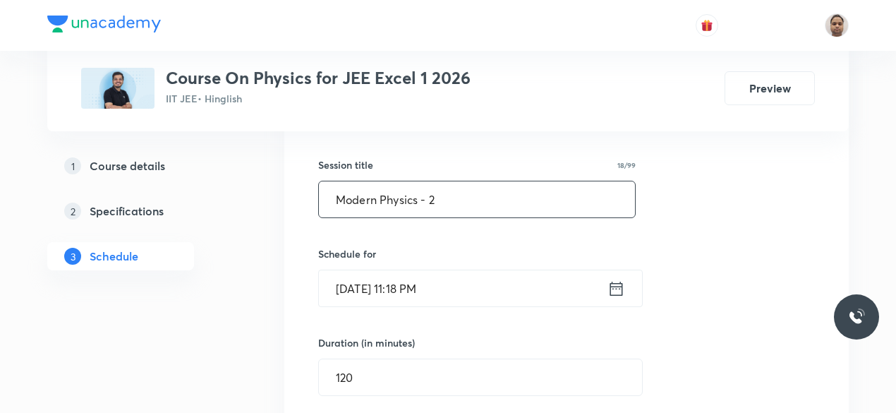
type input "Modern Physics - 2"
click at [373, 295] on input "[DATE] 11:18 PM" at bounding box center [463, 288] width 289 height 36
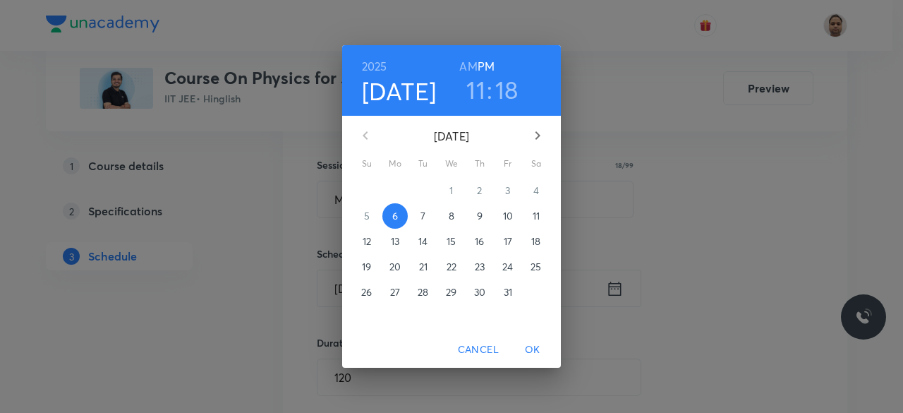
click at [423, 218] on p "7" at bounding box center [423, 216] width 5 height 14
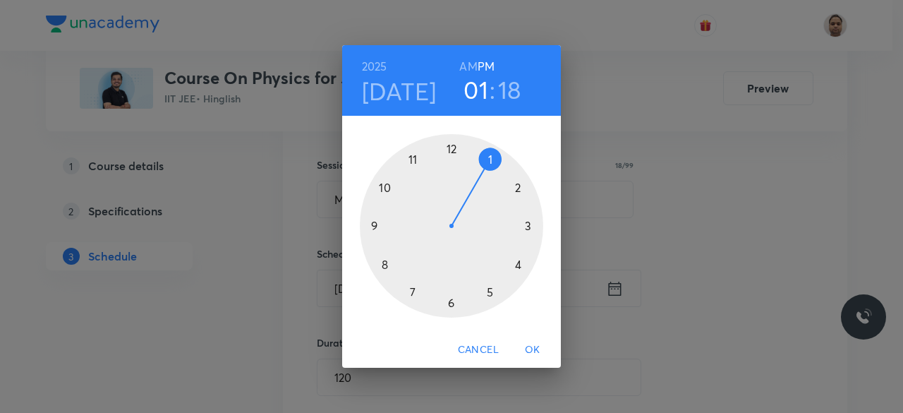
drag, startPoint x: 463, startPoint y: 160, endPoint x: 484, endPoint y: 164, distance: 21.6
click at [484, 164] on div at bounding box center [451, 225] width 183 height 183
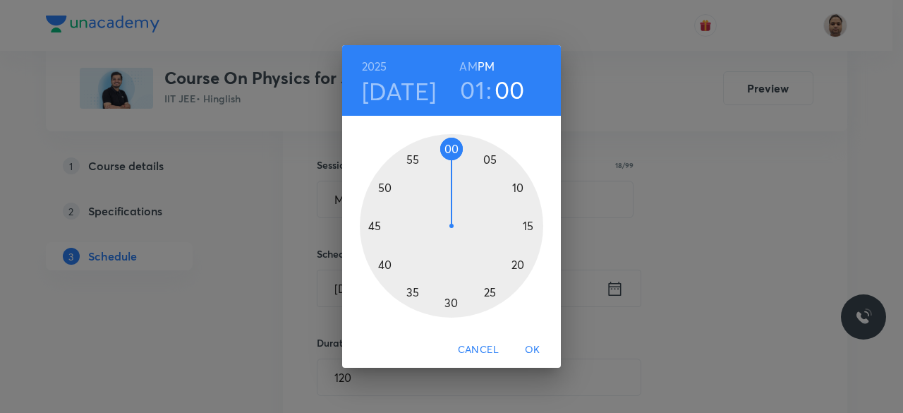
drag, startPoint x: 490, startPoint y: 271, endPoint x: 451, endPoint y: 152, distance: 125.4
click at [451, 152] on div at bounding box center [451, 225] width 183 height 183
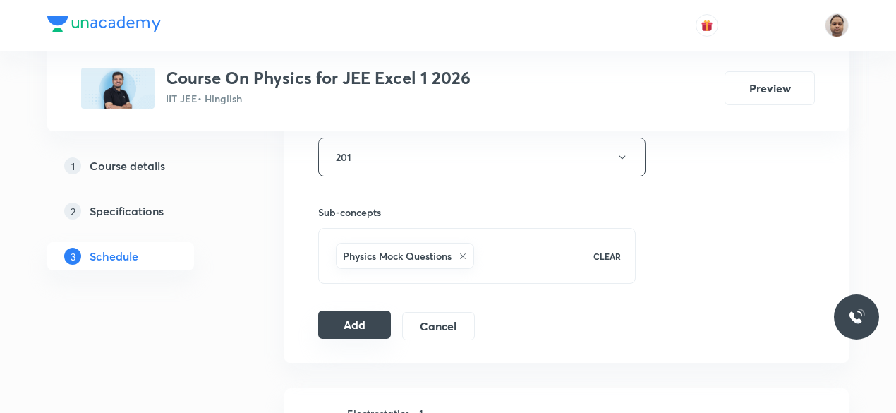
scroll to position [666, 0]
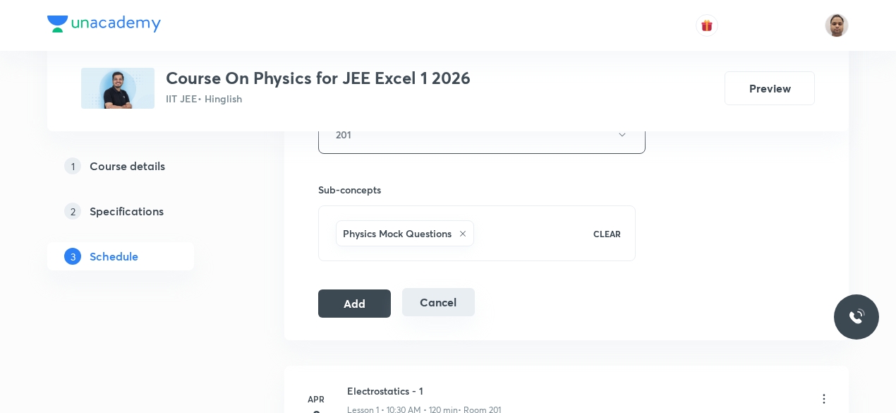
click at [366, 297] on button "Add" at bounding box center [354, 303] width 73 height 28
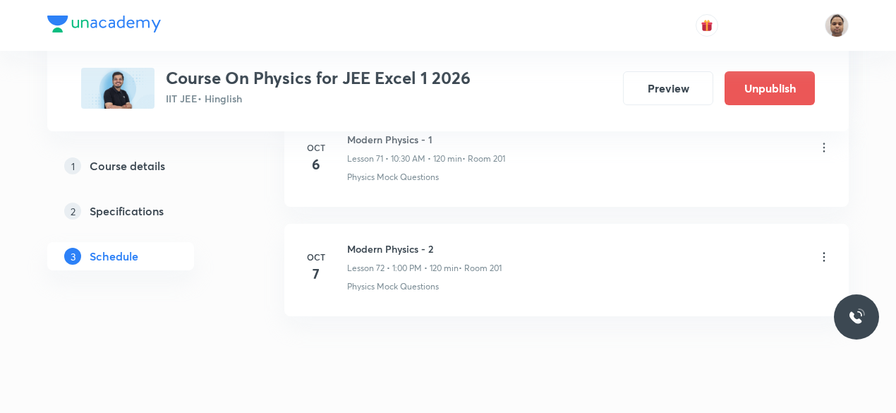
scroll to position [7911, 0]
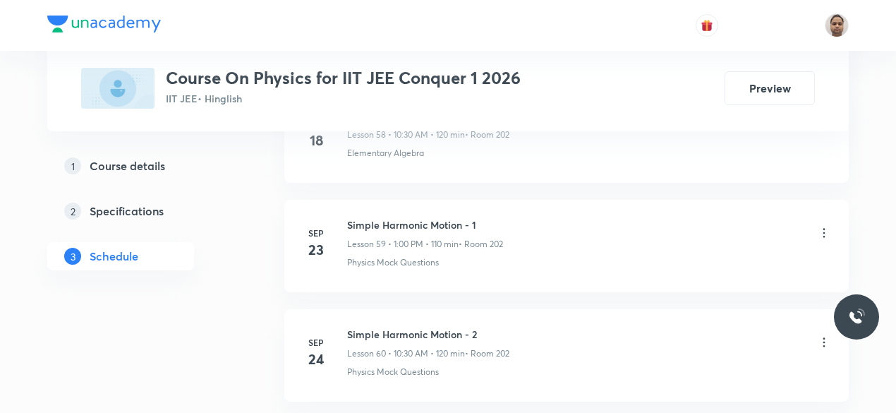
scroll to position [7687, 0]
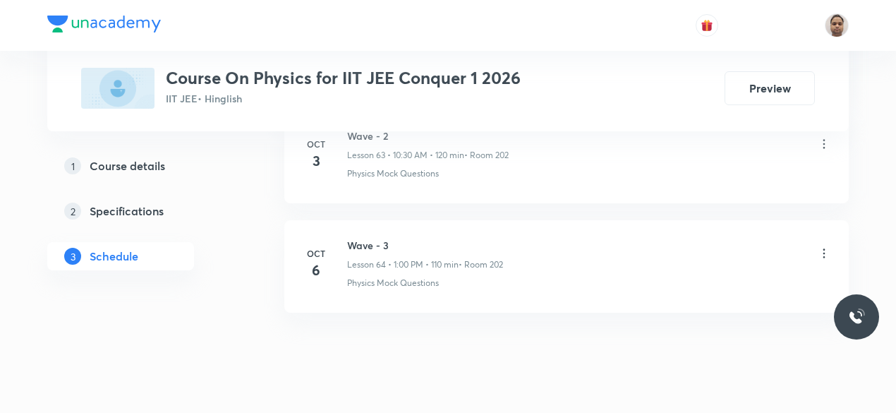
click at [368, 238] on h6 "Wave - 3" at bounding box center [425, 245] width 156 height 15
copy h6 "Wave - 3"
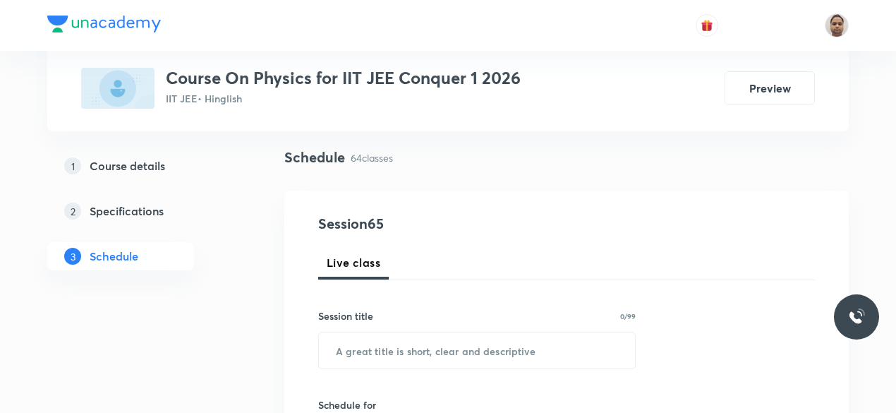
scroll to position [141, 0]
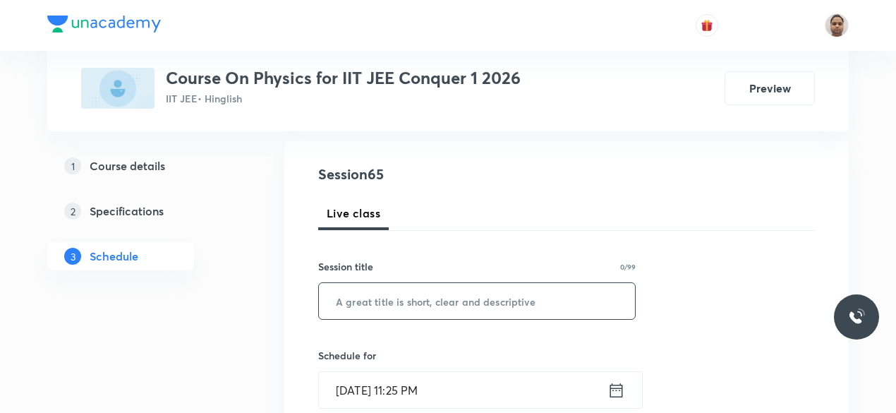
click at [404, 297] on input "text" at bounding box center [477, 301] width 316 height 36
paste input "Wave - 3"
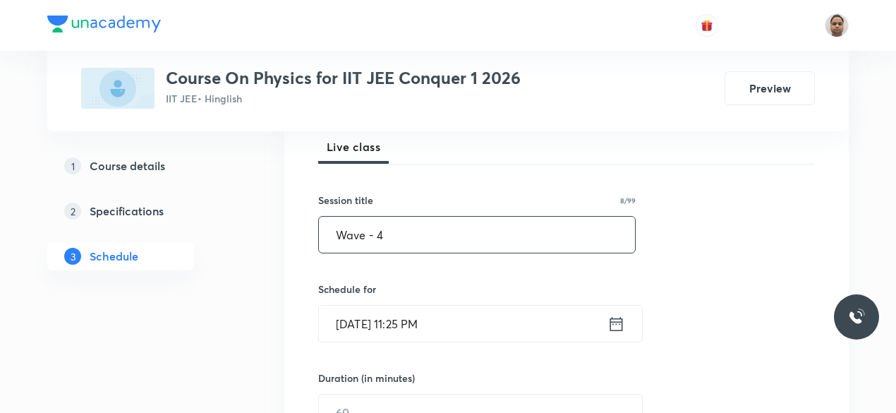
scroll to position [282, 0]
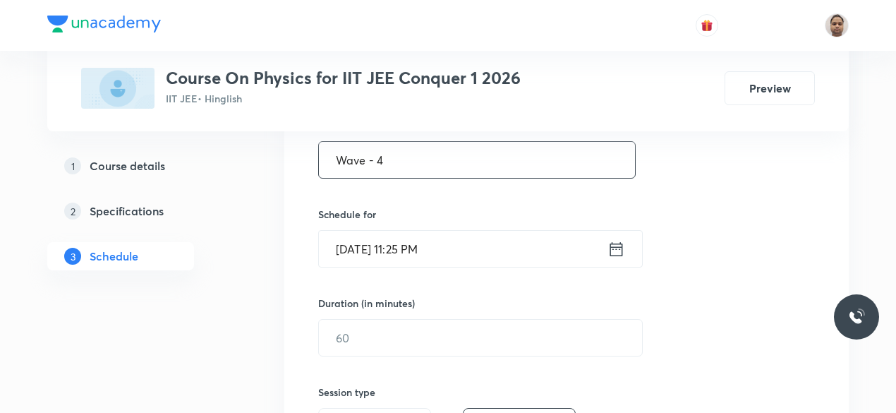
type input "Wave - 4"
click at [370, 250] on input "[DATE] 11:25 PM" at bounding box center [463, 249] width 289 height 36
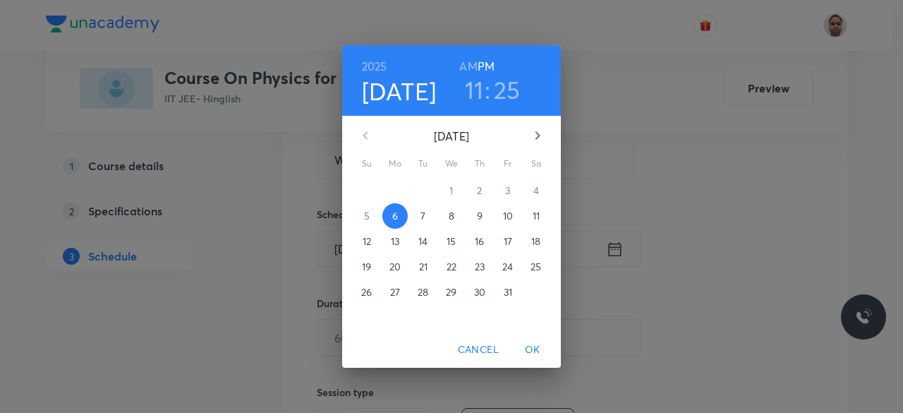
click at [426, 210] on span "7" at bounding box center [423, 216] width 25 height 14
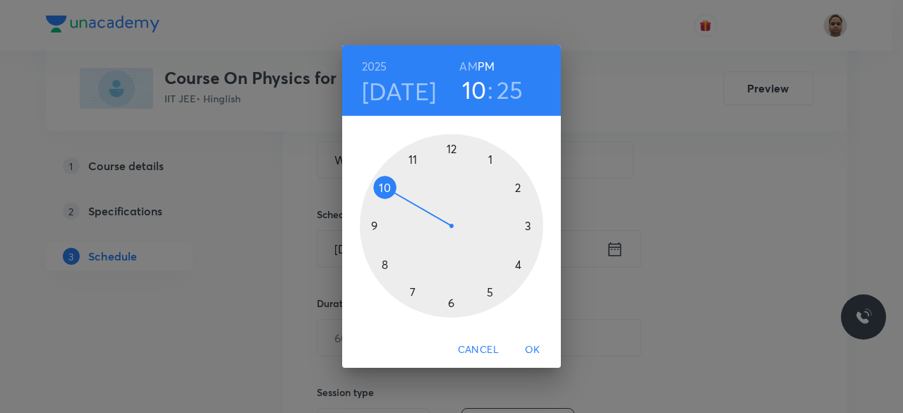
drag, startPoint x: 411, startPoint y: 159, endPoint x: 387, endPoint y: 198, distance: 46.2
click at [387, 198] on div at bounding box center [451, 225] width 183 height 183
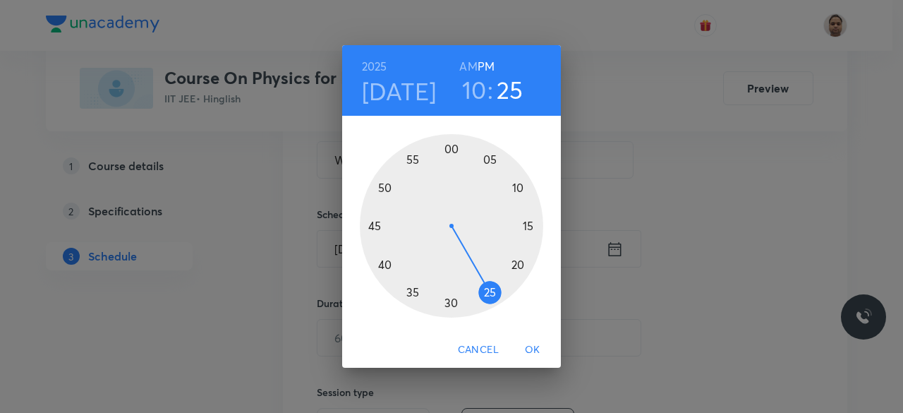
click at [467, 50] on div "[DATE] 10 : 25 AM PM" at bounding box center [451, 80] width 219 height 71
click at [473, 63] on h6 "AM" at bounding box center [468, 66] width 18 height 20
drag, startPoint x: 471, startPoint y: 302, endPoint x: 453, endPoint y: 306, distance: 18.7
click at [453, 306] on div at bounding box center [451, 225] width 183 height 183
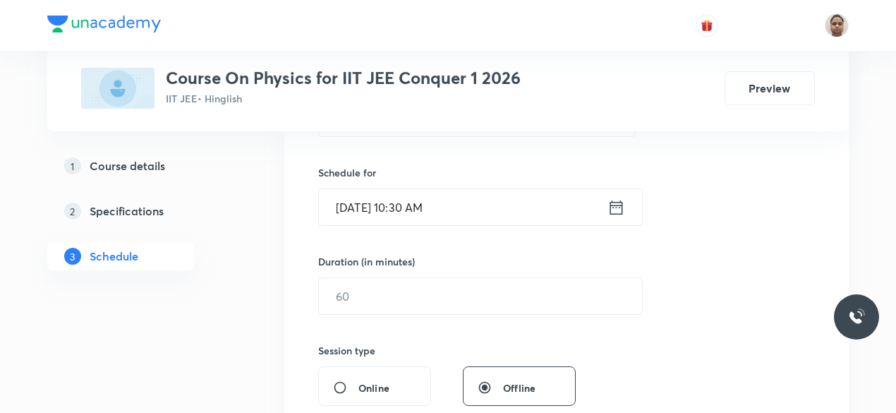
scroll to position [353, 0]
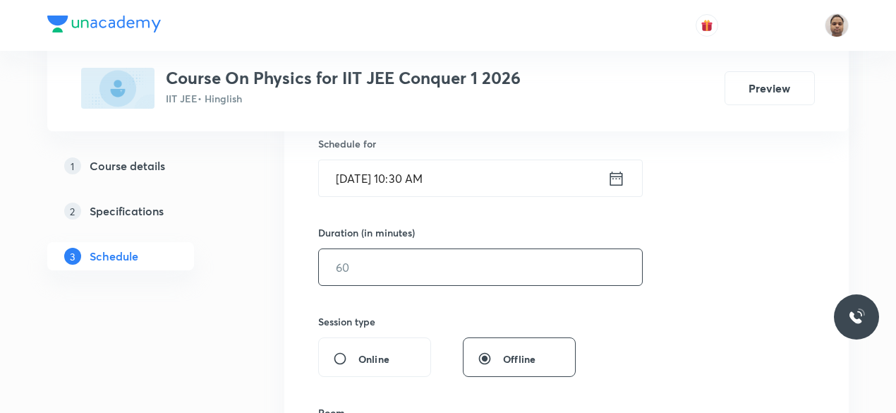
click at [392, 263] on input "text" at bounding box center [480, 267] width 323 height 36
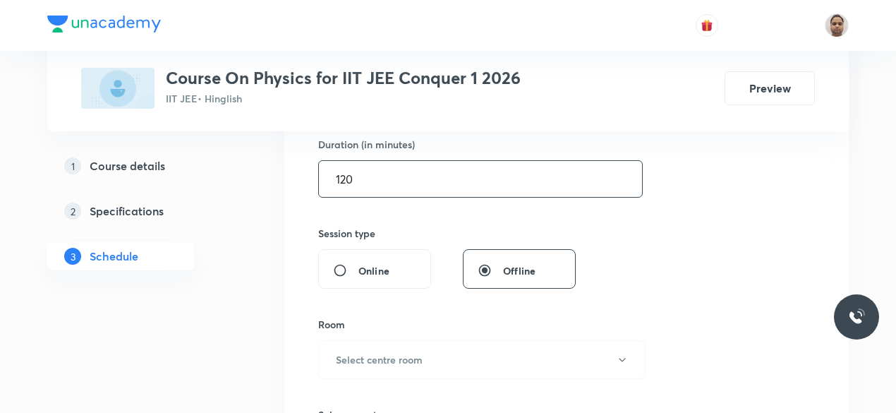
scroll to position [565, 0]
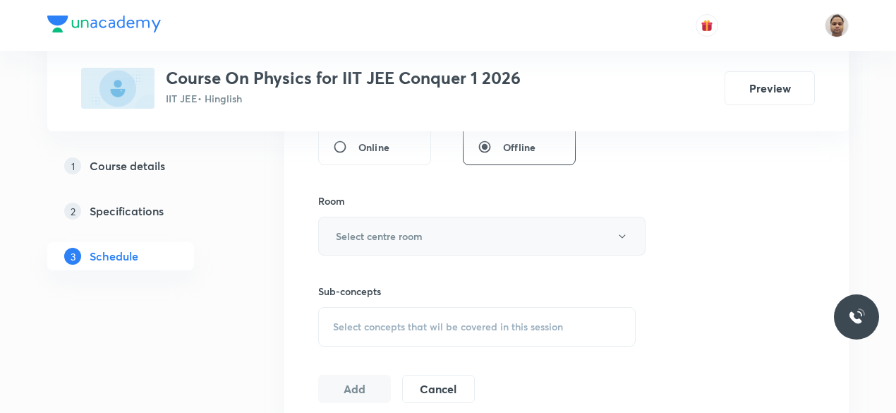
type input "120"
click at [368, 238] on h6 "Select centre room" at bounding box center [379, 236] width 87 height 15
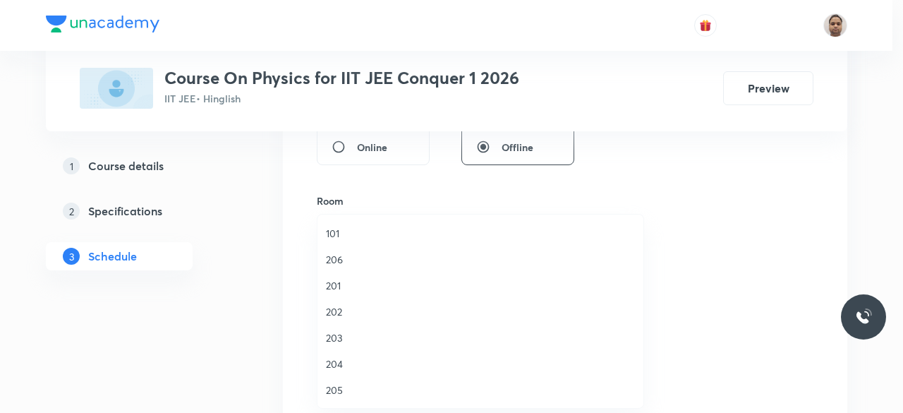
click at [345, 308] on span "202" at bounding box center [480, 311] width 309 height 15
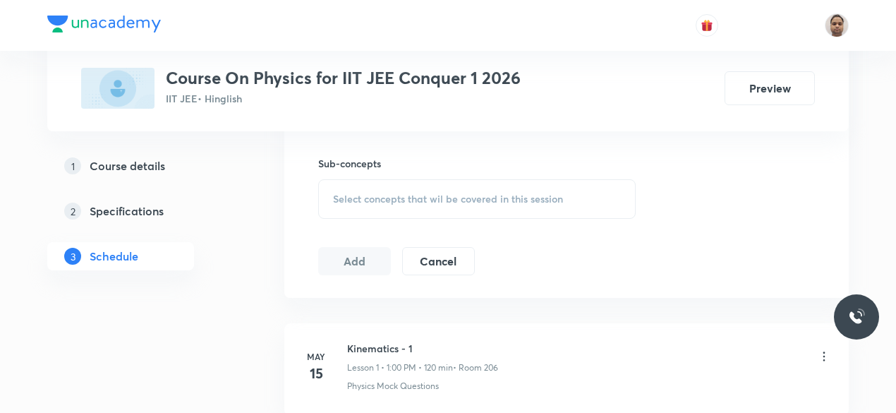
scroll to position [706, 0]
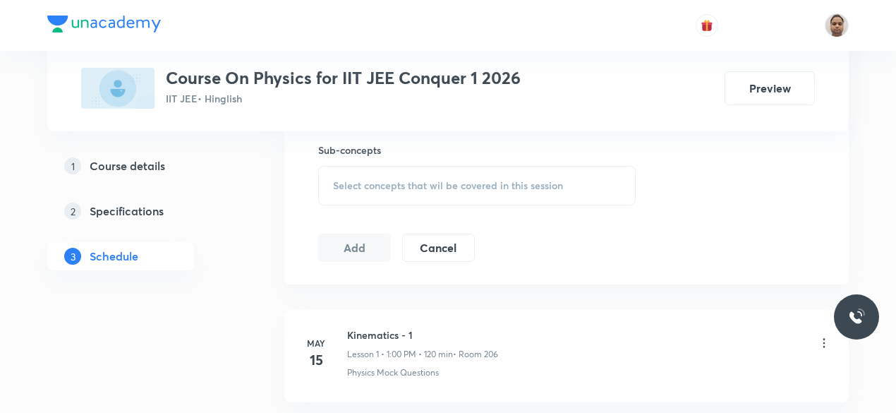
click at [363, 190] on span "Select concepts that wil be covered in this session" at bounding box center [448, 185] width 230 height 11
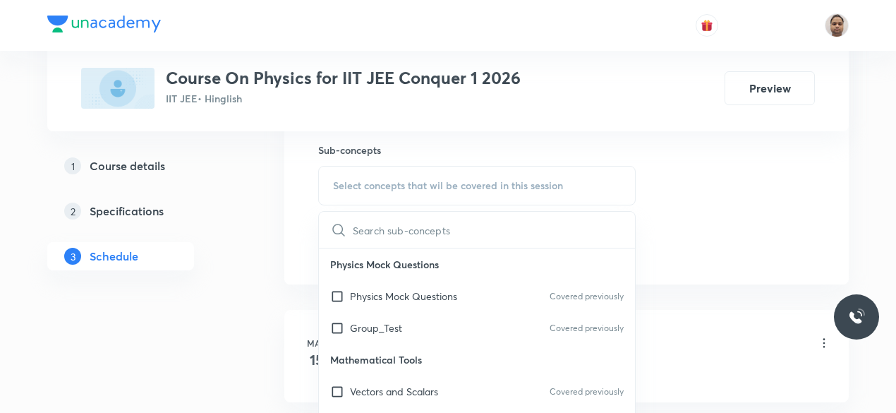
click at [354, 294] on p "Physics Mock Questions" at bounding box center [403, 296] width 107 height 15
checkbox input "true"
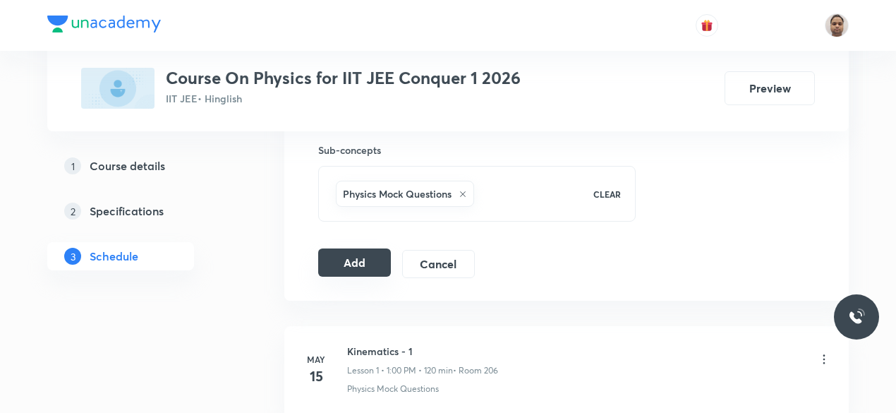
click at [342, 262] on button "Add" at bounding box center [354, 262] width 73 height 28
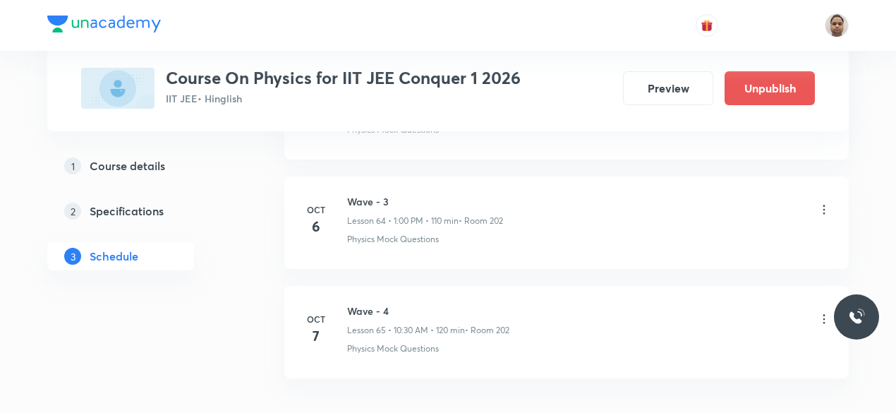
scroll to position [7149, 0]
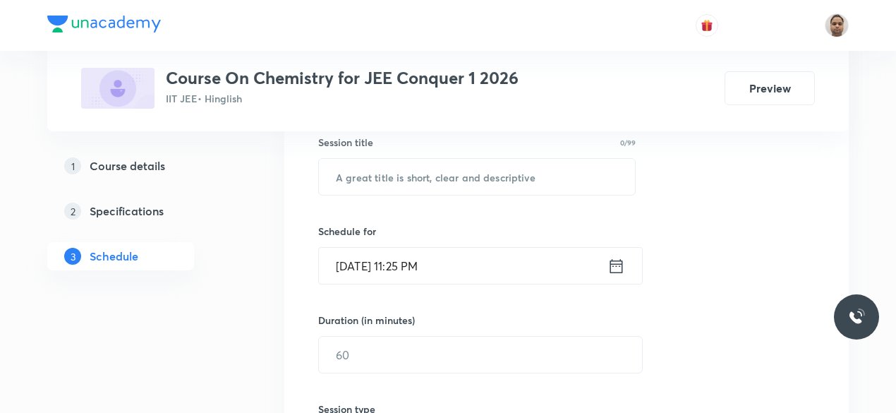
scroll to position [353, 0]
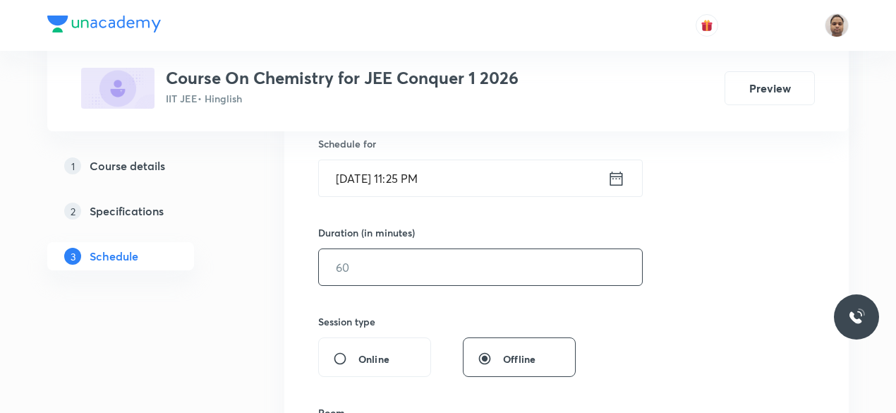
click at [364, 261] on input "text" at bounding box center [480, 267] width 323 height 36
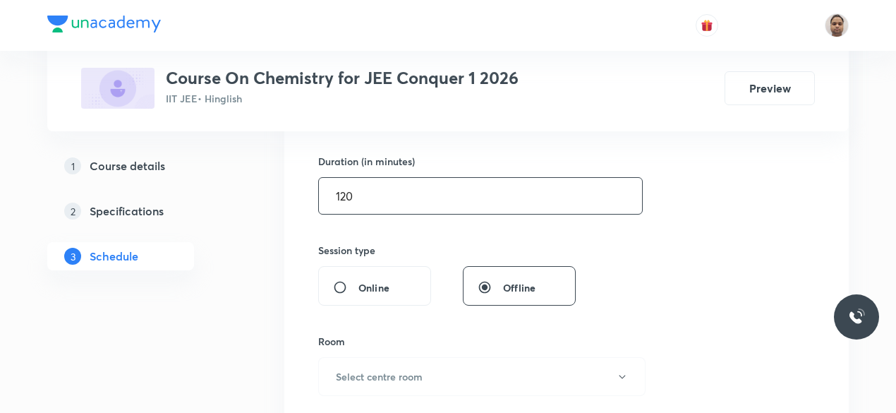
scroll to position [494, 0]
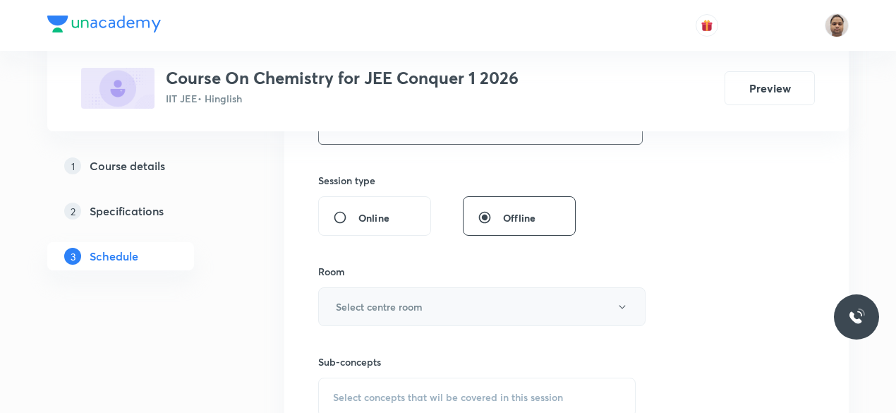
type input "120"
click at [353, 305] on h6 "Select centre room" at bounding box center [379, 306] width 87 height 15
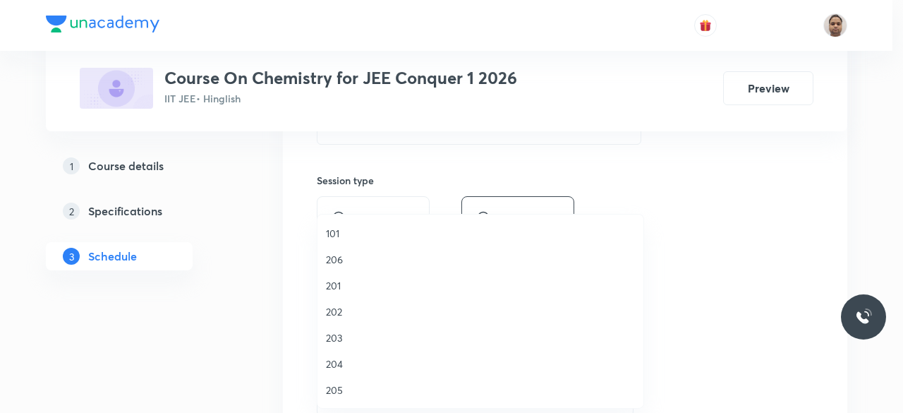
click at [345, 311] on span "202" at bounding box center [480, 311] width 309 height 15
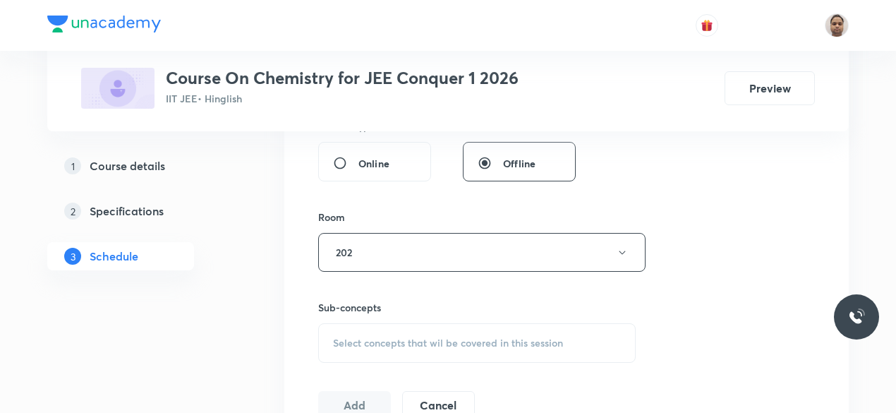
scroll to position [635, 0]
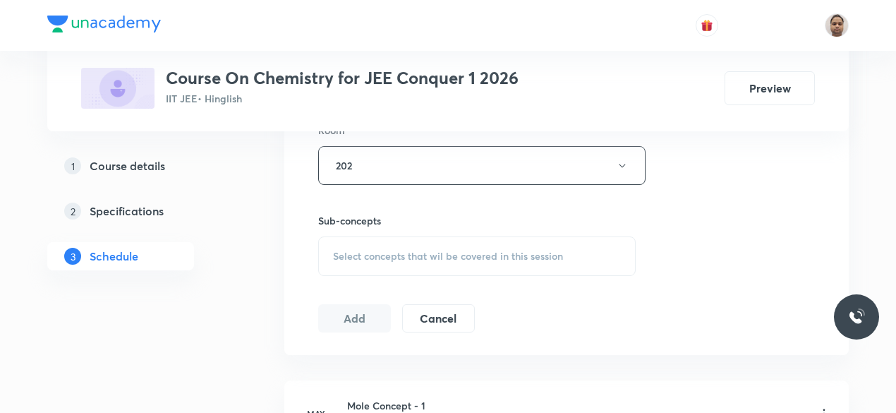
click at [369, 253] on span "Select concepts that wil be covered in this session" at bounding box center [448, 256] width 230 height 11
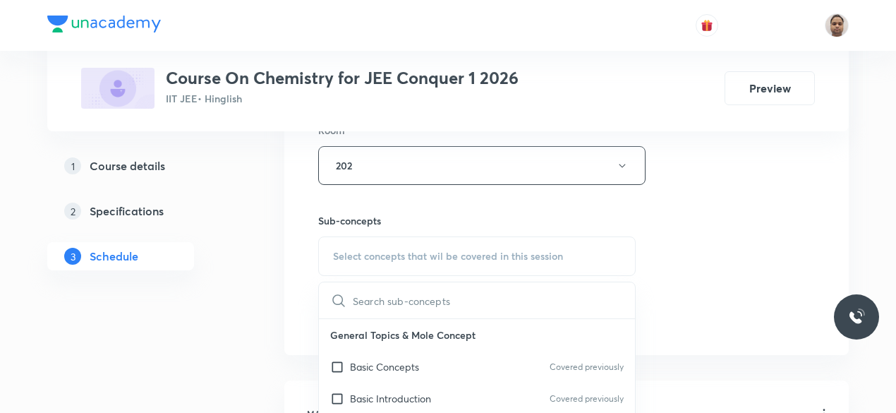
click at [370, 365] on p "Basic Concepts" at bounding box center [384, 366] width 69 height 15
checkbox input "true"
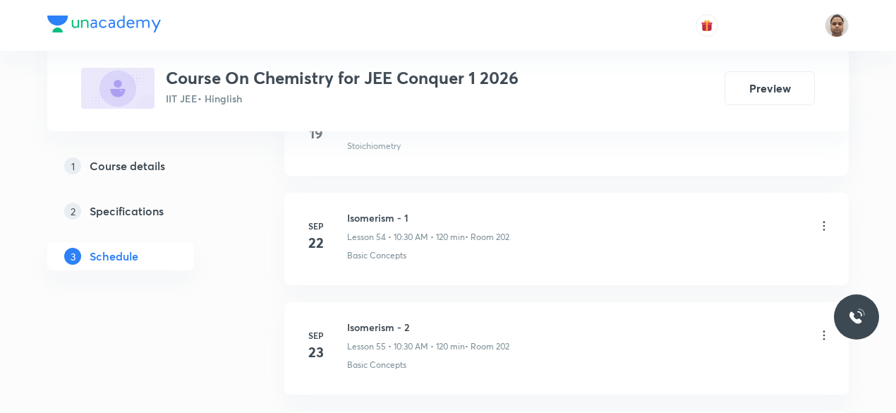
scroll to position [7266, 0]
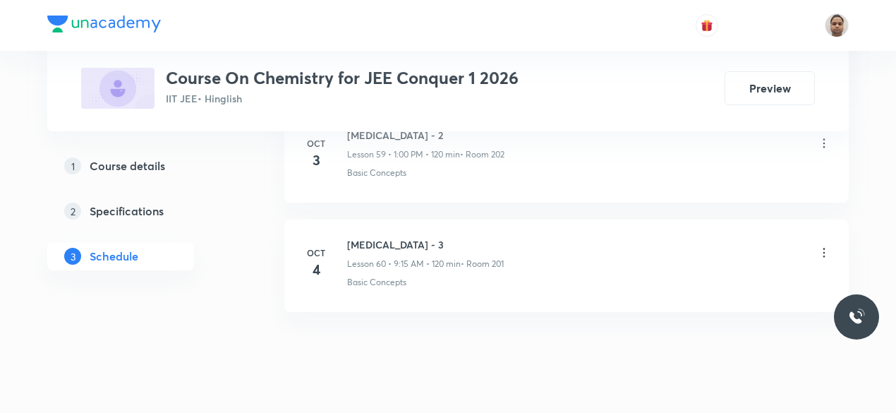
click at [397, 237] on h6 "[MEDICAL_DATA] - 3" at bounding box center [425, 244] width 157 height 15
copy h6 "[MEDICAL_DATA] - 3"
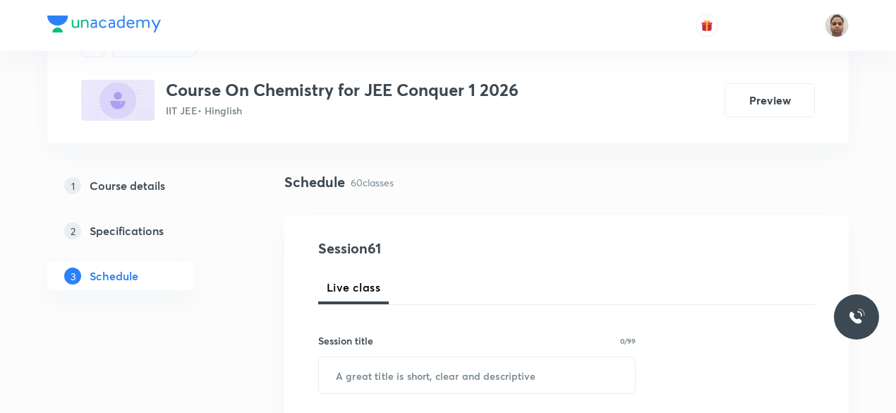
scroll to position [141, 0]
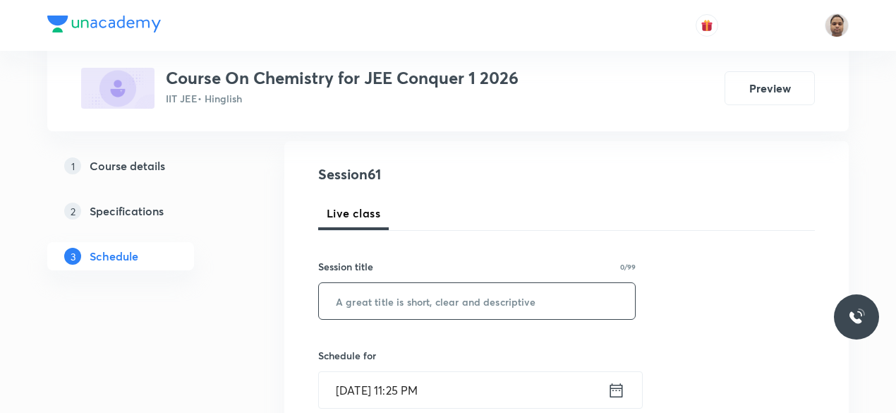
click at [398, 293] on input "text" at bounding box center [477, 301] width 316 height 36
paste input "ALKYL AND [PERSON_NAME]"
type input "Alkyl and [PERSON_NAME] - 1"
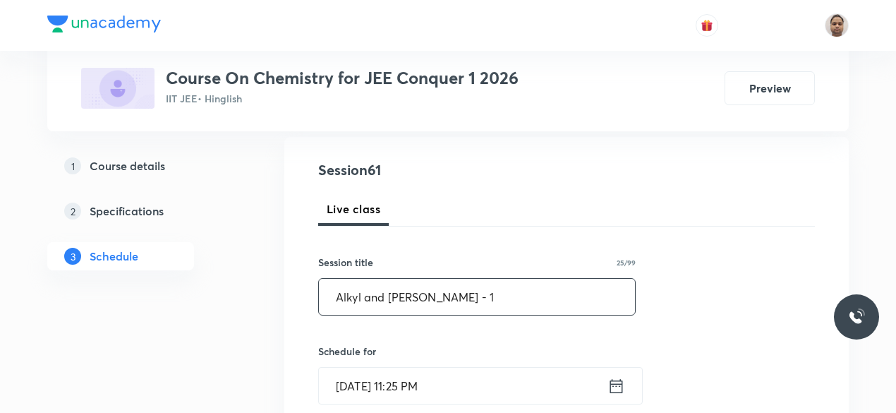
scroll to position [282, 0]
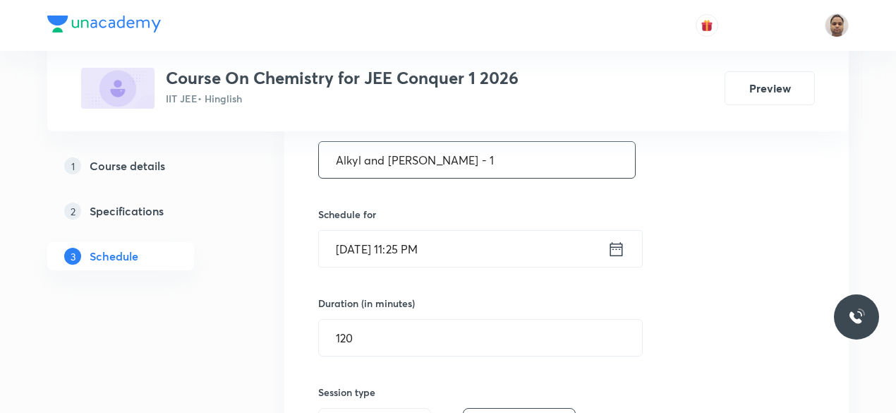
click at [414, 252] on input "[DATE] 11:25 PM" at bounding box center [463, 249] width 289 height 36
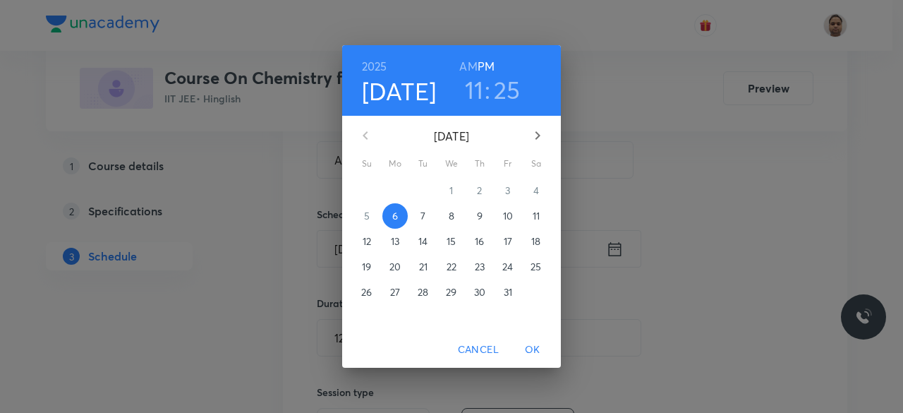
click at [428, 221] on span "7" at bounding box center [423, 216] width 25 height 14
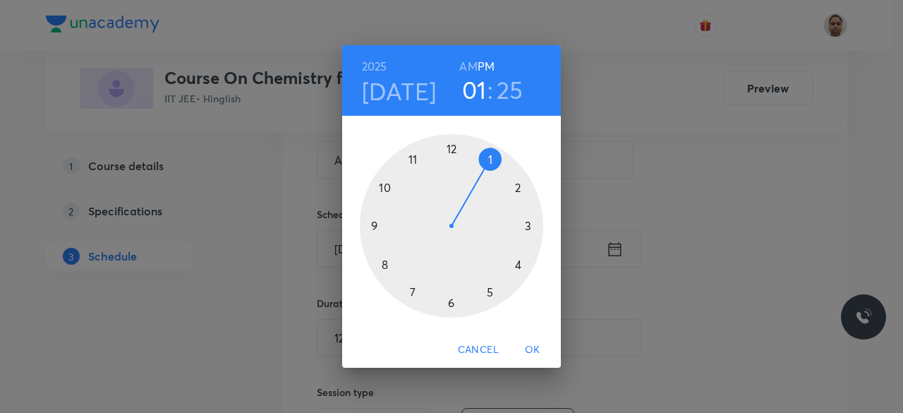
drag, startPoint x: 470, startPoint y: 169, endPoint x: 480, endPoint y: 171, distance: 10.3
click at [480, 171] on div at bounding box center [451, 225] width 183 height 183
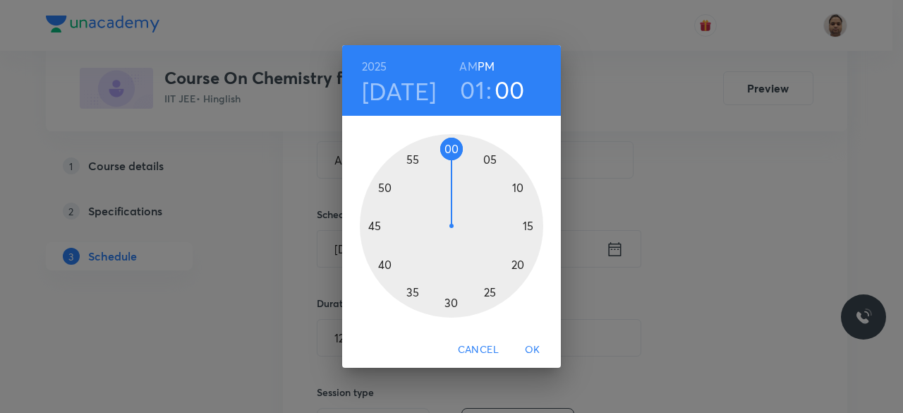
drag, startPoint x: 486, startPoint y: 294, endPoint x: 452, endPoint y: 157, distance: 141.6
click at [452, 157] on div at bounding box center [451, 225] width 183 height 183
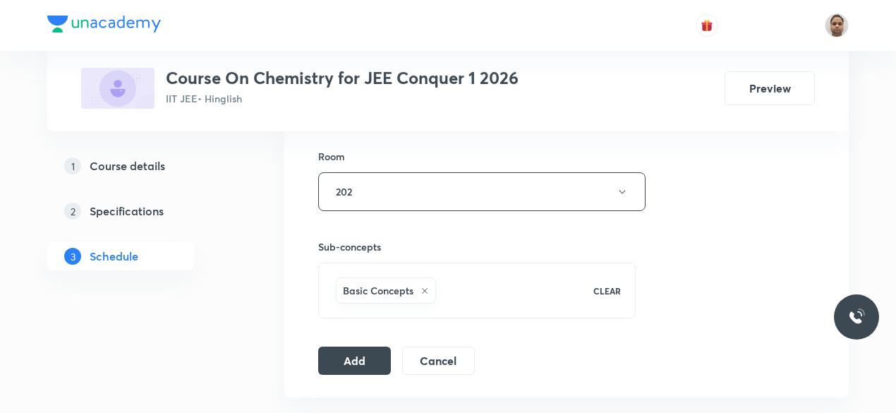
scroll to position [706, 0]
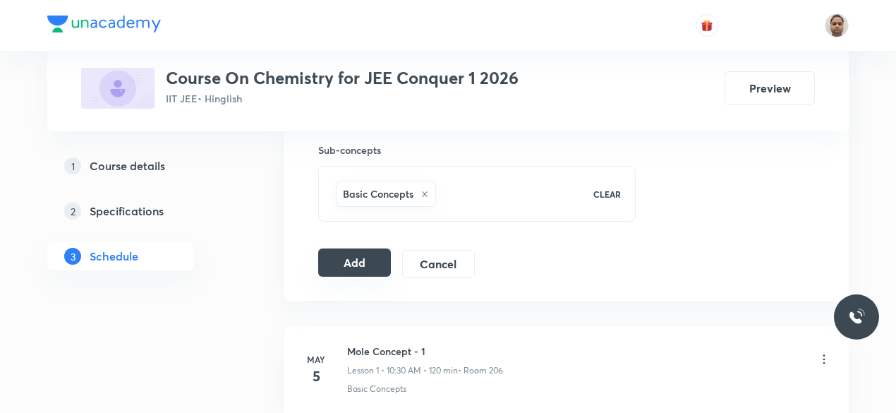
click at [364, 262] on button "Add" at bounding box center [354, 262] width 73 height 28
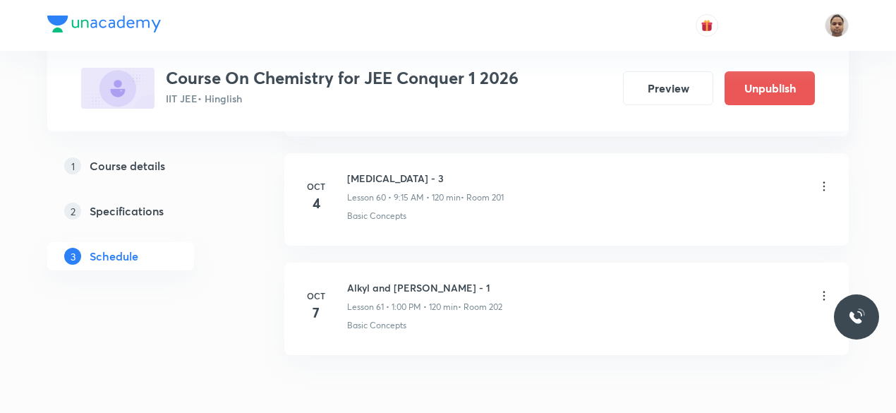
scroll to position [6714, 0]
